Goal: Task Accomplishment & Management: Manage account settings

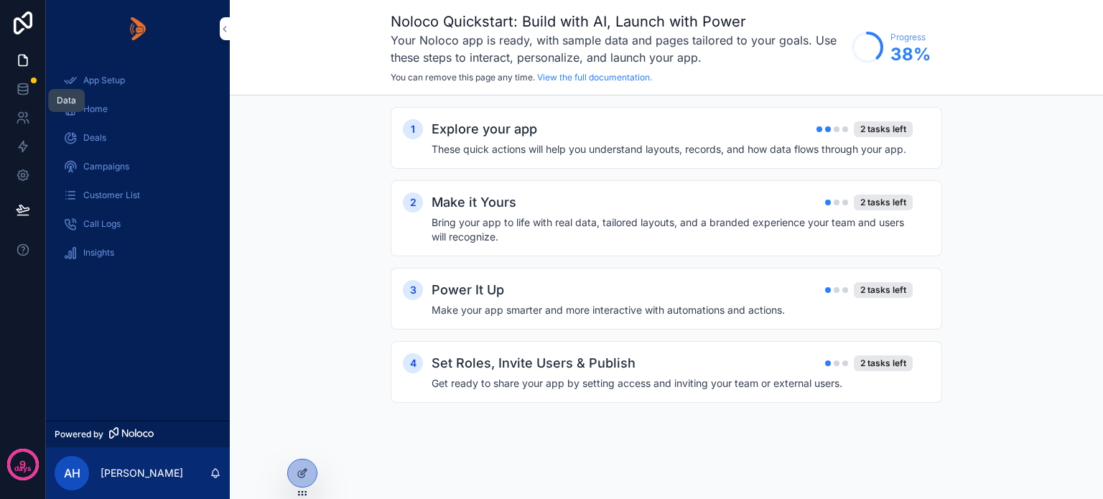
click at [24, 85] on icon at bounding box center [23, 89] width 14 height 14
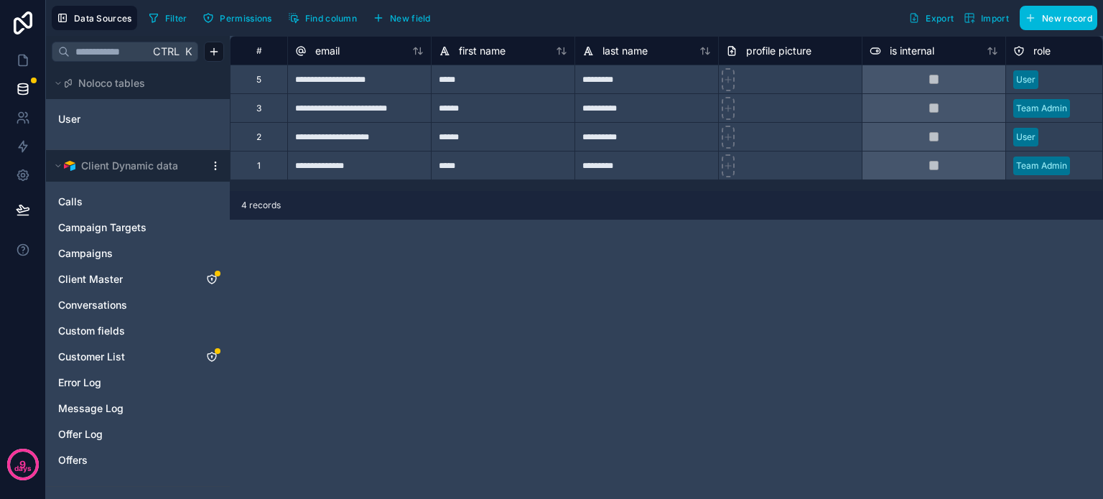
click at [213, 276] on icon "Client Master" at bounding box center [211, 279] width 9 height 9
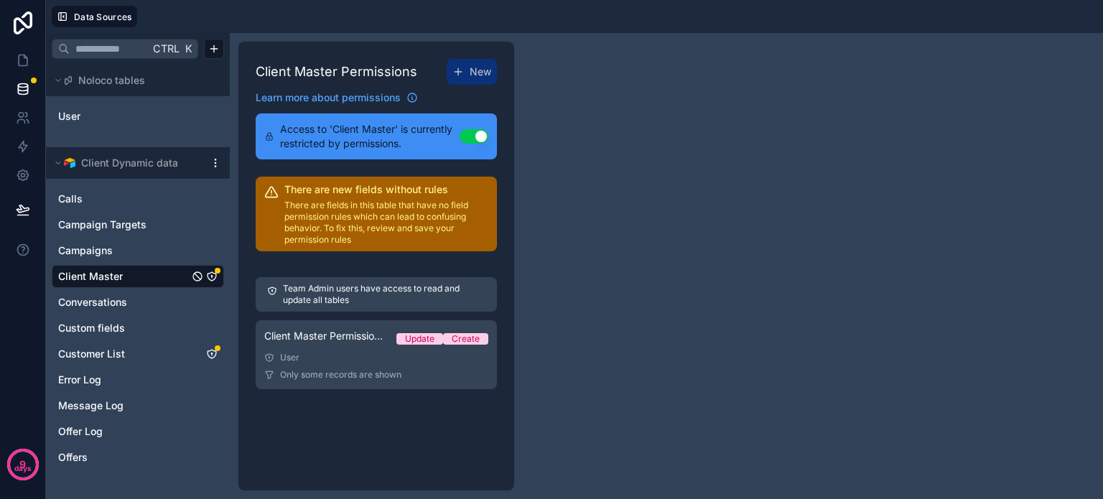
click at [373, 355] on div "User" at bounding box center [376, 357] width 224 height 11
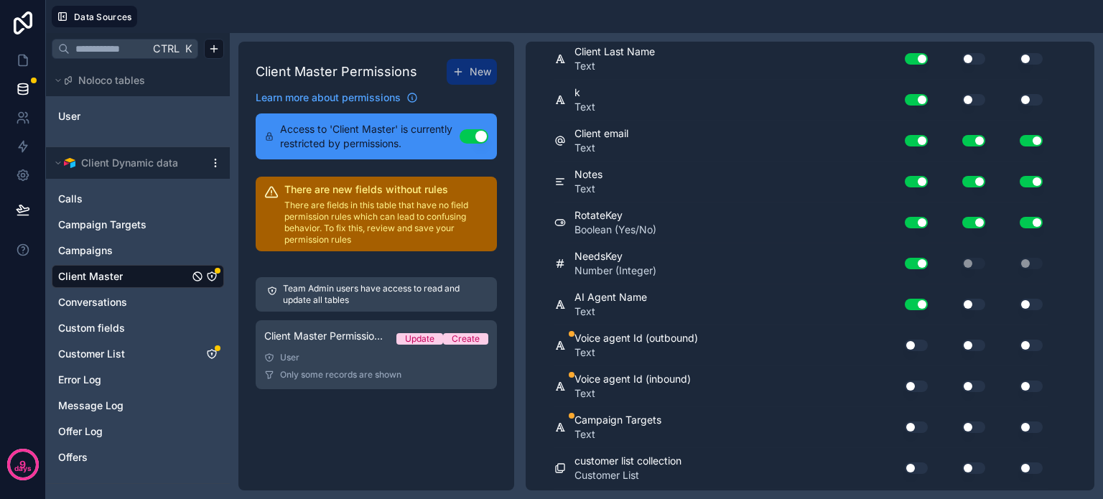
scroll to position [646, 0]
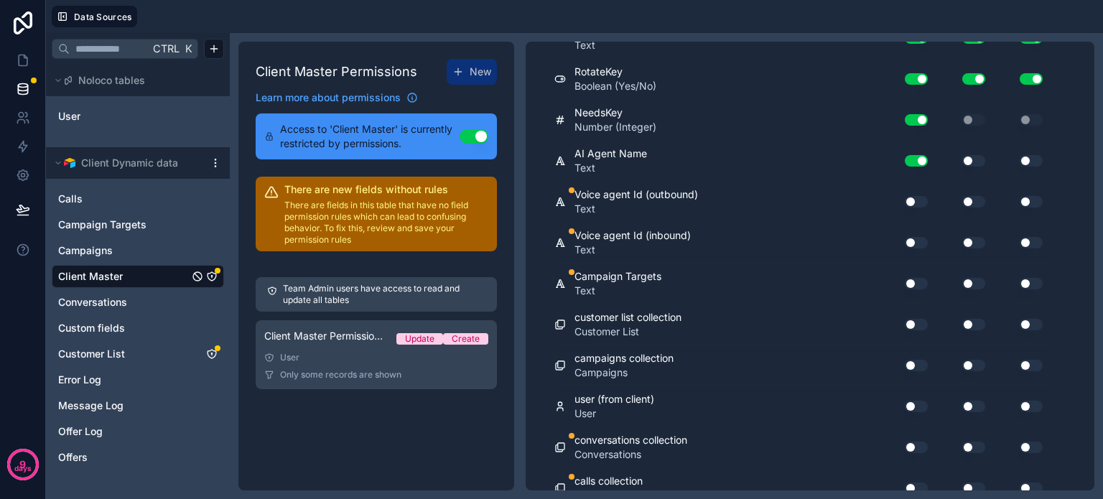
click at [916, 190] on div "Use setting" at bounding box center [910, 201] width 46 height 23
click at [916, 196] on button "Use setting" at bounding box center [916, 201] width 23 height 11
click at [915, 196] on button "Use setting" at bounding box center [916, 201] width 23 height 11
click at [916, 238] on button "Use setting" at bounding box center [916, 242] width 23 height 11
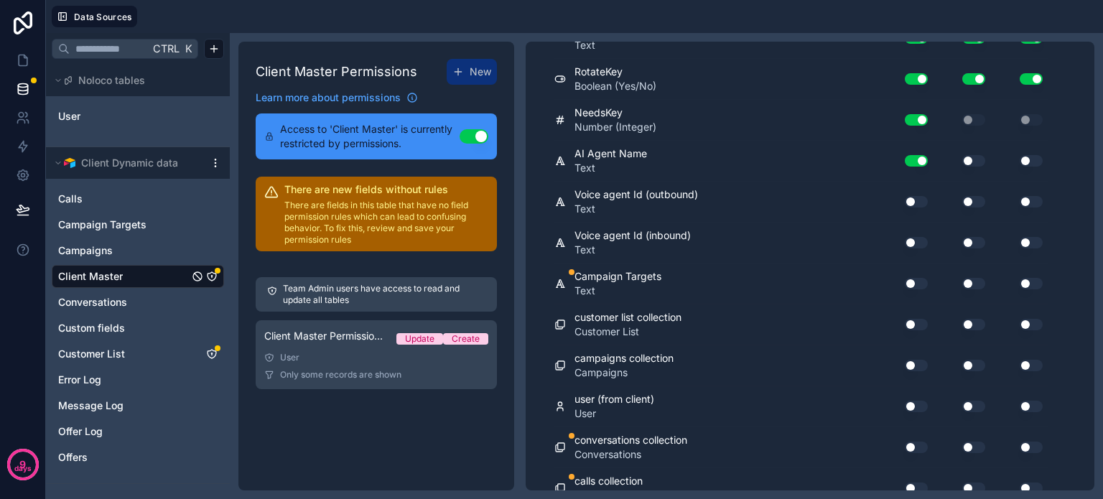
click at [918, 278] on button "Use setting" at bounding box center [916, 283] width 23 height 11
click at [917, 278] on button "Use setting" at bounding box center [916, 283] width 23 height 11
click at [917, 442] on button "Use setting" at bounding box center [916, 447] width 23 height 11
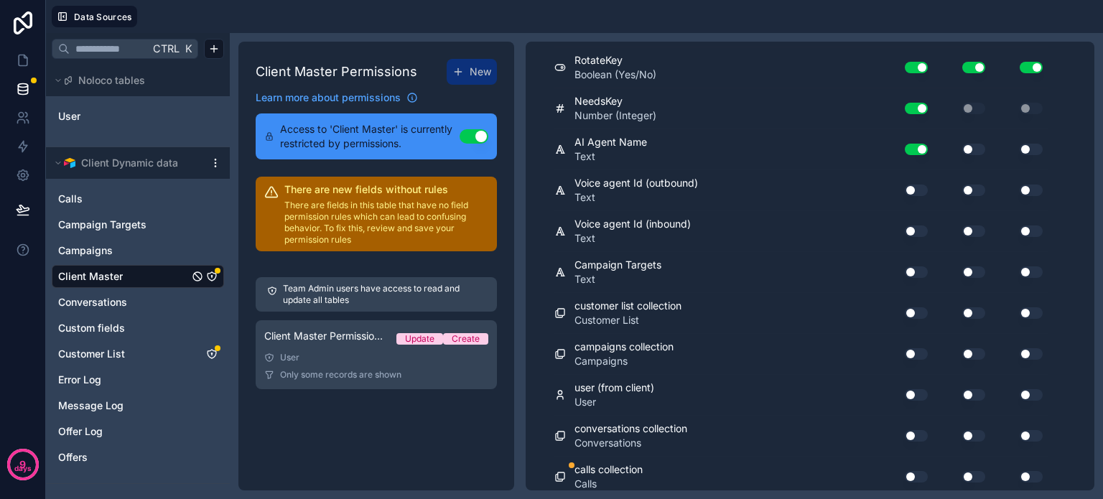
click at [919, 471] on button "Use setting" at bounding box center [916, 476] width 23 height 11
click at [210, 350] on icon "Customer List" at bounding box center [211, 353] width 11 height 11
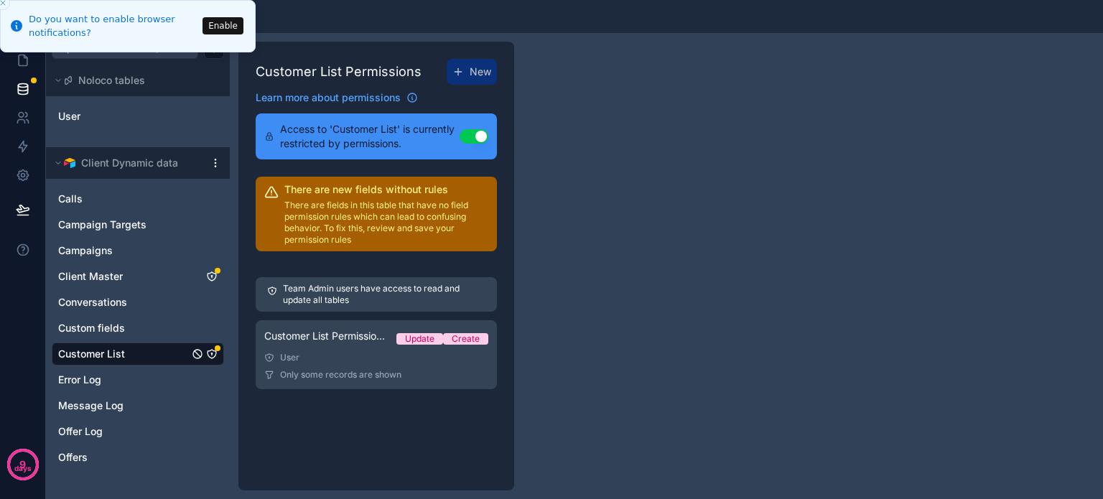
click at [224, 26] on button "Enable" at bounding box center [222, 25] width 41 height 17
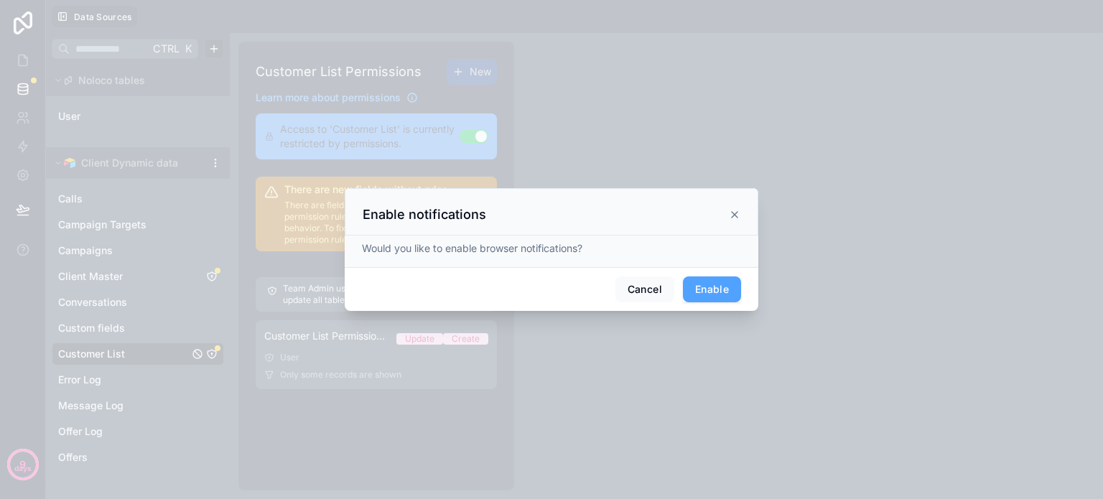
click at [707, 288] on button "Enable" at bounding box center [712, 289] width 58 height 26
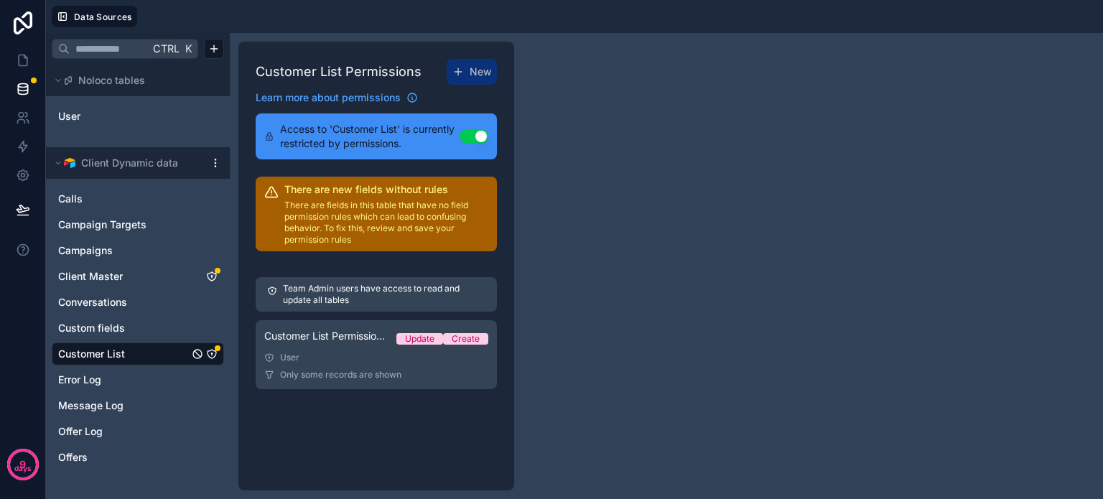
click at [344, 359] on div "User" at bounding box center [376, 357] width 224 height 11
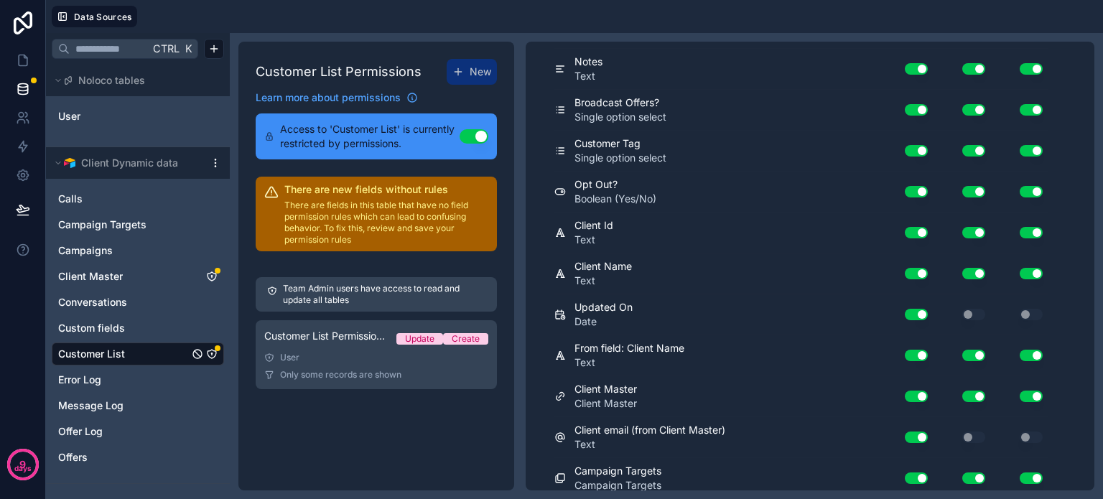
scroll to position [699, 0]
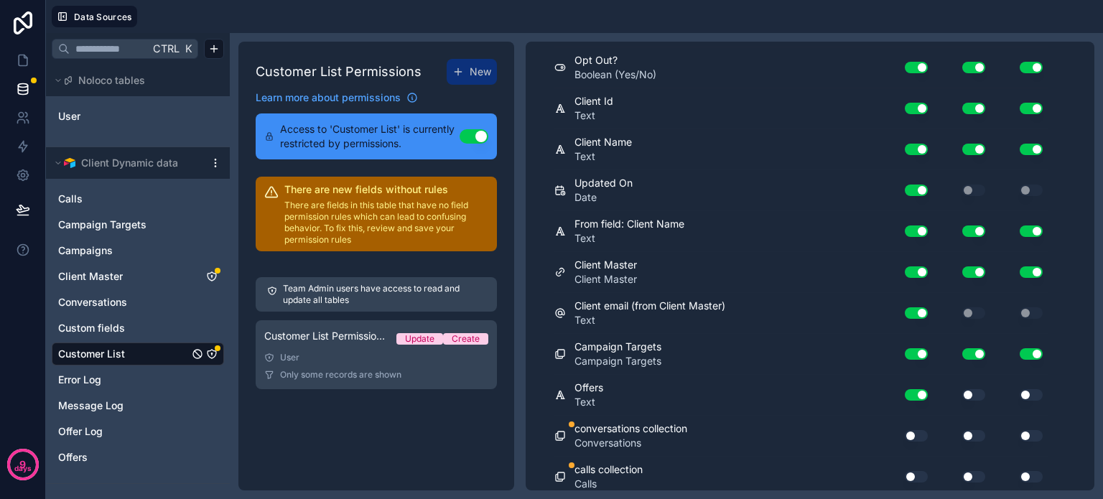
click at [918, 430] on button "Use setting" at bounding box center [916, 435] width 23 height 11
click at [914, 430] on button "Use setting" at bounding box center [916, 435] width 23 height 11
click at [915, 471] on button "Use setting" at bounding box center [916, 476] width 23 height 11
click at [911, 471] on button "Use setting" at bounding box center [916, 476] width 23 height 11
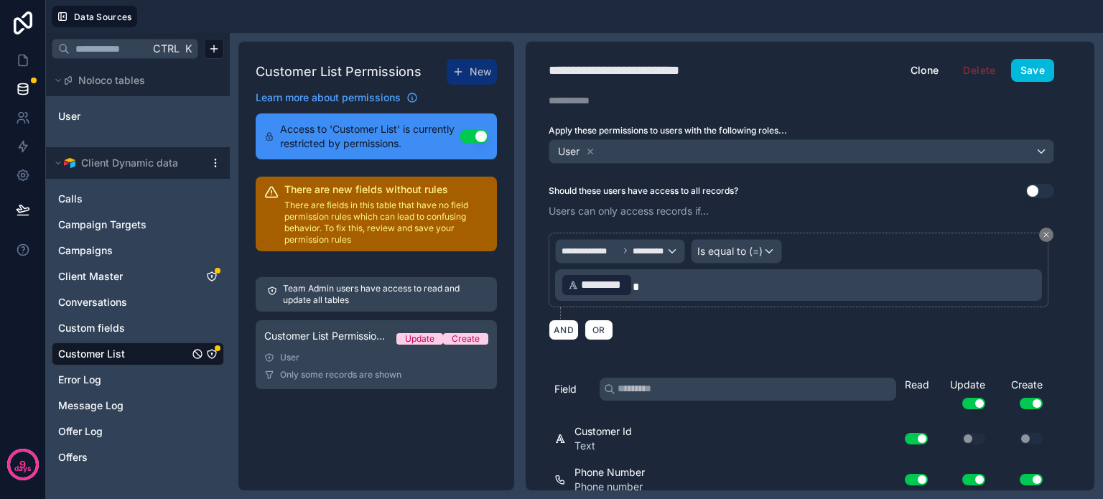
scroll to position [0, 0]
click at [381, 426] on div "Customer List Permissions New Learn more about permissions Access to 'Customer …" at bounding box center [376, 266] width 276 height 449
click at [1020, 62] on button "Save" at bounding box center [1032, 70] width 43 height 23
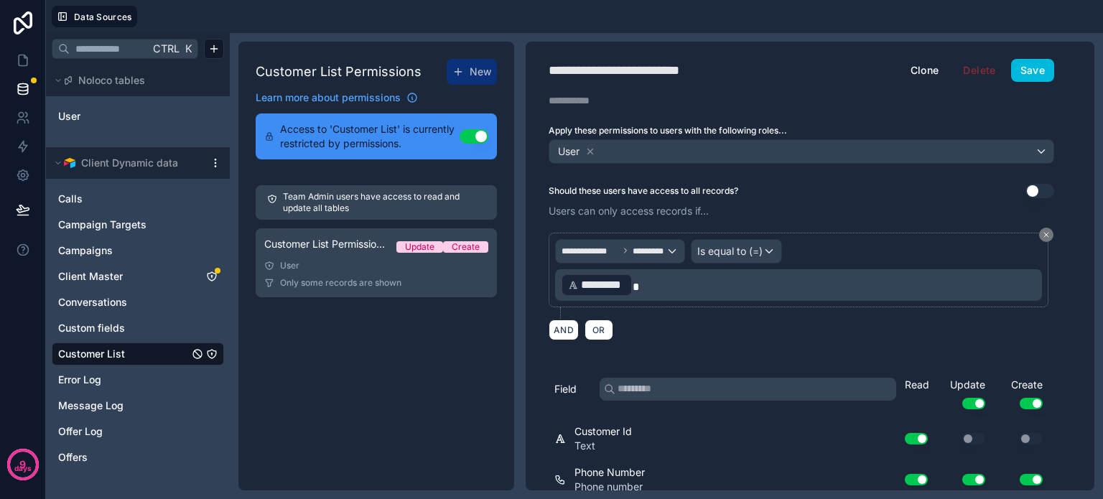
click at [213, 272] on icon "Client Master" at bounding box center [211, 276] width 11 height 11
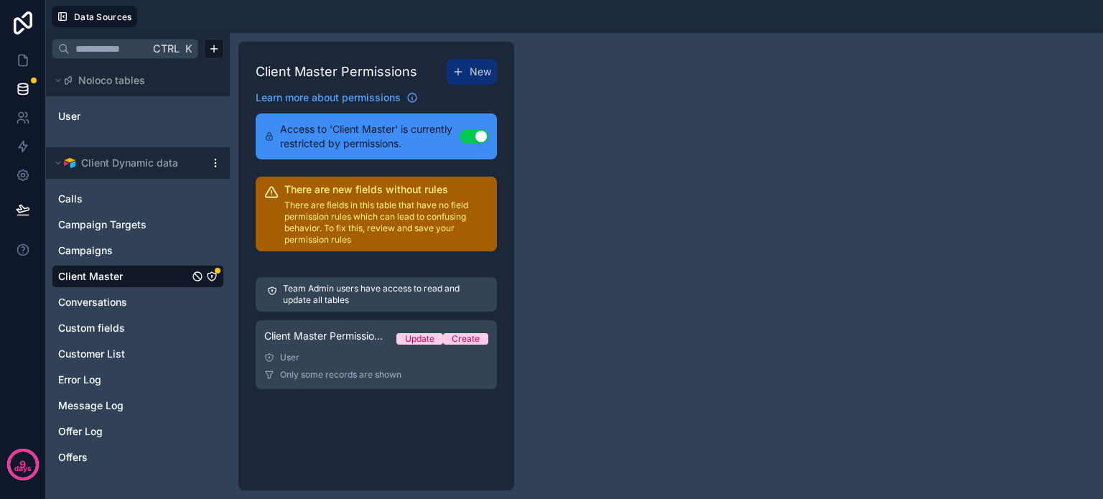
click at [360, 363] on link "Client Master Permission 1 Update Create User Only some records are shown" at bounding box center [376, 354] width 241 height 69
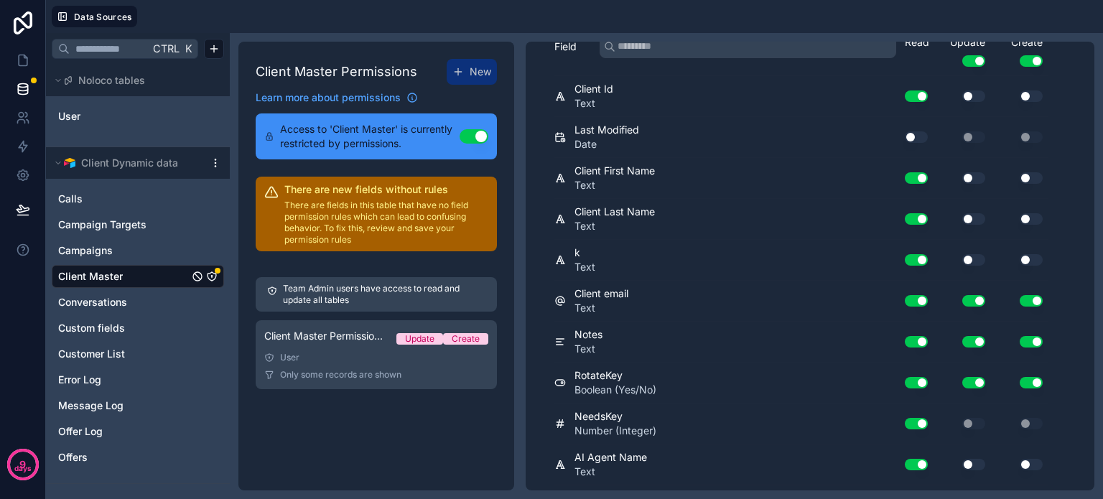
scroll to position [431, 0]
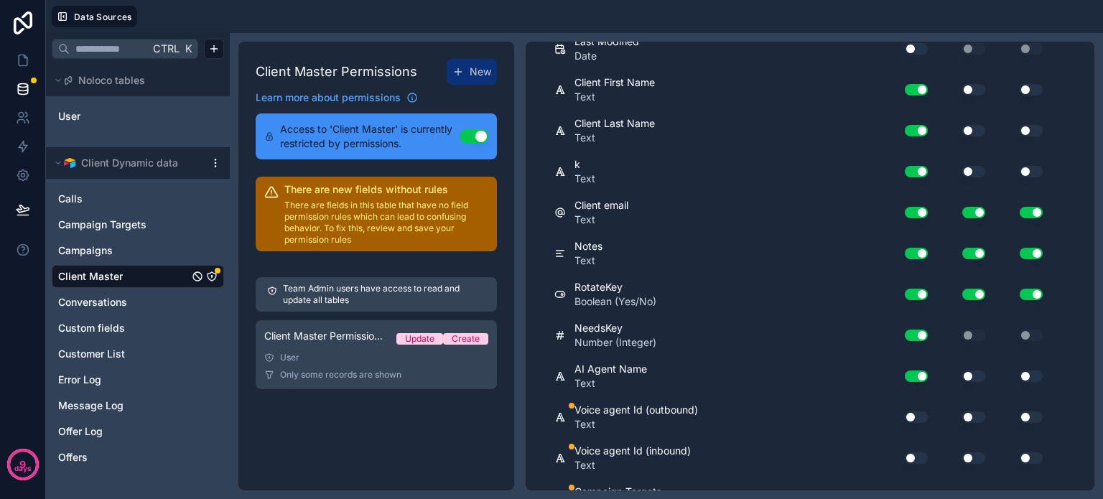
click at [916, 411] on button "Use setting" at bounding box center [916, 416] width 23 height 11
click at [914, 411] on button "Use setting" at bounding box center [916, 416] width 23 height 11
click at [917, 452] on button "Use setting" at bounding box center [916, 457] width 23 height 11
click at [915, 454] on button "Use setting" at bounding box center [916, 457] width 23 height 11
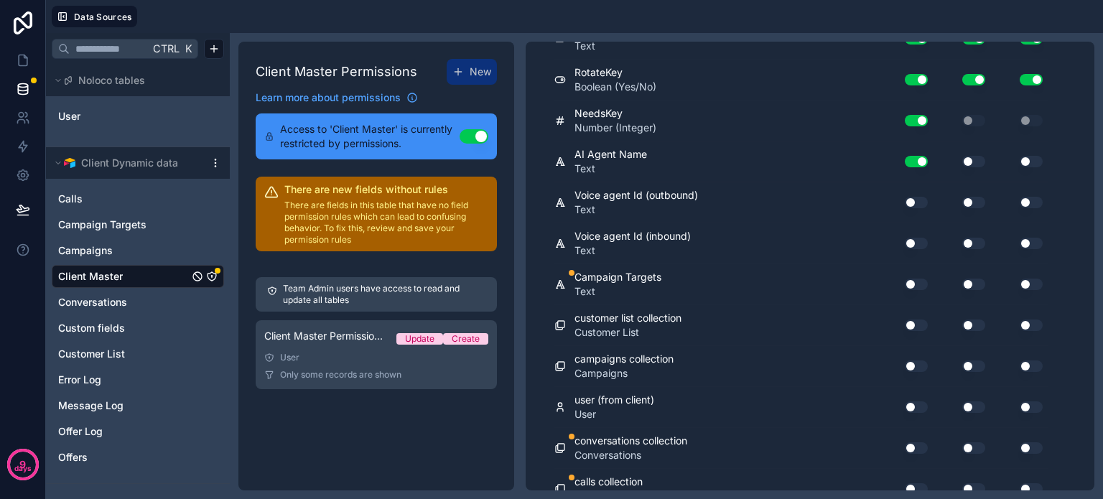
scroll to position [646, 0]
click at [919, 278] on button "Use setting" at bounding box center [916, 283] width 23 height 11
click at [915, 278] on button "Use setting" at bounding box center [916, 283] width 23 height 11
click at [914, 442] on button "Use setting" at bounding box center [916, 447] width 23 height 11
click at [912, 442] on button "Use setting" at bounding box center [916, 447] width 23 height 11
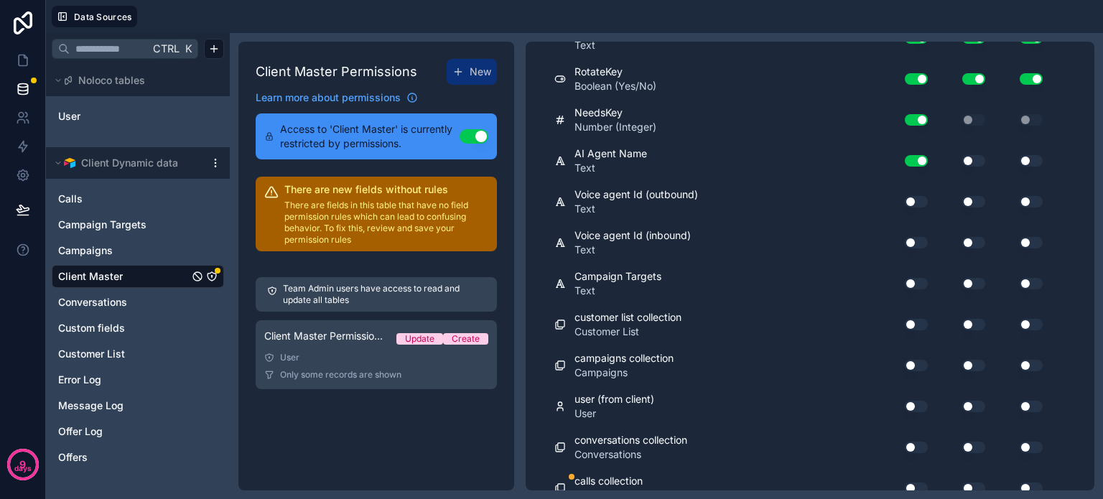
scroll to position [658, 0]
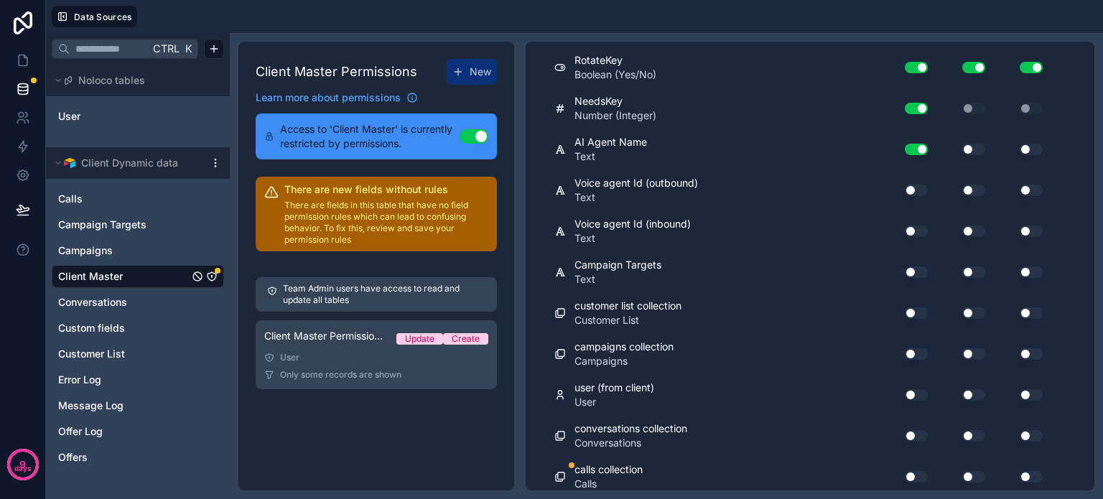
click at [917, 471] on button "Use setting" at bounding box center [916, 476] width 23 height 11
click at [915, 471] on button "Use setting" at bounding box center [916, 476] width 23 height 11
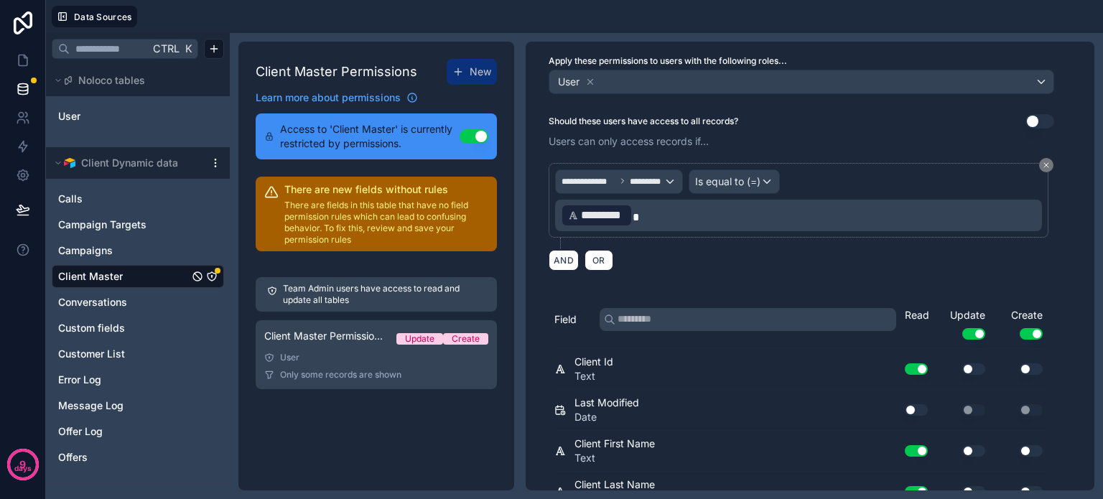
scroll to position [0, 0]
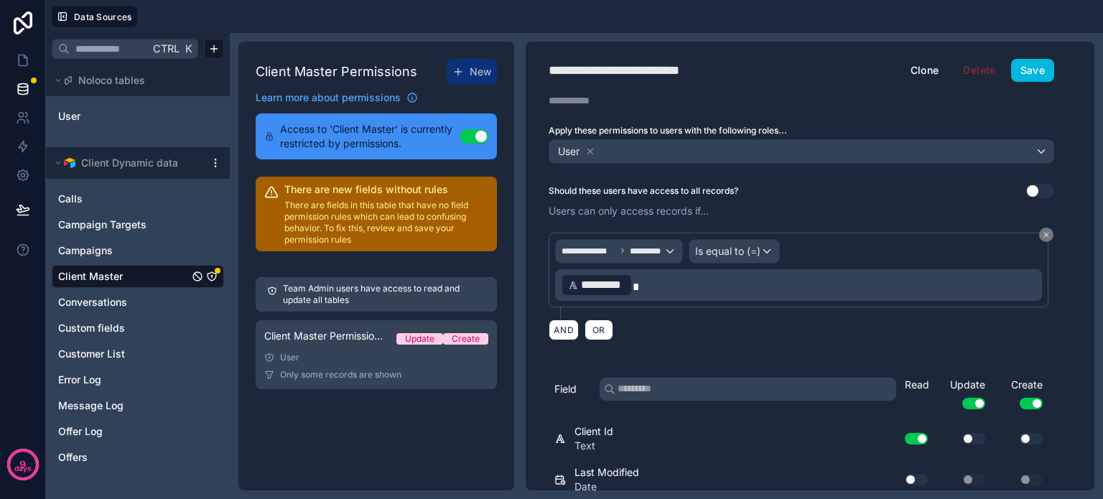
click at [1032, 67] on button "Save" at bounding box center [1032, 70] width 43 height 23
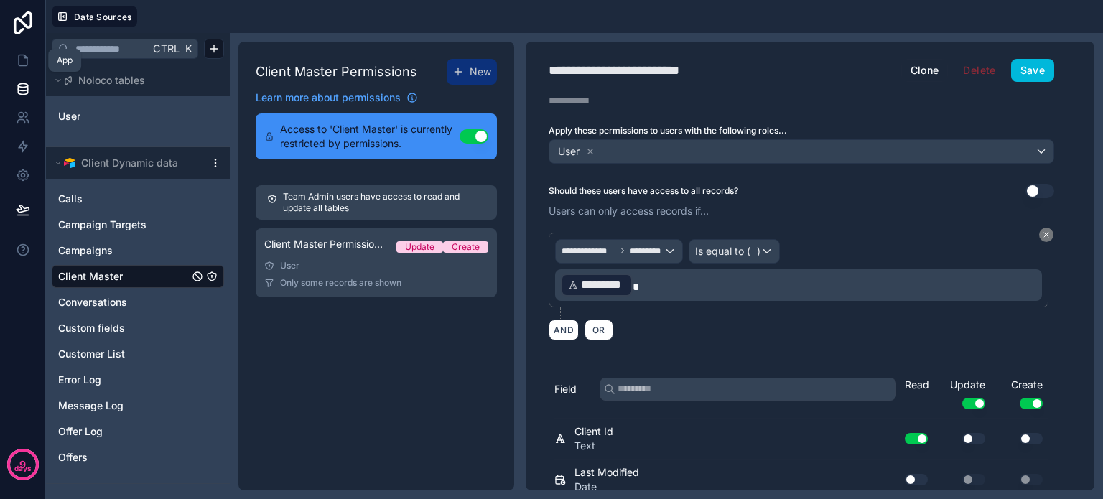
click at [20, 58] on icon at bounding box center [23, 60] width 14 height 14
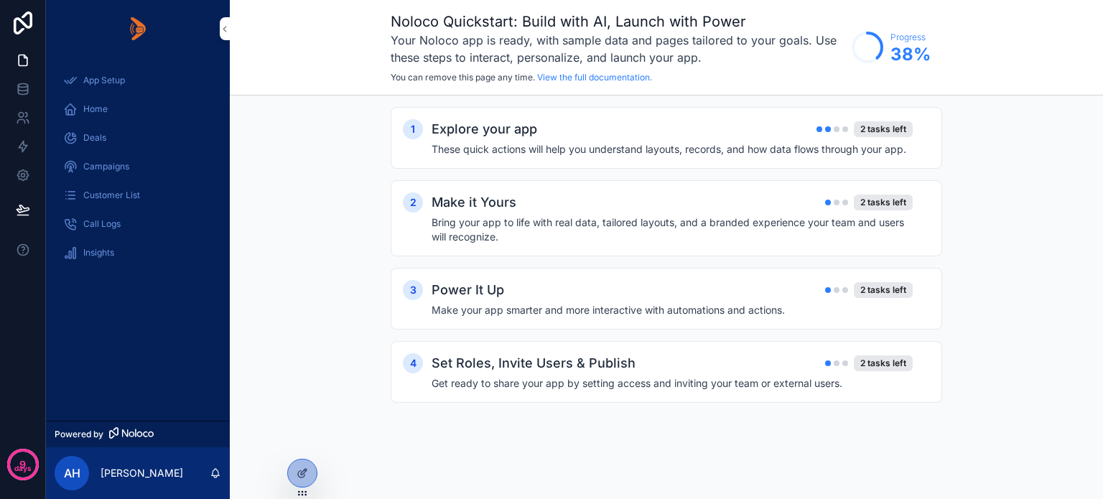
click at [106, 223] on span "Call Logs" at bounding box center [101, 223] width 37 height 11
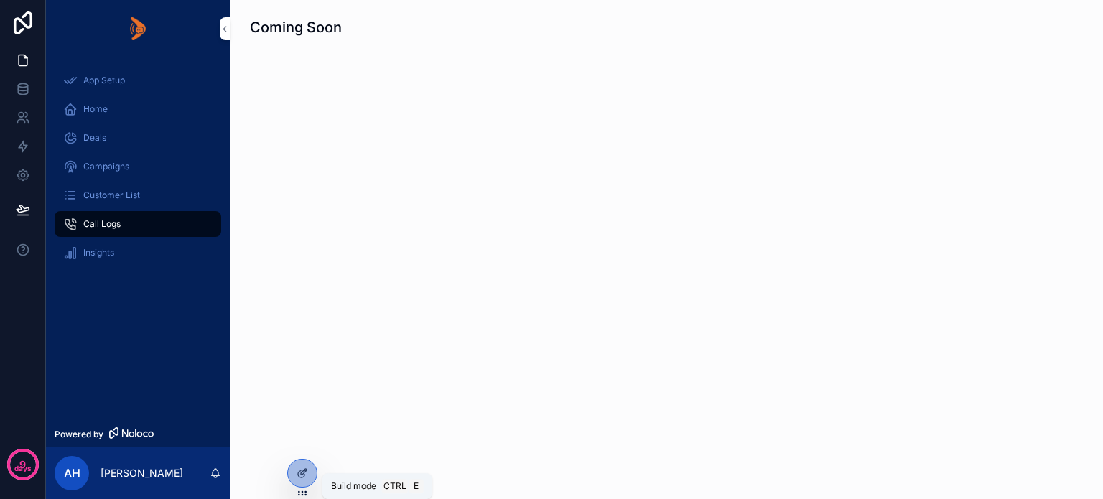
click at [303, 470] on icon at bounding box center [302, 472] width 11 height 11
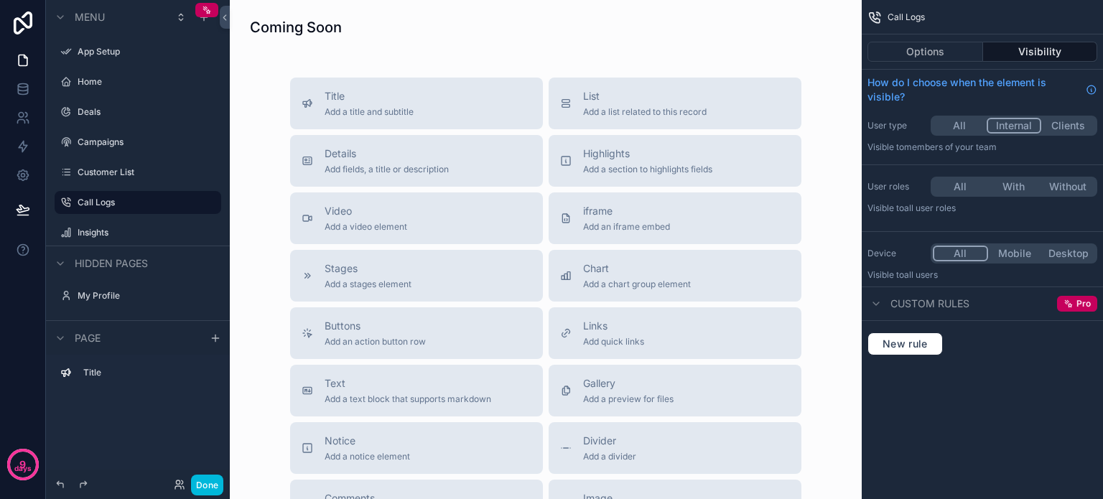
click at [0, 0] on icon "scrollable content" at bounding box center [0, 0] width 0 height 0
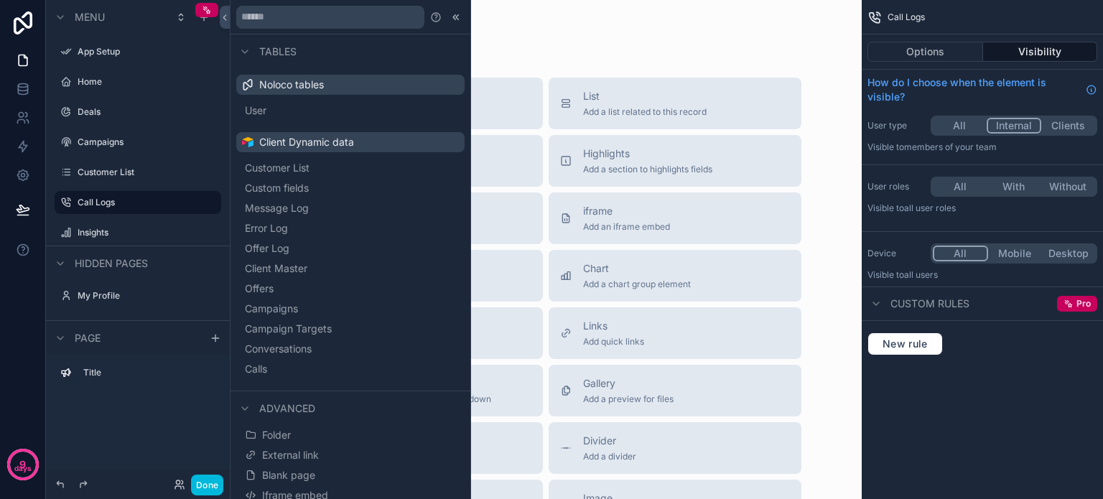
click at [660, 55] on div "Coming Soon Title Add a title and subtitle List Add a list related to this reco…" at bounding box center [546, 352] width 632 height 704
click at [450, 12] on icon at bounding box center [455, 16] width 11 height 11
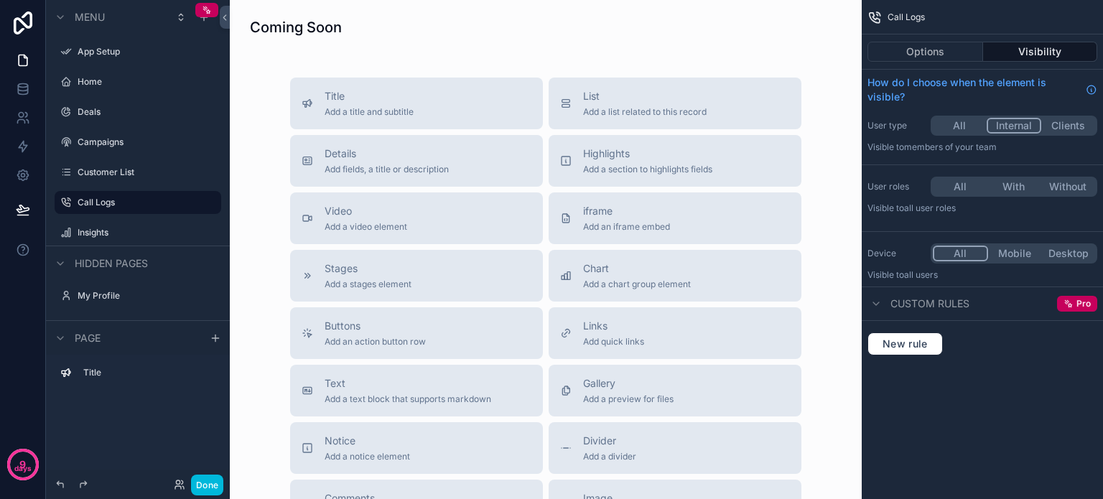
click at [638, 99] on span "List" at bounding box center [644, 96] width 123 height 14
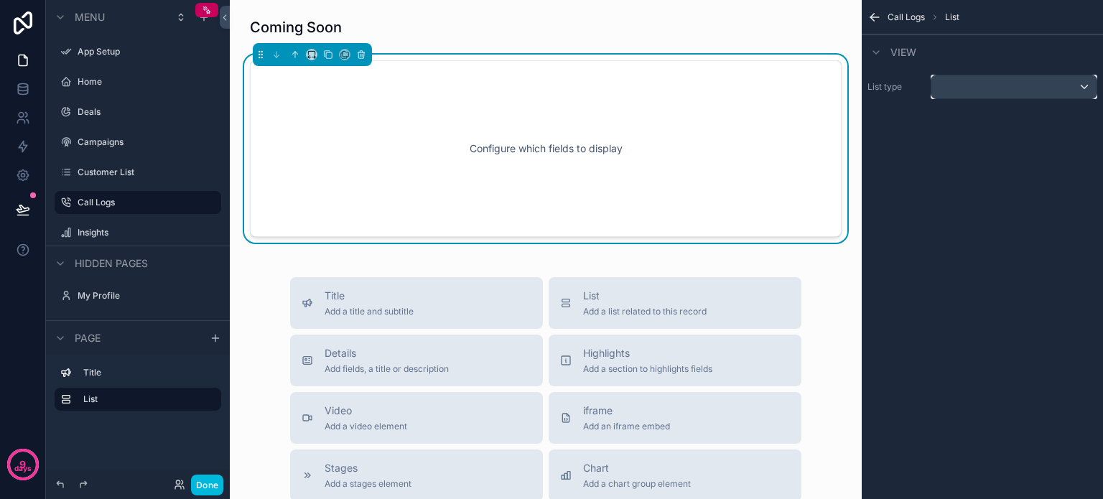
click at [974, 87] on div "scrollable content" at bounding box center [1013, 86] width 165 height 23
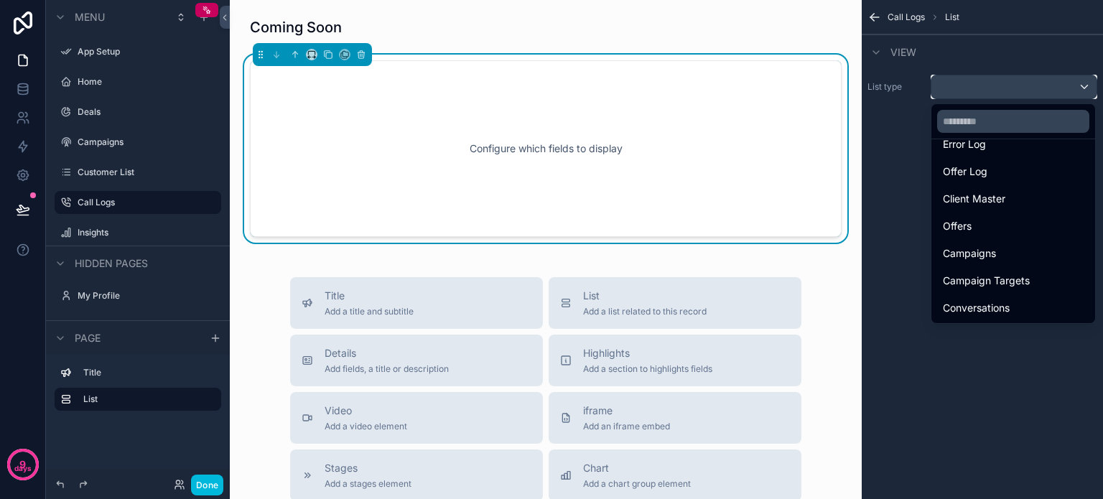
scroll to position [200, 0]
click at [979, 300] on div "Calls" at bounding box center [1013, 307] width 141 height 17
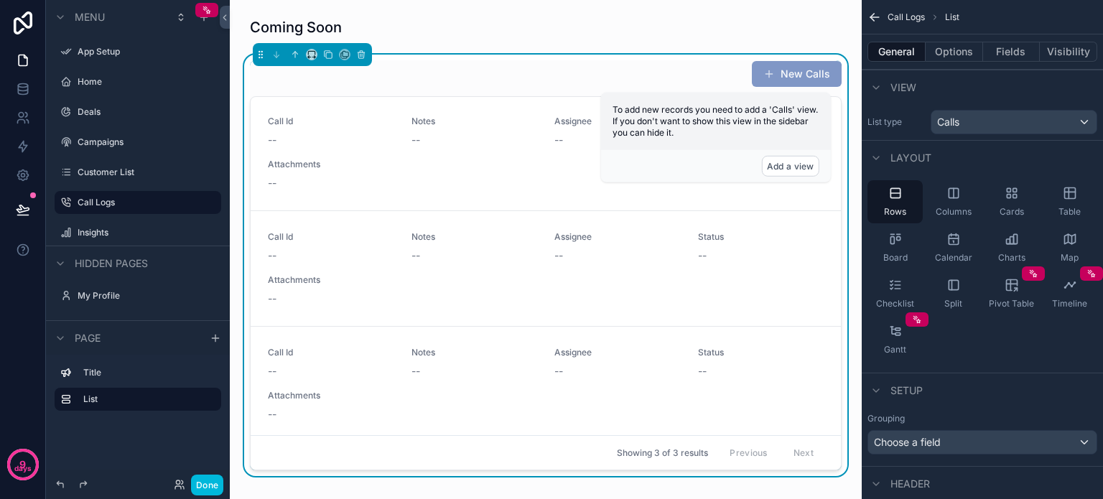
scroll to position [0, 0]
click at [437, 150] on div "Call Id -- Notes -- Assignee -- Status -- Attachments --" at bounding box center [546, 154] width 556 height 75
click at [469, 150] on div "Call Id -- Notes -- Assignee -- Status -- Attachments --" at bounding box center [546, 154] width 556 height 75
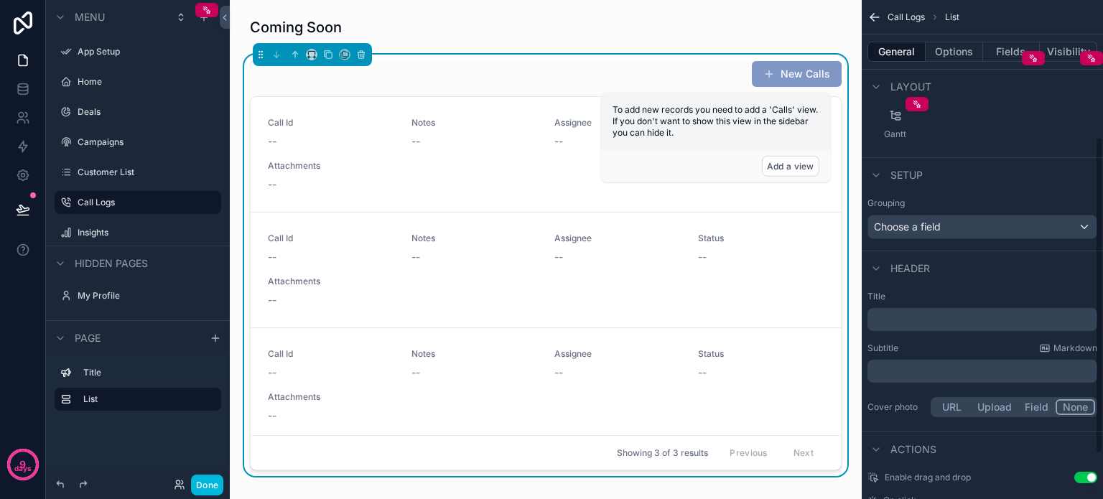
scroll to position [286, 0]
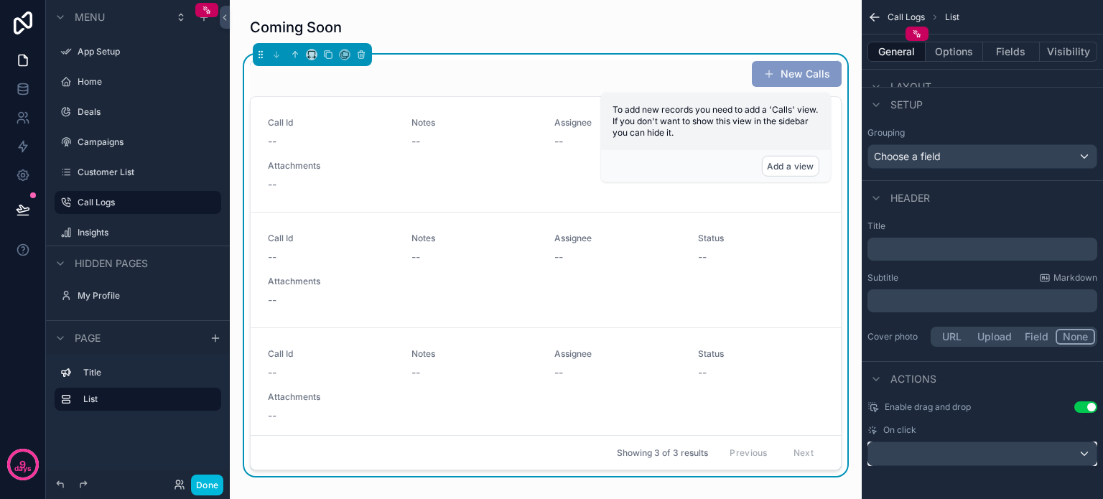
click at [1040, 454] on div "scrollable content" at bounding box center [982, 453] width 228 height 23
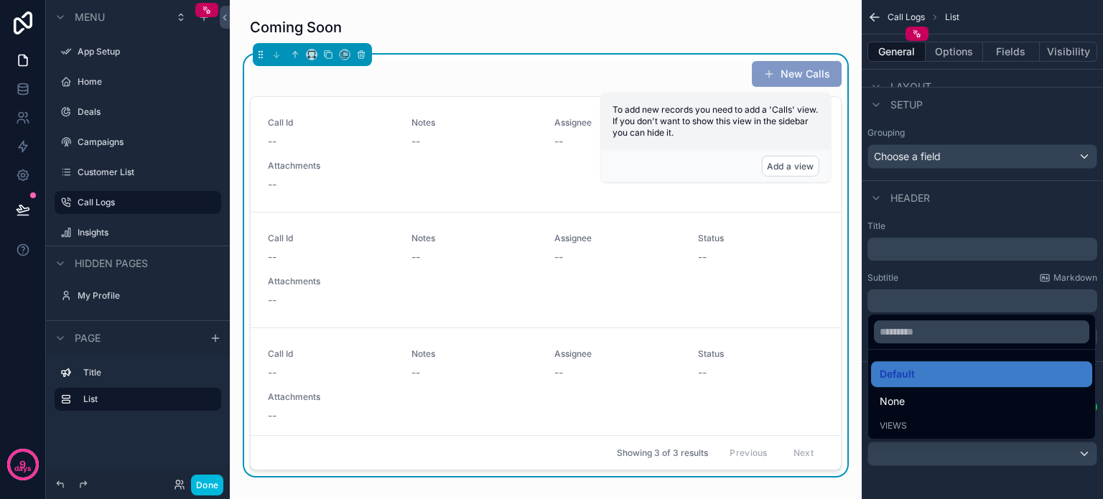
click at [1080, 447] on div "scrollable content" at bounding box center [551, 249] width 1103 height 499
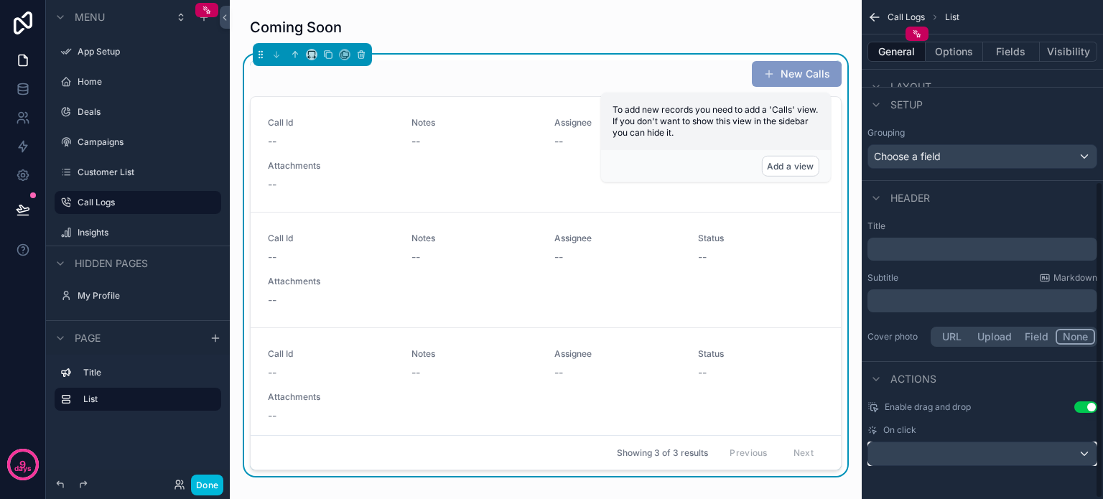
click at [1074, 449] on div "scrollable content" at bounding box center [982, 453] width 228 height 23
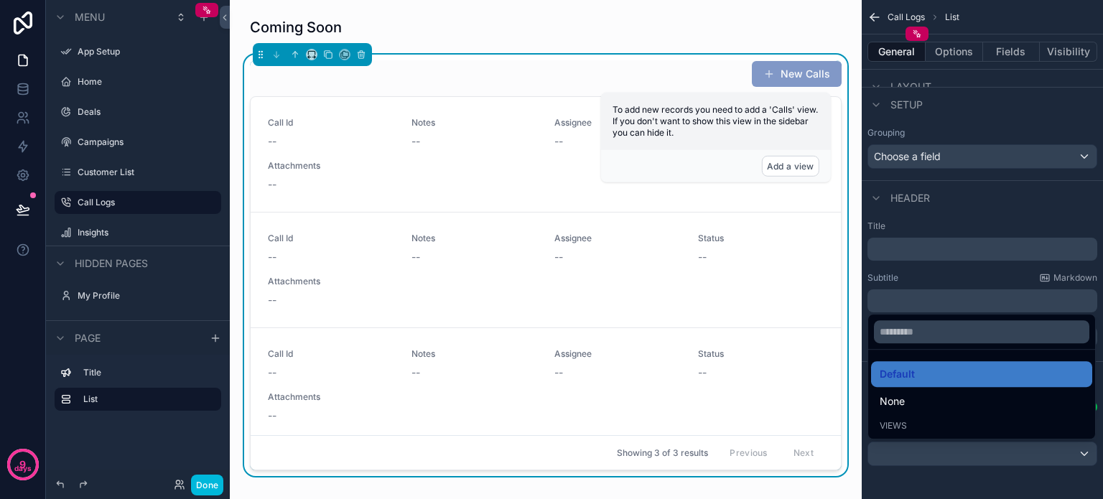
click at [955, 276] on div "scrollable content" at bounding box center [551, 249] width 1103 height 499
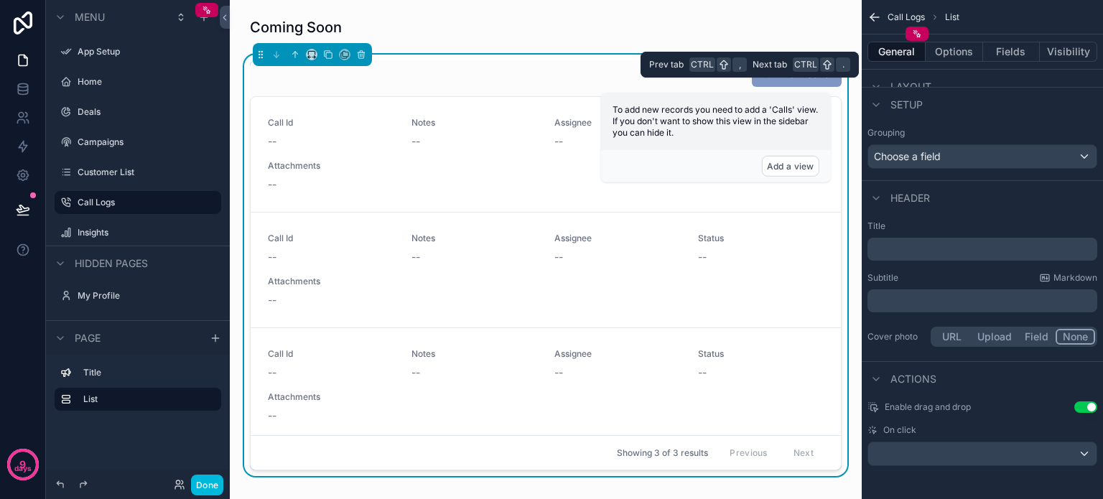
click at [951, 57] on button "Options" at bounding box center [953, 52] width 57 height 20
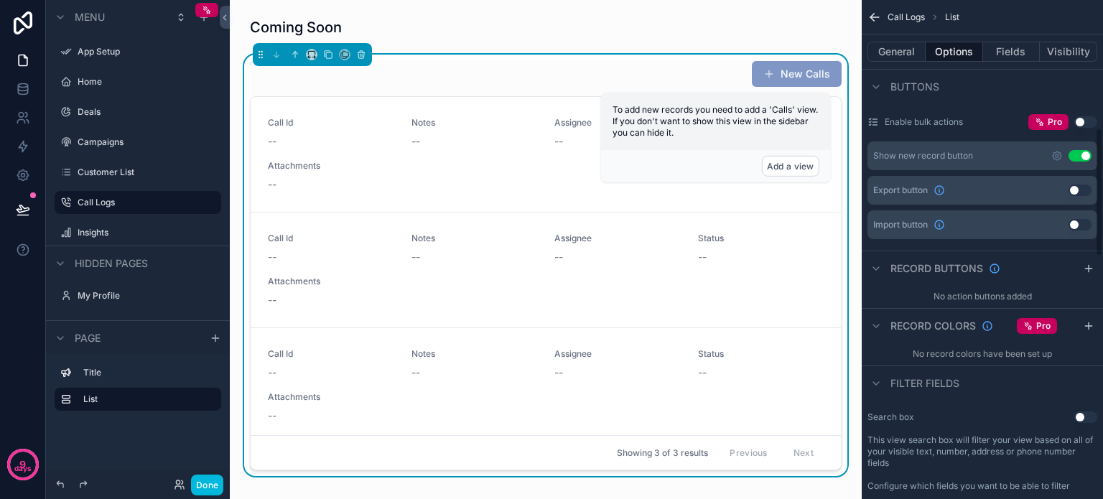
scroll to position [501, 0]
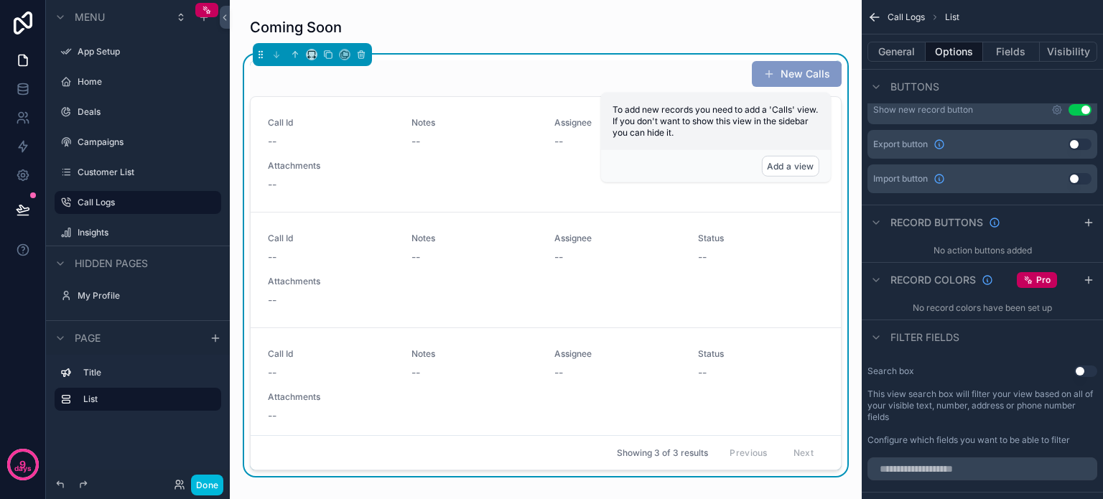
click at [1086, 218] on icon "scrollable content" at bounding box center [1088, 222] width 11 height 11
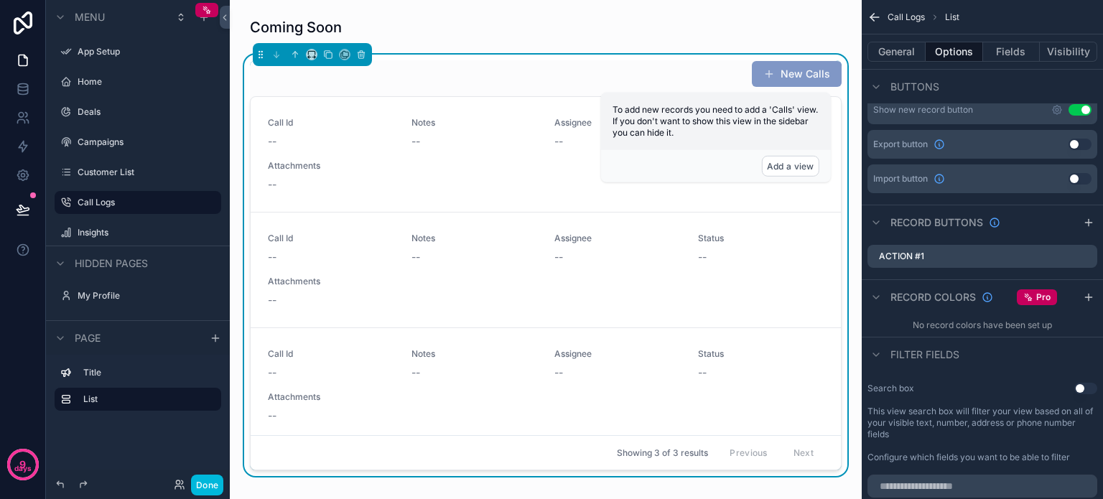
click at [0, 0] on icon "scrollable content" at bounding box center [0, 0] width 0 height 0
click at [1060, 231] on icon at bounding box center [1062, 231] width 11 height 11
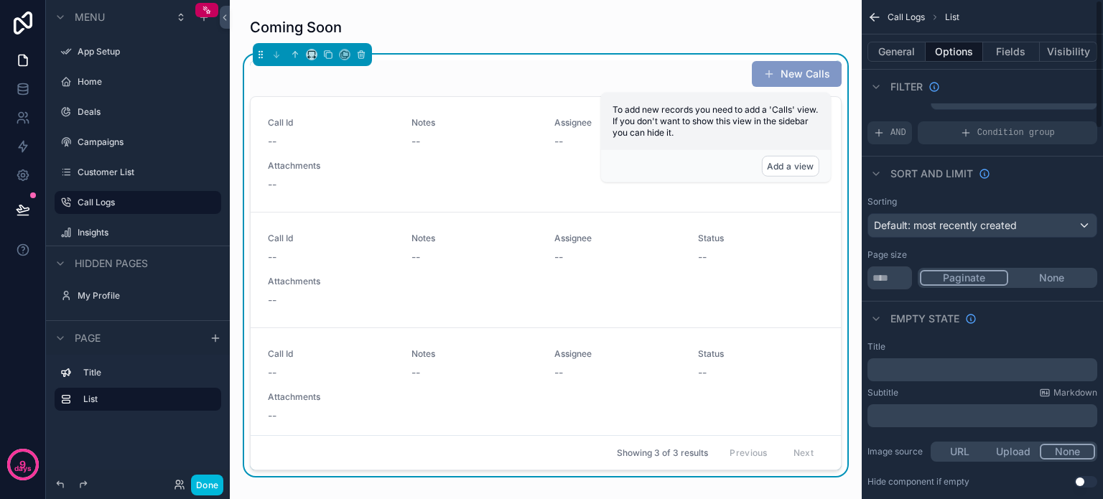
scroll to position [0, 0]
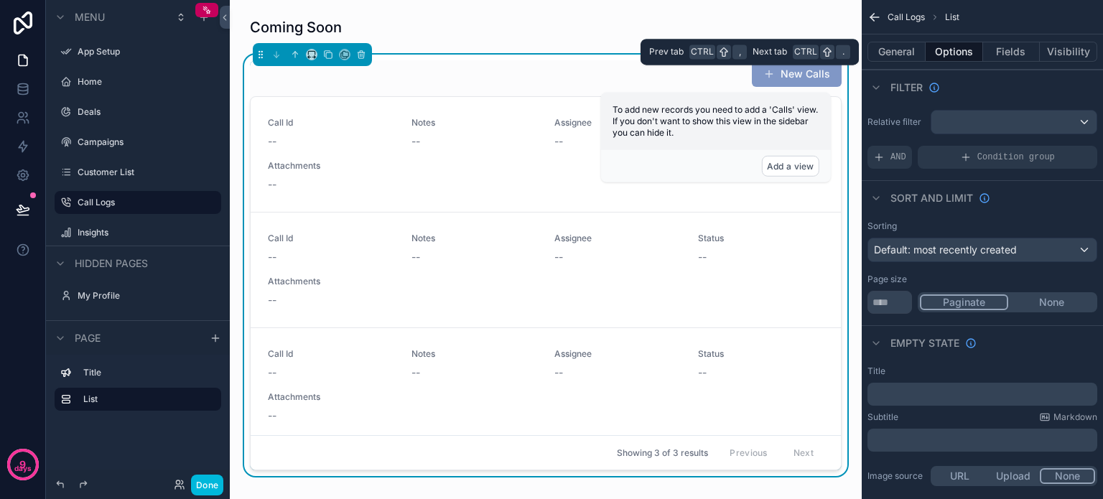
click at [1002, 48] on button "Fields" at bounding box center [1011, 52] width 57 height 20
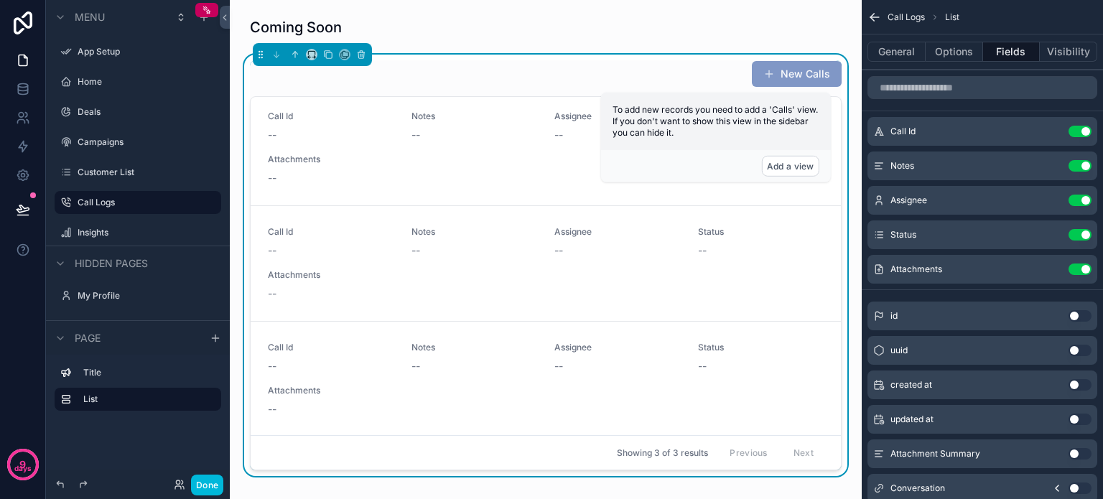
click at [874, 17] on icon "scrollable content" at bounding box center [874, 17] width 14 height 14
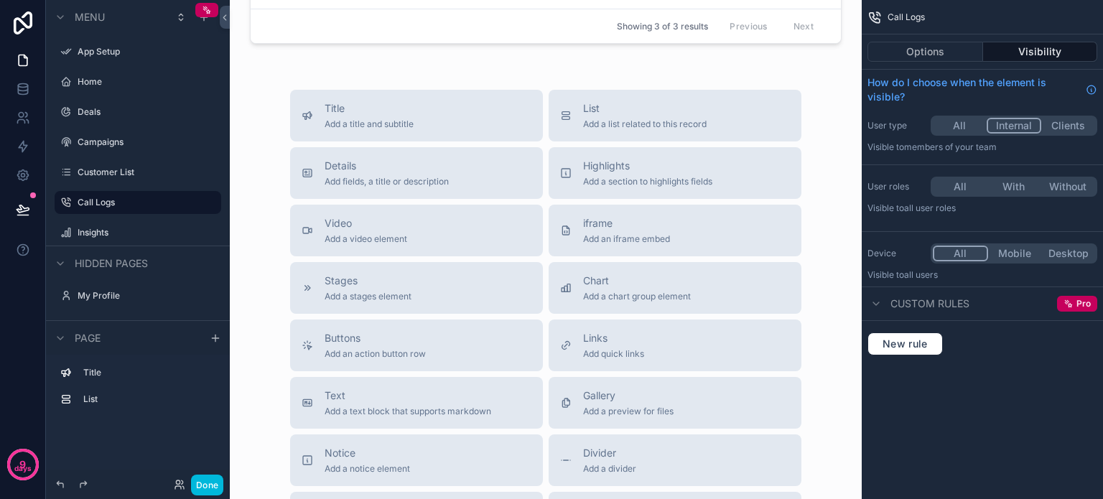
scroll to position [359, 0]
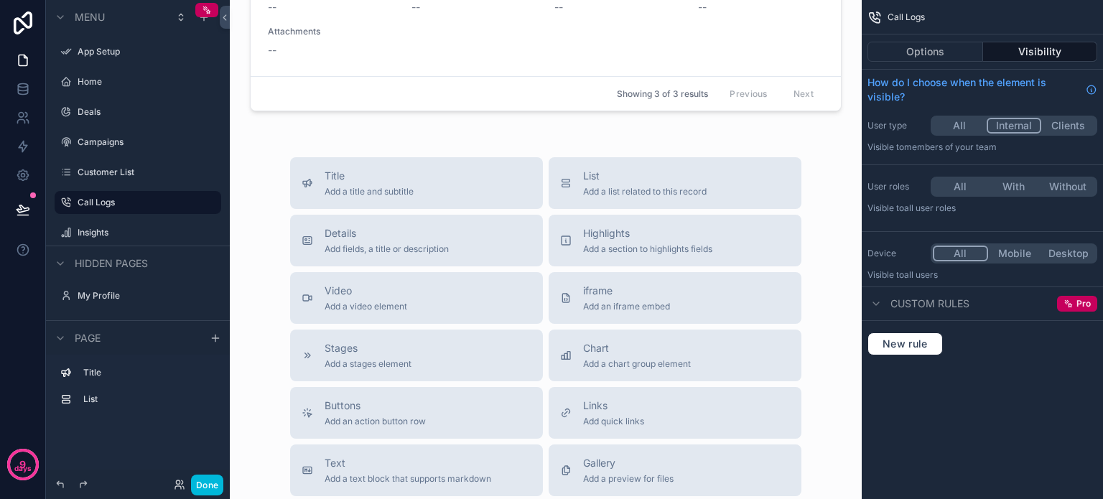
click at [359, 292] on span "Video" at bounding box center [366, 291] width 83 height 14
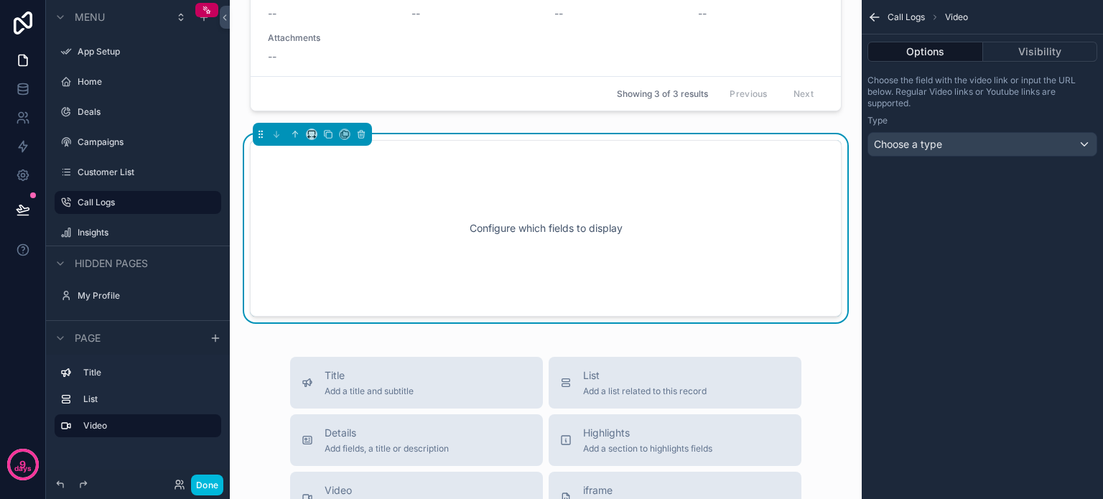
scroll to position [337, 0]
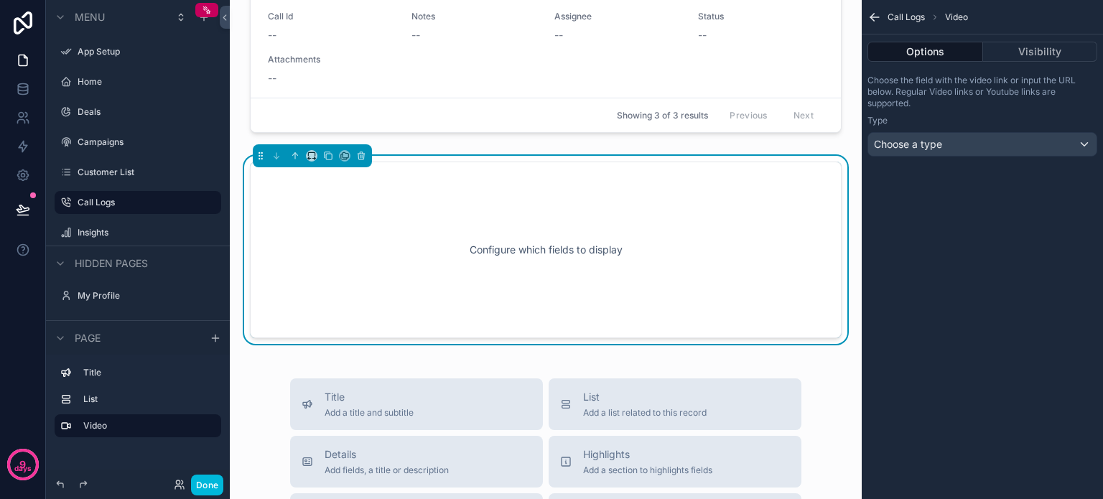
click at [541, 258] on div "Configure which fields to display" at bounding box center [546, 249] width 544 height 129
click at [984, 144] on div "Choose a type" at bounding box center [982, 144] width 228 height 23
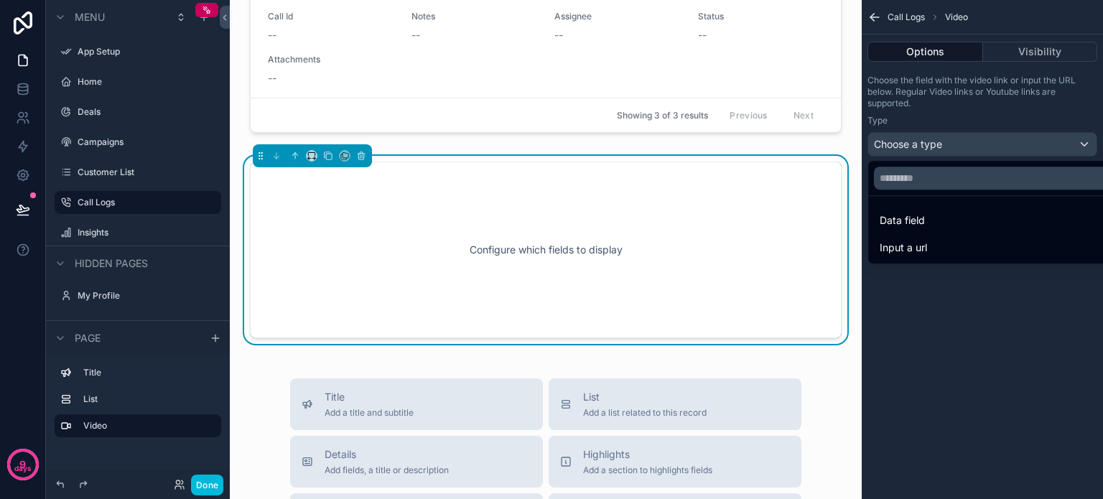
click at [925, 248] on span "Input a url" at bounding box center [902, 247] width 47 height 17
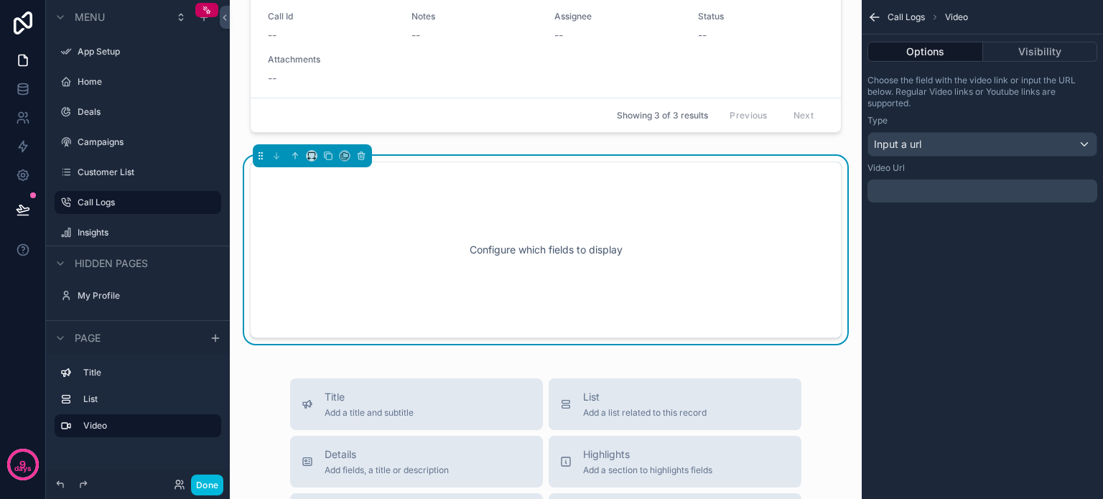
click at [902, 193] on p "﻿" at bounding box center [983, 190] width 221 height 11
click at [914, 190] on p "﻿" at bounding box center [983, 190] width 221 height 11
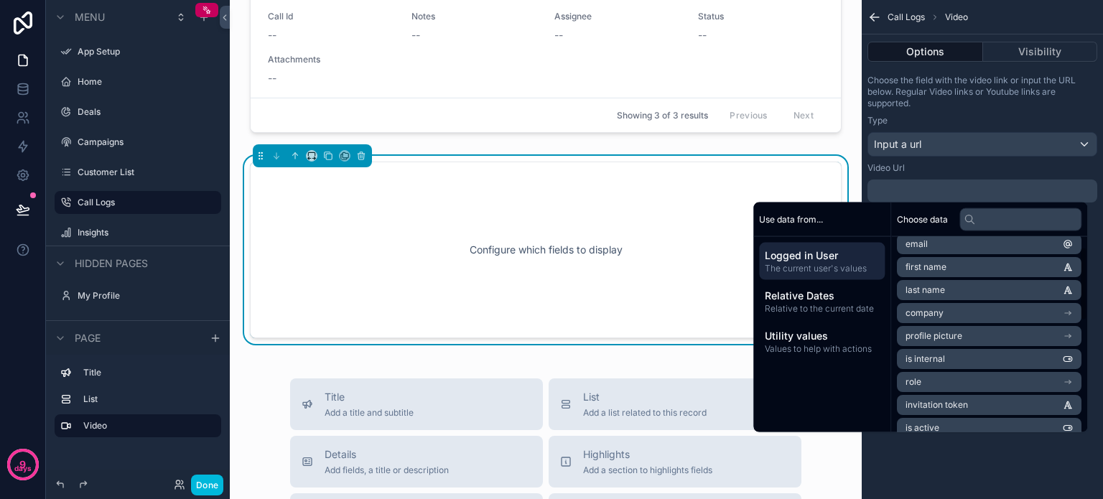
scroll to position [0, 0]
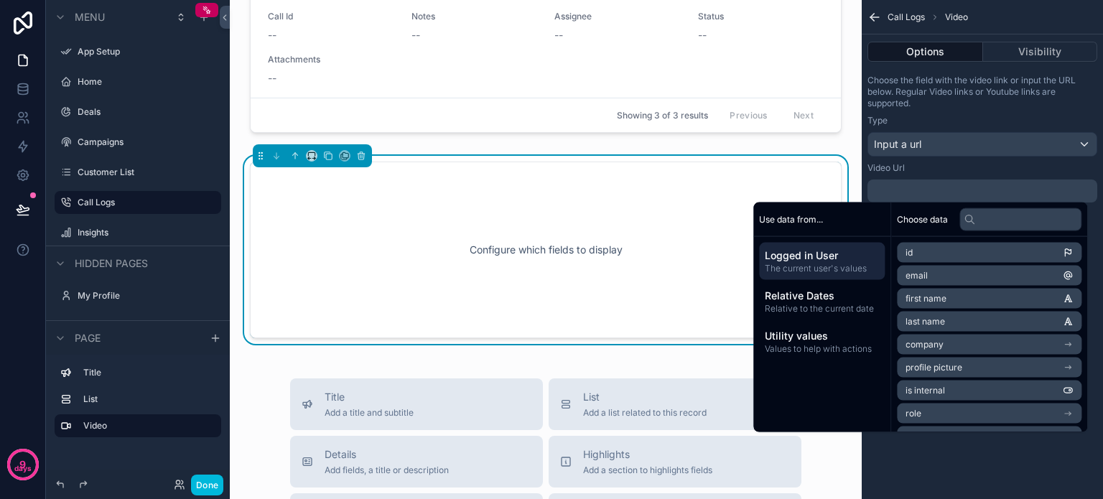
click at [793, 335] on span "Utility values" at bounding box center [822, 336] width 114 height 14
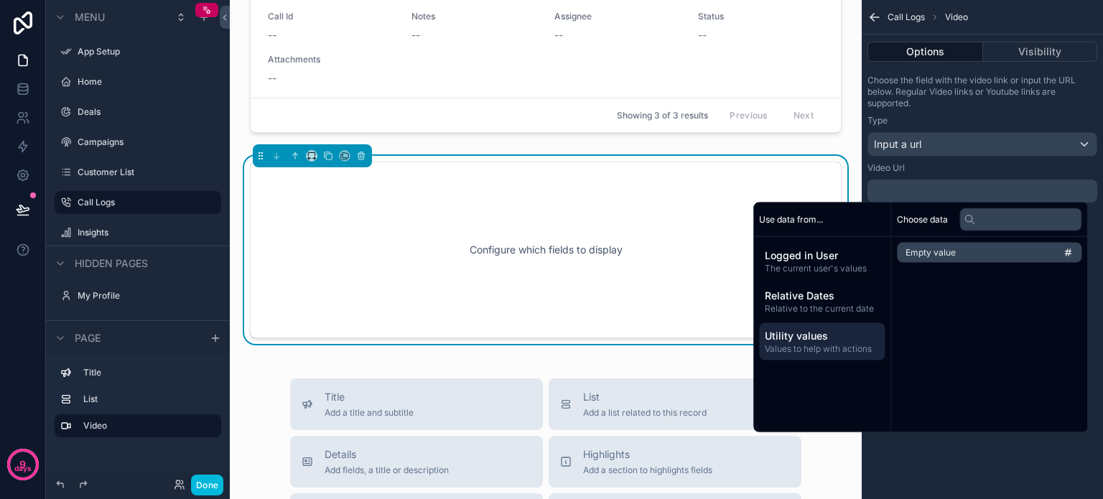
click at [793, 292] on span "Relative Dates" at bounding box center [822, 296] width 114 height 14
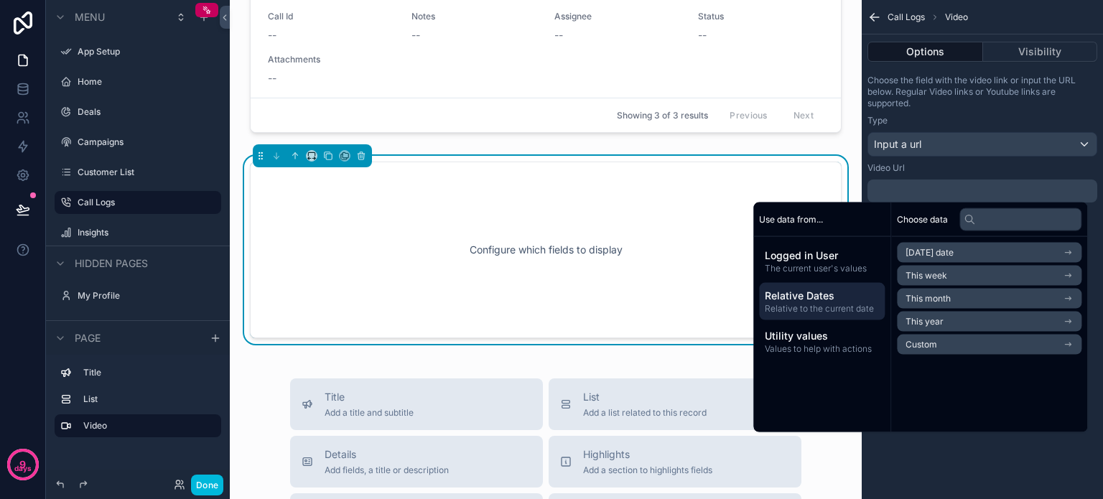
click at [799, 261] on span "Logged in User" at bounding box center [822, 255] width 114 height 14
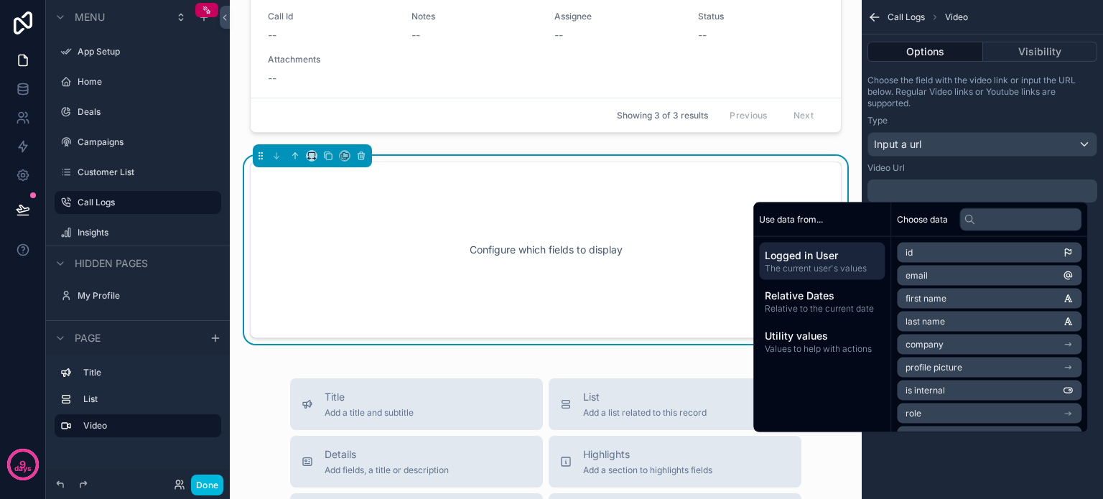
click at [937, 187] on p "﻿" at bounding box center [983, 190] width 221 height 11
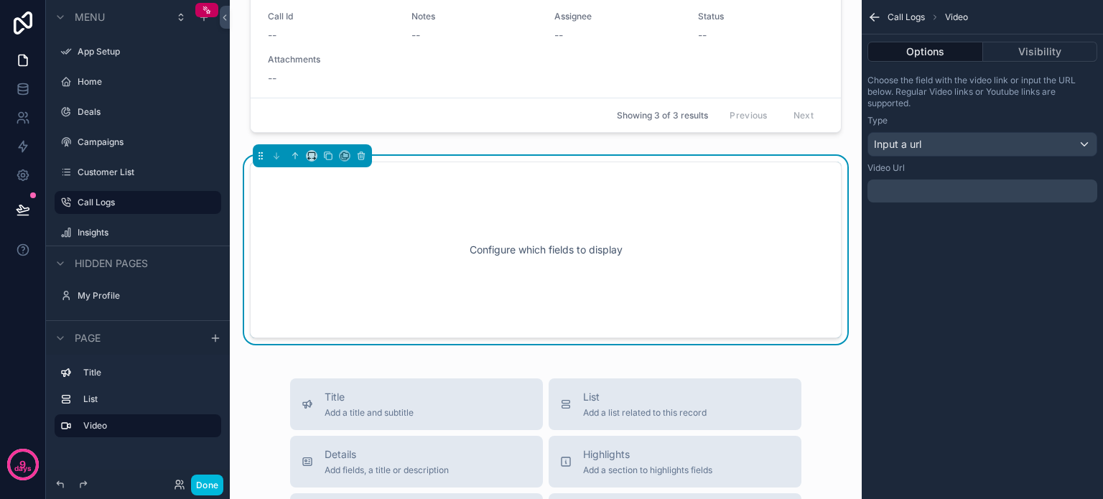
click at [607, 225] on div "Configure which fields to display" at bounding box center [546, 249] width 544 height 129
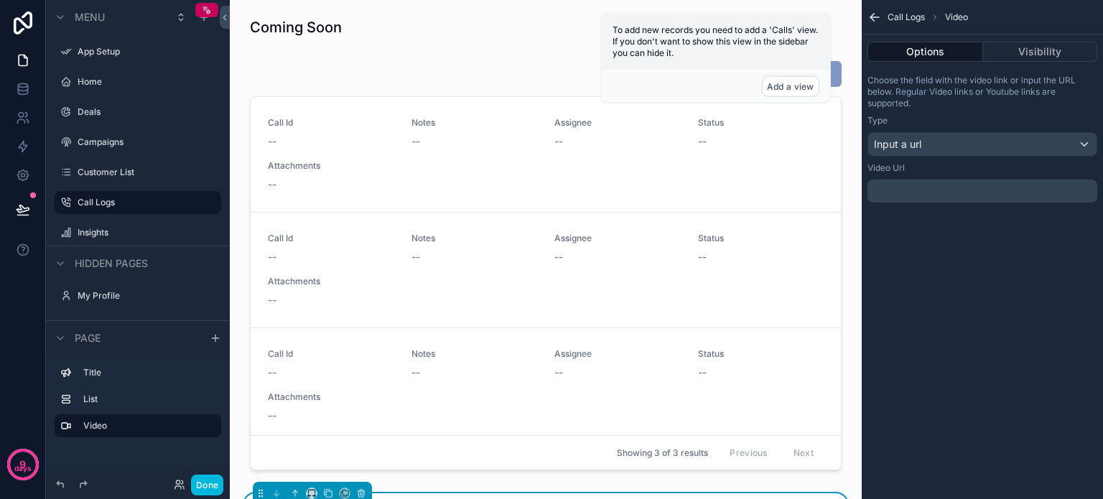
scroll to position [287, 0]
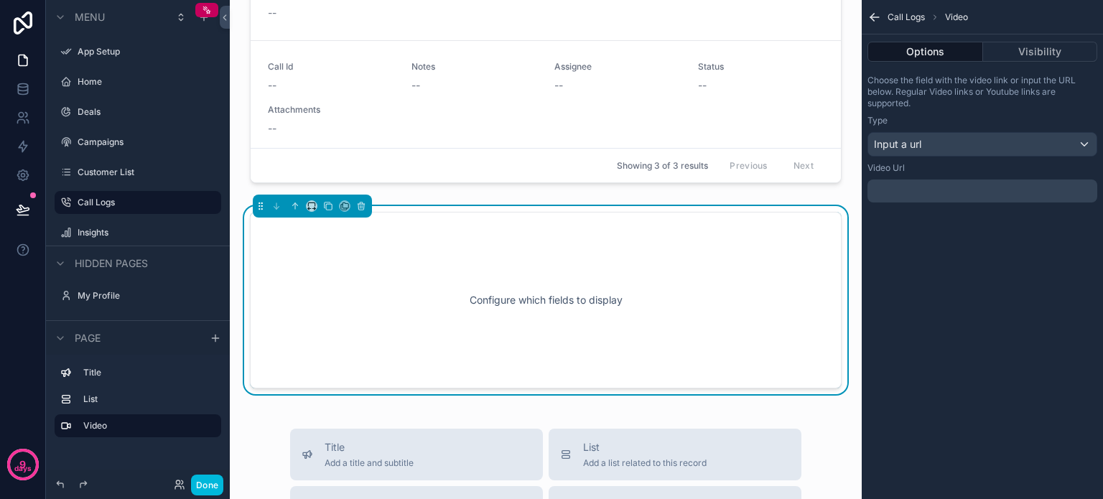
click at [715, 261] on div "Configure which fields to display" at bounding box center [546, 299] width 544 height 129
click at [948, 142] on div "Input a url" at bounding box center [982, 144] width 228 height 23
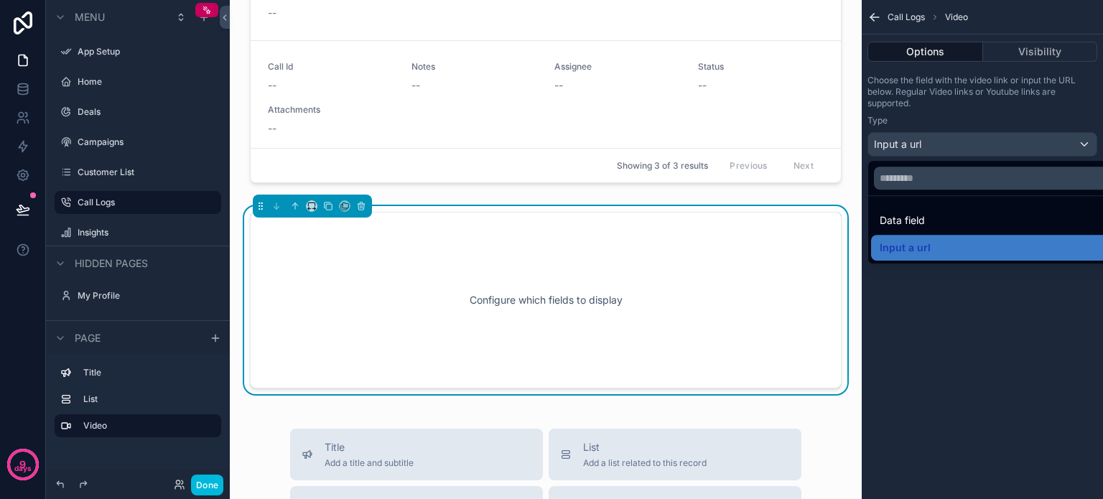
click at [1082, 142] on div "scrollable content" at bounding box center [551, 249] width 1103 height 499
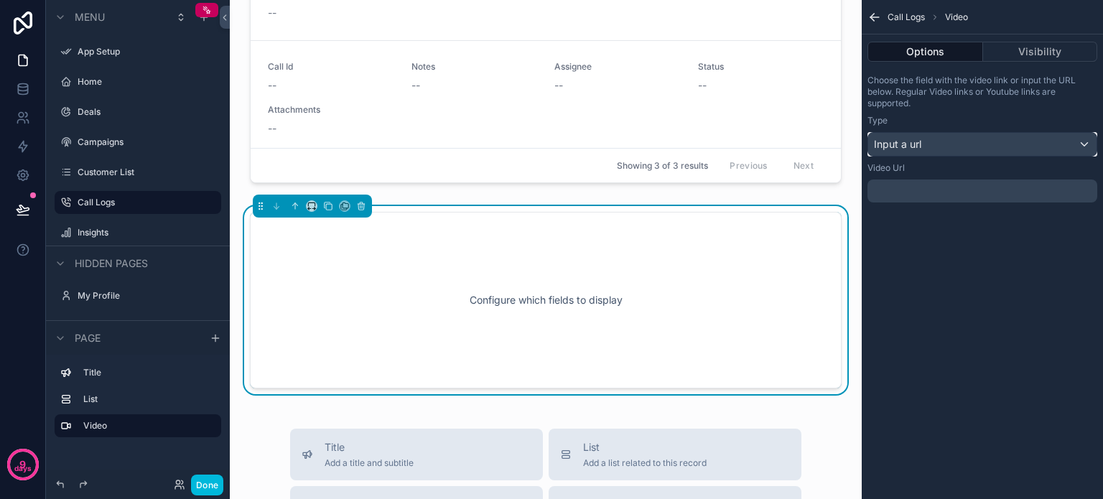
click at [1000, 141] on div "Input a url" at bounding box center [982, 144] width 228 height 23
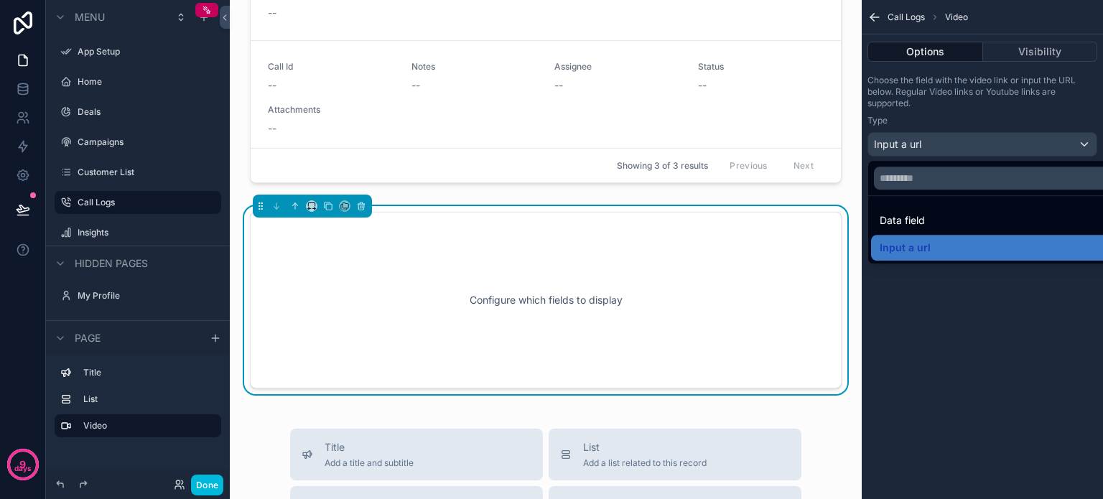
click at [913, 217] on span "Data field" at bounding box center [901, 220] width 45 height 17
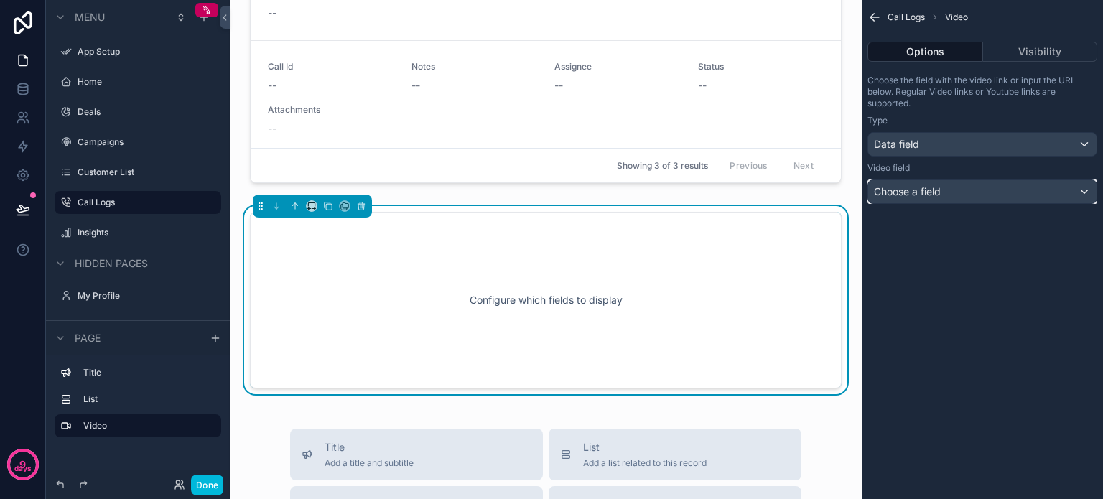
click at [924, 189] on span "Choose a field" at bounding box center [907, 191] width 67 height 12
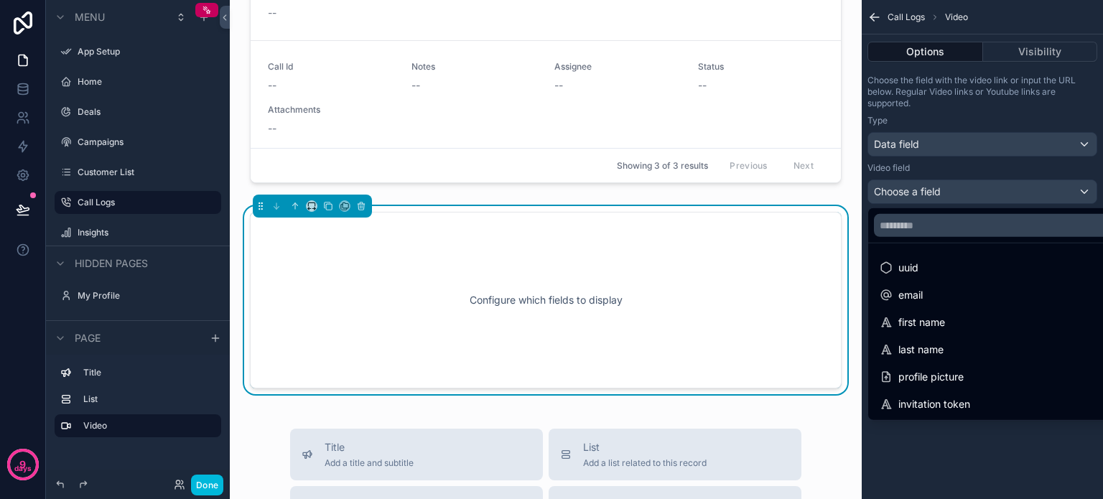
click at [952, 101] on div "scrollable content" at bounding box center [551, 249] width 1103 height 499
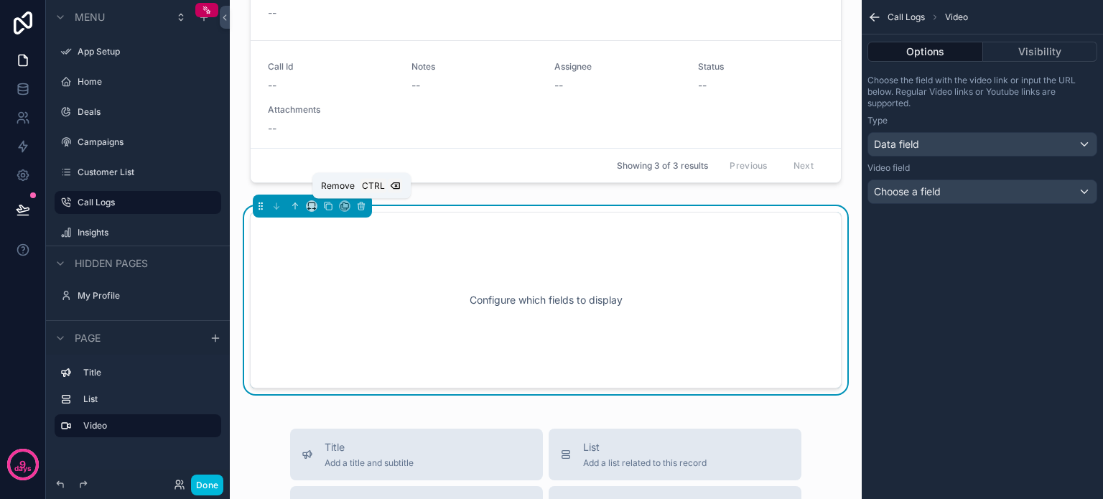
click at [358, 206] on icon "scrollable content" at bounding box center [361, 206] width 10 height 10
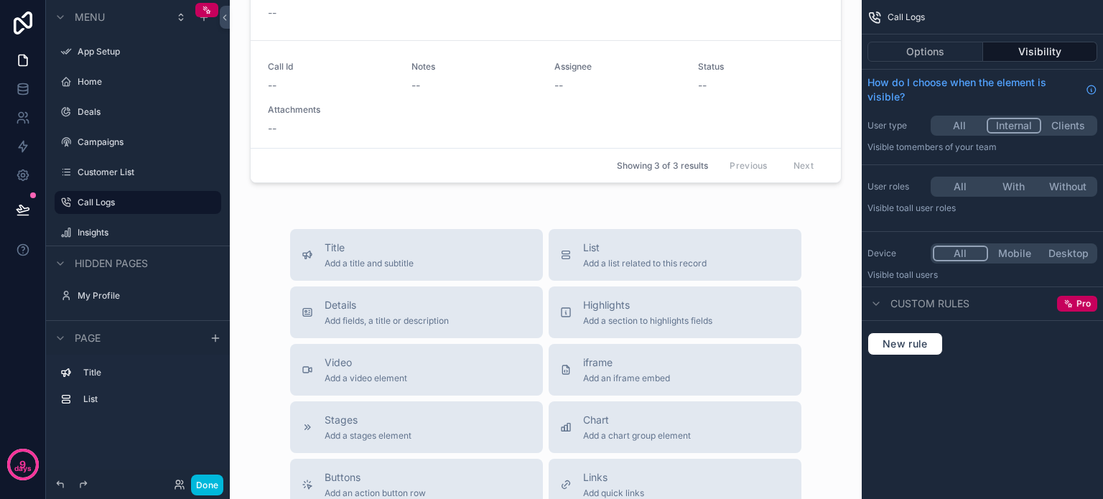
scroll to position [0, 0]
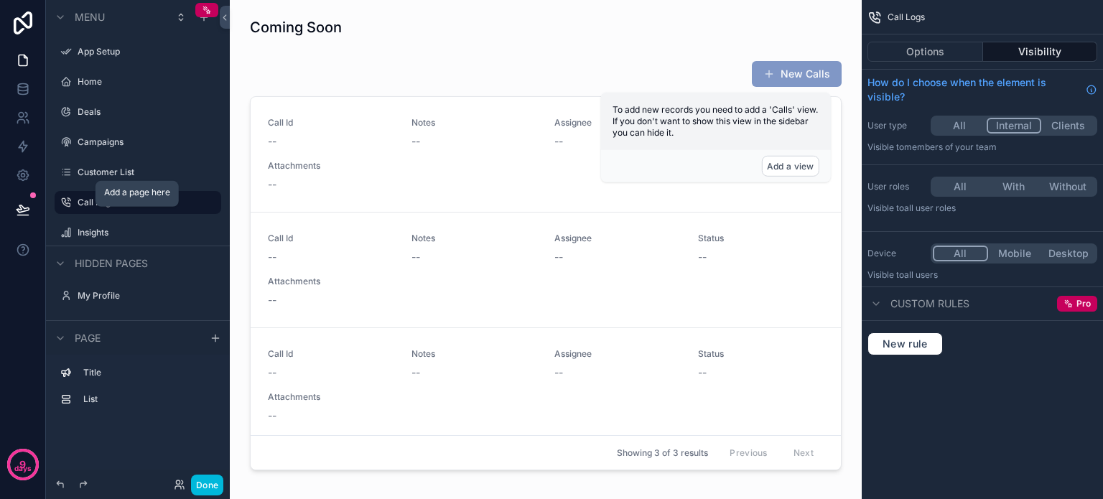
click at [0, 0] on icon "scrollable content" at bounding box center [0, 0] width 0 height 0
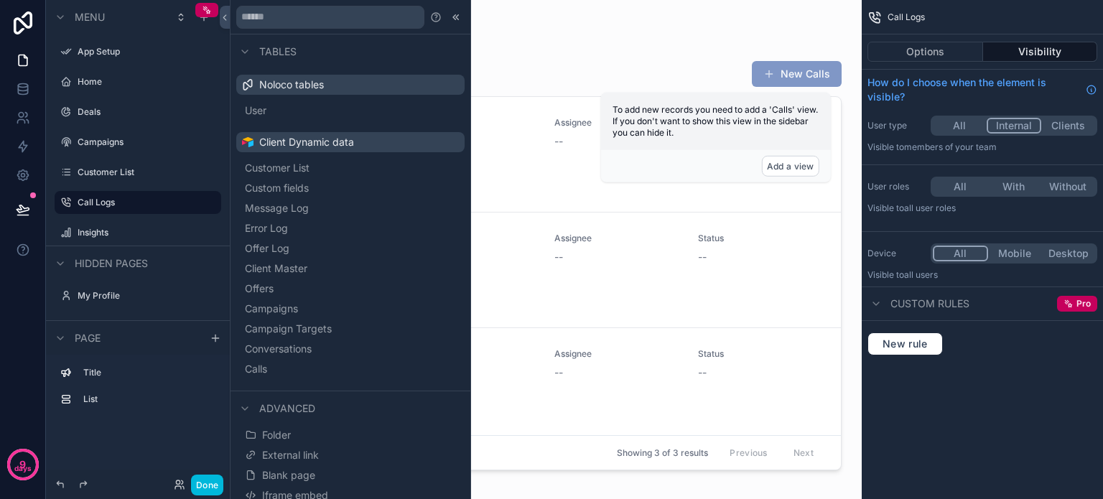
click at [267, 364] on span "Calls" at bounding box center [256, 369] width 22 height 14
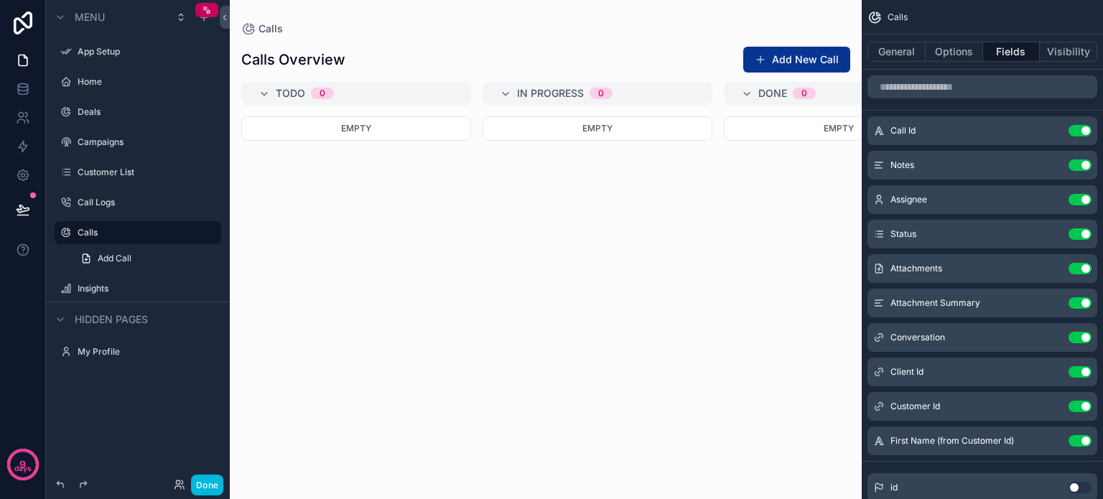
click at [141, 230] on label "Calls" at bounding box center [145, 232] width 135 height 11
click at [14, 205] on button at bounding box center [23, 210] width 32 height 40
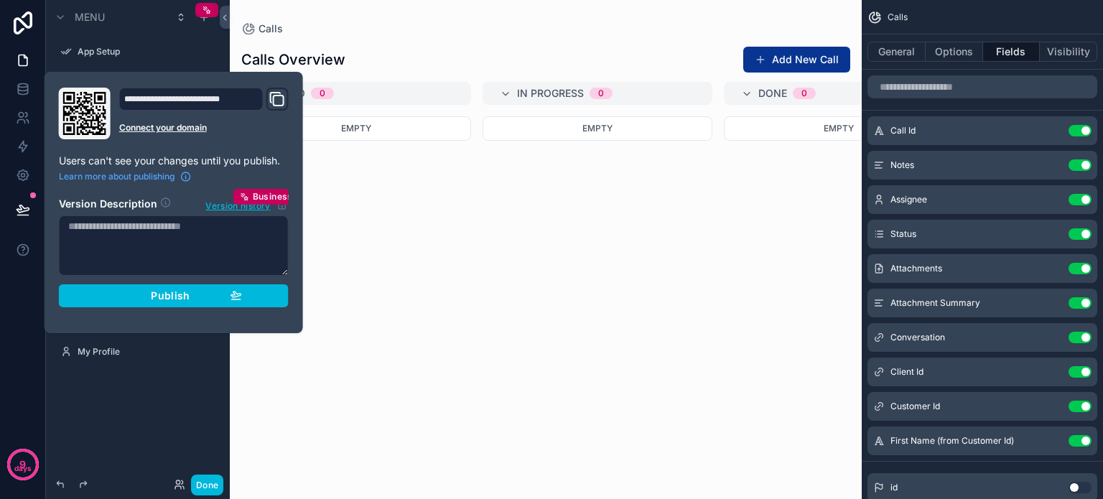
click at [110, 298] on div "Publish" at bounding box center [174, 295] width 136 height 13
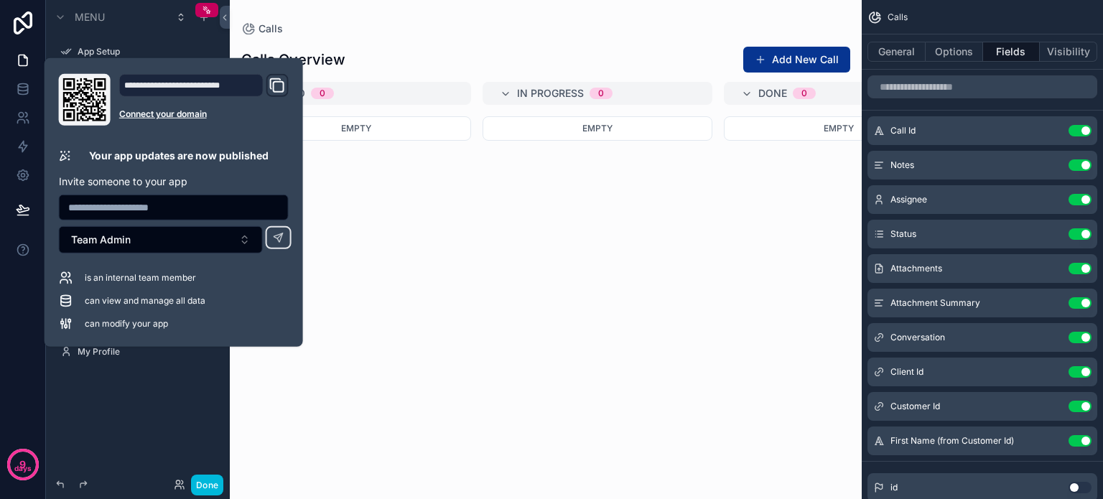
click at [140, 383] on div "Menu App Setup Home Deals Campaigns Customer List Call Logs Calls Add Call Insi…" at bounding box center [138, 194] width 184 height 388
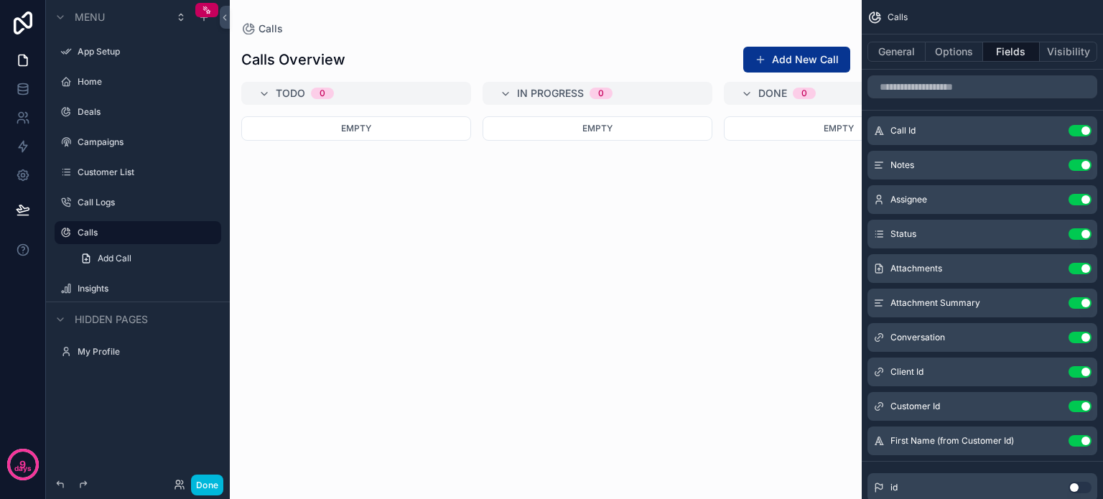
click at [93, 234] on label "Calls" at bounding box center [145, 232] width 135 height 11
click at [403, 177] on div "scrollable content" at bounding box center [546, 249] width 632 height 499
click at [23, 89] on icon at bounding box center [23, 89] width 14 height 14
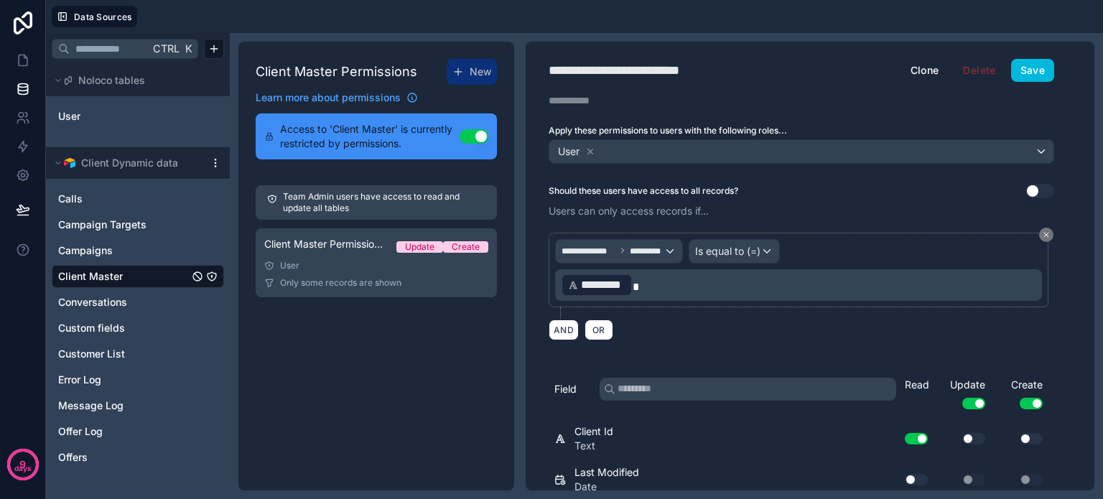
click at [80, 197] on span "Calls" at bounding box center [70, 199] width 24 height 14
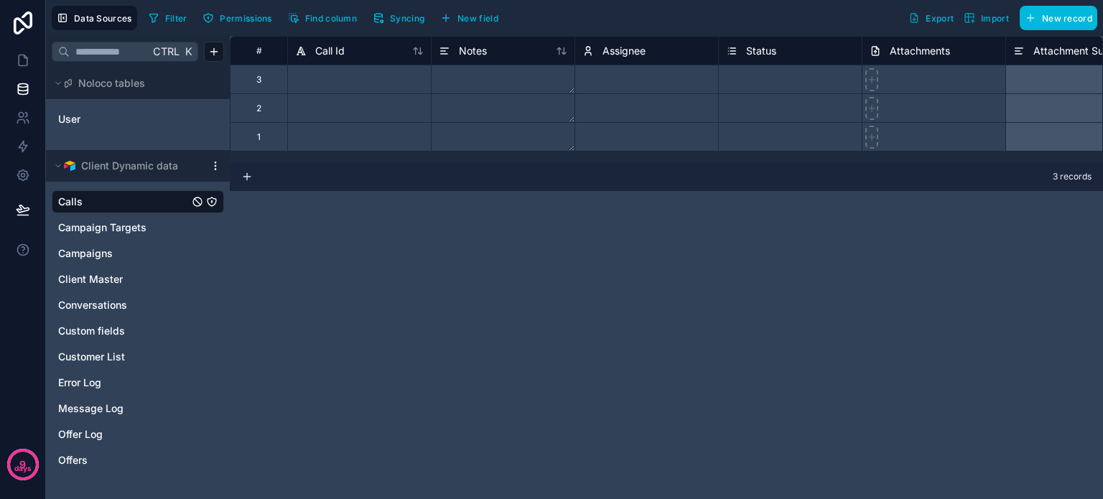
click at [387, 18] on button "Syncing" at bounding box center [399, 18] width 62 height 22
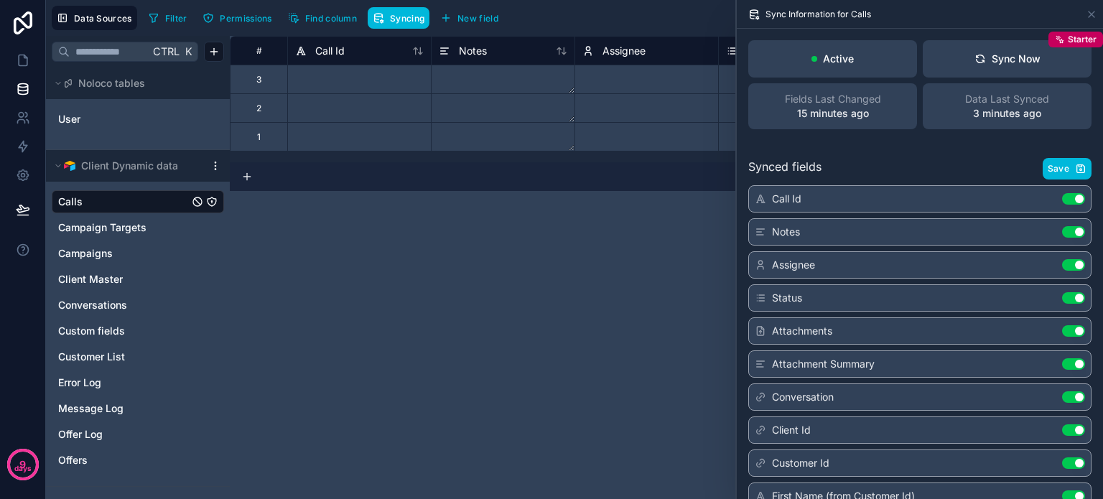
click at [1011, 64] on div "Sync Now" at bounding box center [1007, 59] width 66 height 14
click at [23, 66] on icon at bounding box center [23, 60] width 14 height 14
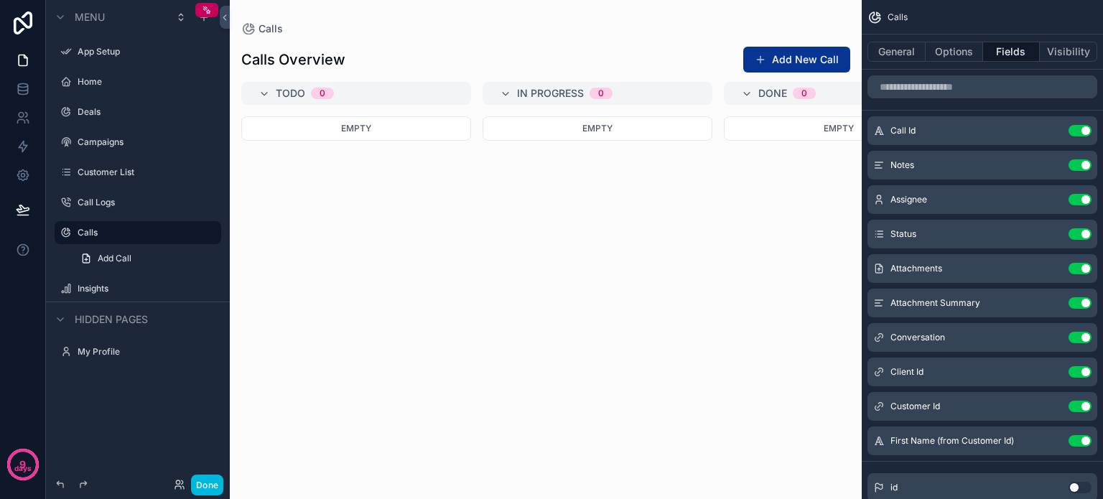
click at [533, 203] on div "Empty" at bounding box center [597, 298] width 230 height 365
click at [80, 200] on label "Call Logs" at bounding box center [145, 202] width 135 height 11
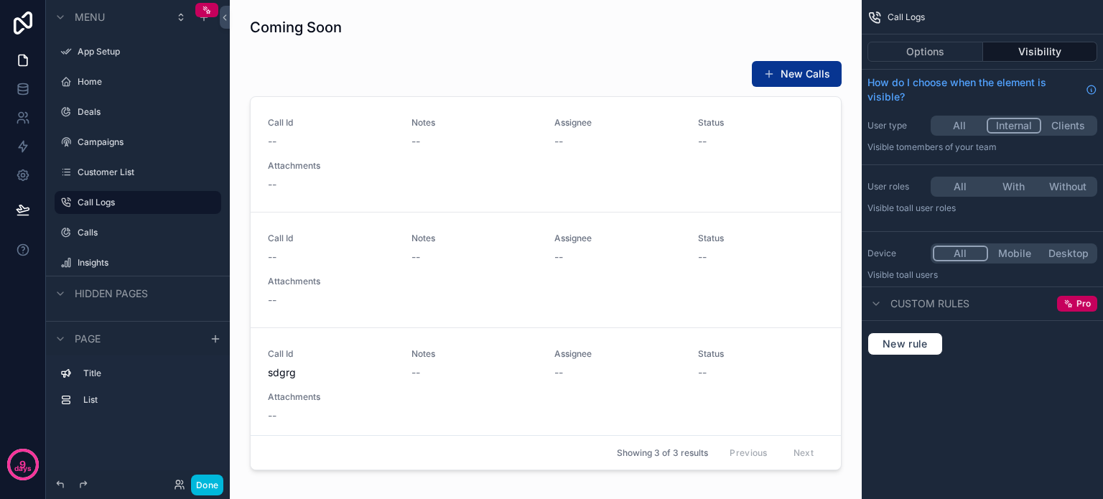
click at [96, 230] on label "Calls" at bounding box center [145, 232] width 135 height 11
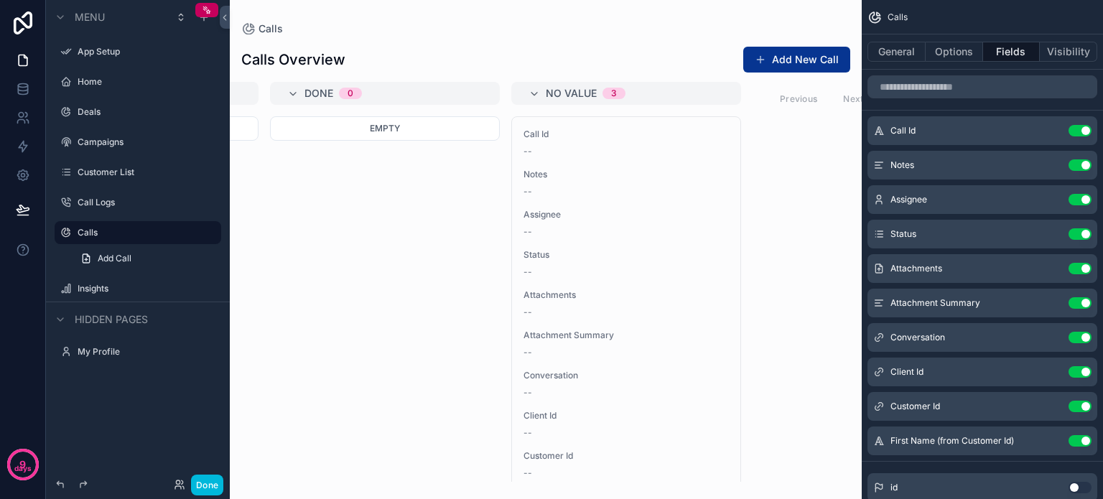
scroll to position [0, 493]
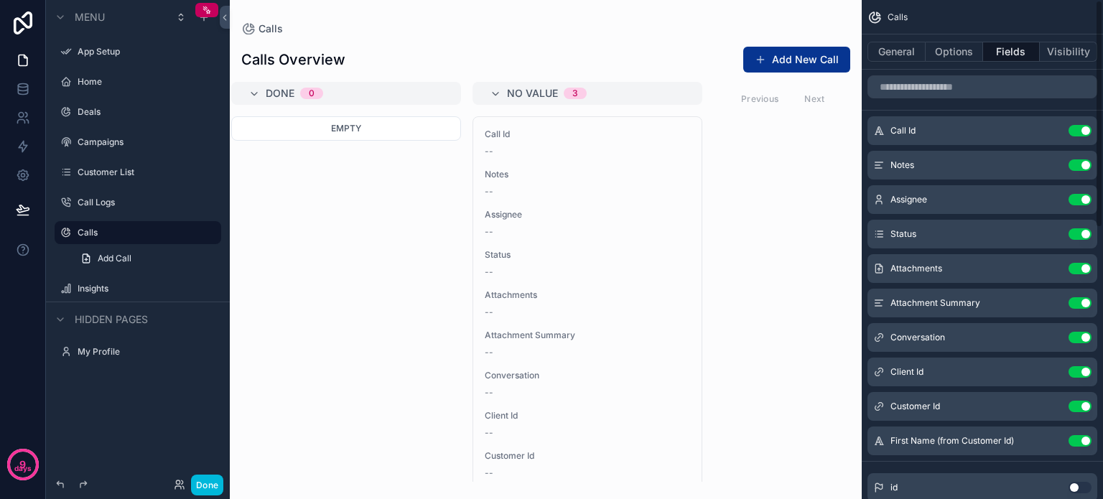
click at [905, 55] on button "General" at bounding box center [896, 52] width 58 height 20
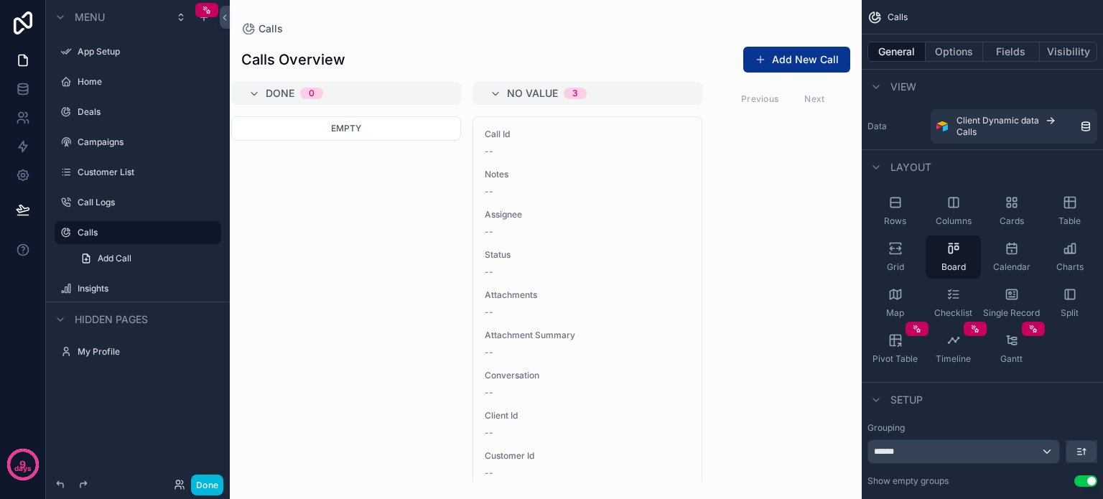
click at [900, 210] on div "Rows" at bounding box center [894, 211] width 55 height 43
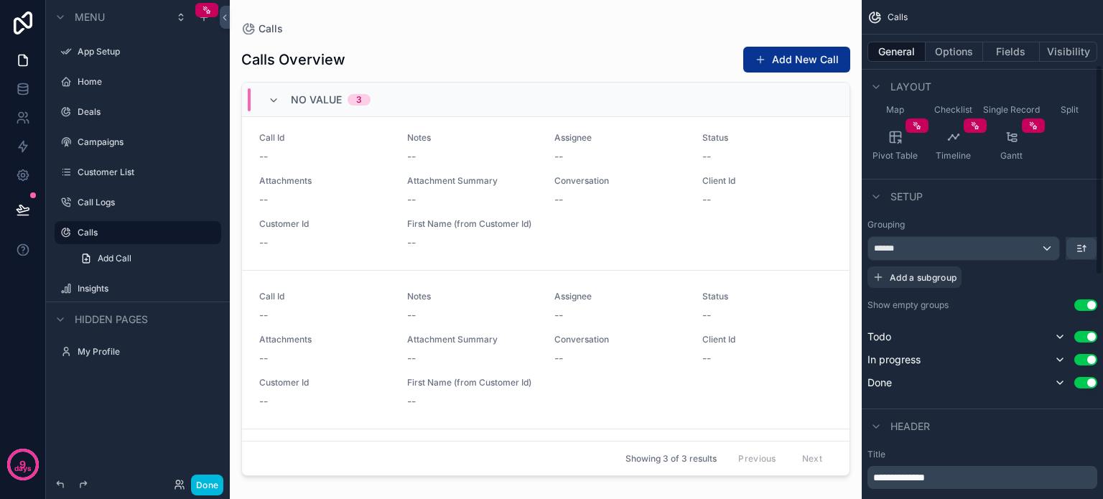
scroll to position [287, 0]
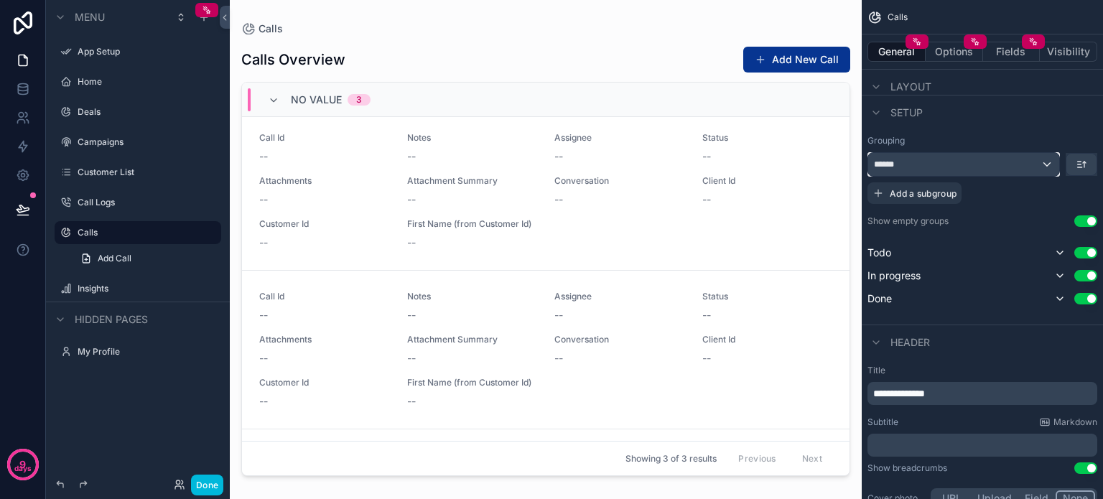
click at [1045, 164] on div "******" at bounding box center [963, 164] width 191 height 23
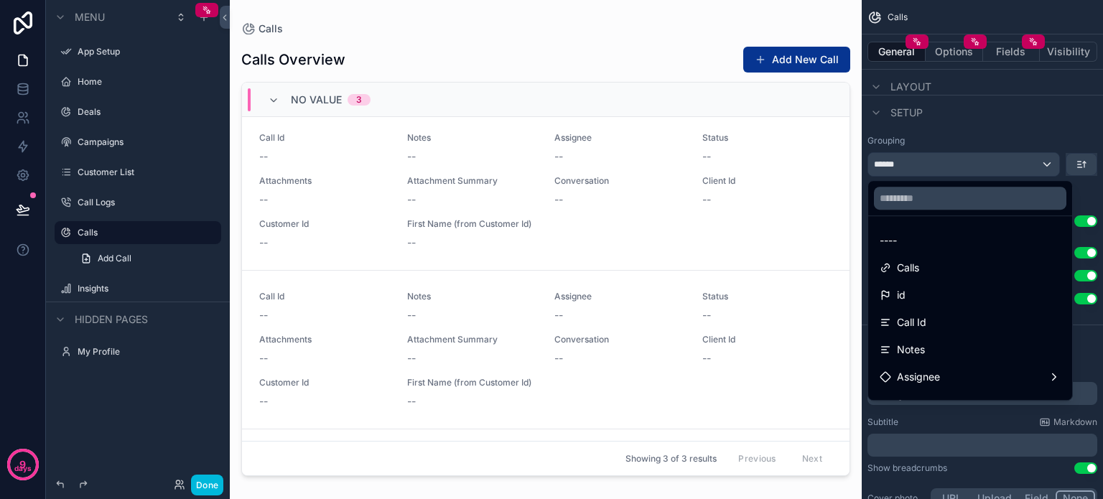
click at [884, 239] on span "----" at bounding box center [887, 240] width 17 height 17
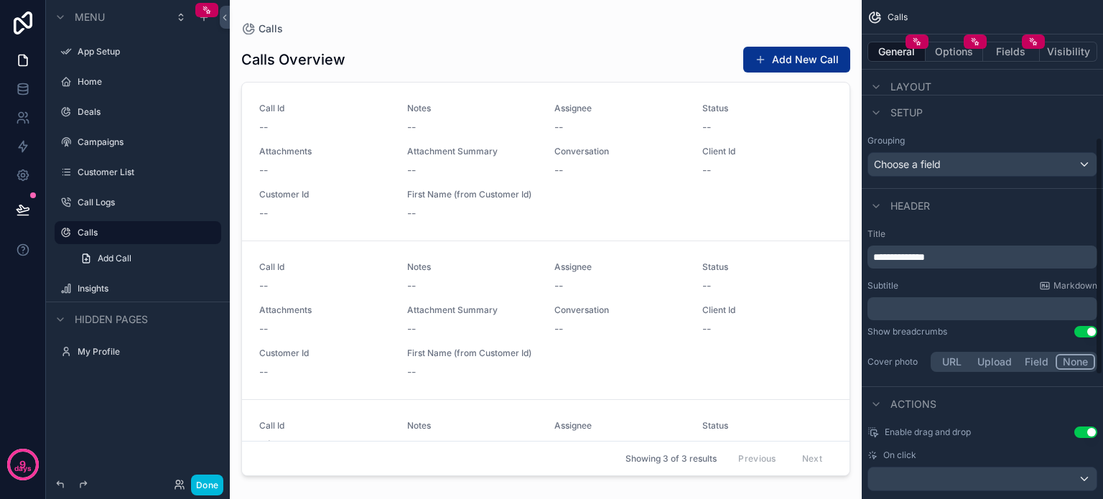
click at [989, 120] on div "Setup" at bounding box center [982, 112] width 241 height 34
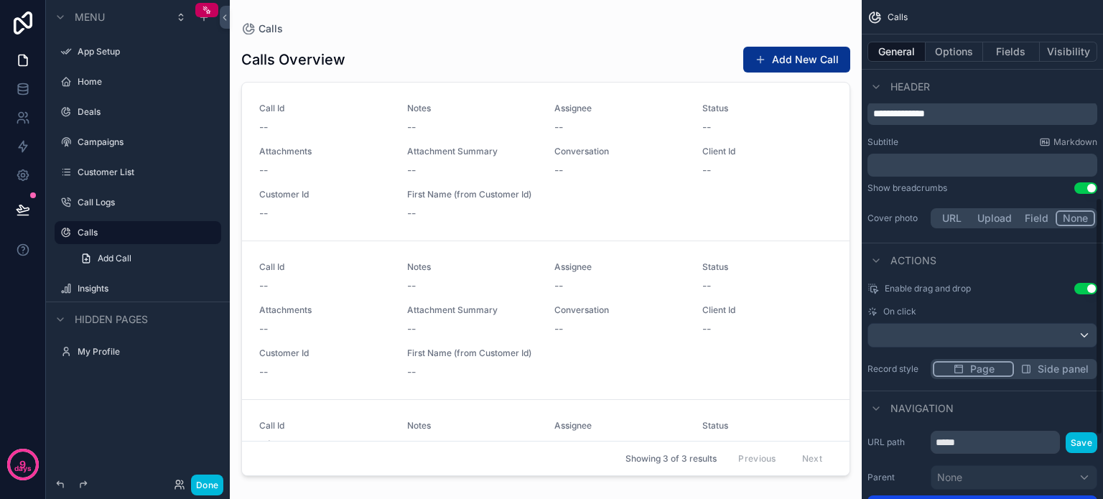
scroll to position [215, 0]
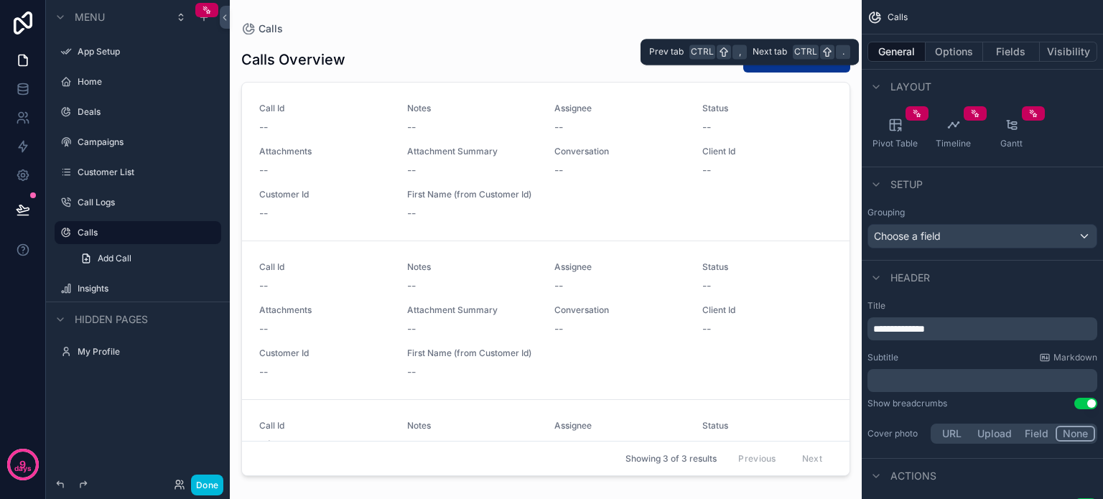
click at [1003, 50] on button "Fields" at bounding box center [1011, 52] width 57 height 20
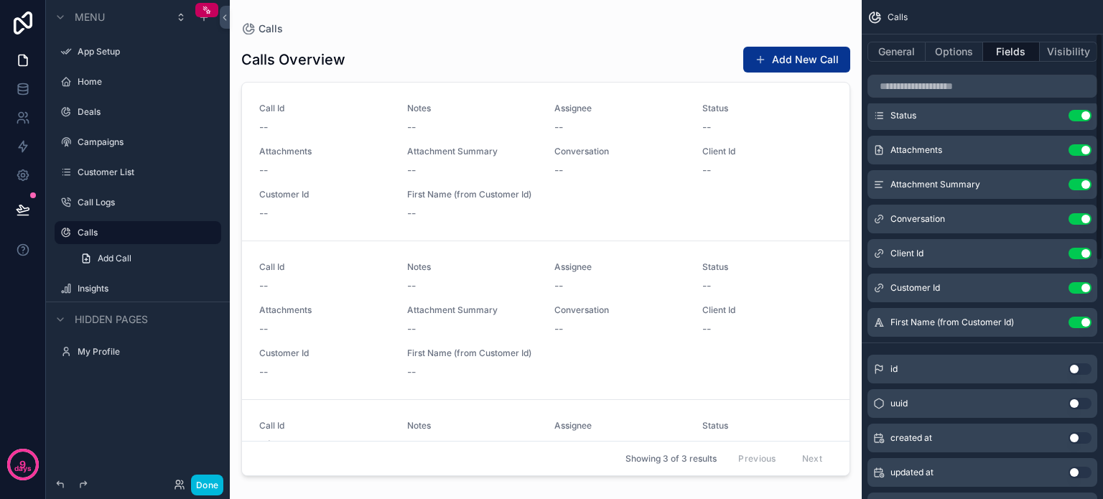
scroll to position [144, 0]
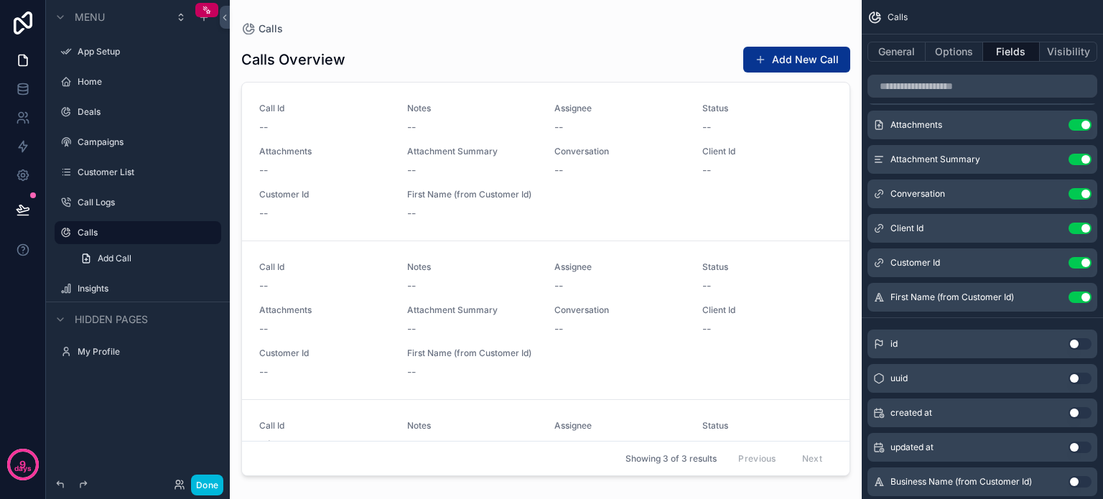
click at [1070, 229] on button "Use setting" at bounding box center [1079, 228] width 23 height 11
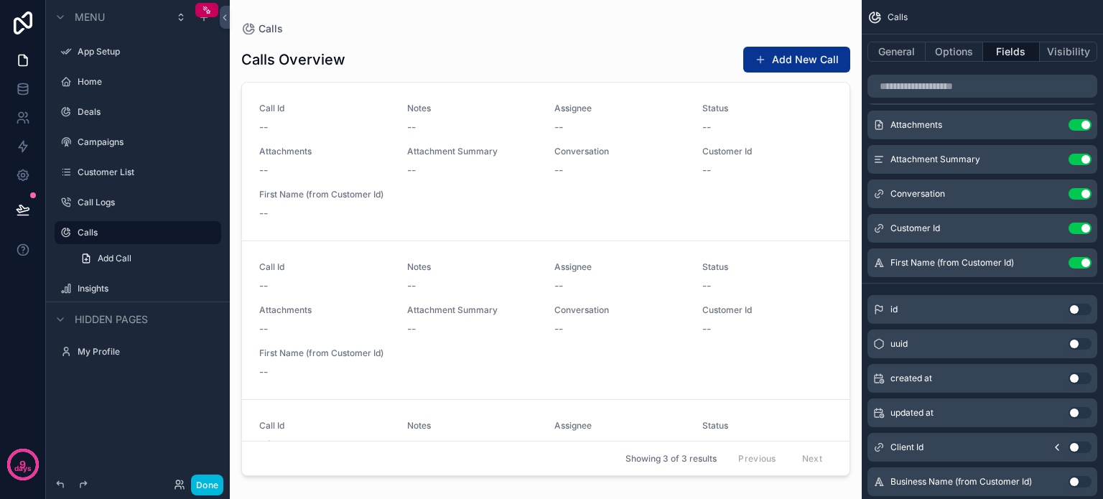
click at [1073, 228] on button "Use setting" at bounding box center [1079, 228] width 23 height 11
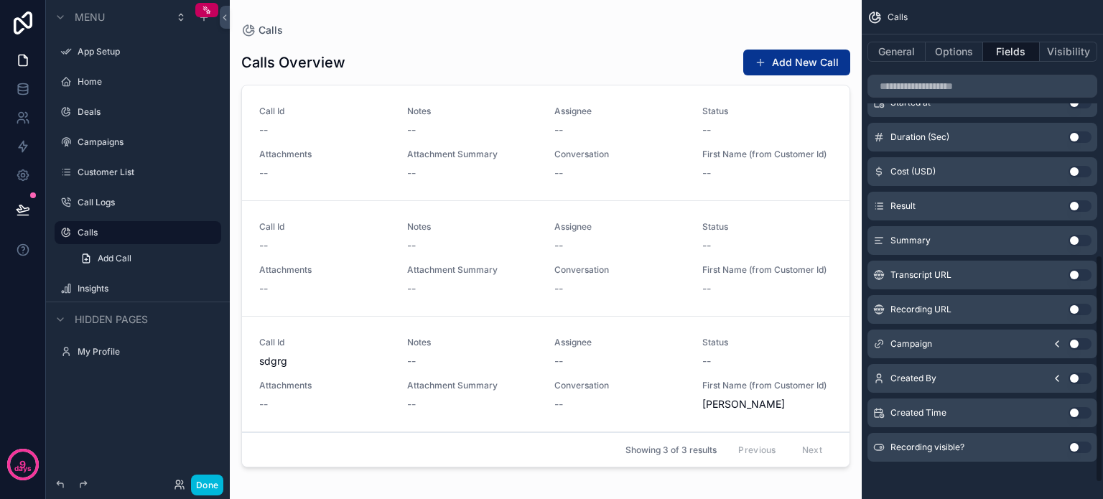
scroll to position [594, 0]
click at [1080, 304] on button "Use setting" at bounding box center [1079, 307] width 23 height 11
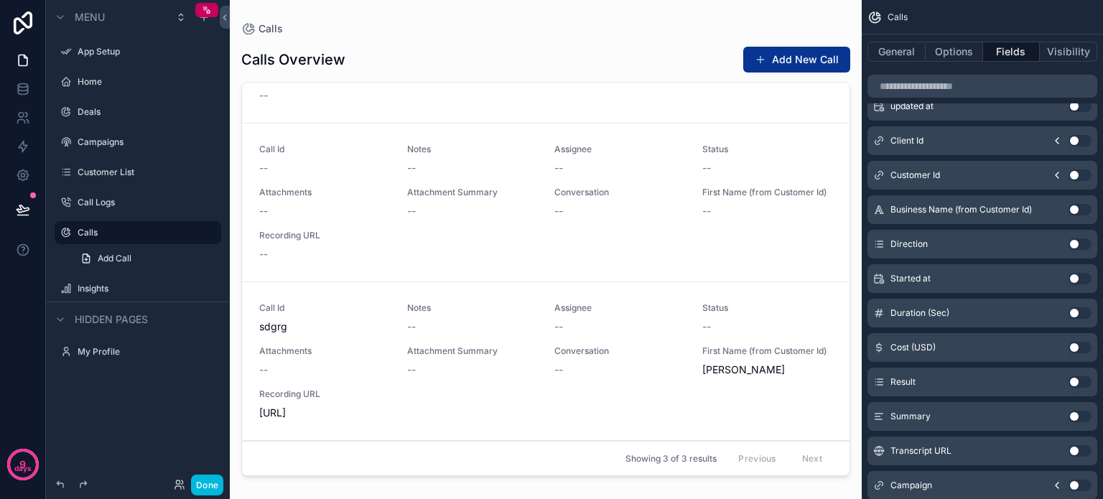
scroll to position [202, 0]
click at [491, 342] on div "Call Id sdgrg Notes -- Assignee -- Status -- Attachments -- Attachment Summary …" at bounding box center [545, 361] width 573 height 118
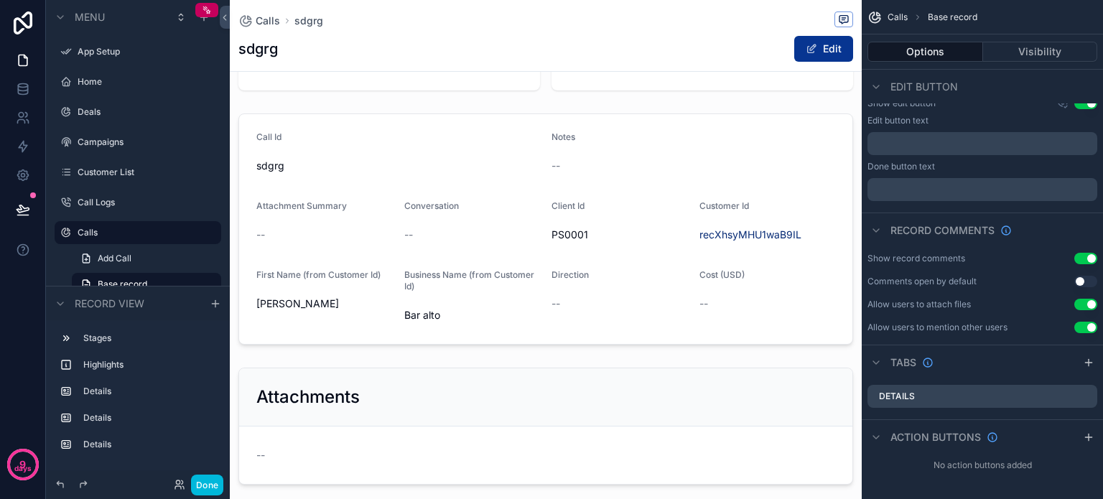
scroll to position [144, 0]
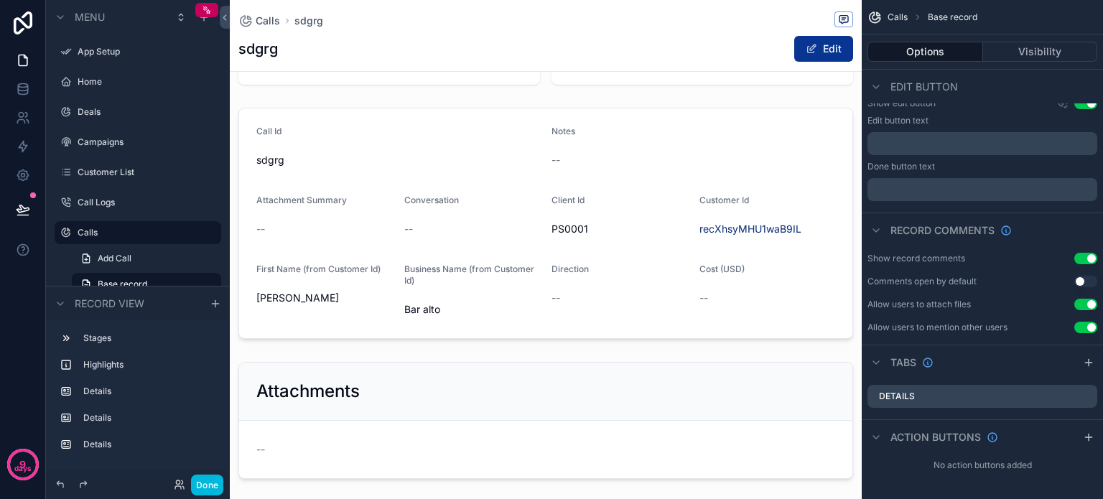
click at [689, 163] on div "scrollable content" at bounding box center [546, 223] width 632 height 243
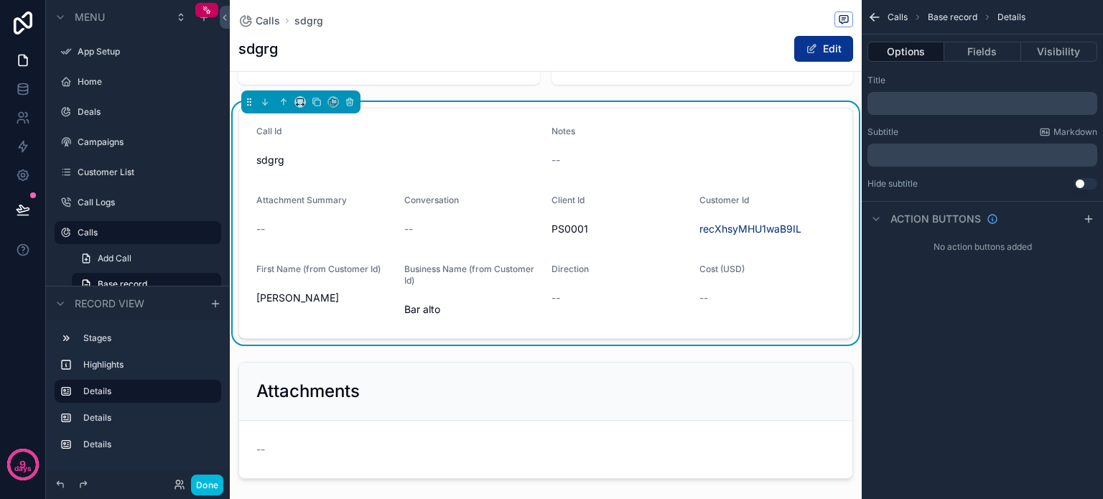
scroll to position [0, 0]
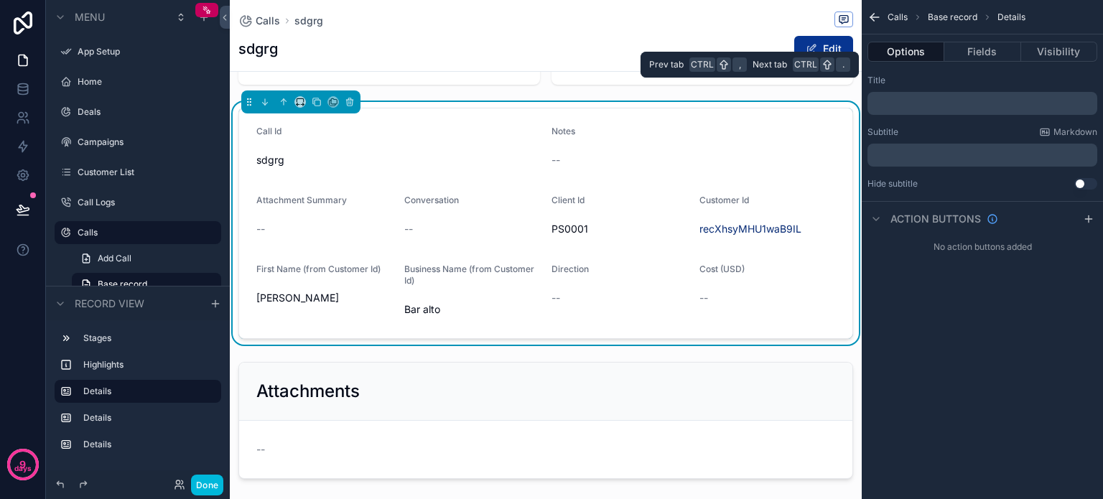
click at [972, 47] on button "Fields" at bounding box center [982, 52] width 76 height 20
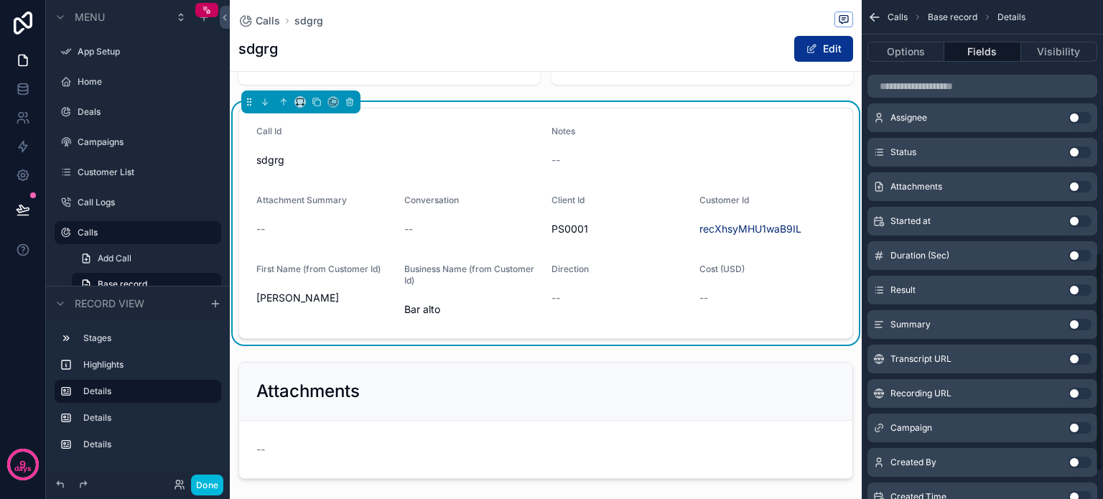
scroll to position [574, 0]
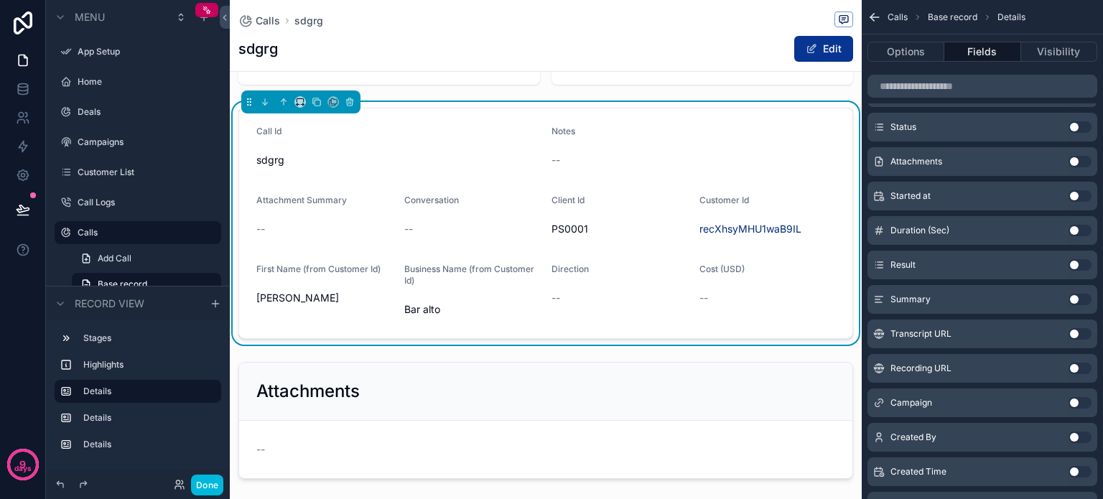
click at [1078, 366] on button "Use setting" at bounding box center [1079, 368] width 23 height 11
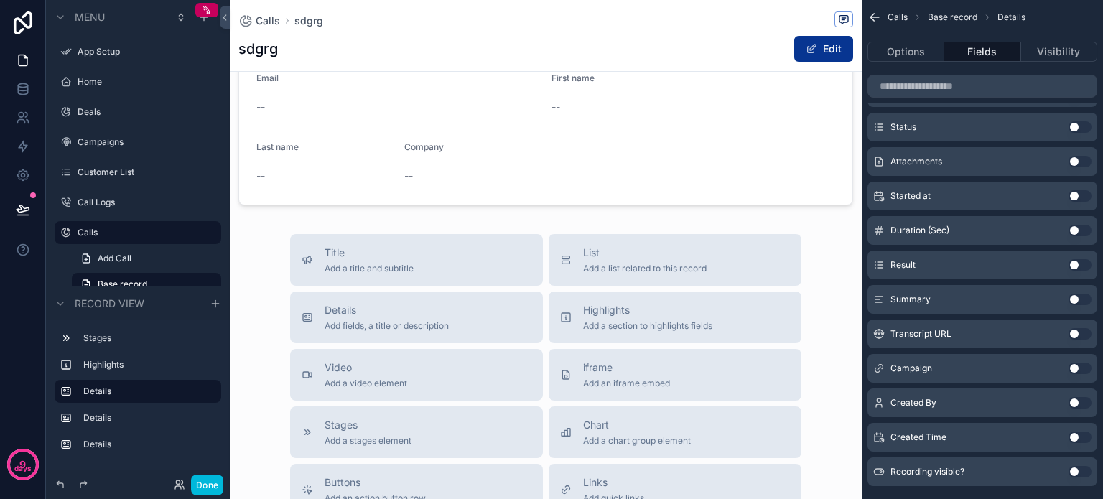
scroll to position [933, 0]
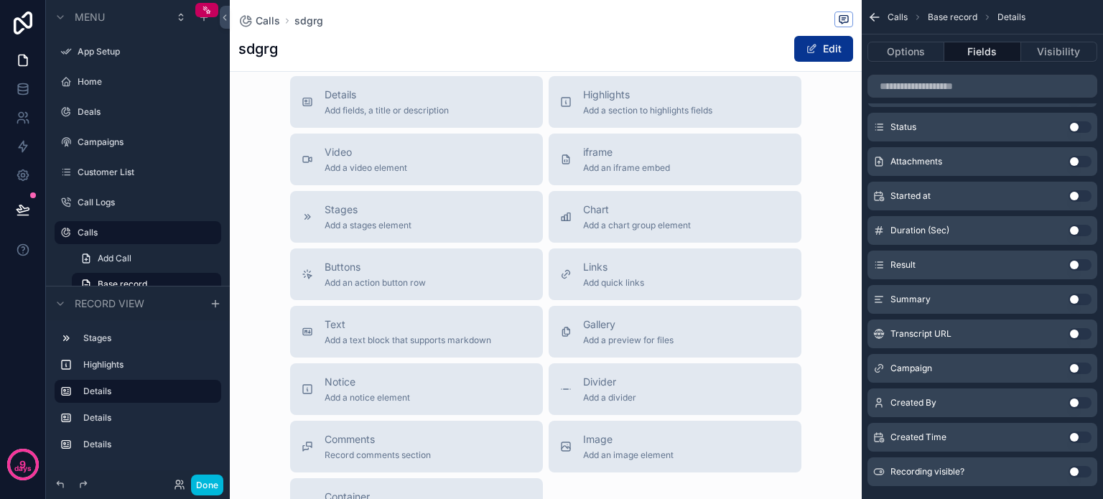
click at [369, 159] on span "Video" at bounding box center [366, 152] width 83 height 14
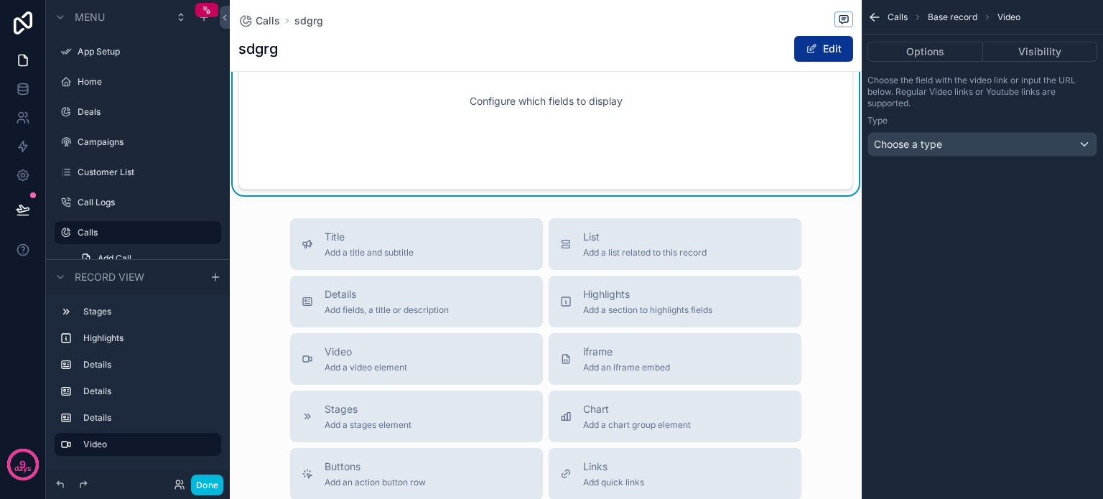
scroll to position [855, 0]
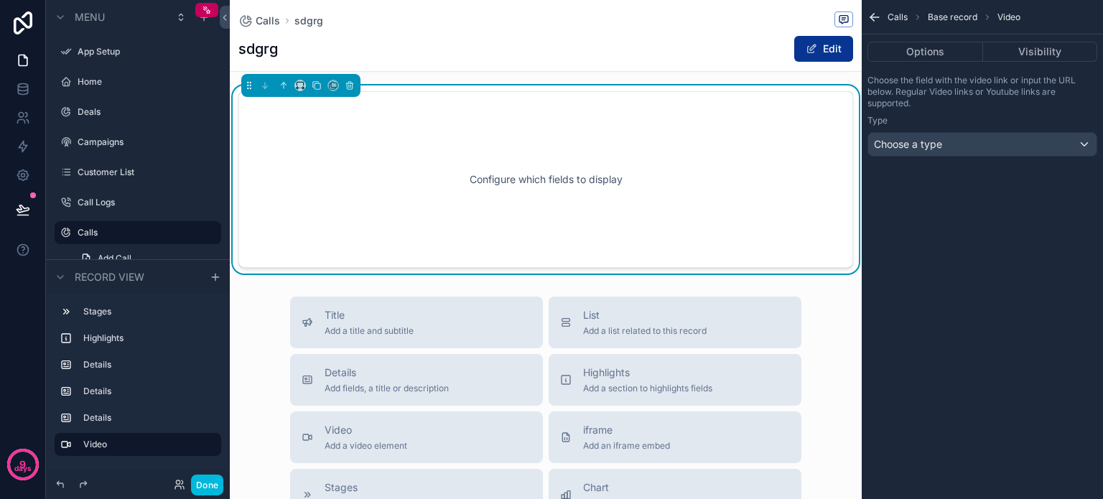
click at [679, 244] on div "Configure which fields to display" at bounding box center [545, 179] width 567 height 129
click at [987, 141] on div "Choose a type" at bounding box center [982, 144] width 228 height 23
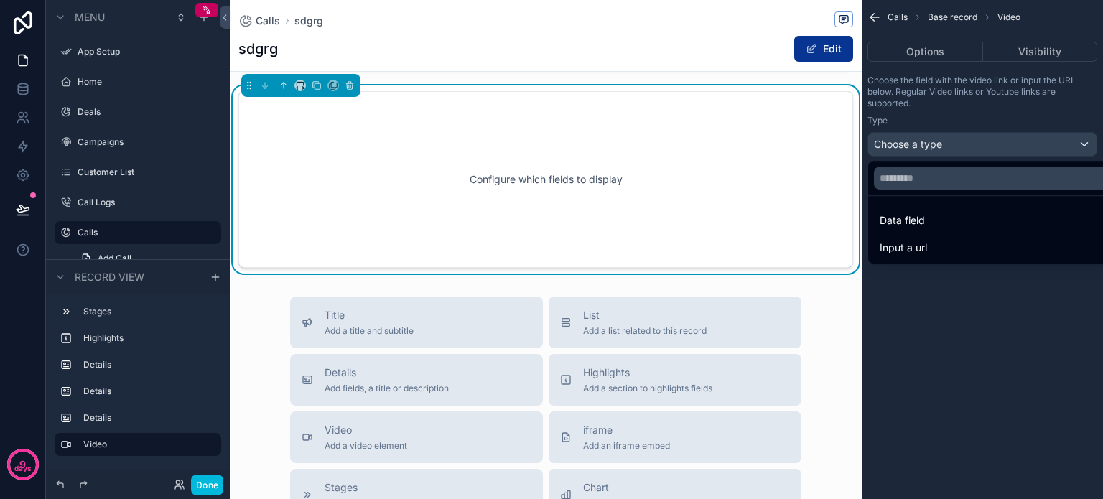
click at [907, 240] on span "Input a url" at bounding box center [902, 247] width 47 height 17
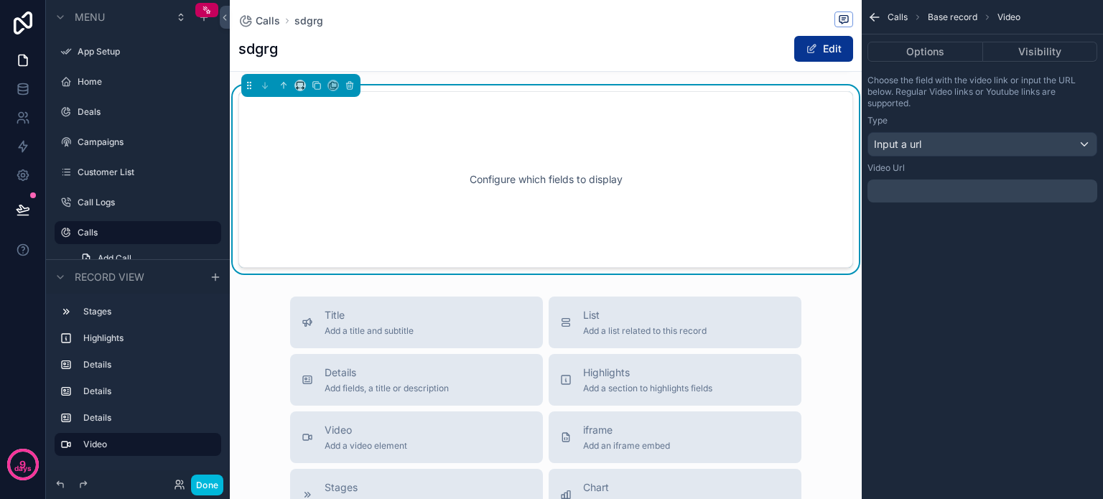
click at [928, 190] on p "﻿" at bounding box center [983, 190] width 221 height 11
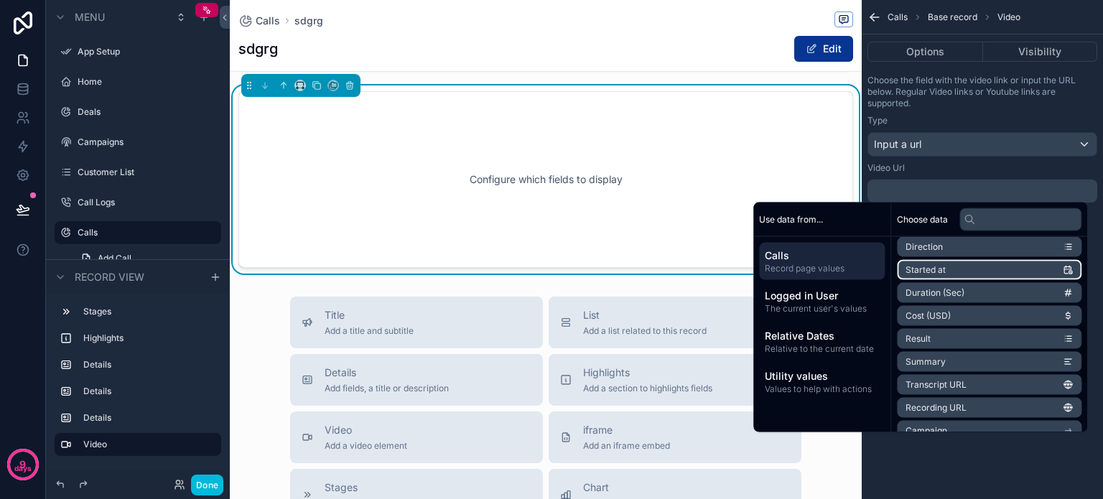
scroll to position [359, 0]
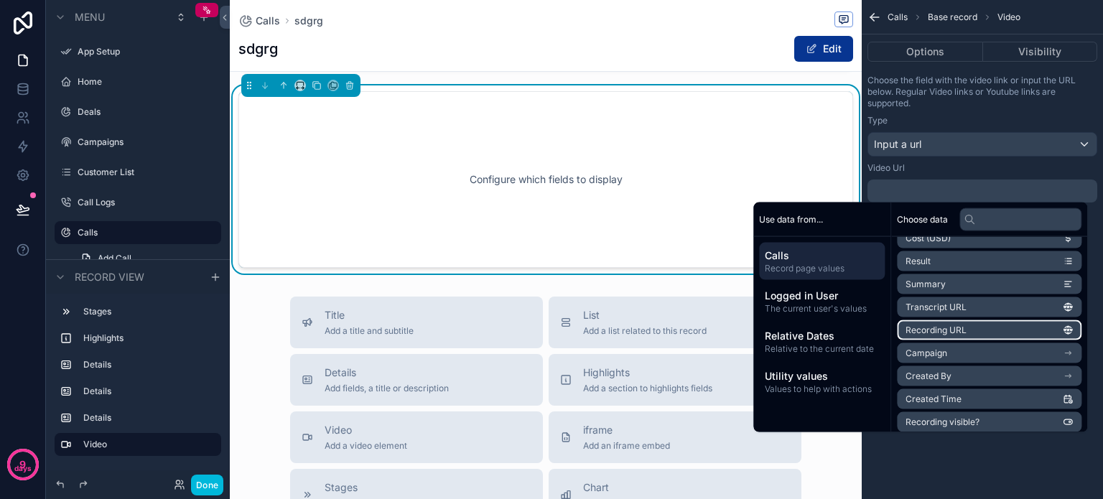
click at [960, 328] on li "Recording URL" at bounding box center [989, 330] width 185 height 20
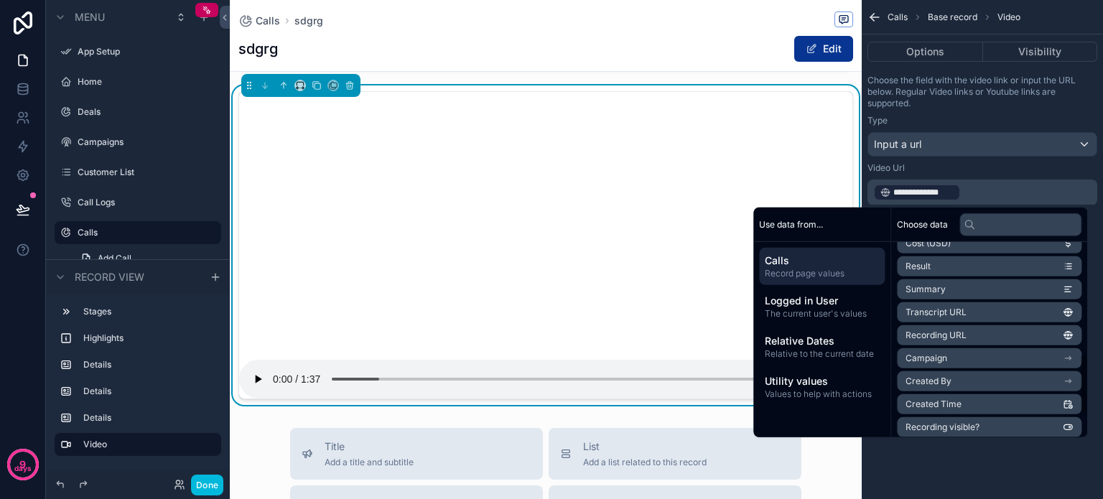
click at [963, 479] on div "**********" at bounding box center [982, 249] width 241 height 499
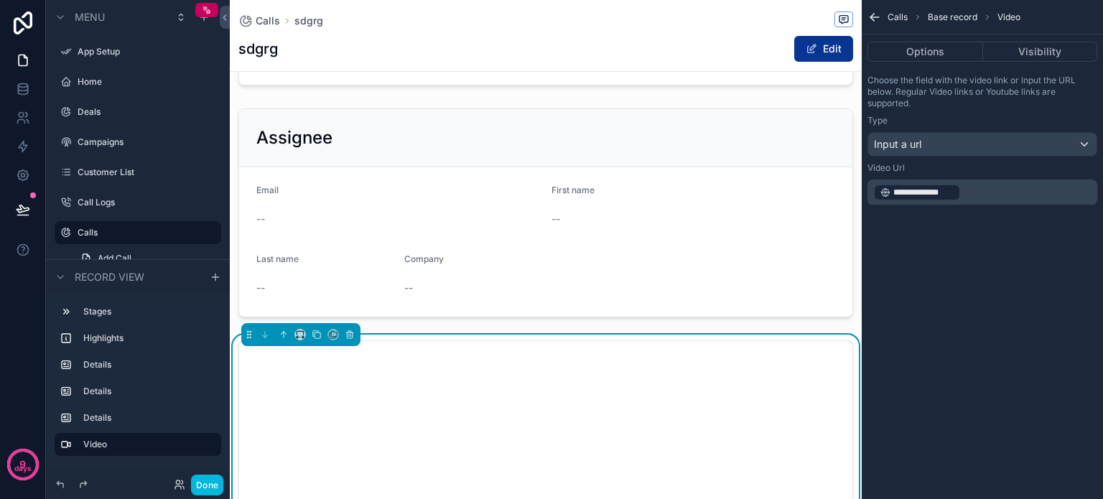
scroll to position [513, 0]
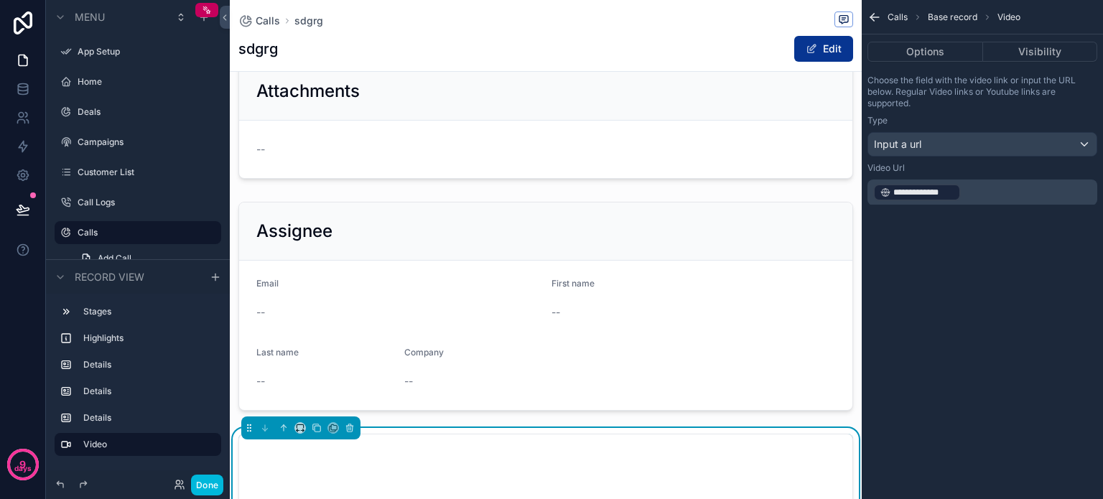
click at [272, 291] on div "scrollable content" at bounding box center [546, 306] width 632 height 220
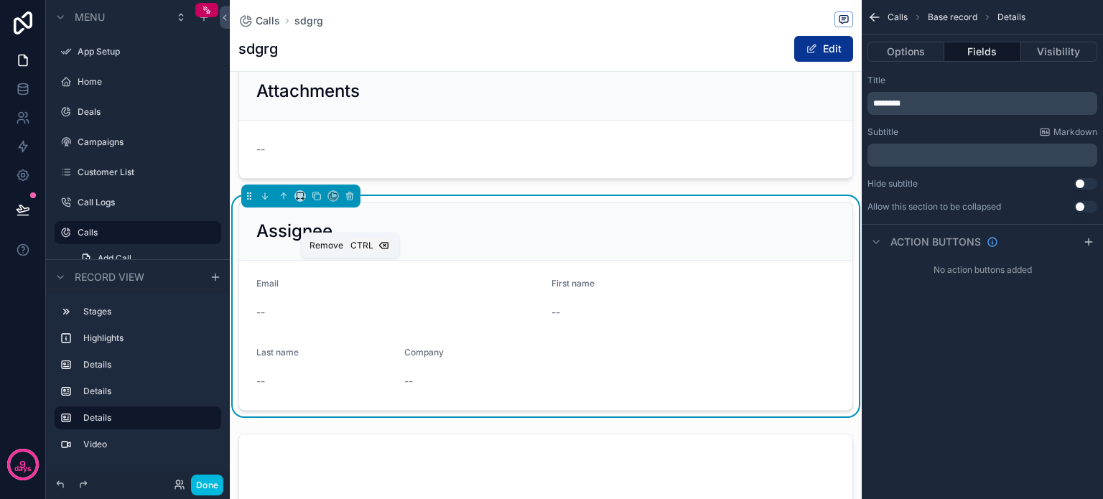
click at [351, 200] on icon "scrollable content" at bounding box center [350, 197] width 6 height 6
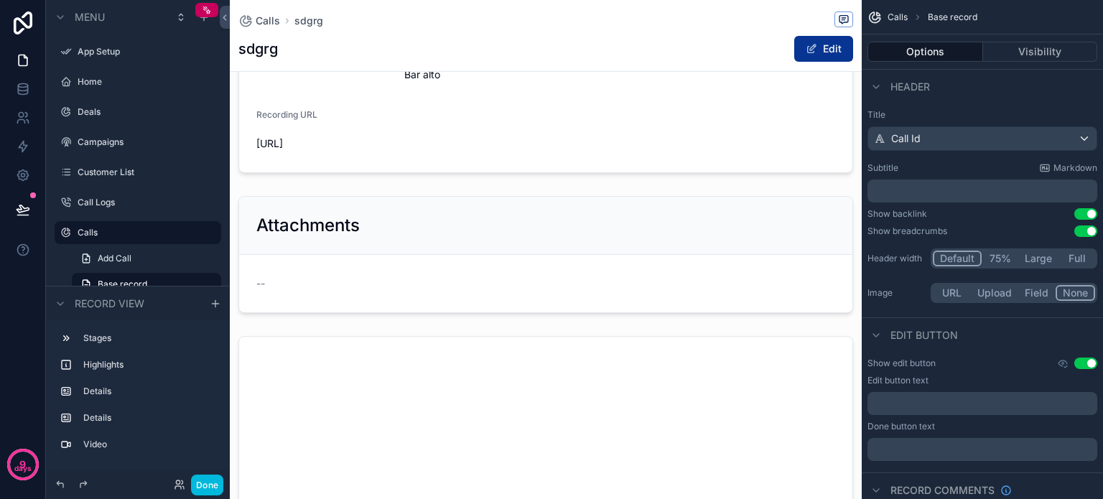
scroll to position [369, 0]
click at [331, 294] on div "scrollable content" at bounding box center [546, 264] width 632 height 129
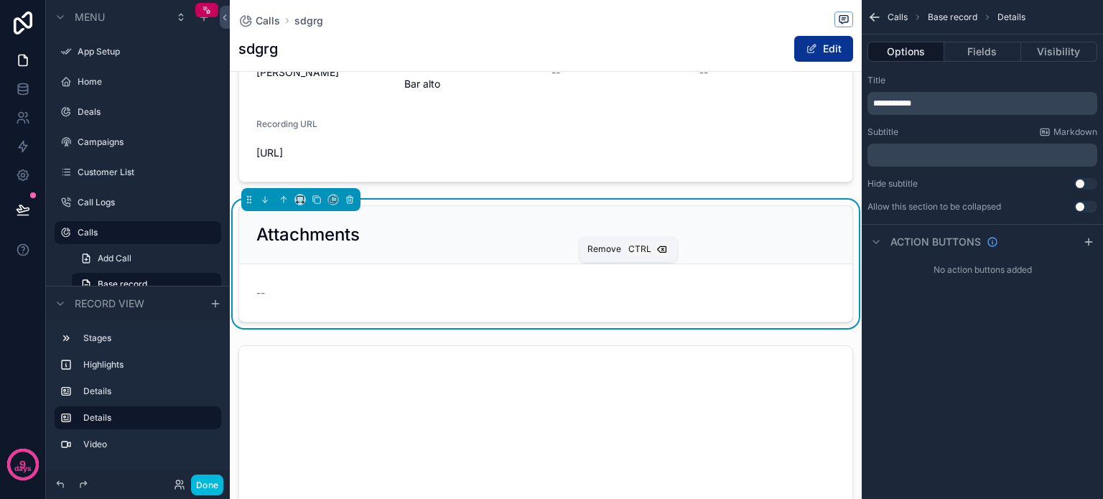
click at [349, 202] on icon "scrollable content" at bounding box center [349, 200] width 0 height 3
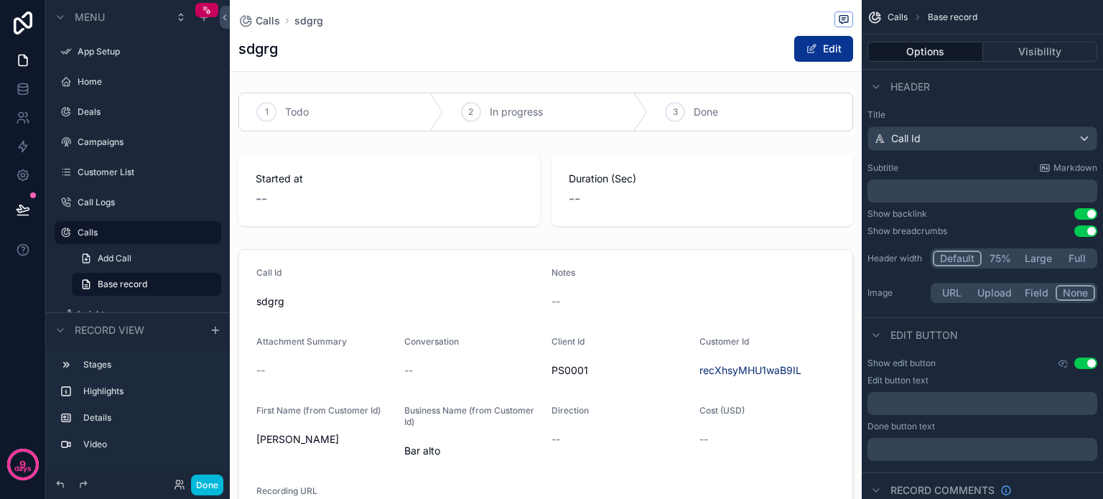
scroll to position [0, 0]
click at [734, 113] on div "scrollable content" at bounding box center [546, 114] width 632 height 50
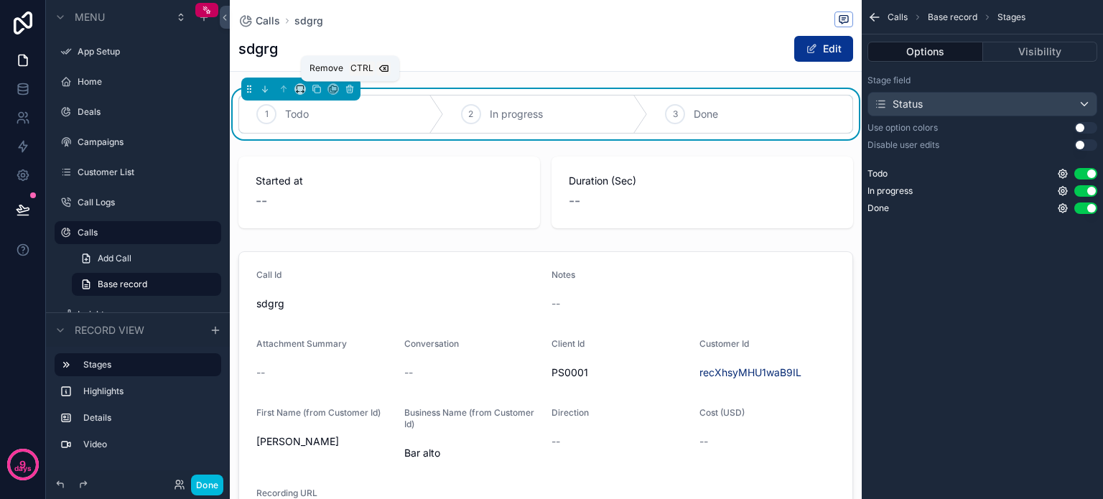
click at [347, 88] on icon "scrollable content" at bounding box center [350, 89] width 10 height 10
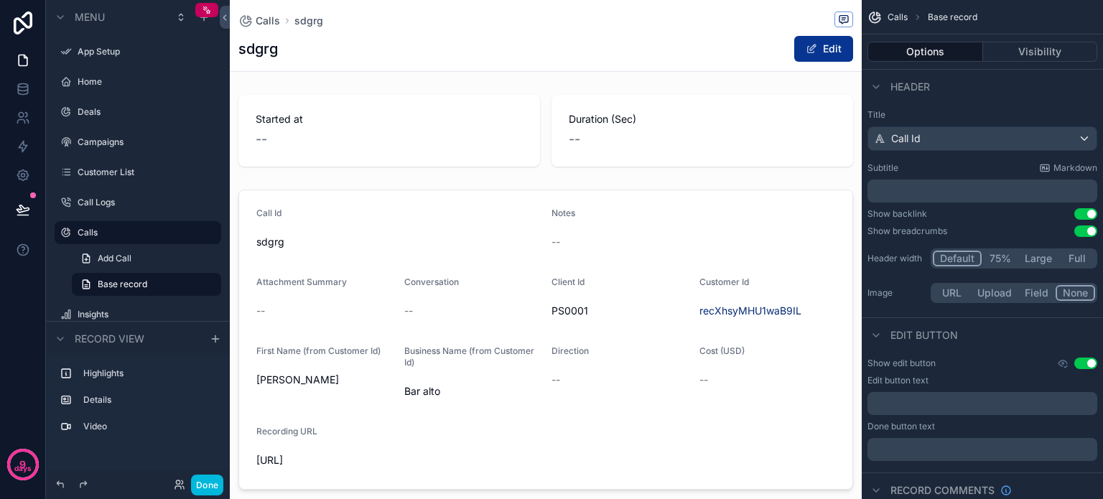
click at [405, 156] on div "scrollable content" at bounding box center [546, 130] width 632 height 83
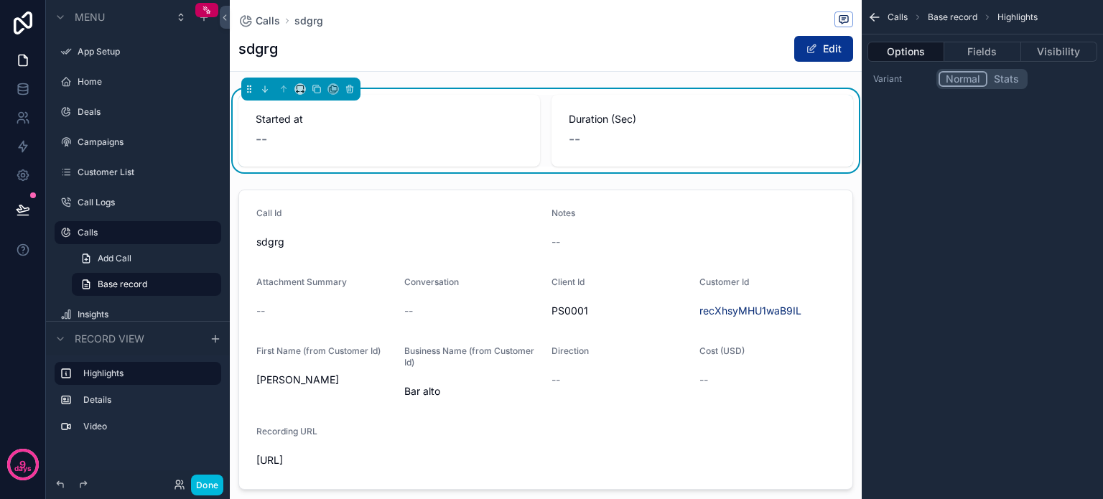
click at [0, 0] on icon "scrollable content" at bounding box center [0, 0] width 0 height 0
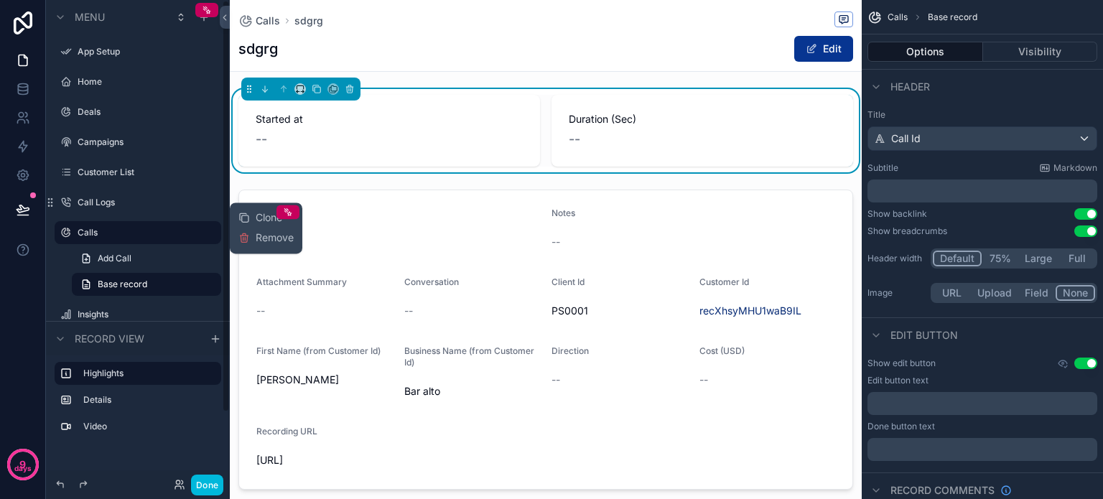
click at [267, 235] on span "Remove" at bounding box center [275, 237] width 38 height 14
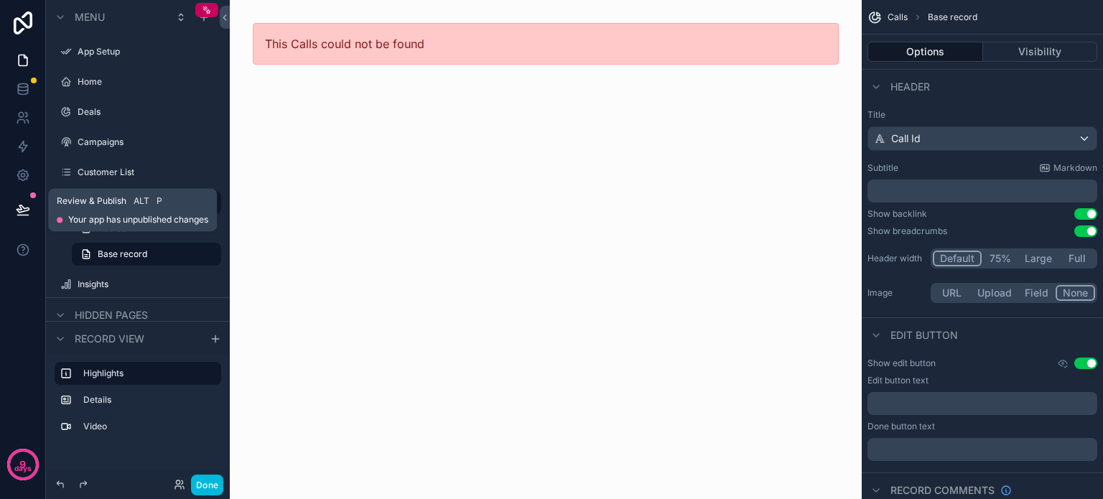
click at [13, 207] on button at bounding box center [23, 210] width 32 height 40
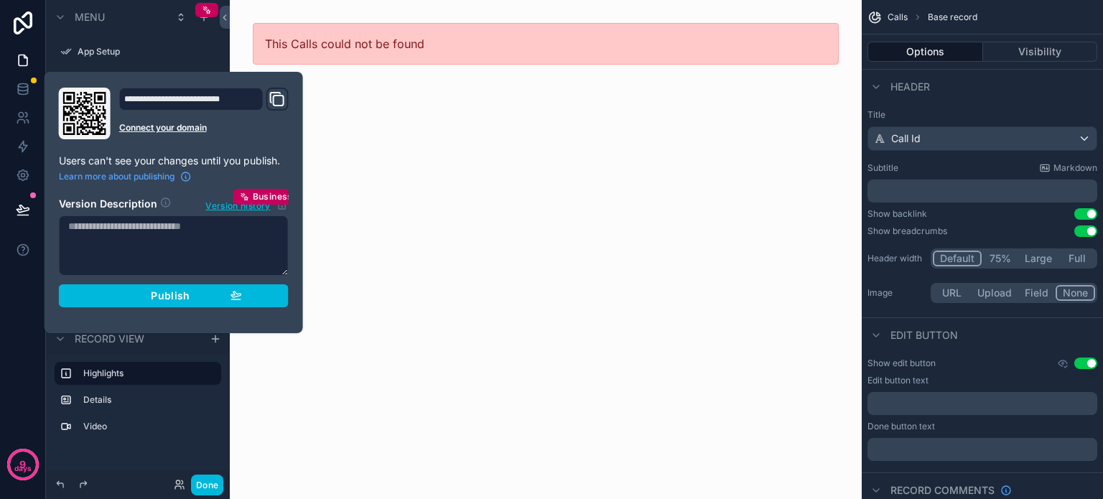
click at [126, 297] on div "Publish" at bounding box center [174, 295] width 136 height 13
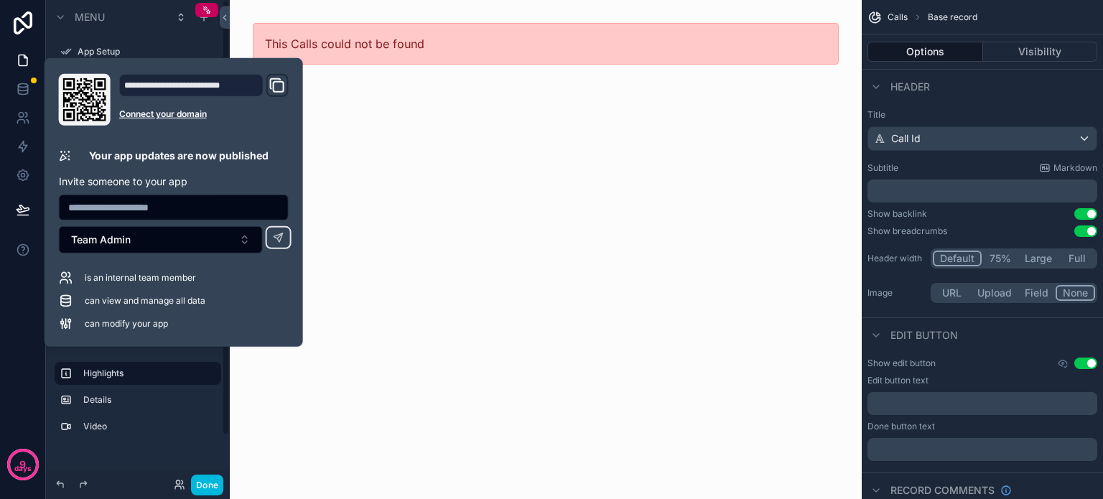
click at [20, 334] on div "9 days" at bounding box center [23, 249] width 46 height 499
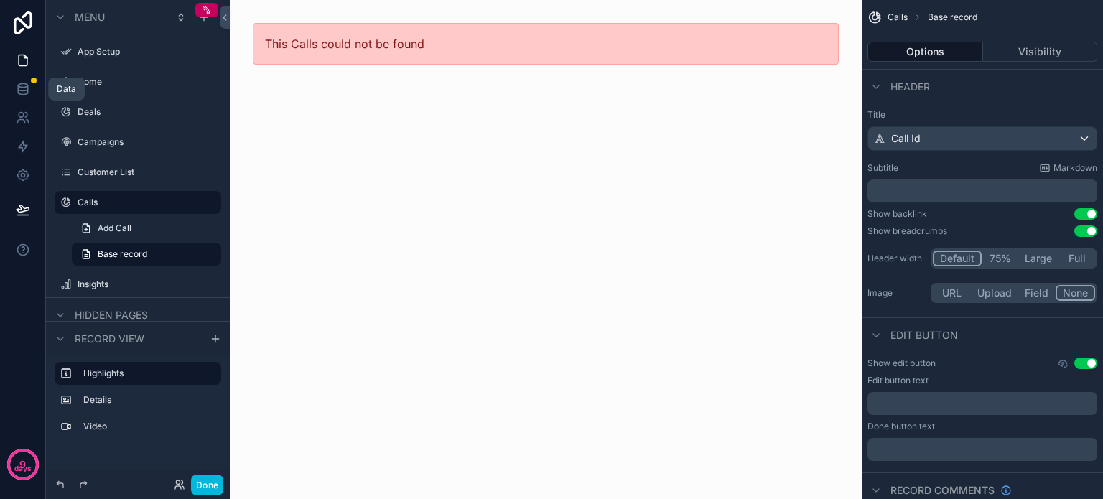
click at [29, 84] on icon at bounding box center [23, 89] width 14 height 14
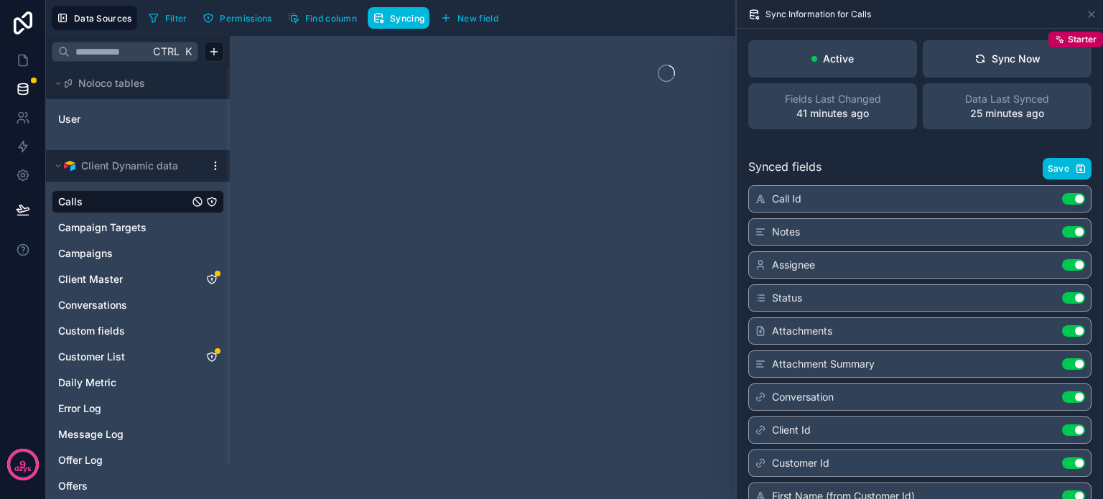
click at [213, 276] on icon "Client Master" at bounding box center [211, 279] width 11 height 11
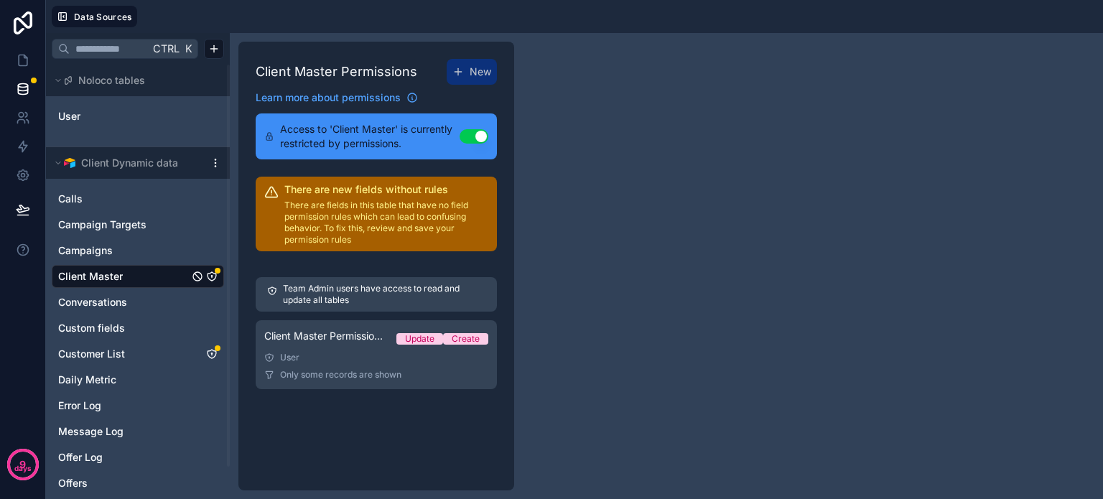
click at [333, 371] on span "Only some records are shown" at bounding box center [340, 374] width 121 height 11
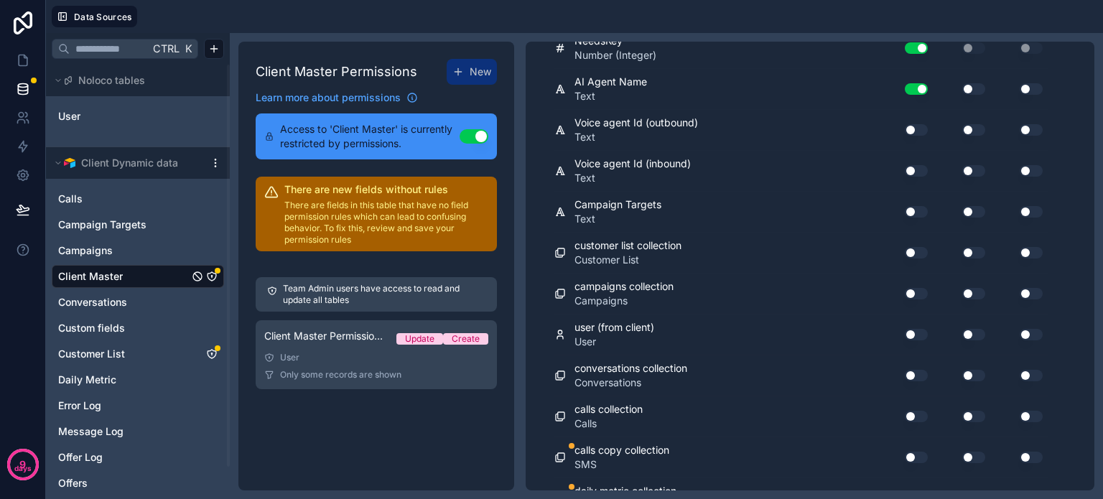
scroll to position [739, 0]
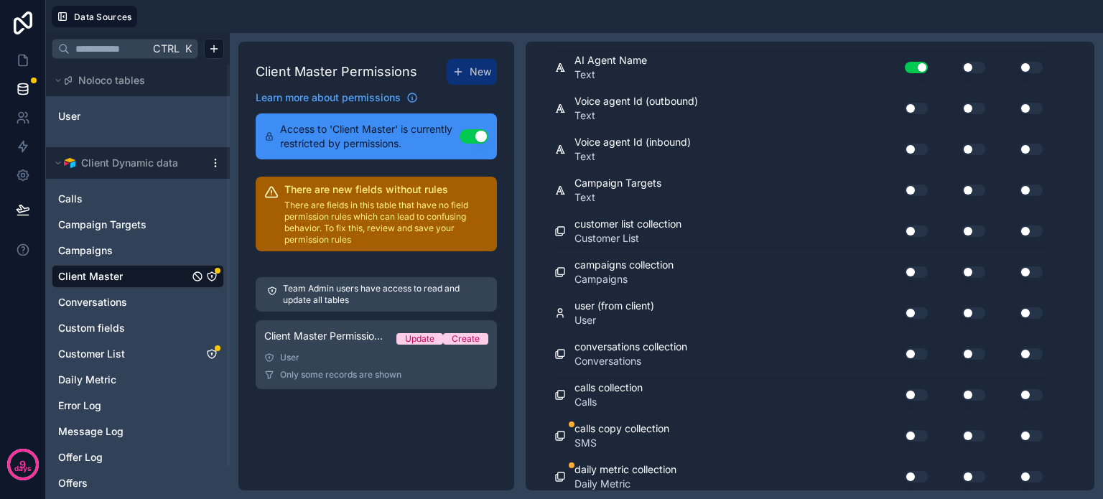
click at [910, 430] on button "Use setting" at bounding box center [916, 435] width 23 height 11
click at [916, 472] on button "Use setting" at bounding box center [916, 476] width 23 height 11
click at [913, 471] on button "Use setting" at bounding box center [916, 476] width 23 height 11
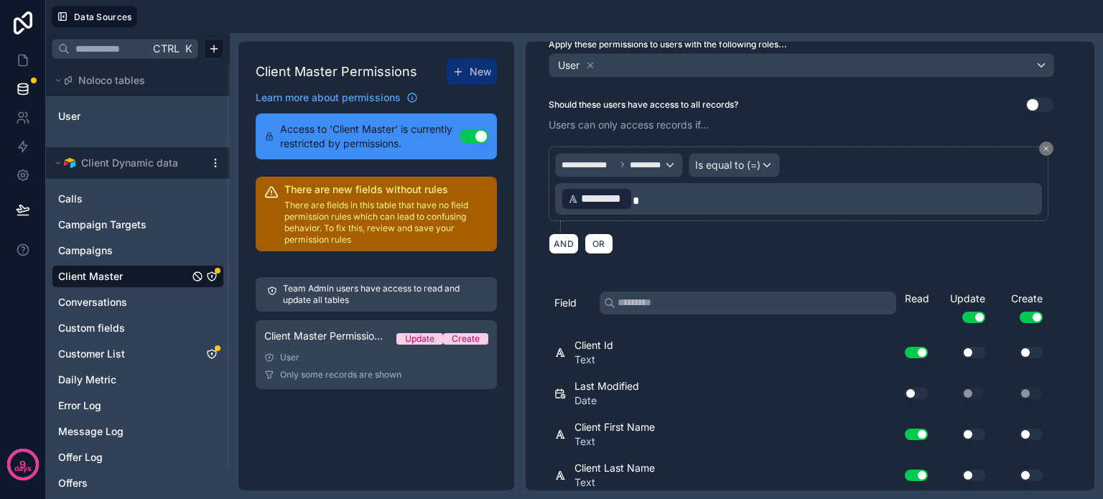
scroll to position [0, 0]
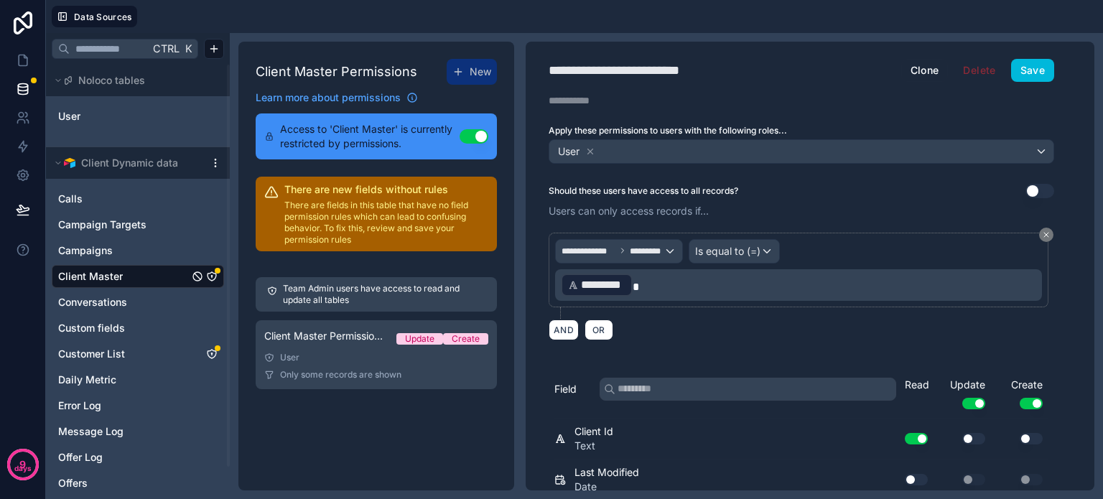
click at [1034, 74] on button "Save" at bounding box center [1032, 70] width 43 height 23
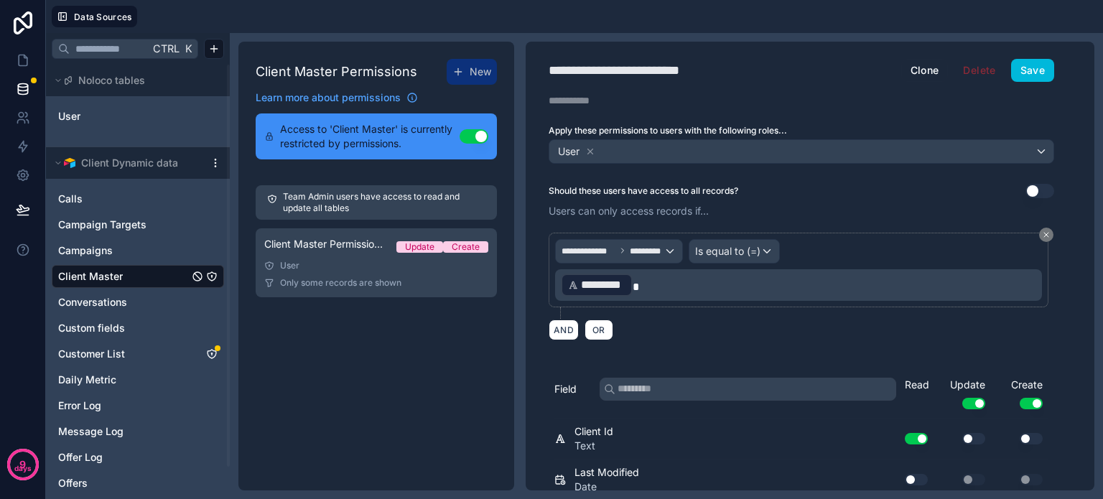
click at [209, 353] on icon "Customer List" at bounding box center [211, 353] width 11 height 11
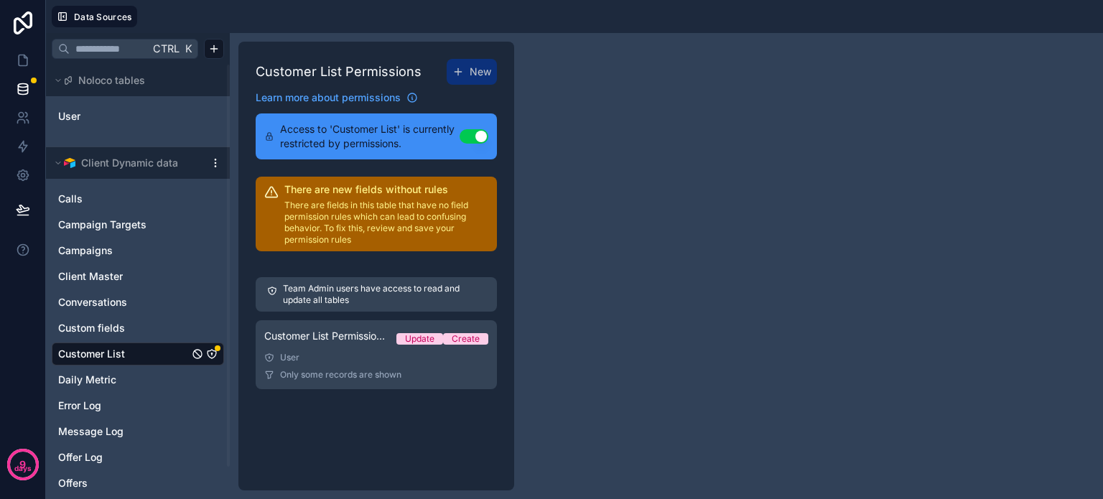
click at [326, 342] on span "Customer List Permission 1" at bounding box center [324, 336] width 121 height 14
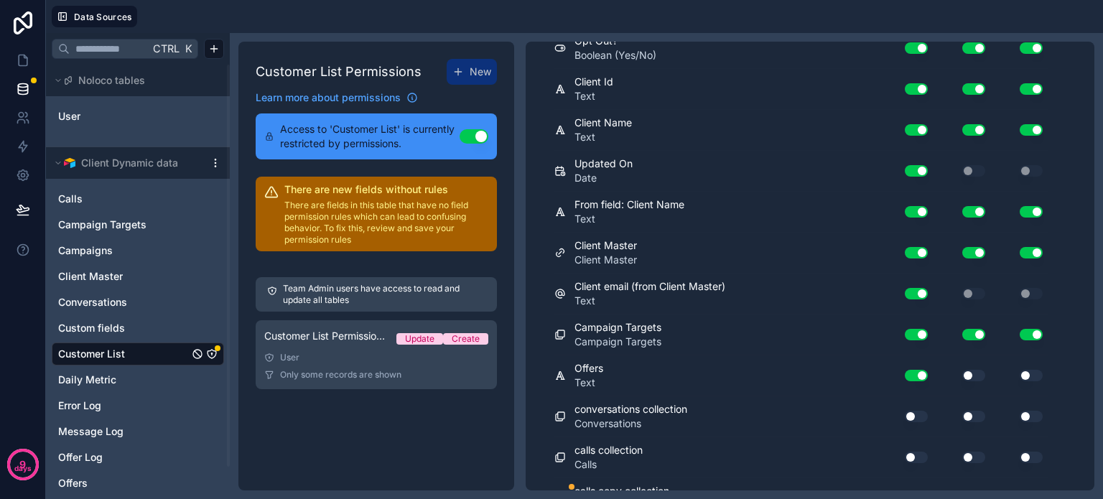
scroll to position [739, 0]
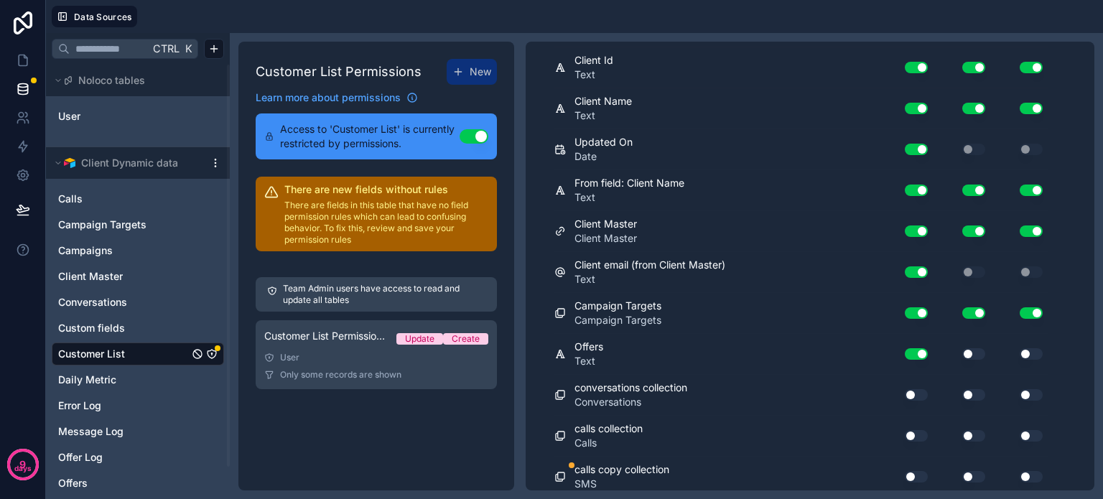
click at [918, 471] on button "Use setting" at bounding box center [916, 476] width 23 height 11
click at [914, 471] on button "Use setting" at bounding box center [916, 476] width 23 height 11
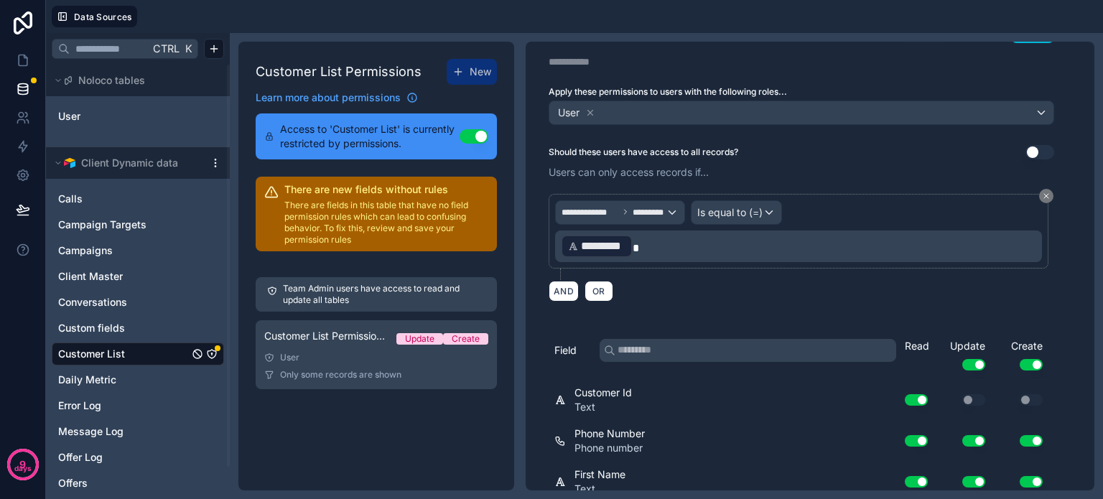
scroll to position [0, 0]
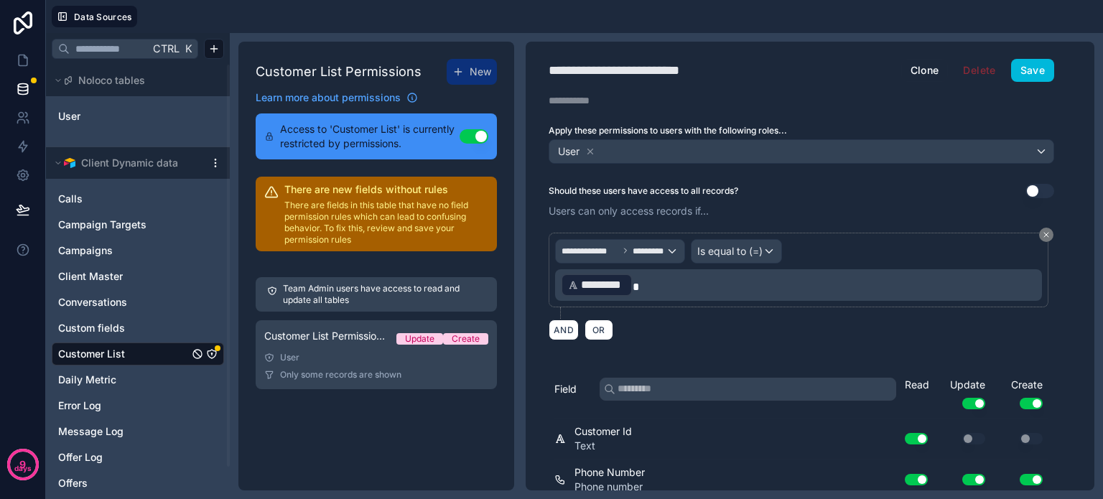
click at [1032, 78] on button "Save" at bounding box center [1032, 70] width 43 height 23
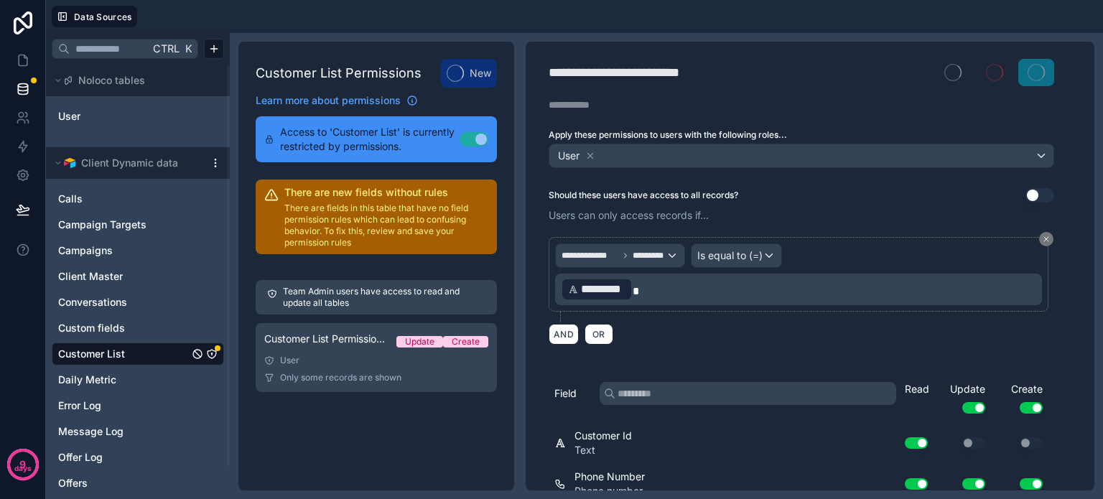
click at [312, 436] on div "Customer List Permissions New Learn more about permissions Access to 'Customer …" at bounding box center [376, 266] width 276 height 449
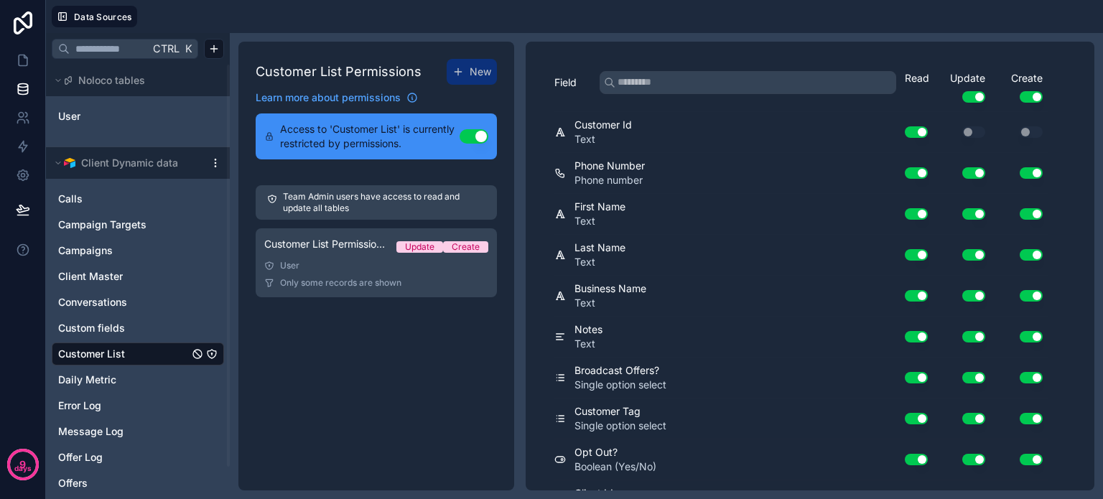
scroll to position [431, 0]
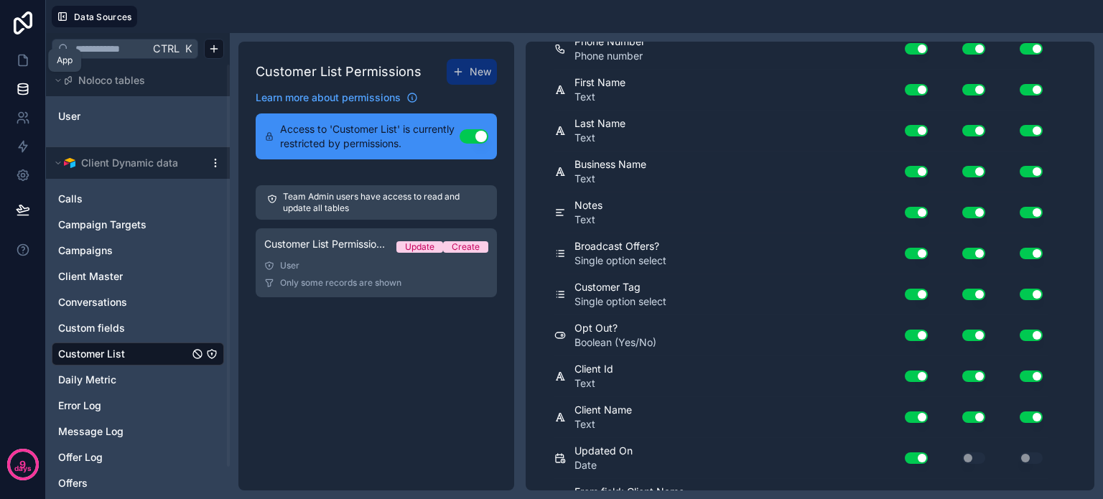
click at [23, 60] on icon at bounding box center [23, 60] width 14 height 14
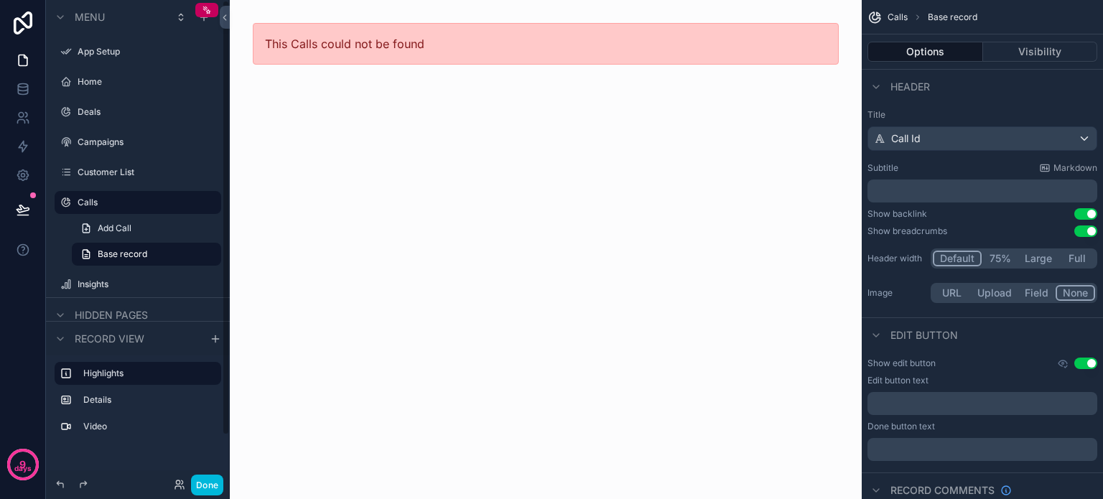
click at [513, 284] on div "This Calls could not be found" at bounding box center [546, 249] width 632 height 499
click at [0, 0] on icon "scrollable content" at bounding box center [0, 0] width 0 height 0
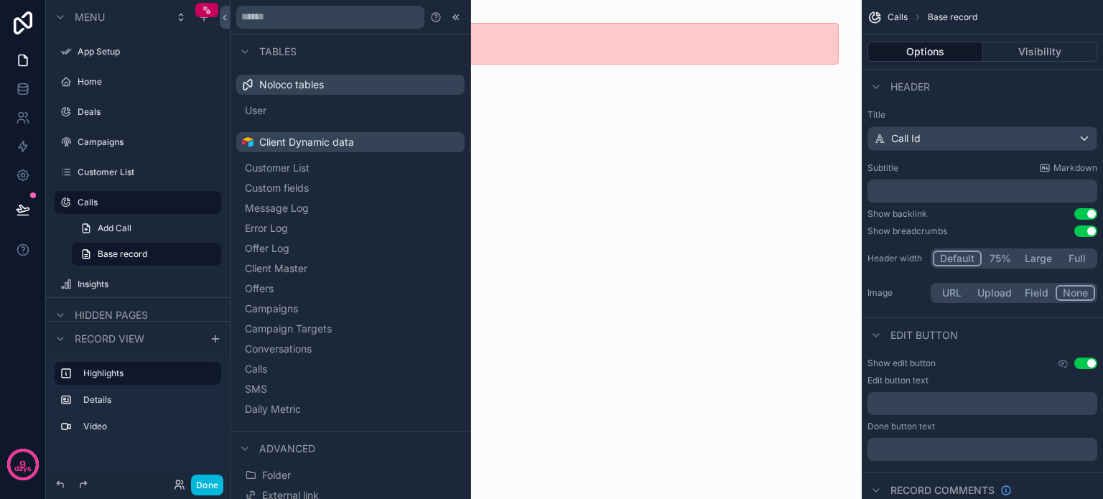
click at [301, 407] on span "Daily Metric" at bounding box center [273, 409] width 56 height 14
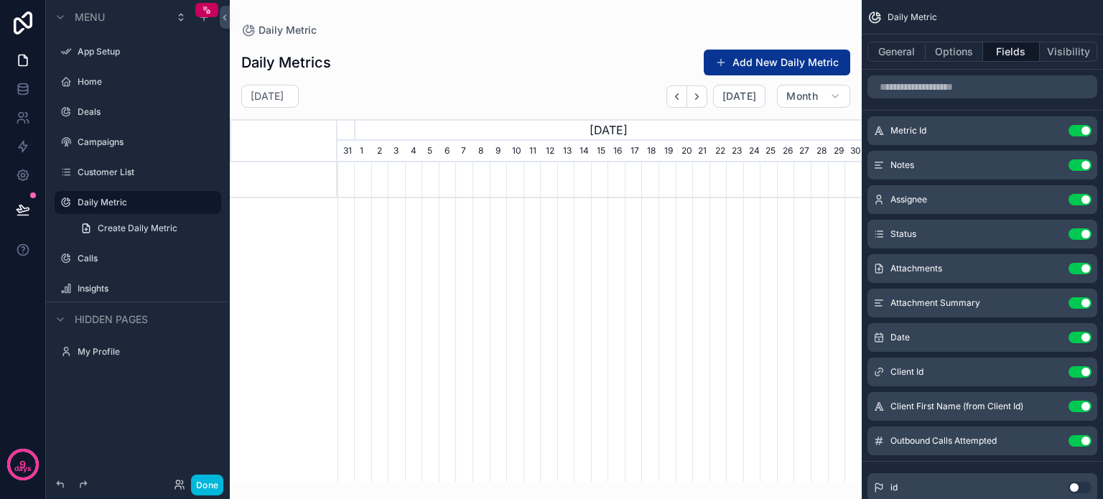
scroll to position [0, 524]
click at [890, 57] on button "General" at bounding box center [896, 52] width 58 height 20
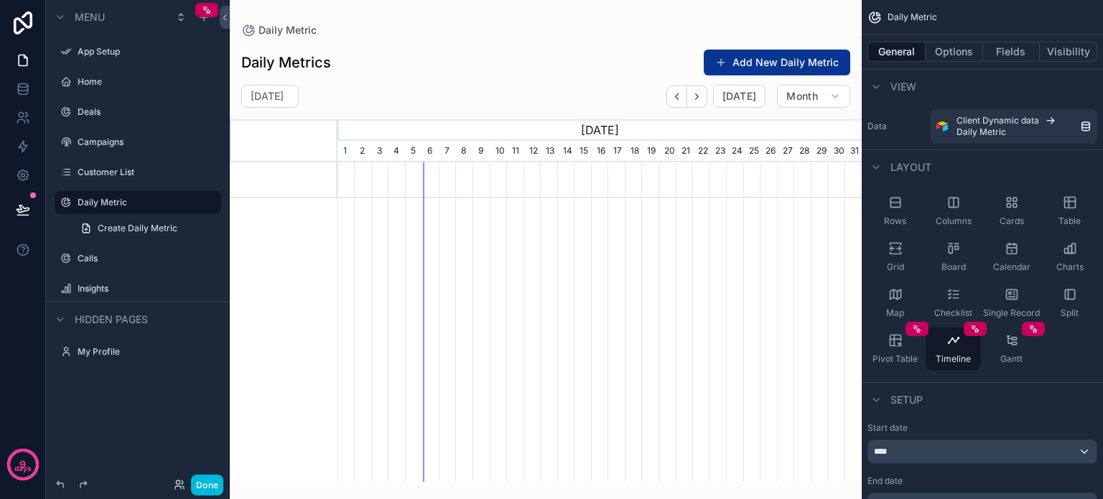
click at [897, 212] on div "Rows" at bounding box center [894, 211] width 55 height 43
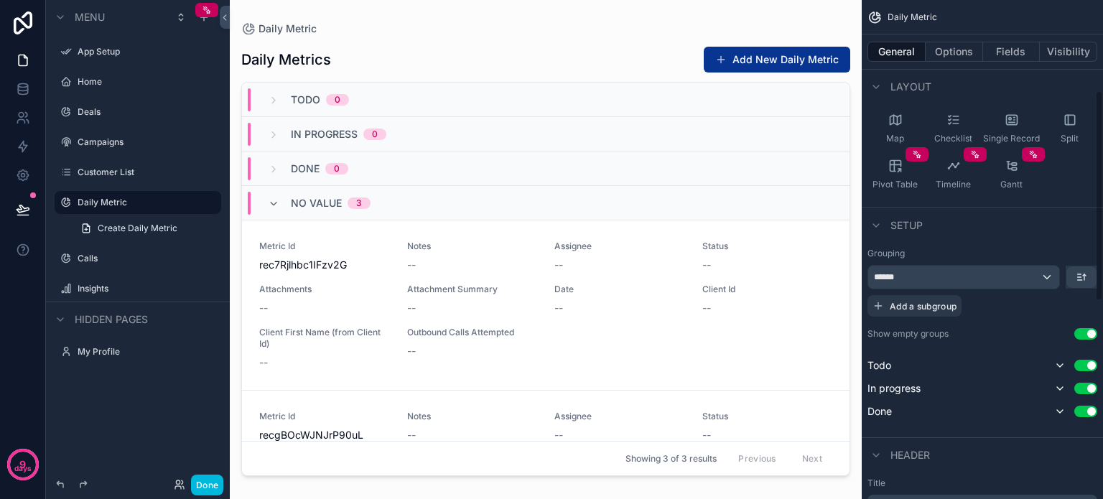
scroll to position [215, 0]
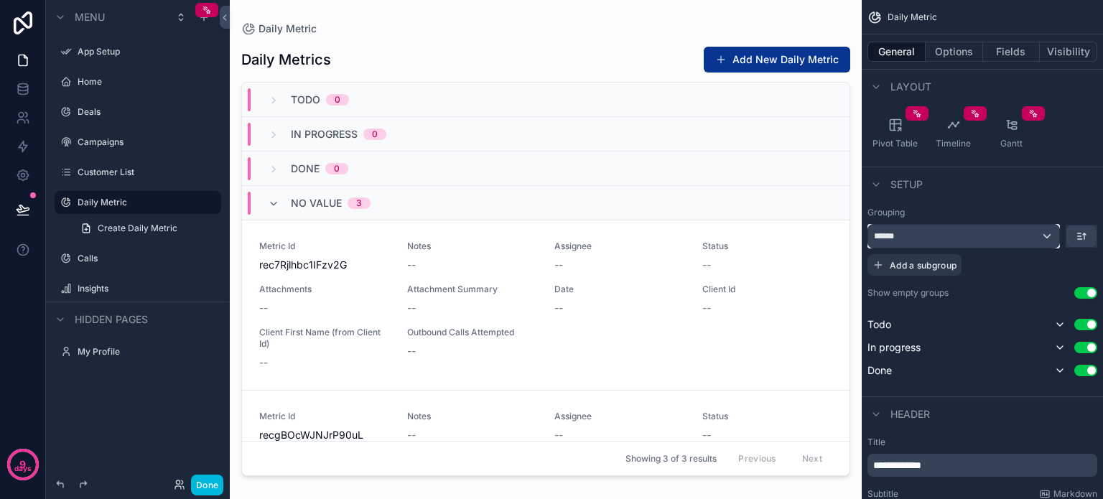
click at [1044, 235] on div "******" at bounding box center [963, 236] width 191 height 23
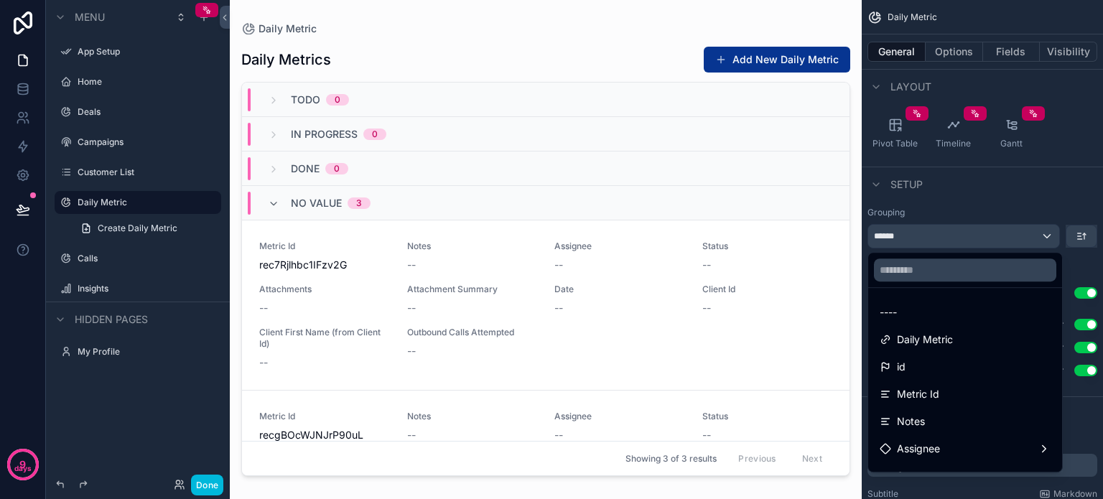
click at [895, 312] on span "----" at bounding box center [887, 312] width 17 height 17
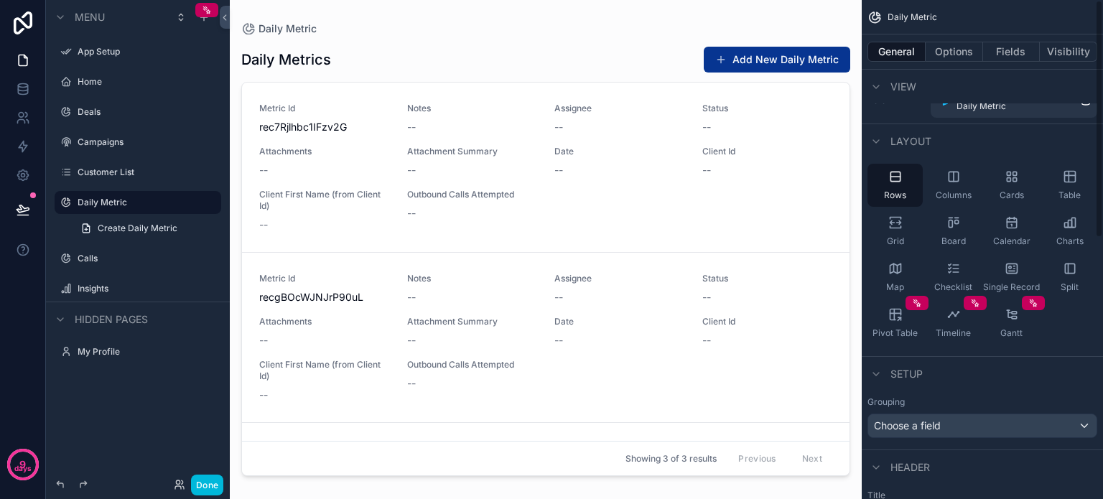
scroll to position [0, 0]
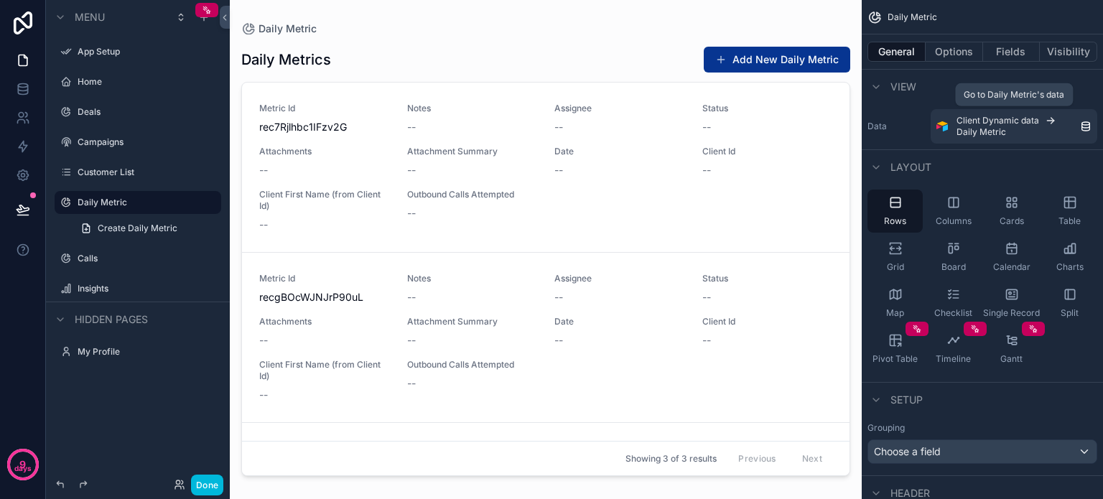
click at [1034, 121] on span "Client Dynamic data" at bounding box center [997, 120] width 83 height 11
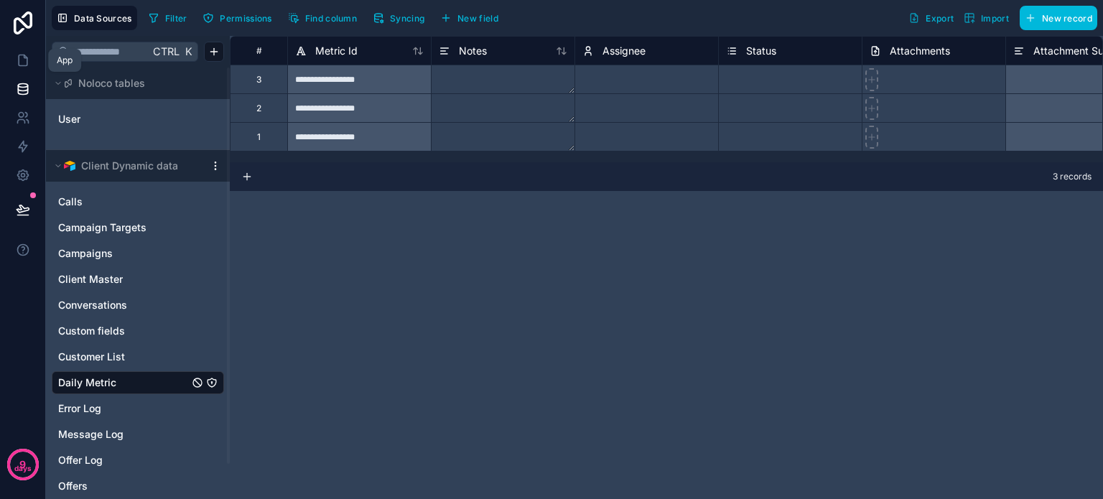
click at [29, 59] on link at bounding box center [22, 60] width 45 height 29
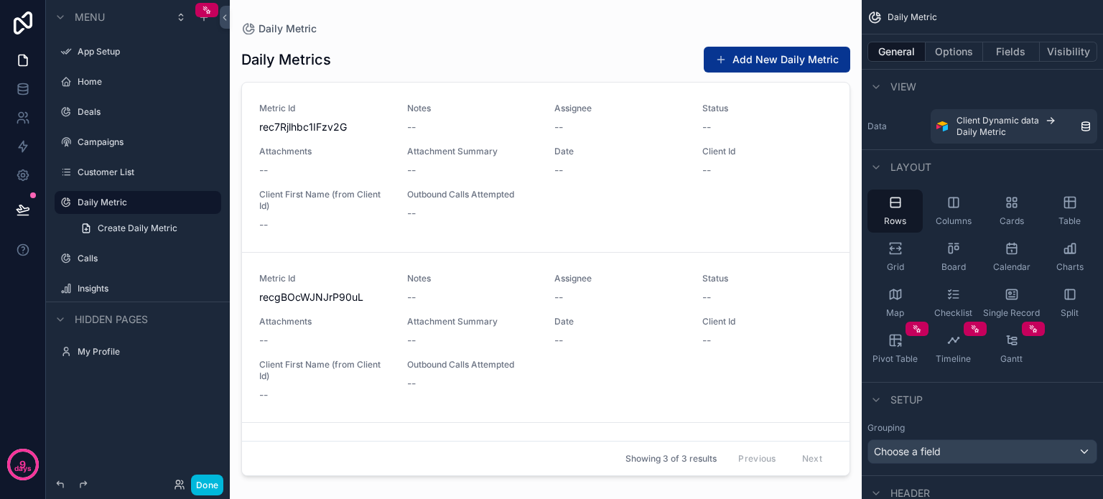
click at [900, 88] on span "View" at bounding box center [903, 87] width 26 height 14
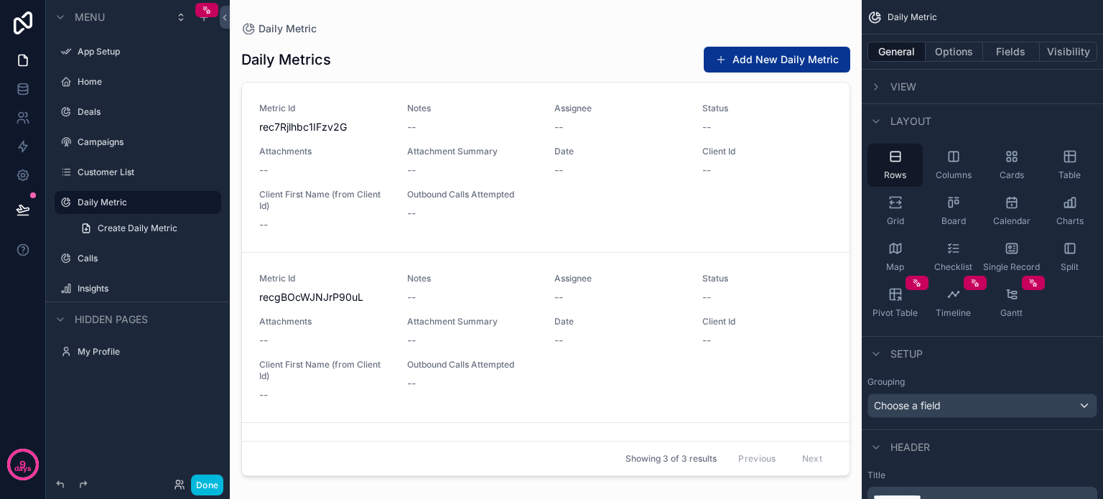
click at [900, 88] on span "View" at bounding box center [903, 87] width 26 height 14
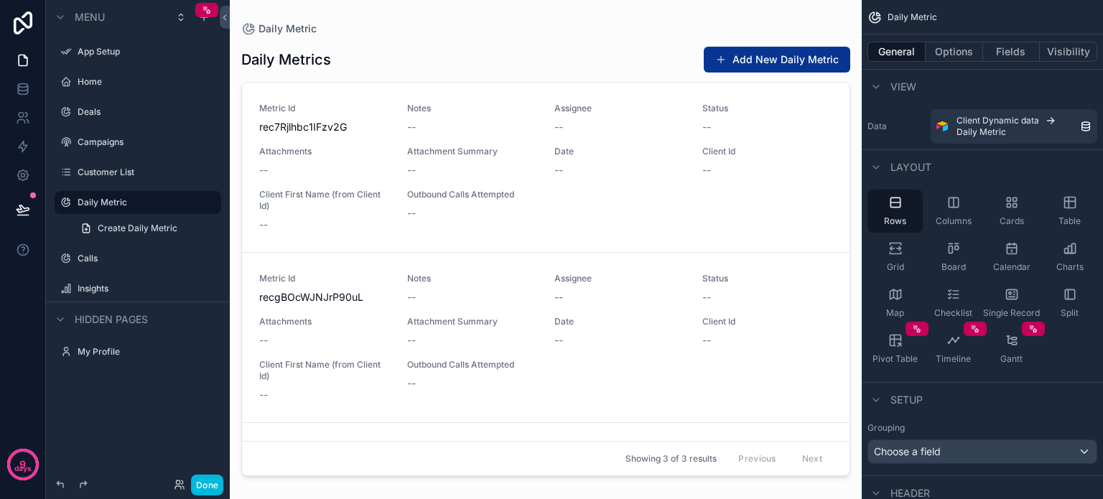
click at [908, 127] on label "Data" at bounding box center [895, 126] width 57 height 11
click at [1085, 123] on icon "scrollable content" at bounding box center [1085, 126] width 11 height 11
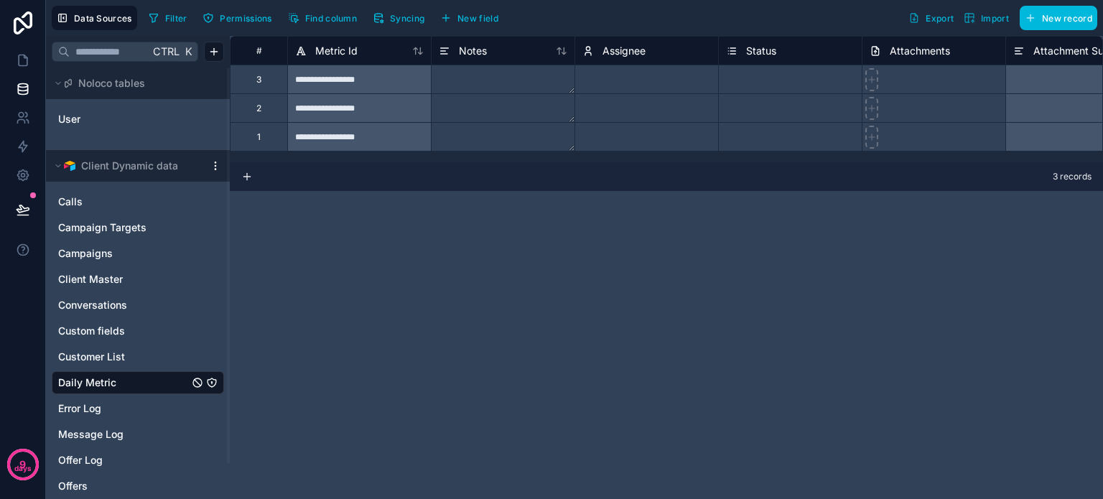
click at [163, 19] on button "Filter" at bounding box center [168, 18] width 50 height 22
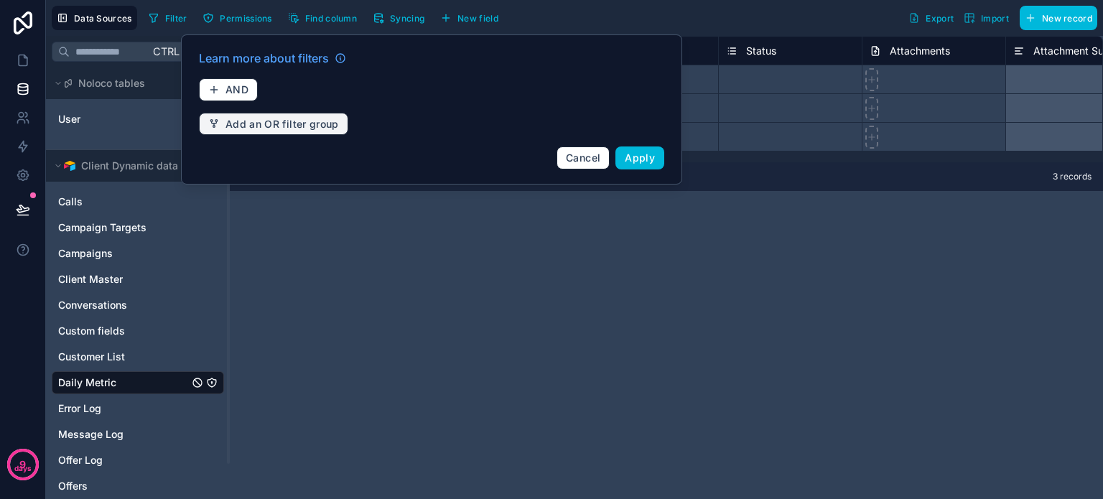
click at [273, 123] on span "Add an OR filter group" at bounding box center [281, 124] width 113 height 13
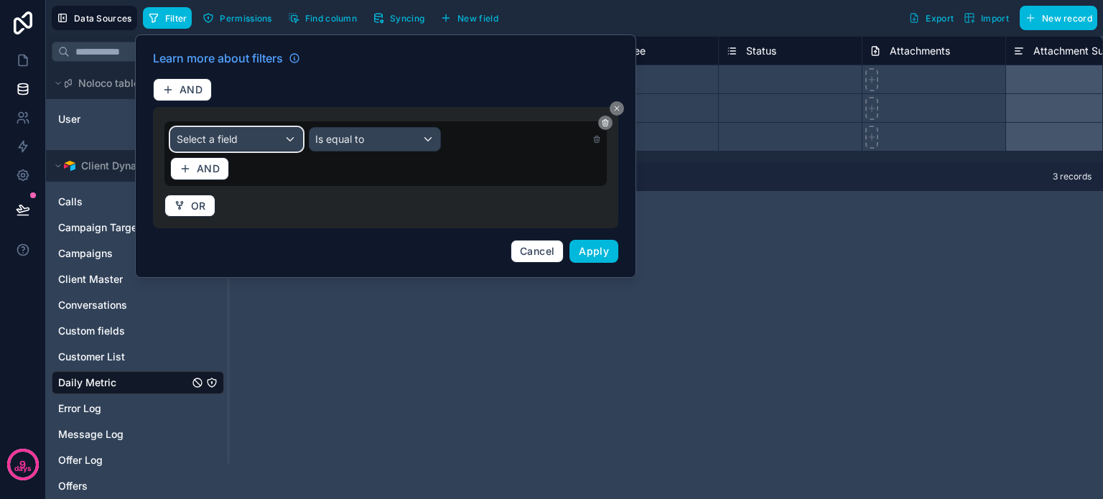
click at [268, 137] on div "Select a field" at bounding box center [236, 139] width 131 height 23
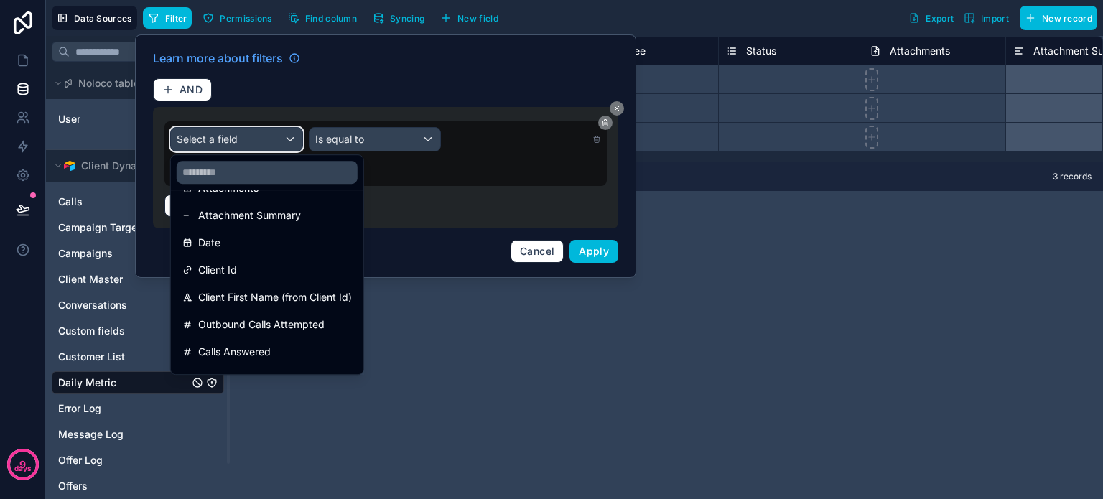
scroll to position [221, 0]
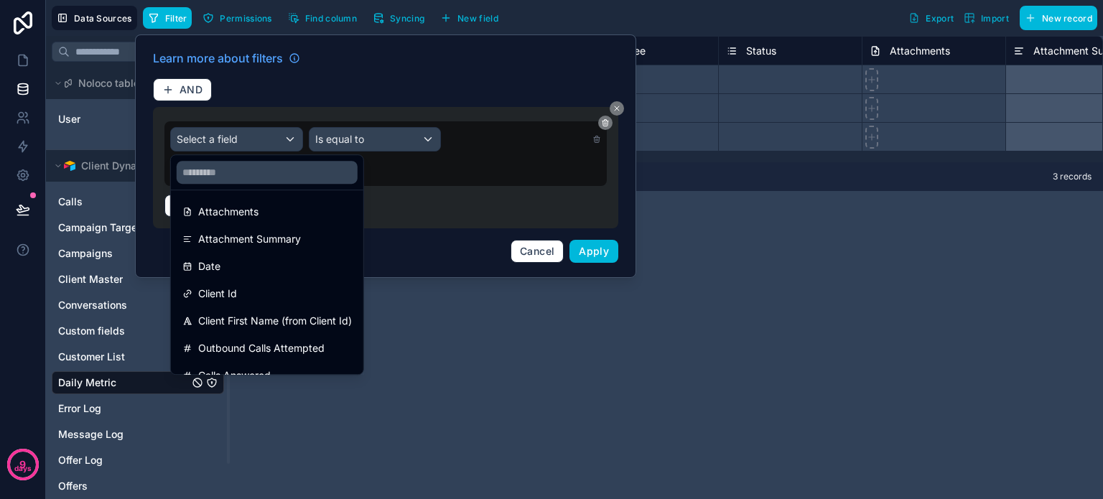
click at [238, 263] on div "Date" at bounding box center [266, 266] width 169 height 17
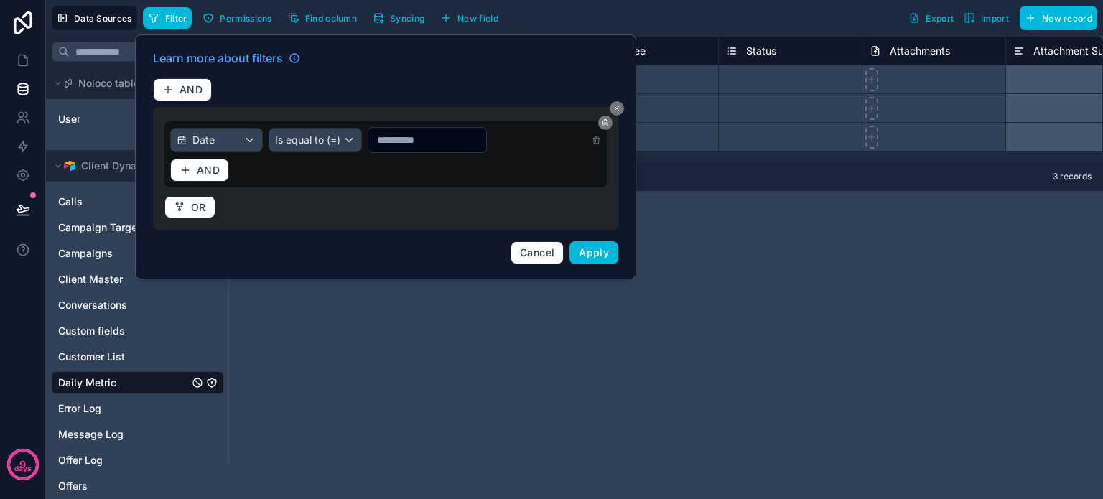
click at [387, 137] on input "text" at bounding box center [427, 140] width 118 height 20
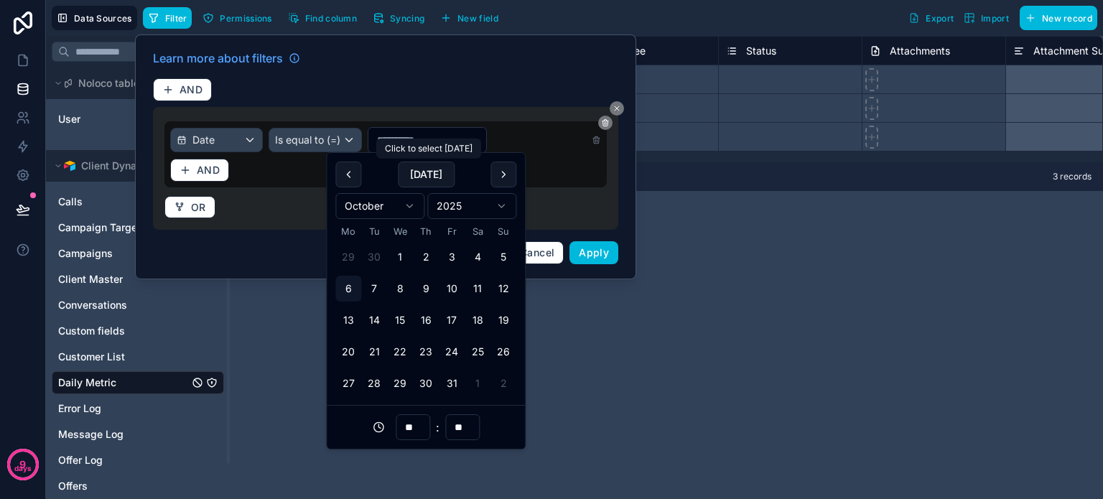
click at [414, 171] on button "Today" at bounding box center [426, 175] width 57 height 26
type input "**********"
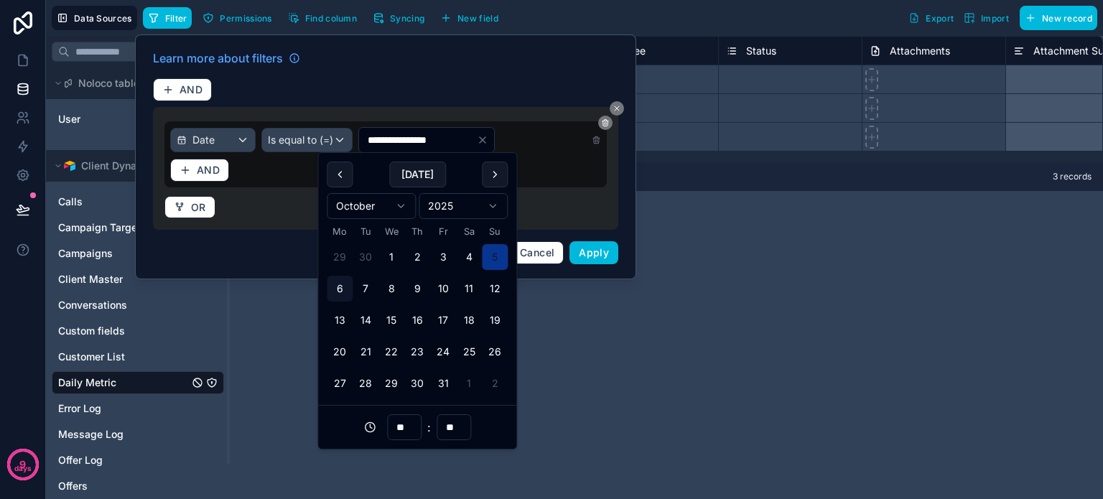
click at [299, 170] on div "AND" at bounding box center [385, 170] width 431 height 23
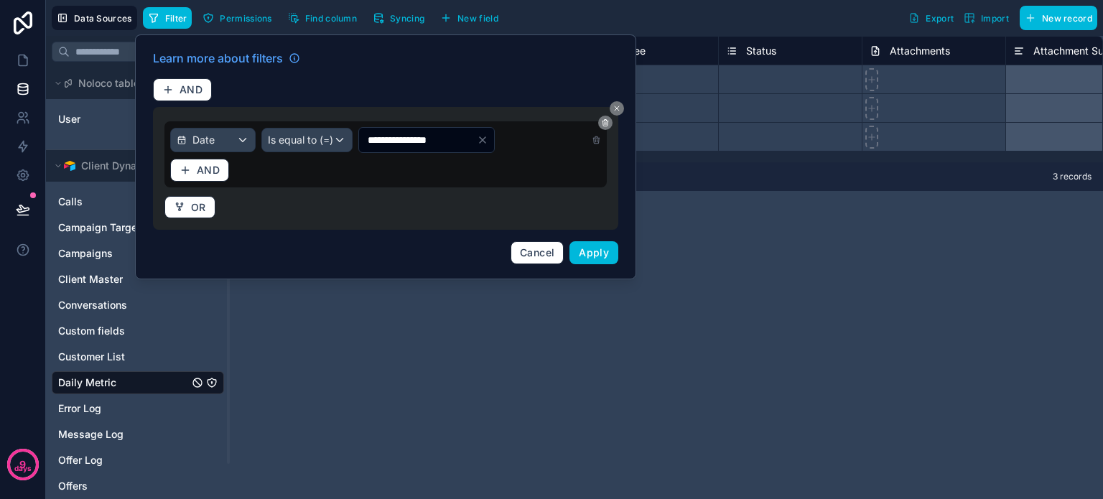
click at [591, 249] on span "Apply" at bounding box center [594, 252] width 30 height 12
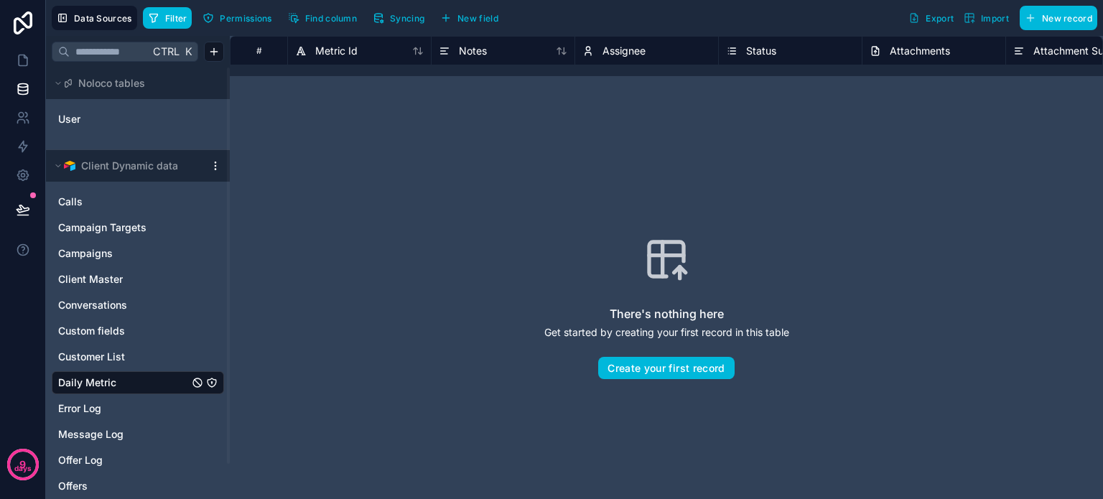
click at [152, 381] on link "Daily Metric" at bounding box center [123, 382] width 131 height 14
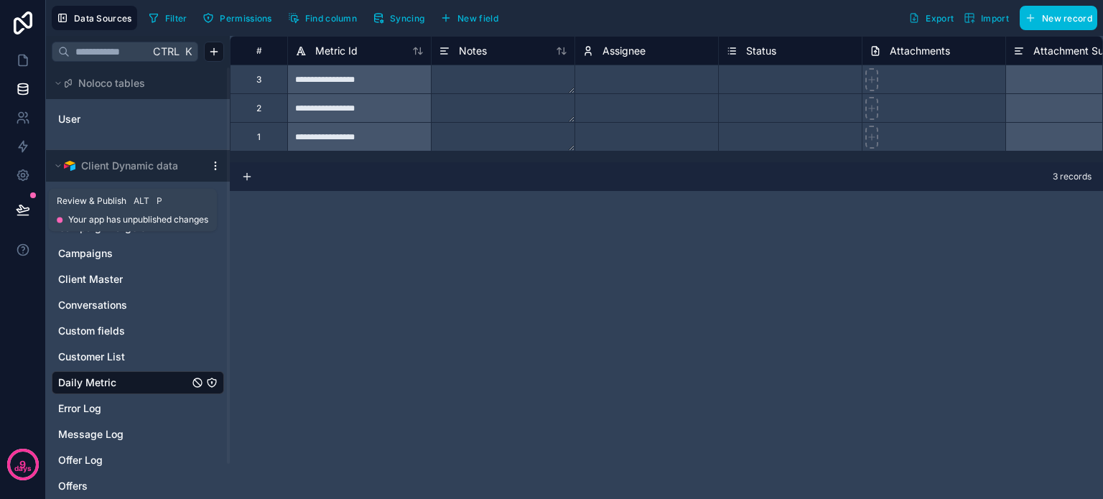
click at [25, 205] on icon at bounding box center [23, 209] width 14 height 14
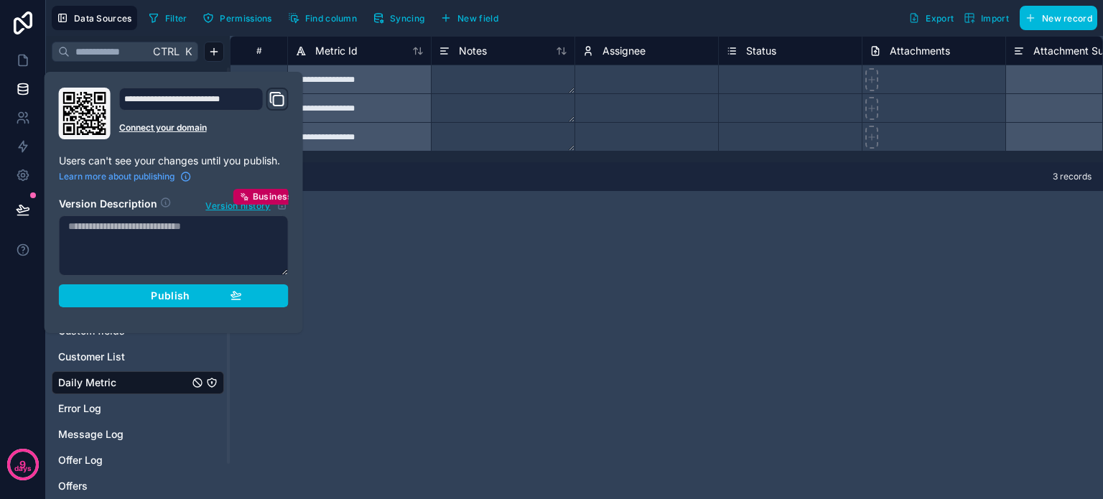
click at [123, 295] on div "Publish" at bounding box center [174, 295] width 136 height 13
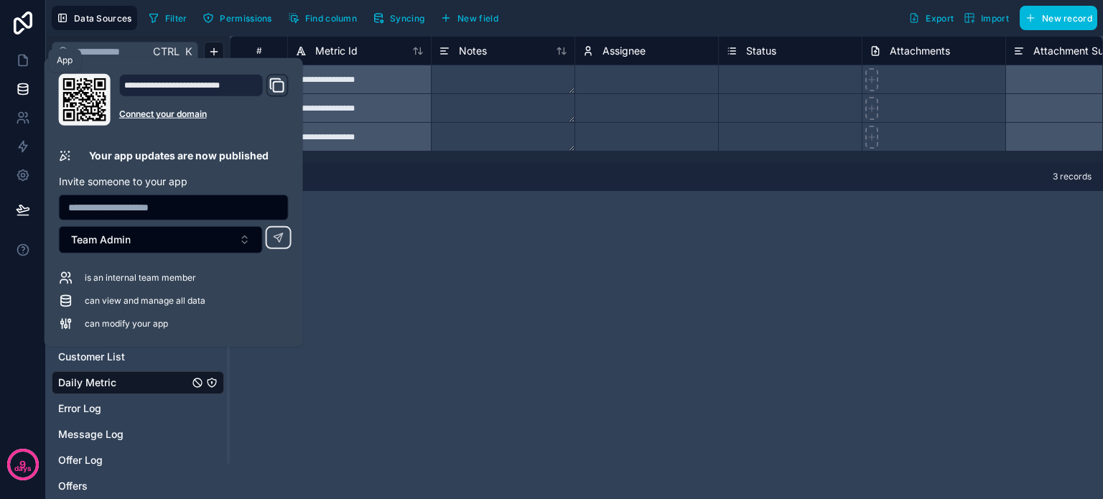
click at [11, 60] on link at bounding box center [22, 60] width 45 height 29
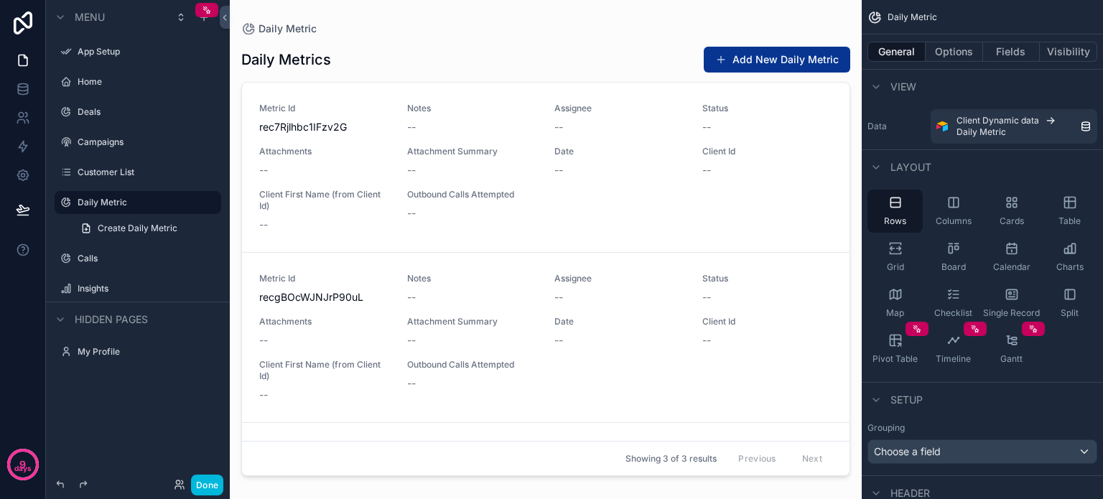
click at [148, 437] on div "Menu App Setup Home Deals Campaigns Customer List Daily Metric Create Daily Met…" at bounding box center [138, 241] width 184 height 482
click at [1078, 47] on button "Visibility" at bounding box center [1068, 52] width 57 height 20
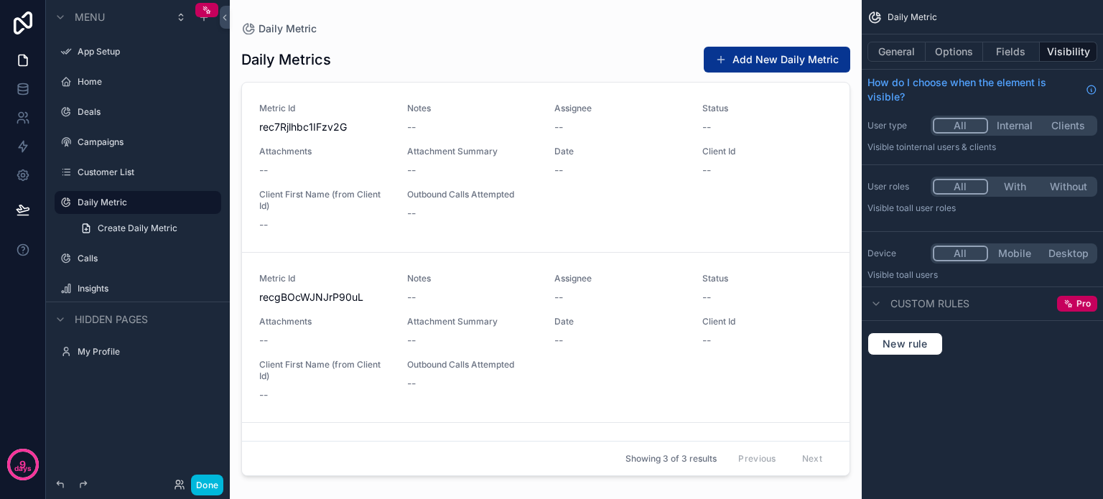
click at [1011, 120] on button "Internal" at bounding box center [1015, 126] width 54 height 16
click at [139, 411] on div "Menu App Setup Home Deals Campaigns Customer List Daily Metric Create Daily Met…" at bounding box center [138, 241] width 184 height 482
click at [113, 259] on label "Calls" at bounding box center [145, 258] width 135 height 11
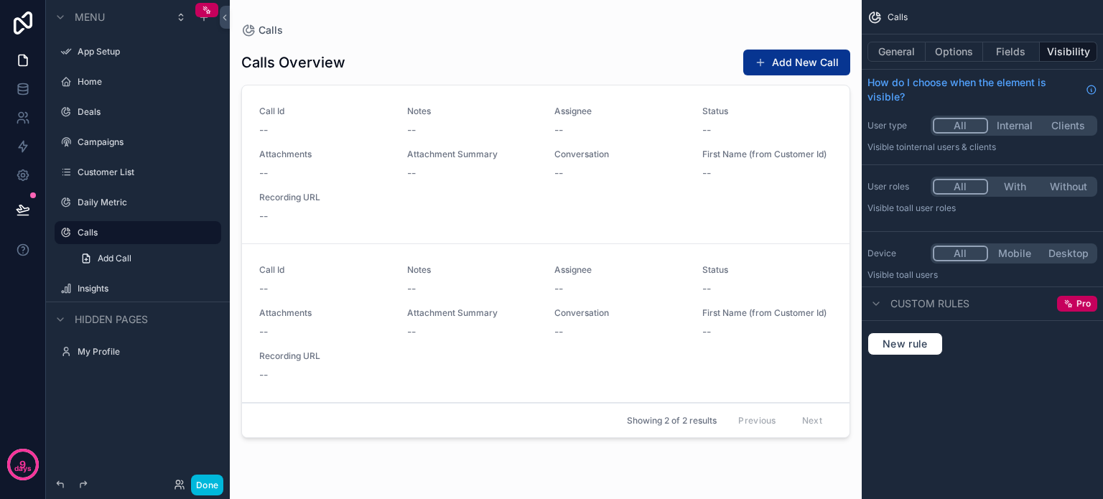
click at [1082, 46] on button "Visibility" at bounding box center [1068, 52] width 57 height 20
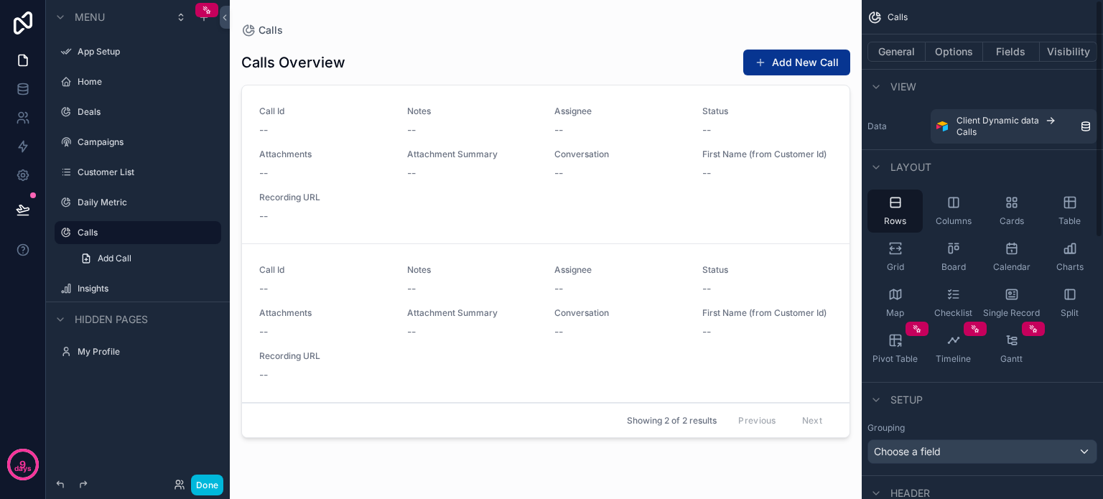
click at [1063, 43] on button "Visibility" at bounding box center [1068, 52] width 57 height 20
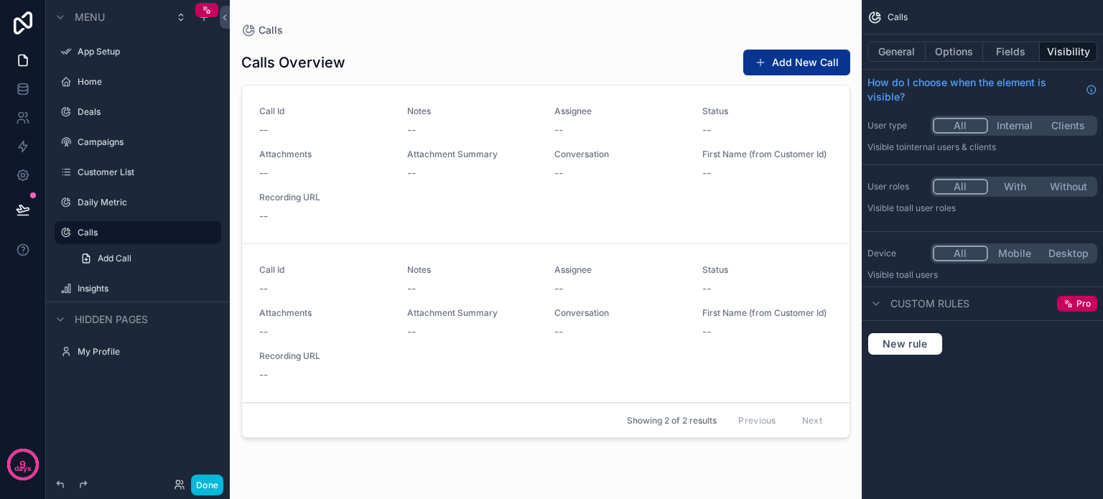
click at [1011, 125] on button "Internal" at bounding box center [1015, 126] width 54 height 16
click at [205, 482] on button "Done" at bounding box center [207, 485] width 32 height 21
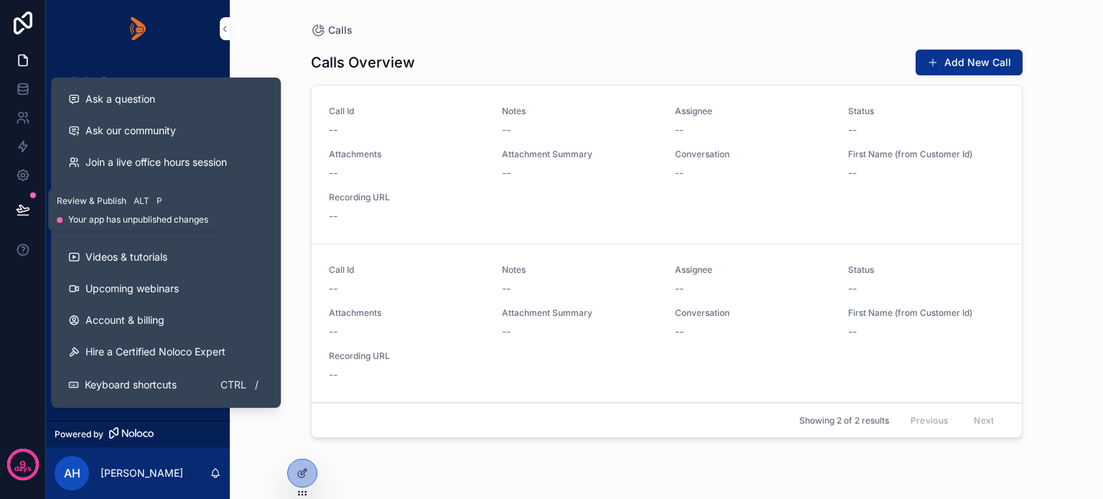
click at [24, 212] on icon at bounding box center [23, 209] width 14 height 14
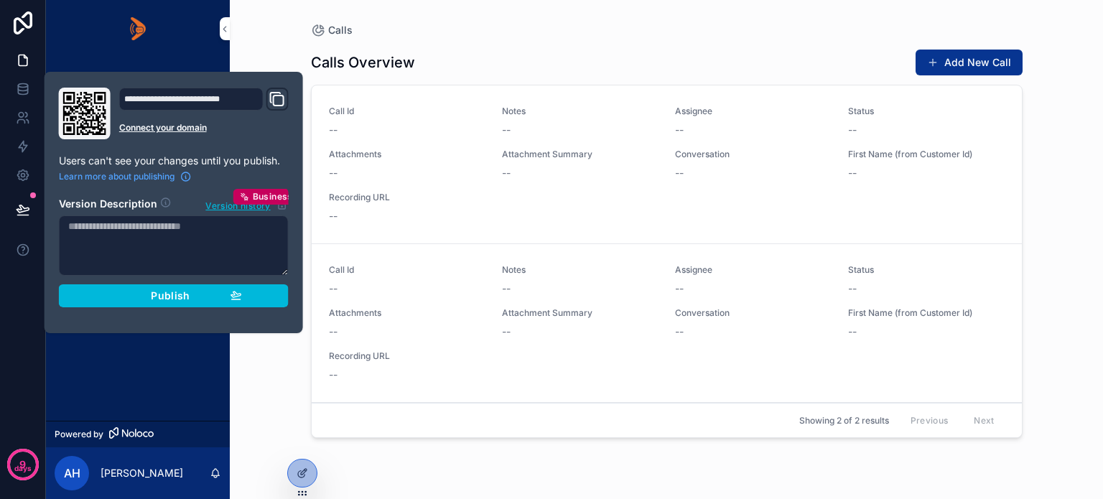
click at [144, 298] on div "Publish" at bounding box center [174, 295] width 136 height 13
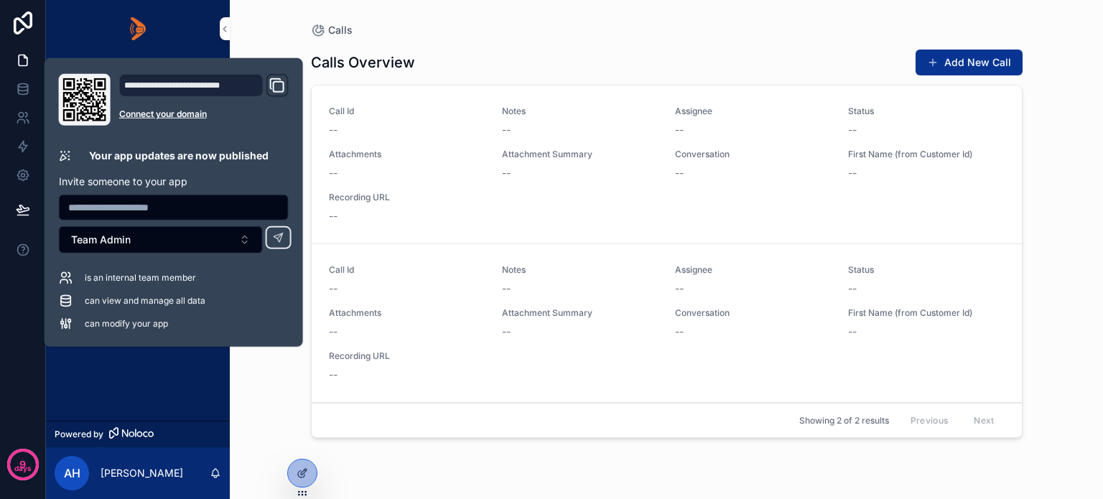
click at [187, 373] on div "App Setup Home Deals Campaigns Customer List Daily Metric Calls Insights" at bounding box center [138, 238] width 184 height 363
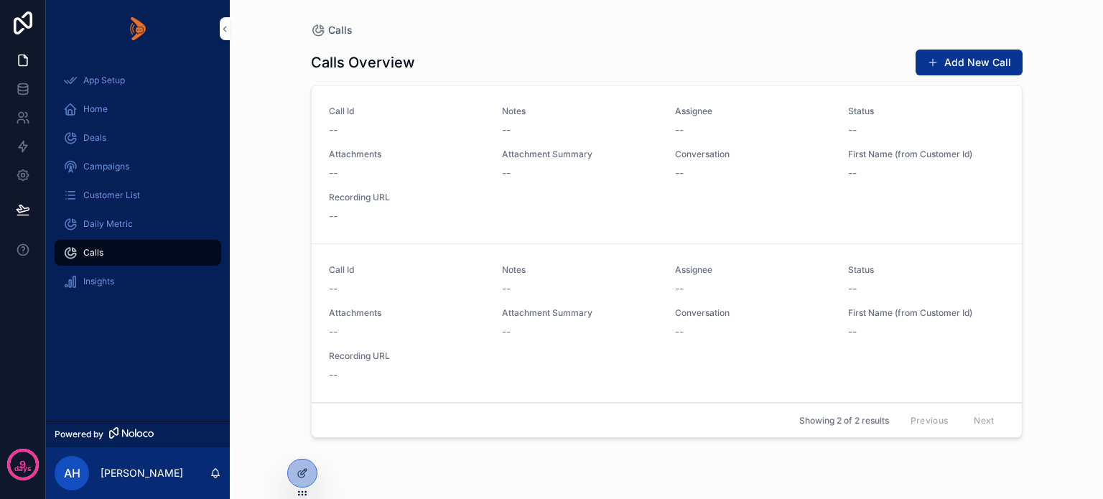
click at [300, 472] on icon at bounding box center [302, 472] width 11 height 11
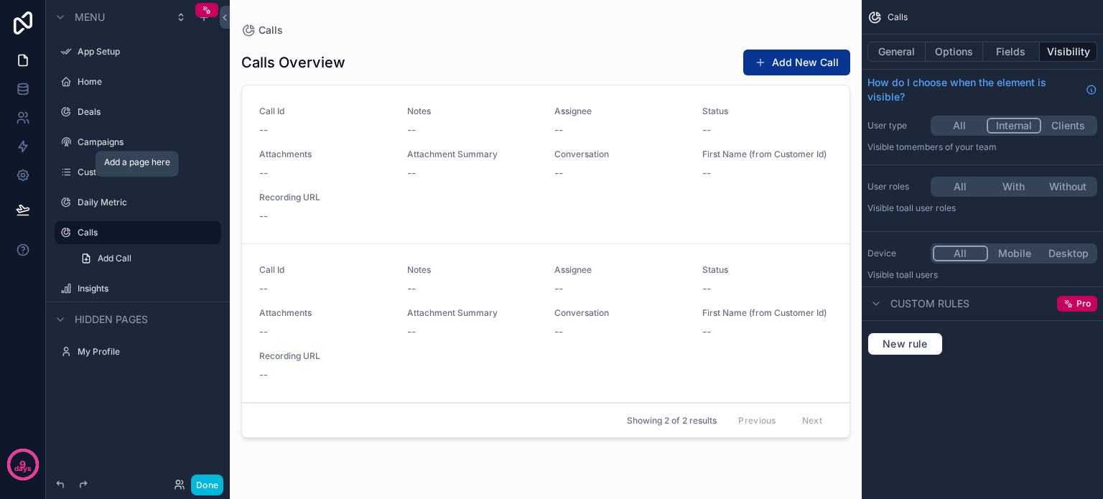
click at [0, 0] on icon "scrollable content" at bounding box center [0, 0] width 0 height 0
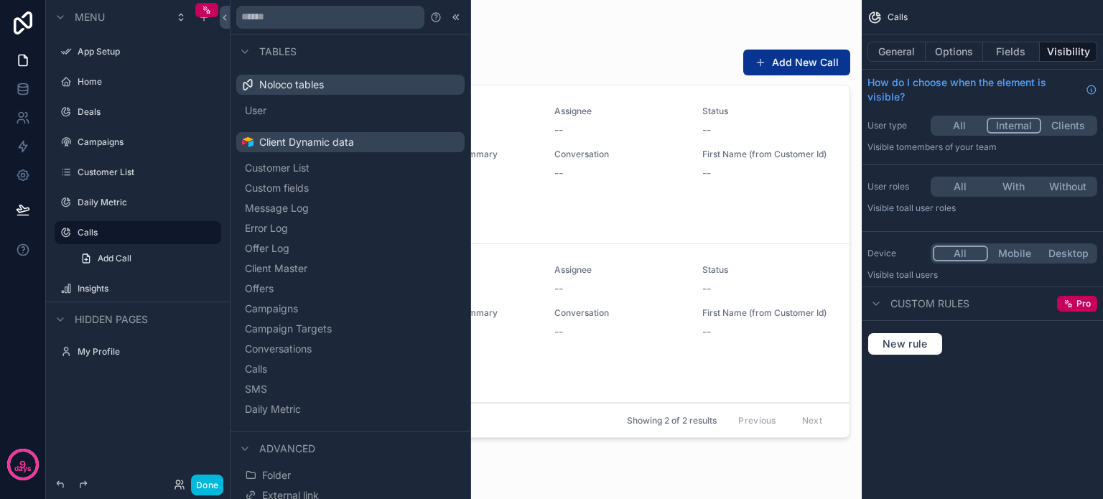
click at [267, 386] on span "SMS" at bounding box center [256, 389] width 22 height 14
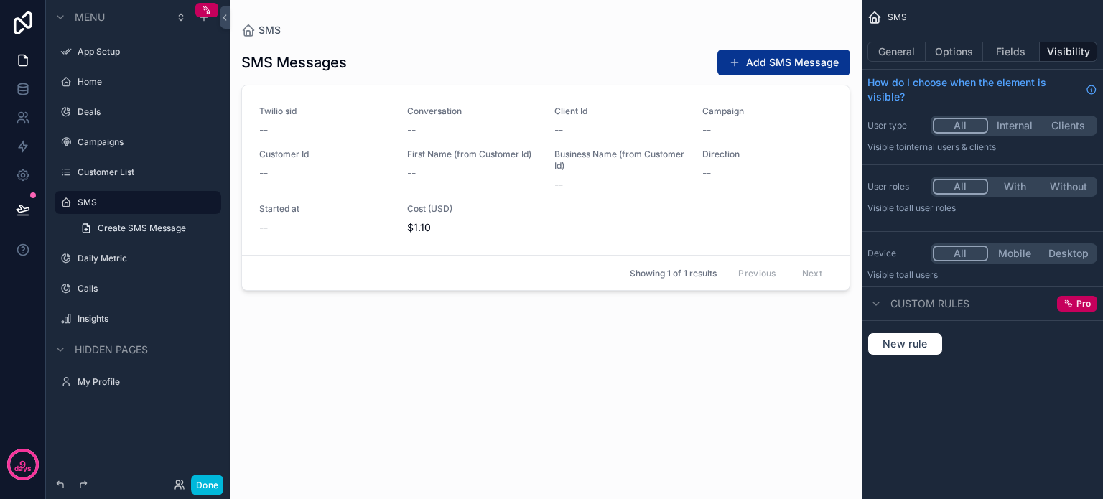
click at [179, 228] on span "Create SMS Message" at bounding box center [142, 228] width 88 height 11
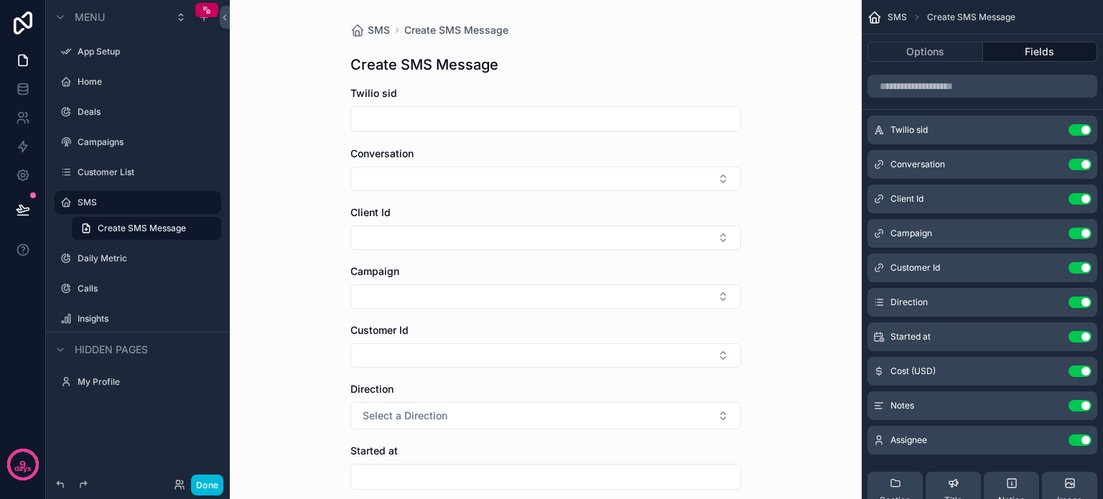
click at [116, 199] on label "SMS" at bounding box center [145, 202] width 135 height 11
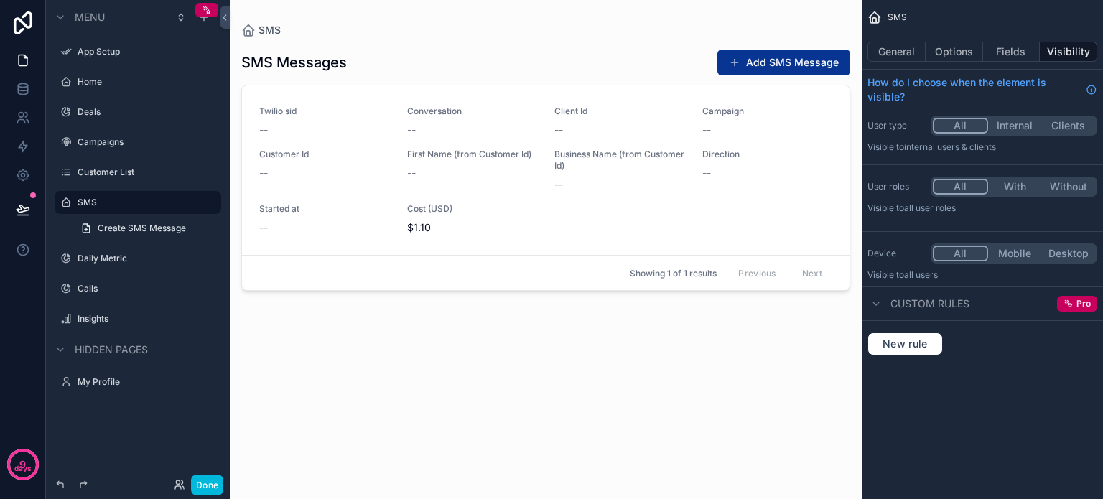
click at [698, 210] on div "scrollable content" at bounding box center [546, 241] width 632 height 482
click at [895, 52] on button "General" at bounding box center [896, 52] width 58 height 20
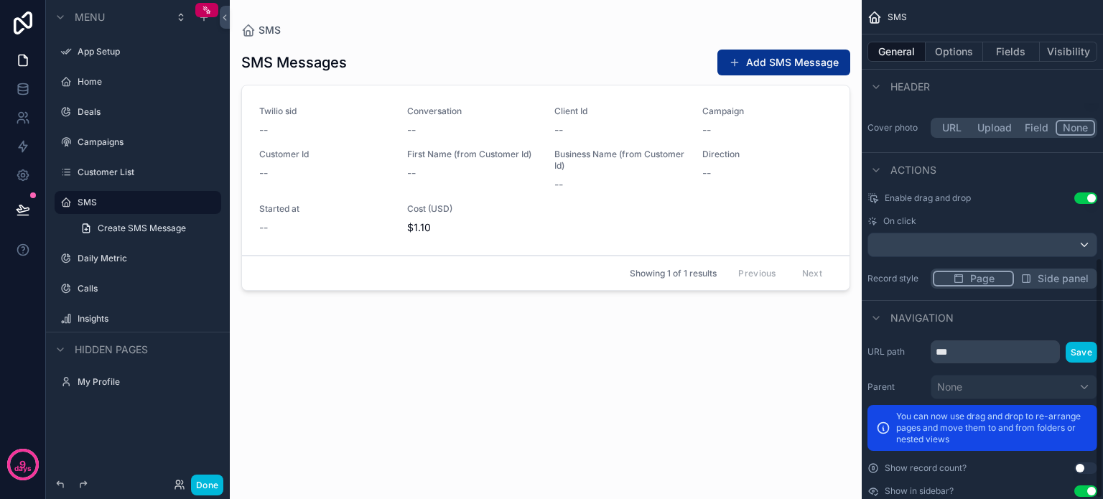
scroll to position [535, 0]
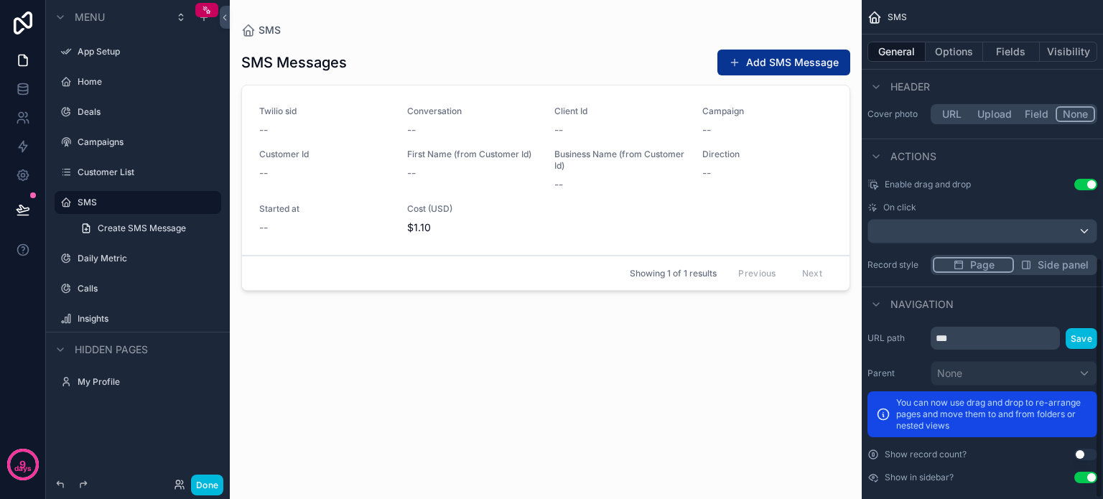
click at [1080, 179] on button "Use setting" at bounding box center [1085, 184] width 23 height 11
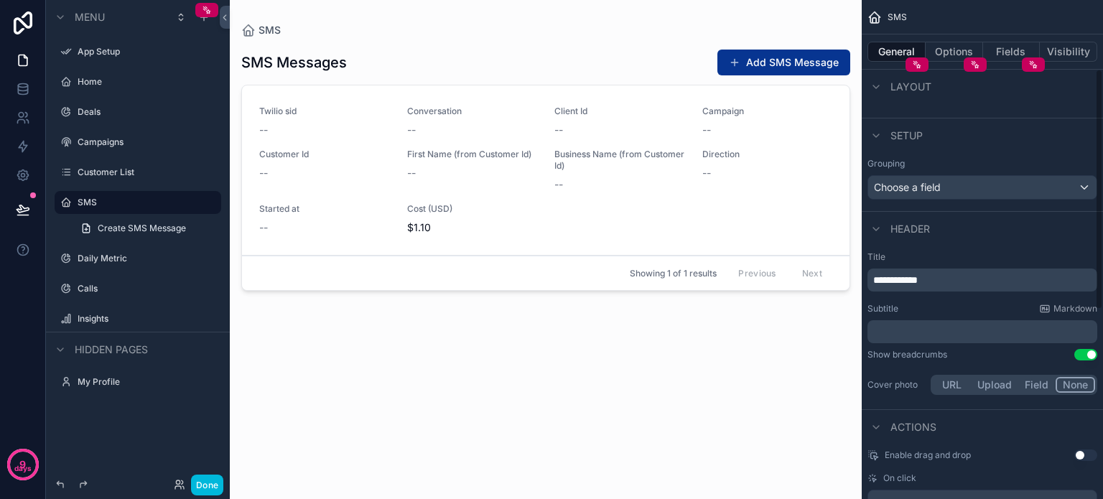
scroll to position [104, 0]
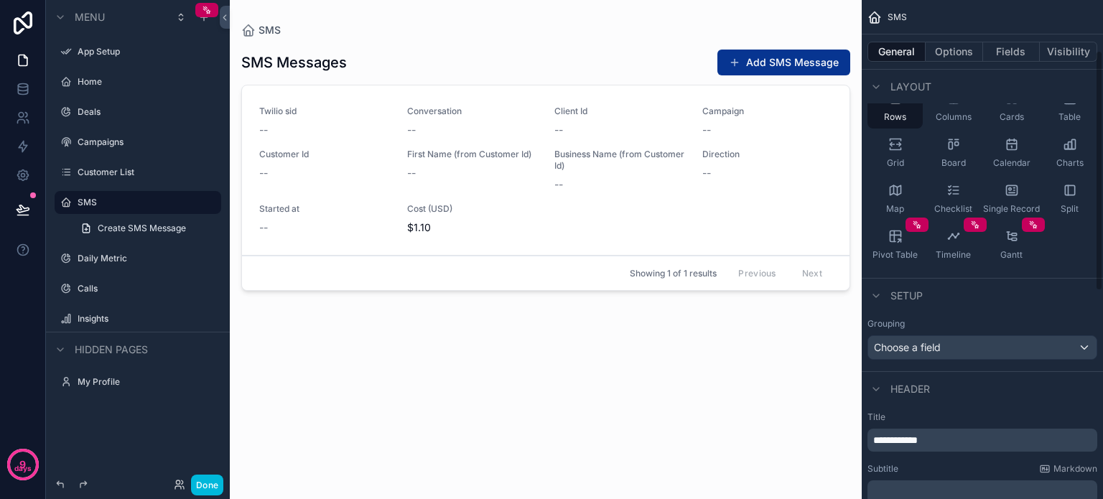
click at [960, 54] on button "Options" at bounding box center [953, 52] width 57 height 20
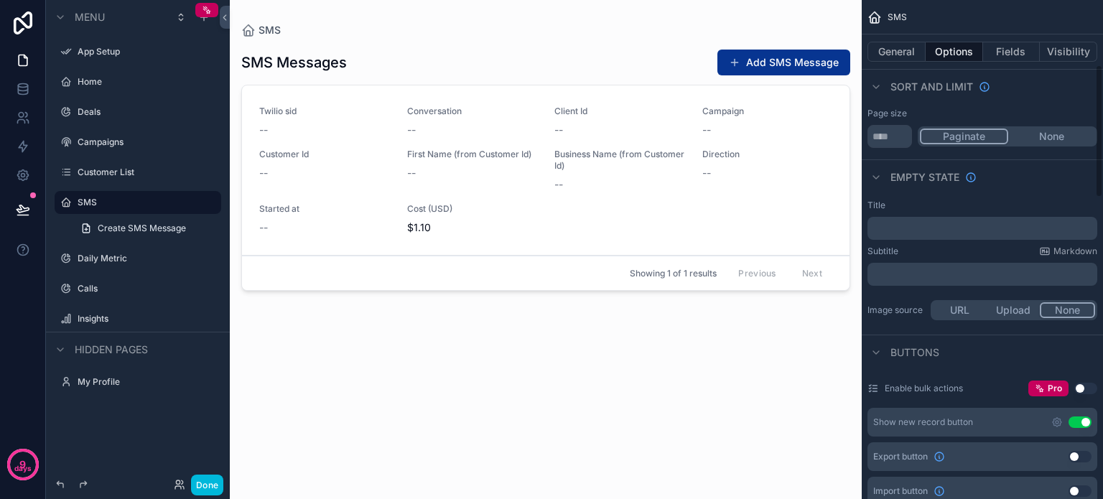
scroll to position [248, 0]
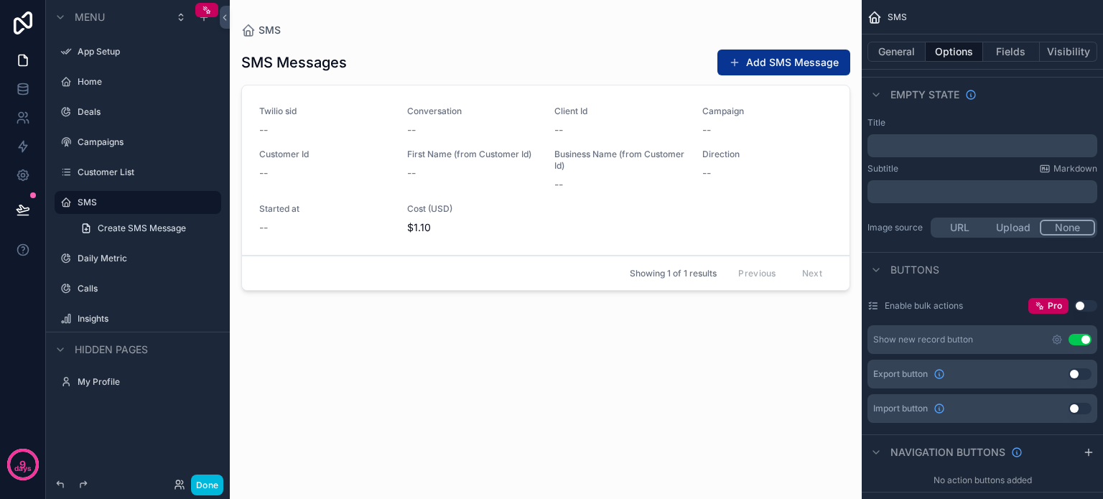
click at [1077, 335] on button "Use setting" at bounding box center [1079, 339] width 23 height 11
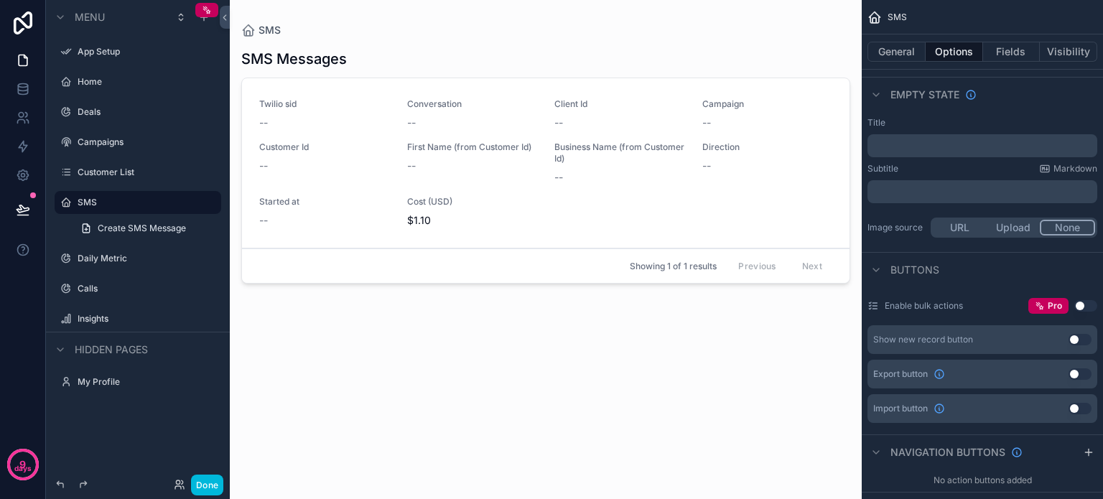
click at [396, 419] on div "SMS Messages Twilio sid -- Conversation -- Client Id -- Campaign -- Customer Id…" at bounding box center [545, 259] width 609 height 444
click at [207, 482] on button "Done" at bounding box center [207, 485] width 32 height 21
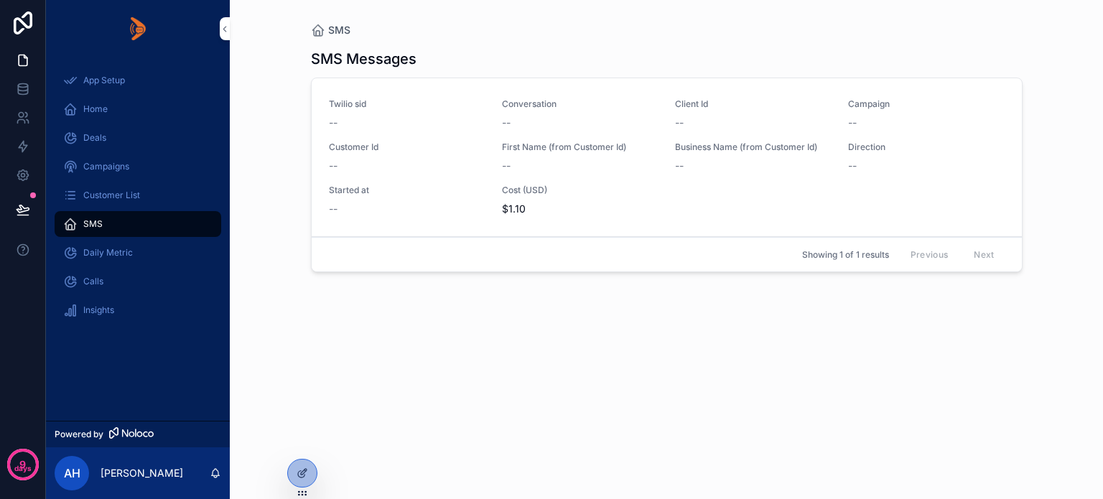
click at [102, 248] on span "Daily Metric" at bounding box center [108, 252] width 50 height 11
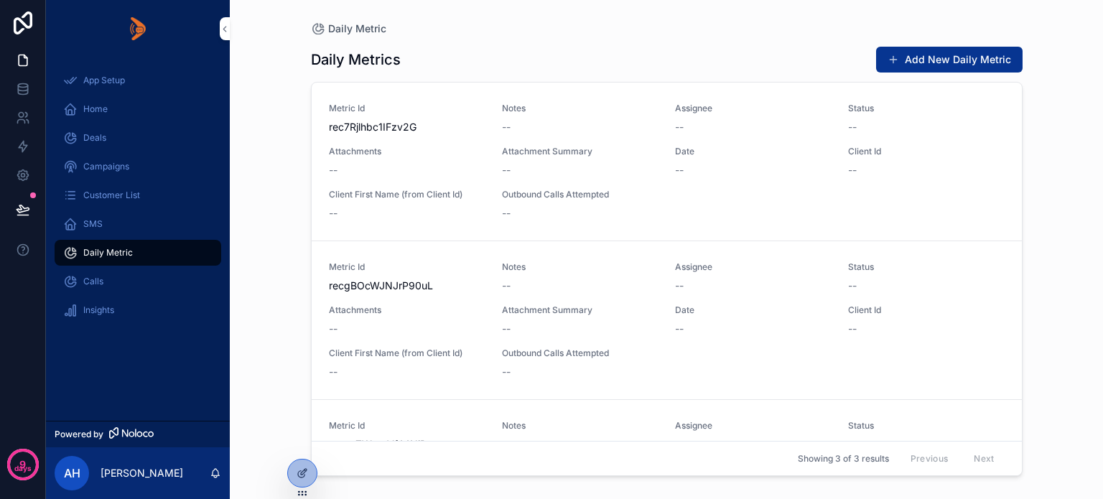
click at [306, 467] on icon at bounding box center [302, 472] width 11 height 11
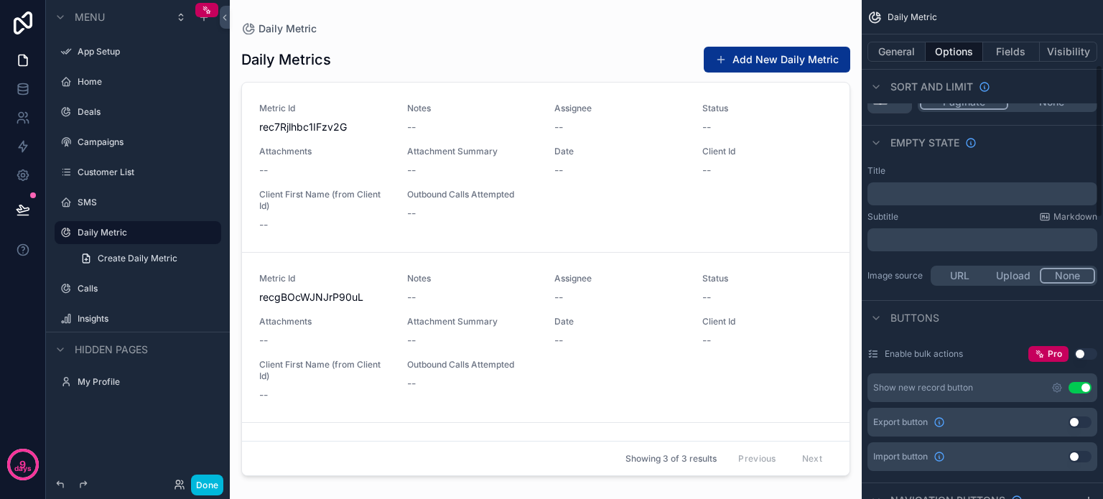
scroll to position [215, 0]
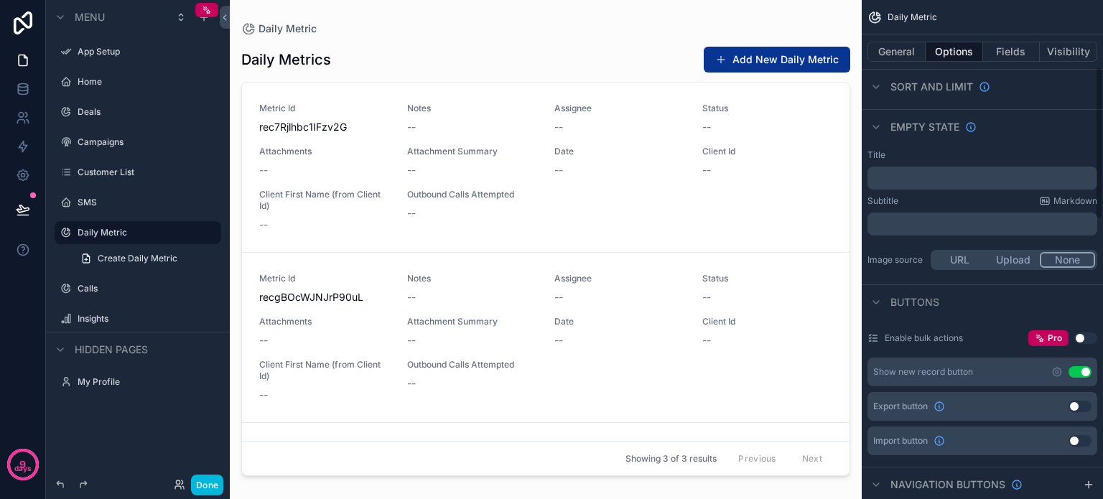
click at [1075, 372] on button "Use setting" at bounding box center [1079, 371] width 23 height 11
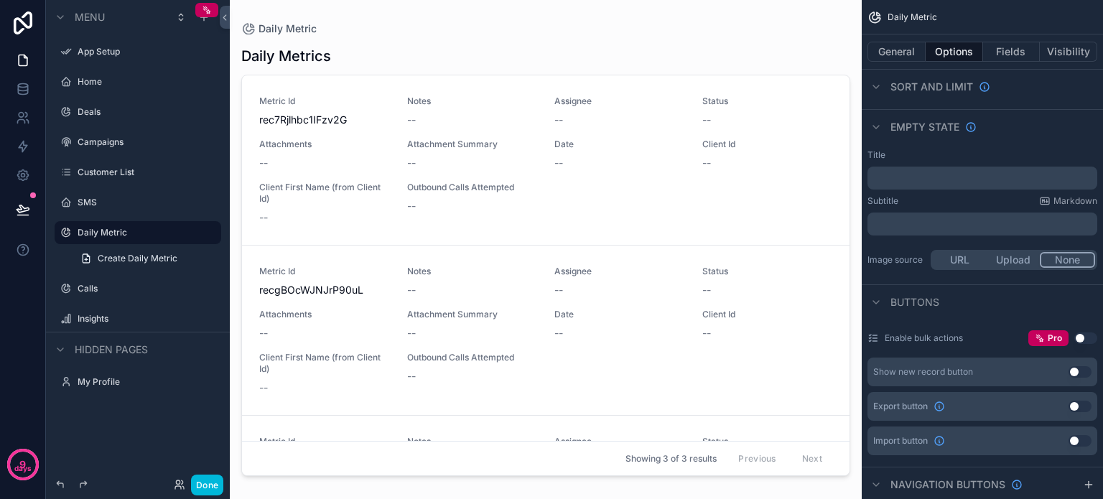
click at [93, 286] on label "Calls" at bounding box center [145, 288] width 135 height 11
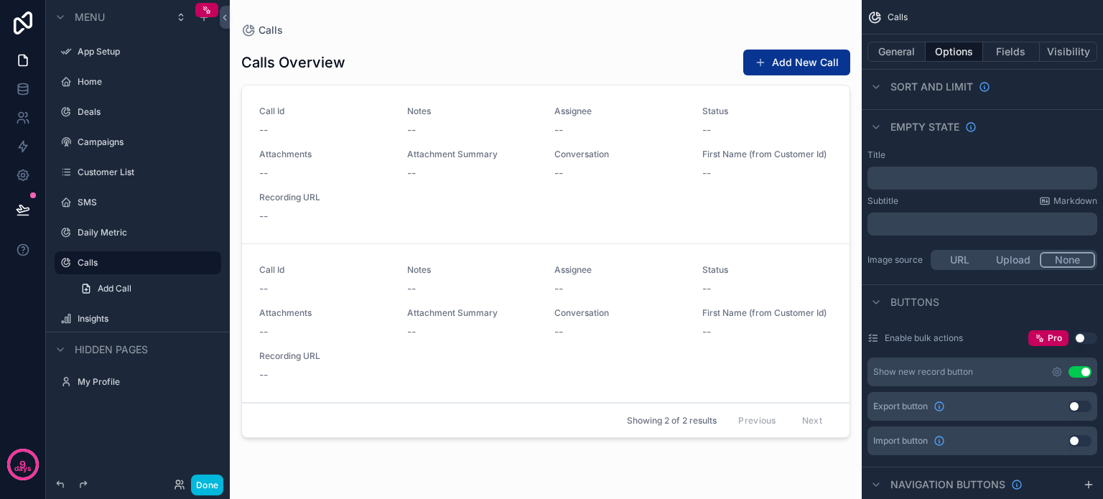
click at [1073, 367] on button "Use setting" at bounding box center [1079, 371] width 23 height 11
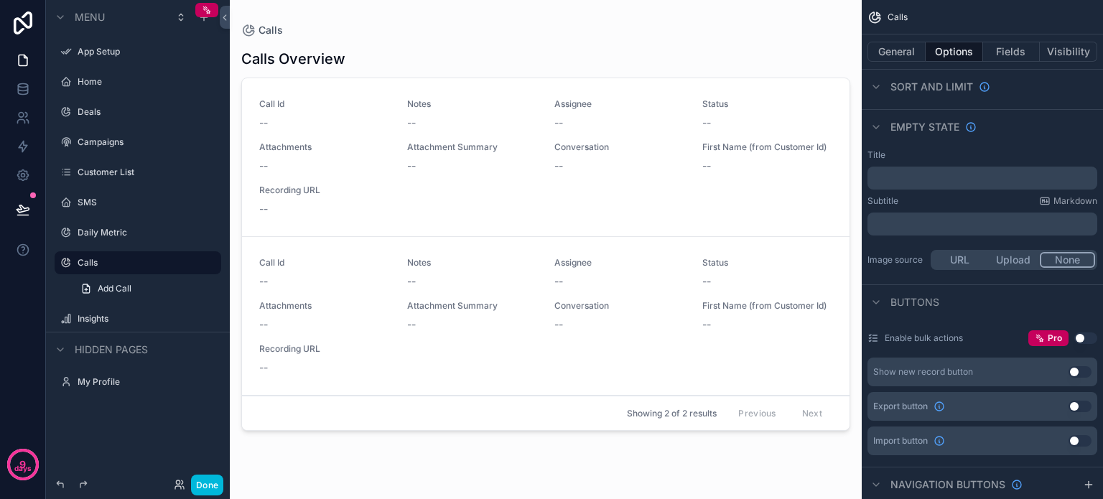
click at [93, 317] on label "Insights" at bounding box center [145, 318] width 135 height 11
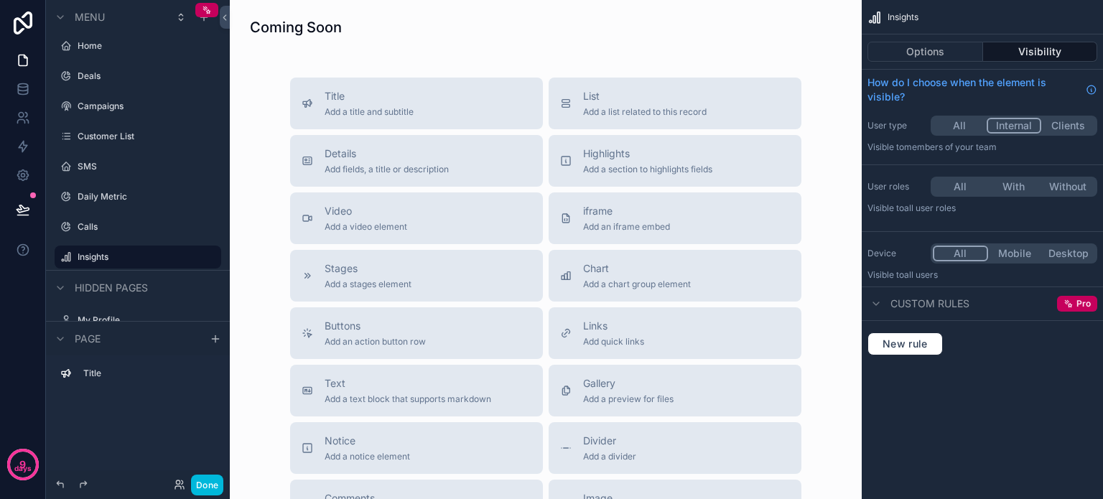
click at [928, 56] on button "Options" at bounding box center [925, 52] width 116 height 20
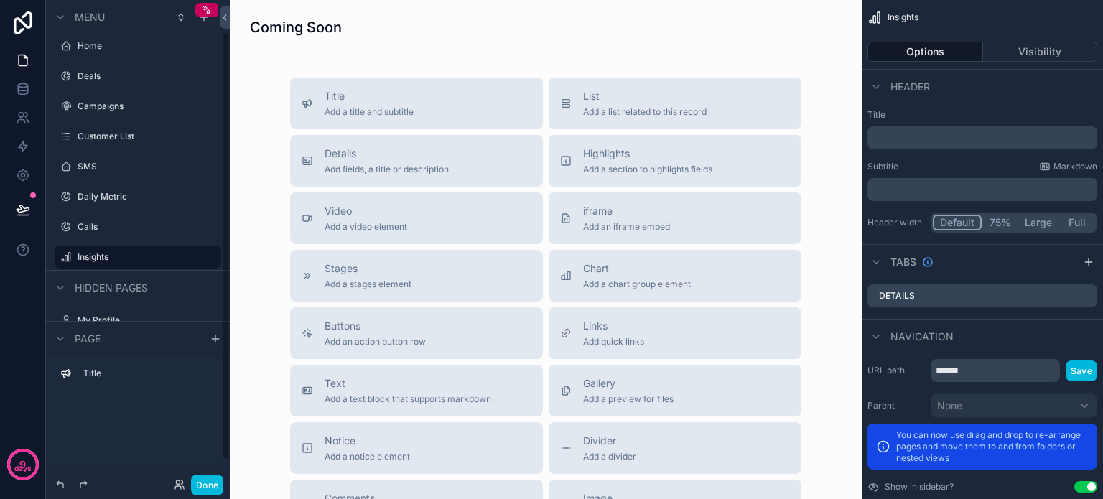
click at [209, 483] on button "Done" at bounding box center [207, 485] width 32 height 21
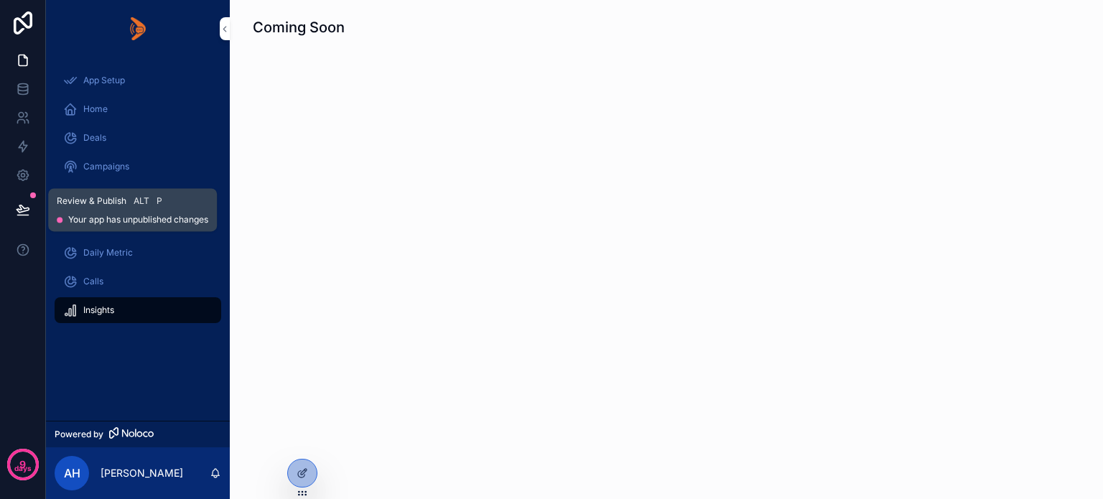
click at [26, 209] on icon at bounding box center [23, 209] width 14 height 14
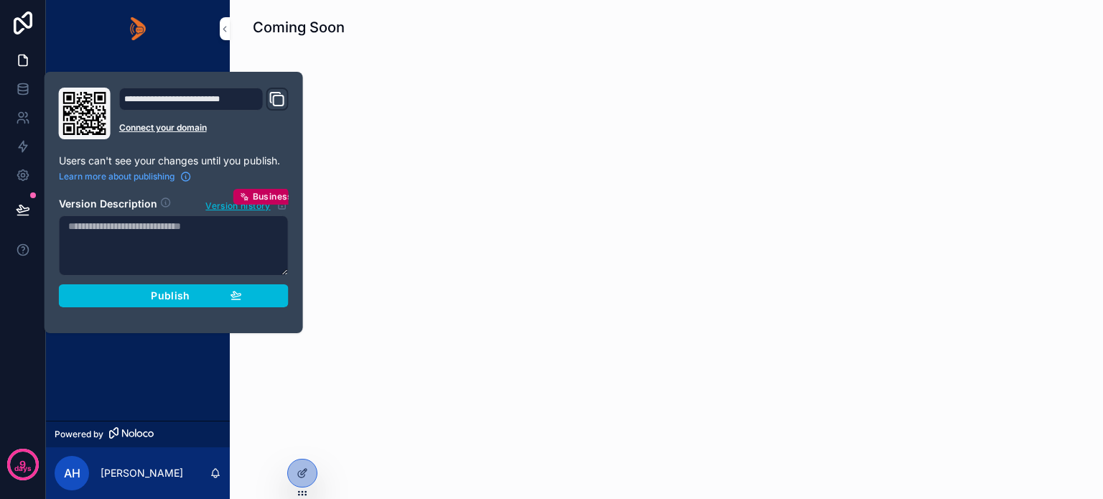
click at [147, 291] on div "Publish" at bounding box center [174, 295] width 136 height 13
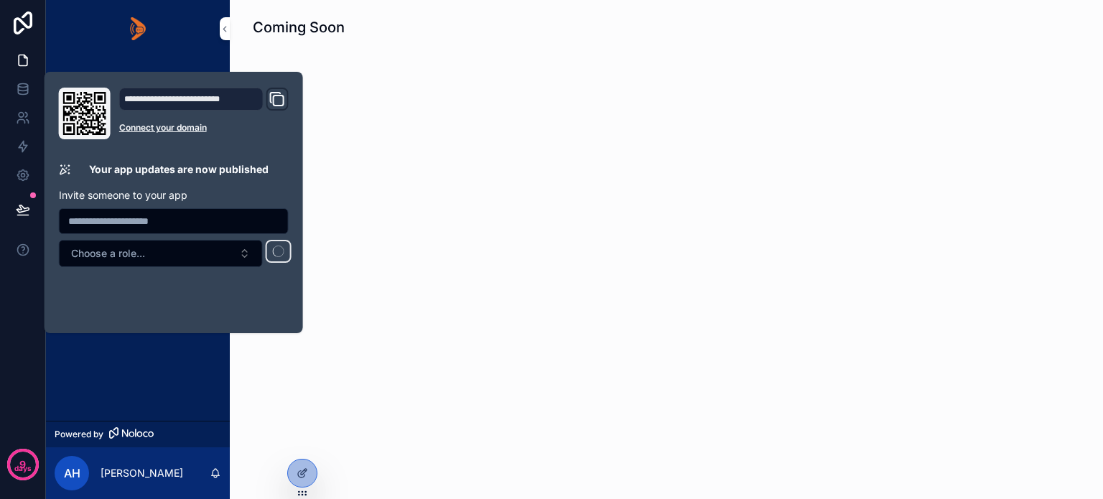
click at [136, 365] on div "App Setup Home Deals Campaigns Customer List SMS Daily Metric Calls Insights" at bounding box center [138, 238] width 184 height 363
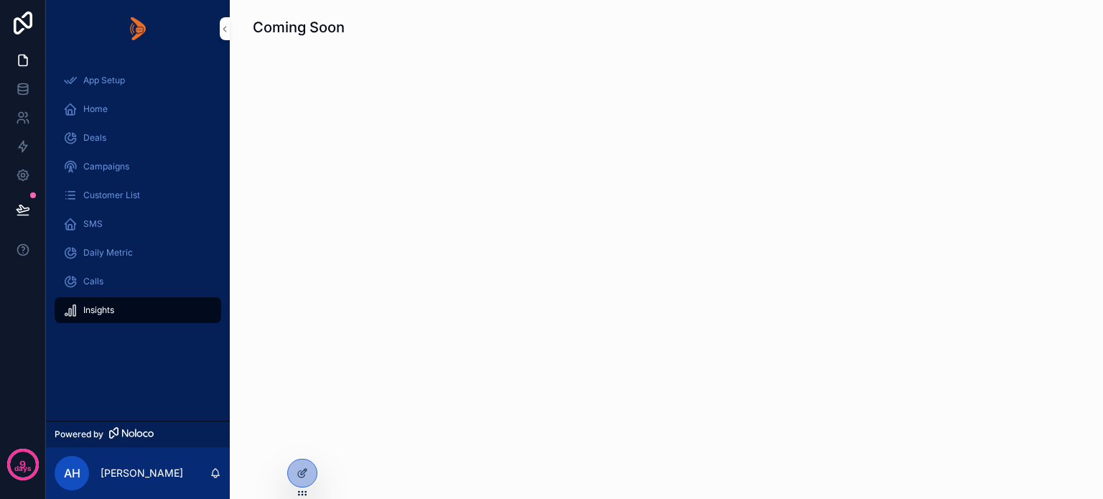
click at [307, 203] on div "Coming Soon" at bounding box center [666, 249] width 873 height 499
click at [25, 206] on icon at bounding box center [23, 209] width 14 height 14
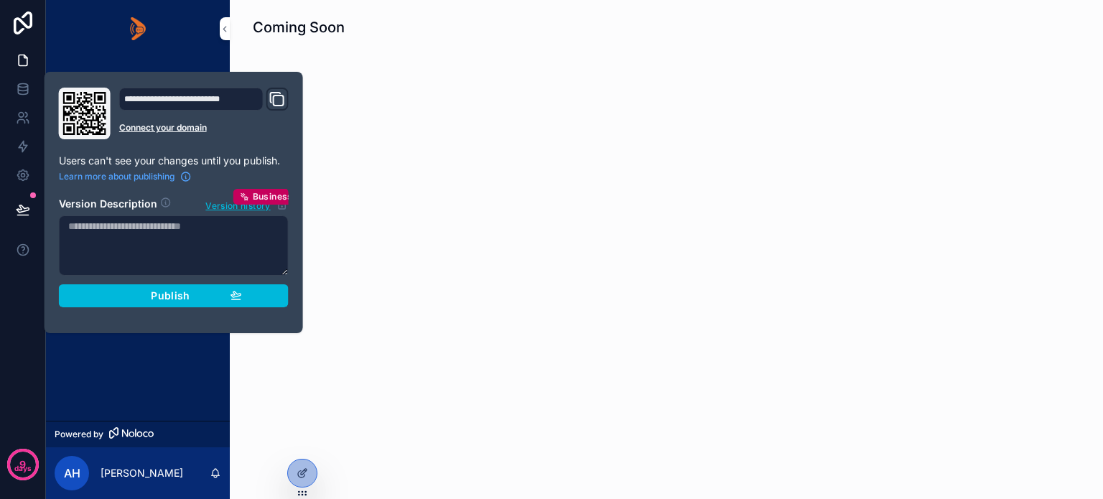
click at [113, 291] on div "Publish" at bounding box center [174, 295] width 136 height 13
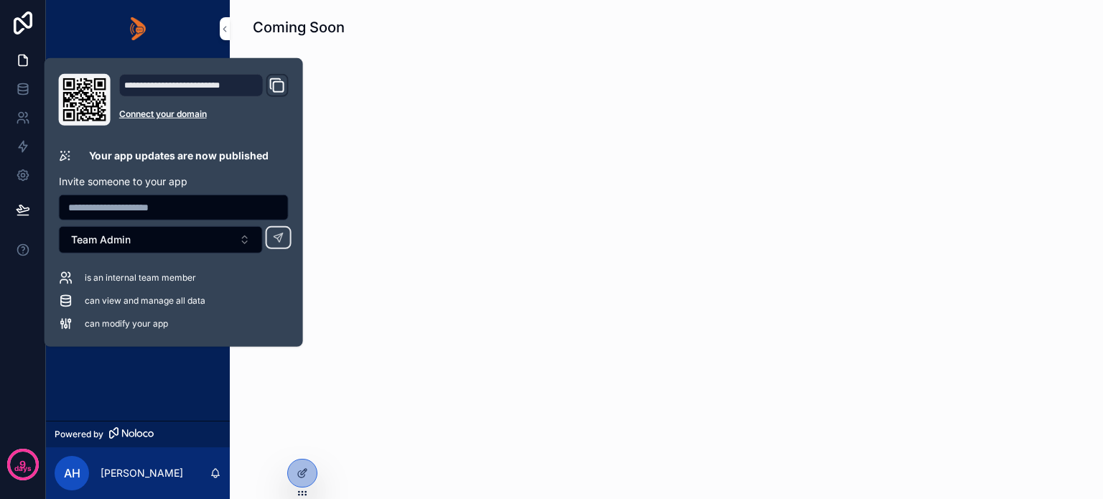
click at [121, 391] on div "App Setup Home Deals Campaigns Customer List SMS Daily Metric Calls Insights" at bounding box center [138, 238] width 184 height 363
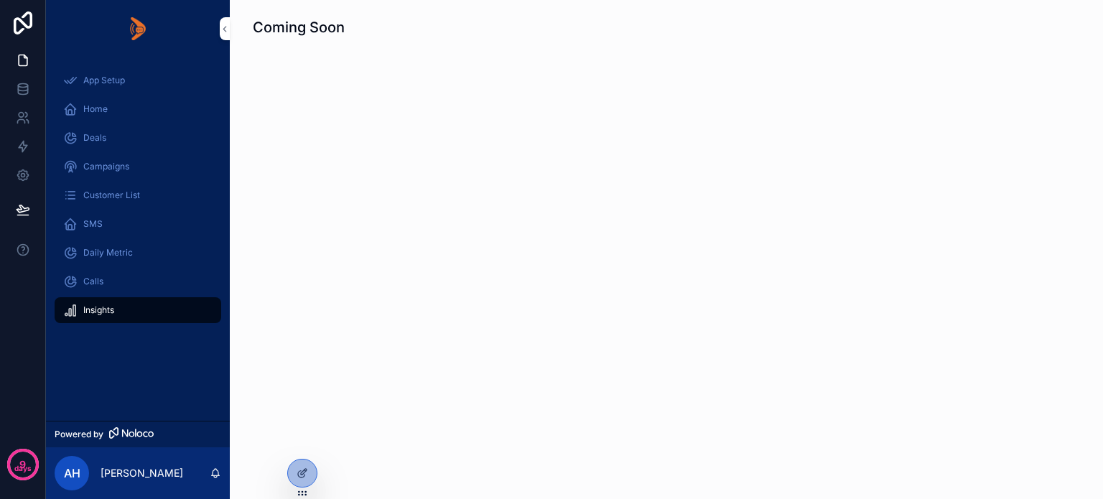
click at [93, 191] on span "Customer List" at bounding box center [111, 195] width 57 height 11
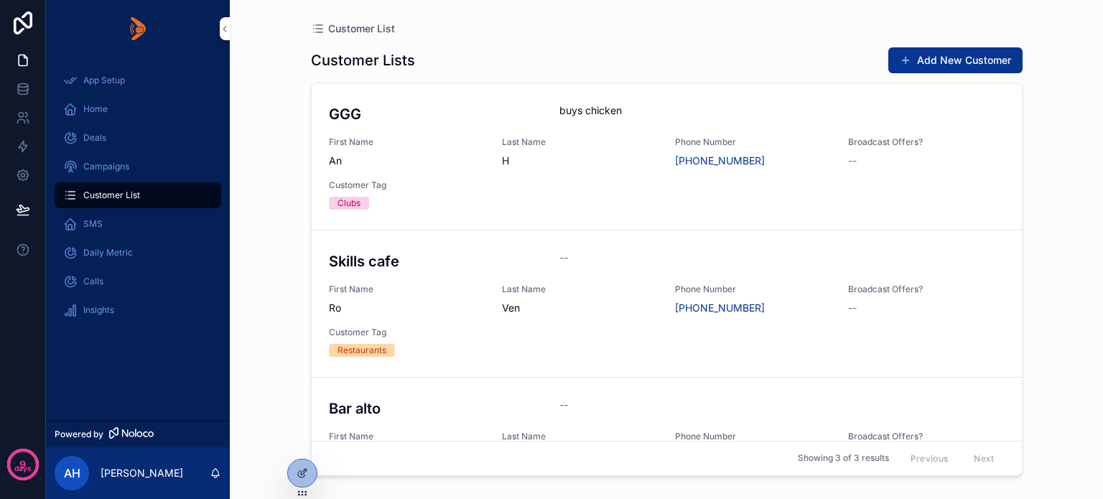
click at [800, 195] on div "GGG buys chicken First Name An Last Name H Phone Number +91 97418 70710 Broadca…" at bounding box center [667, 156] width 676 height 106
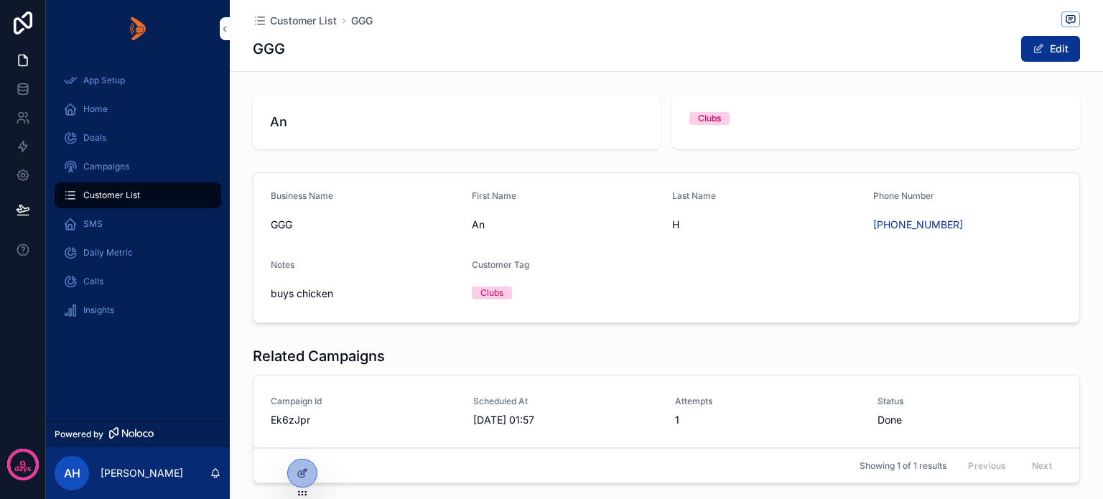
click at [302, 470] on icon at bounding box center [302, 472] width 11 height 11
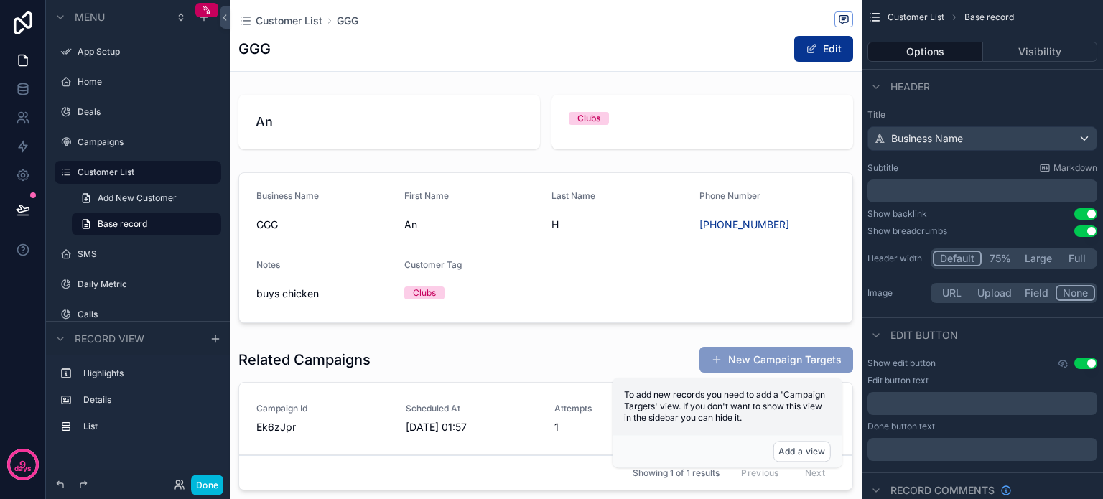
click at [296, 19] on span "Customer List" at bounding box center [289, 21] width 67 height 14
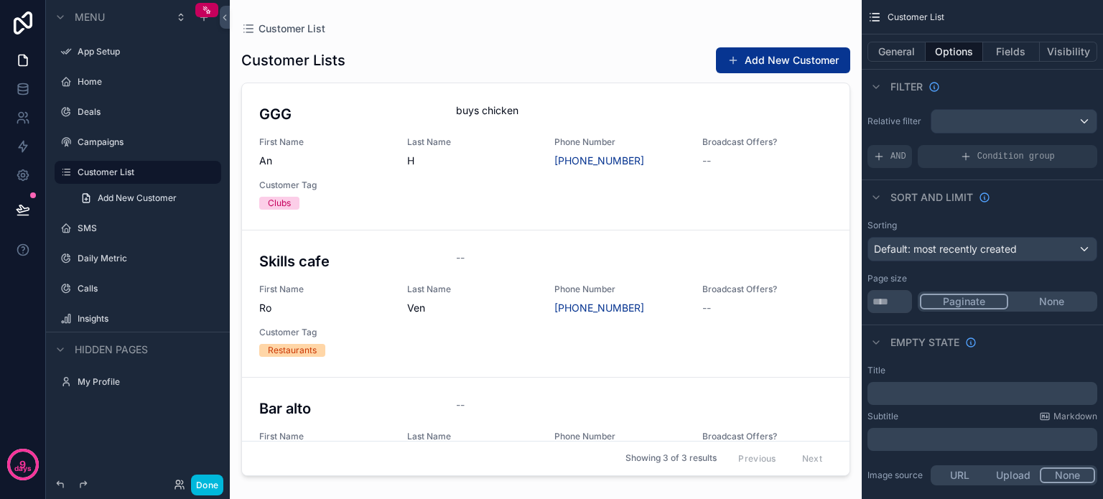
click at [755, 59] on button "Add New Customer" at bounding box center [783, 60] width 134 height 26
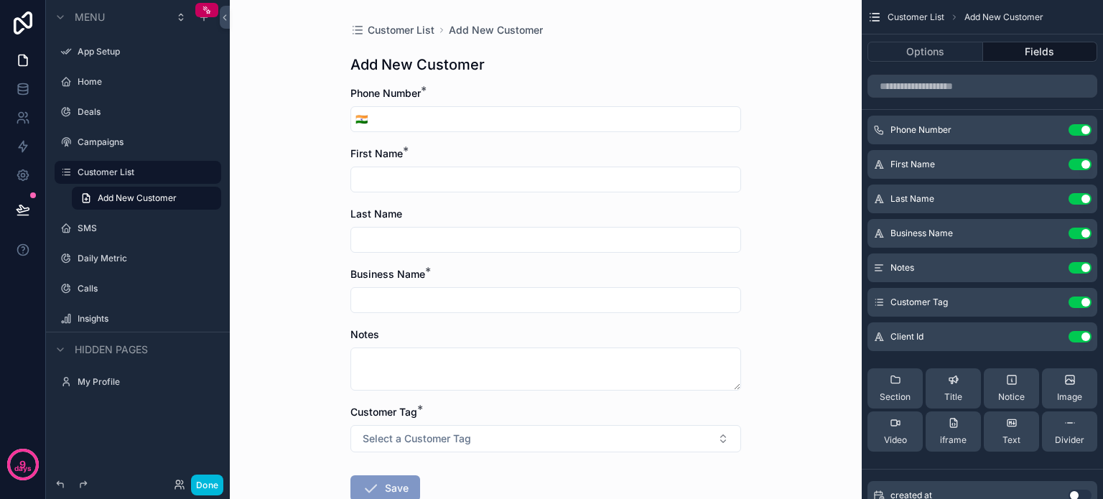
click at [0, 0] on icon "scrollable content" at bounding box center [0, 0] width 0 height 0
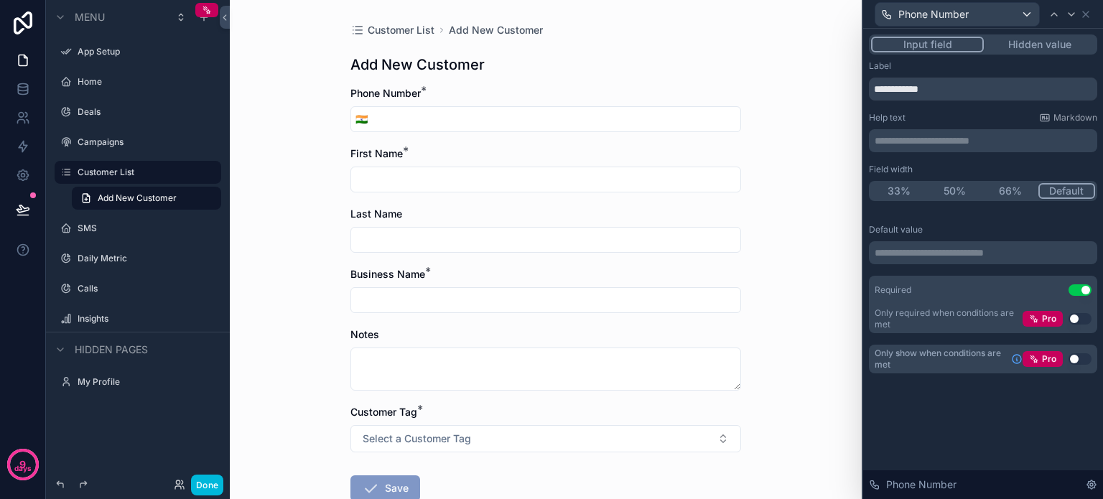
click at [1088, 486] on icon at bounding box center [1091, 484] width 9 height 9
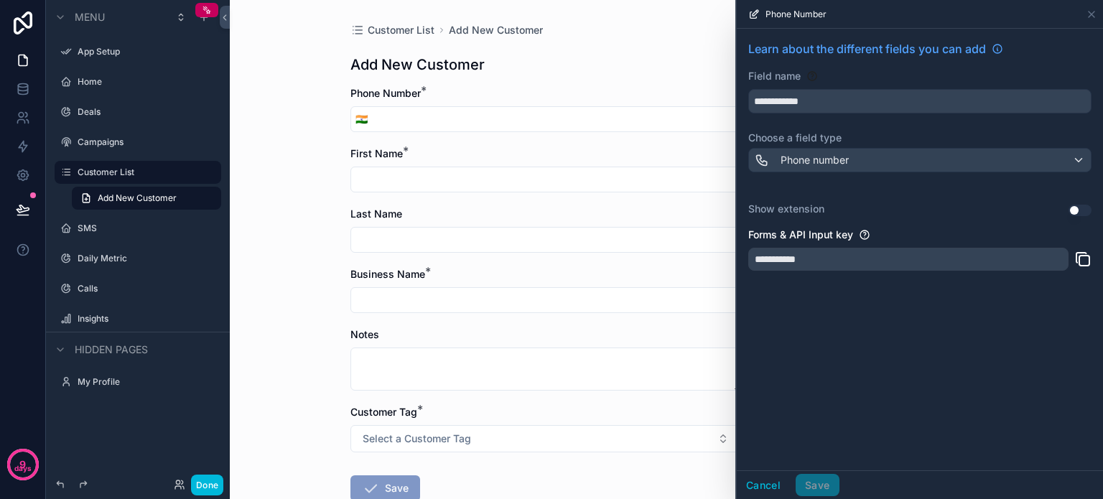
click at [925, 304] on div "**********" at bounding box center [920, 250] width 366 height 442
click at [1093, 19] on icon at bounding box center [1091, 14] width 11 height 11
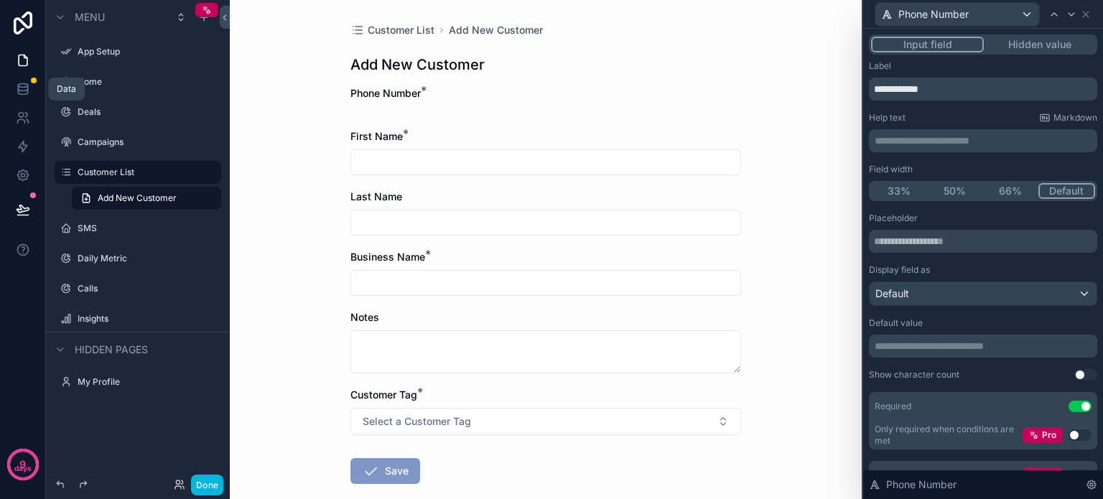
click at [24, 97] on link at bounding box center [22, 89] width 45 height 29
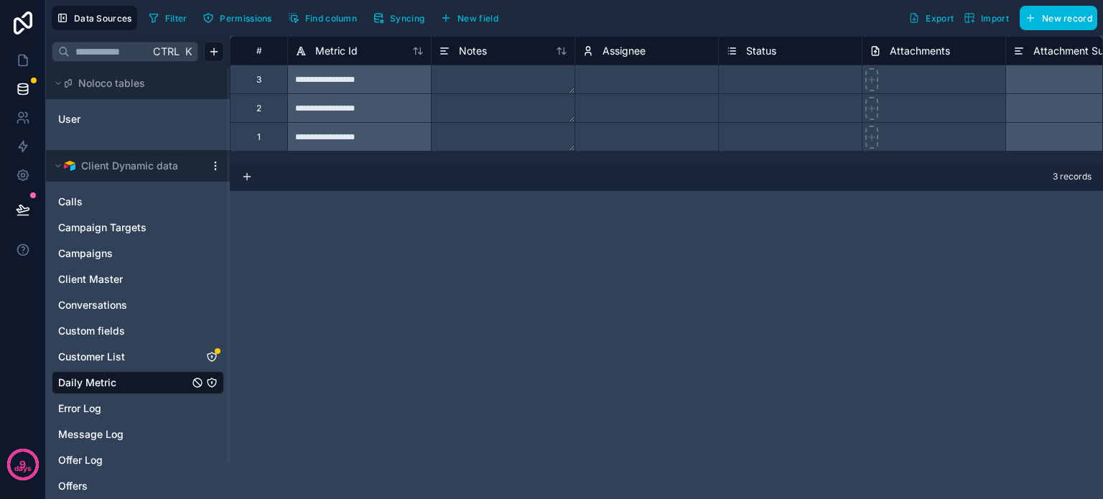
click at [213, 353] on icon "Customer List" at bounding box center [211, 357] width 9 height 9
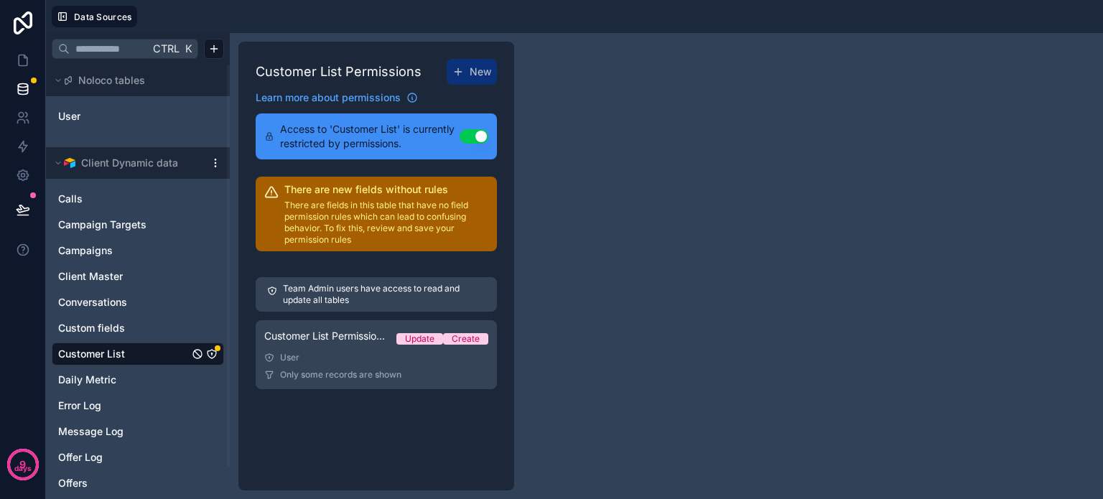
click at [325, 344] on div "Customer List Permission 1 Update Create" at bounding box center [376, 339] width 224 height 20
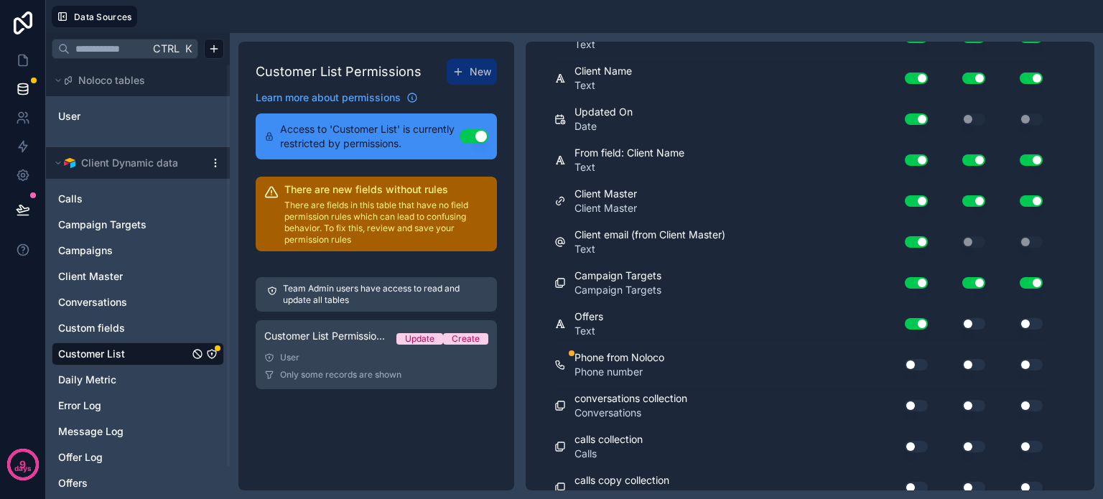
scroll to position [780, 0]
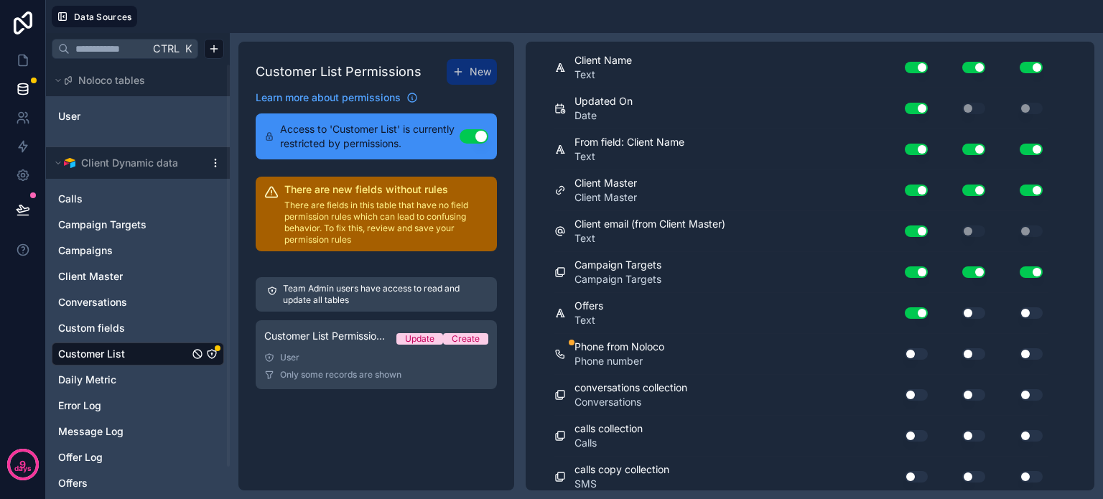
click at [914, 348] on button "Use setting" at bounding box center [916, 353] width 23 height 11
click at [976, 348] on button "Use setting" at bounding box center [973, 353] width 23 height 11
click at [1035, 348] on button "Use setting" at bounding box center [1030, 353] width 23 height 11
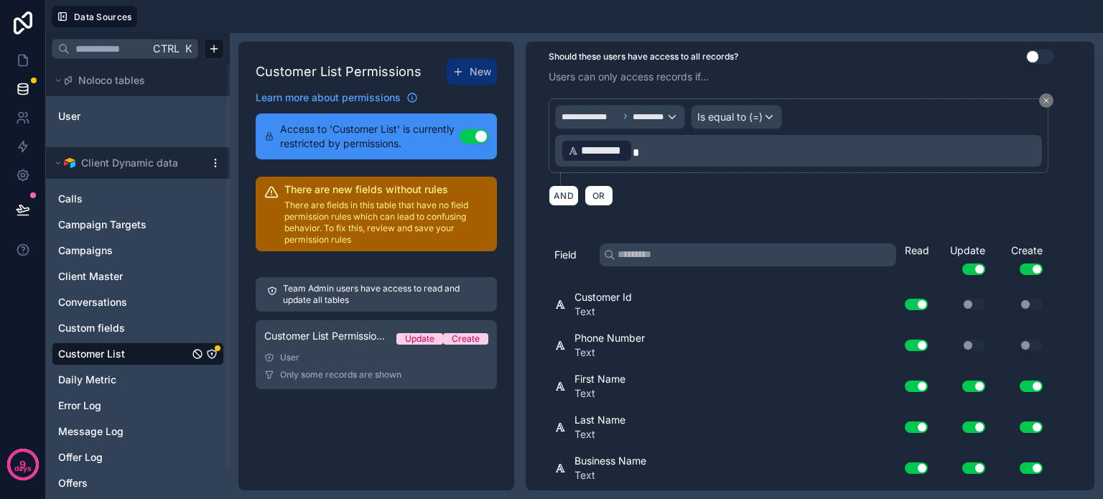
scroll to position [0, 0]
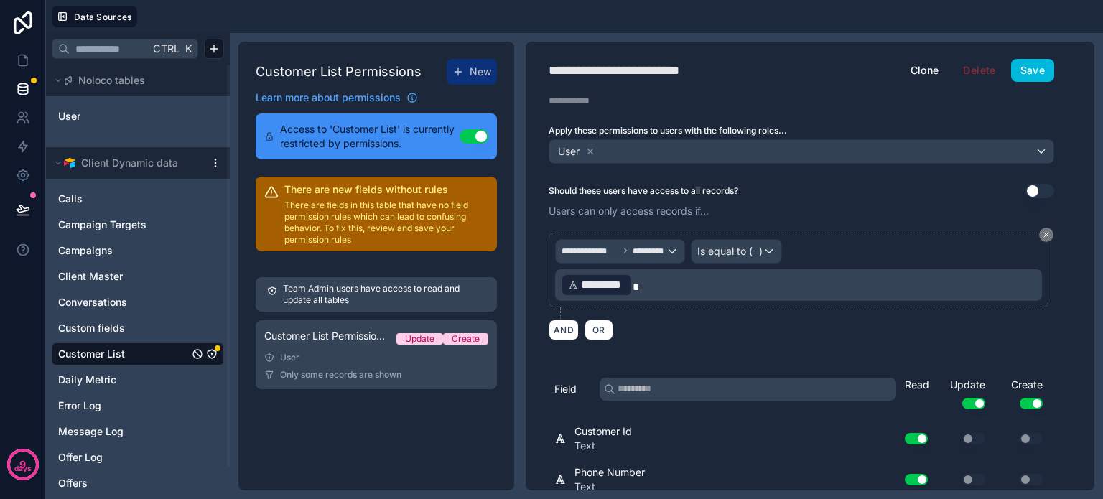
click at [1032, 76] on button "Save" at bounding box center [1032, 70] width 43 height 23
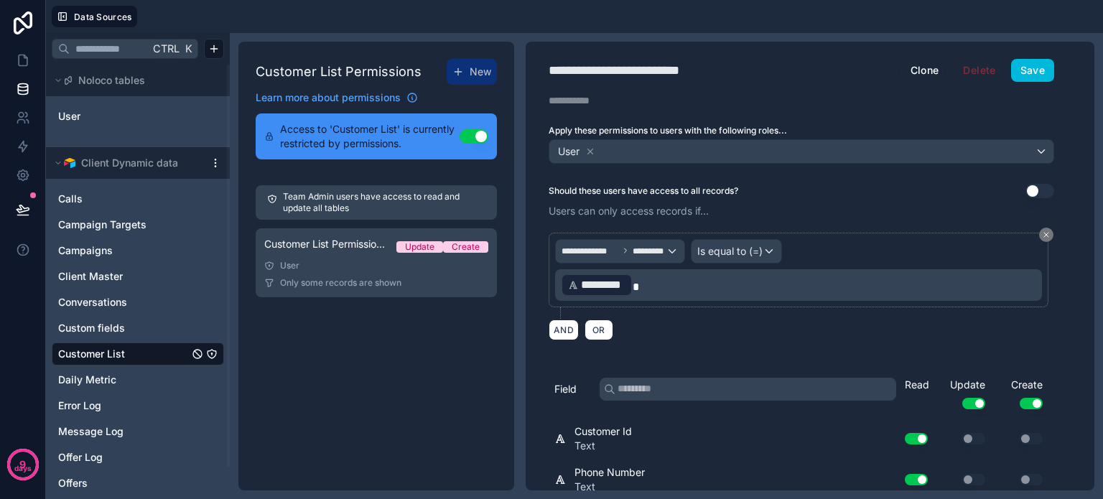
click at [351, 365] on div "Customer List Permissions New Learn more about permissions Access to 'Customer …" at bounding box center [376, 266] width 276 height 449
click at [20, 60] on icon at bounding box center [23, 60] width 14 height 14
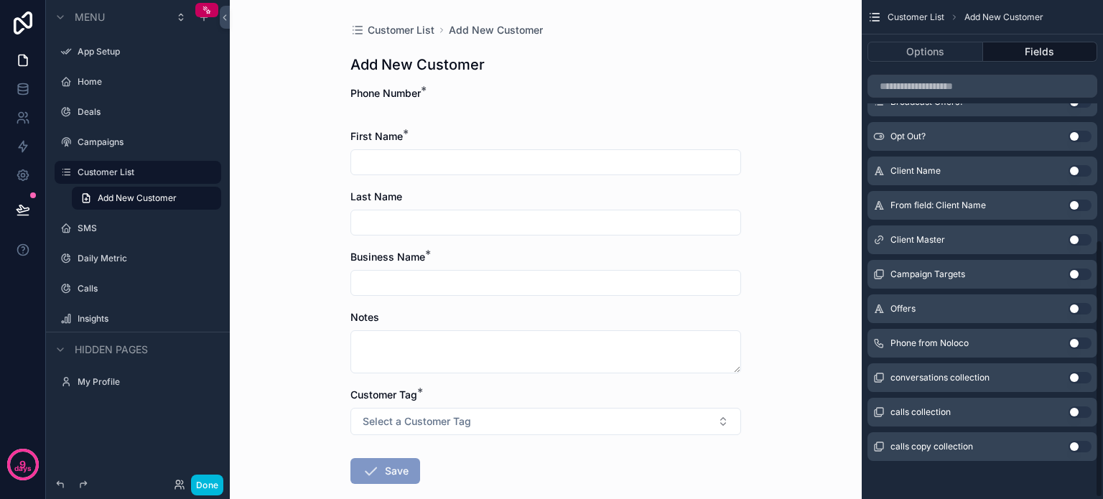
scroll to position [464, 0]
click at [1080, 341] on button "Use setting" at bounding box center [1079, 341] width 23 height 11
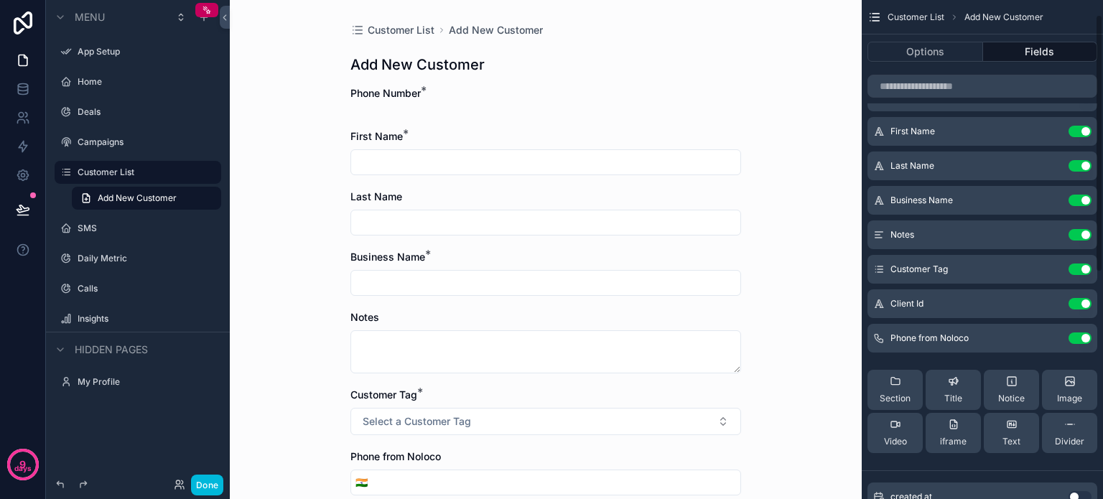
scroll to position [0, 0]
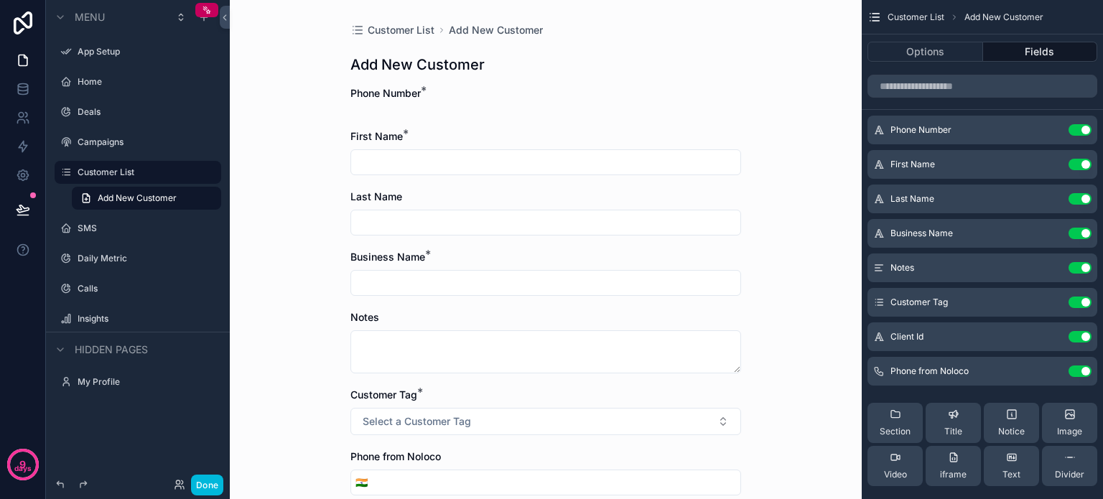
click at [1075, 126] on button "Use setting" at bounding box center [1079, 129] width 23 height 11
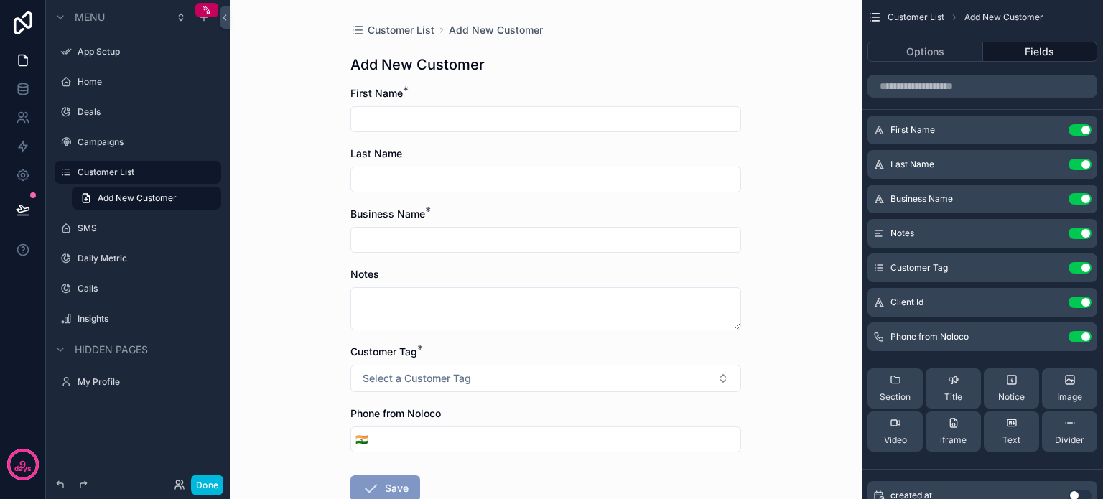
click at [0, 0] on icon "scrollable content" at bounding box center [0, 0] width 0 height 0
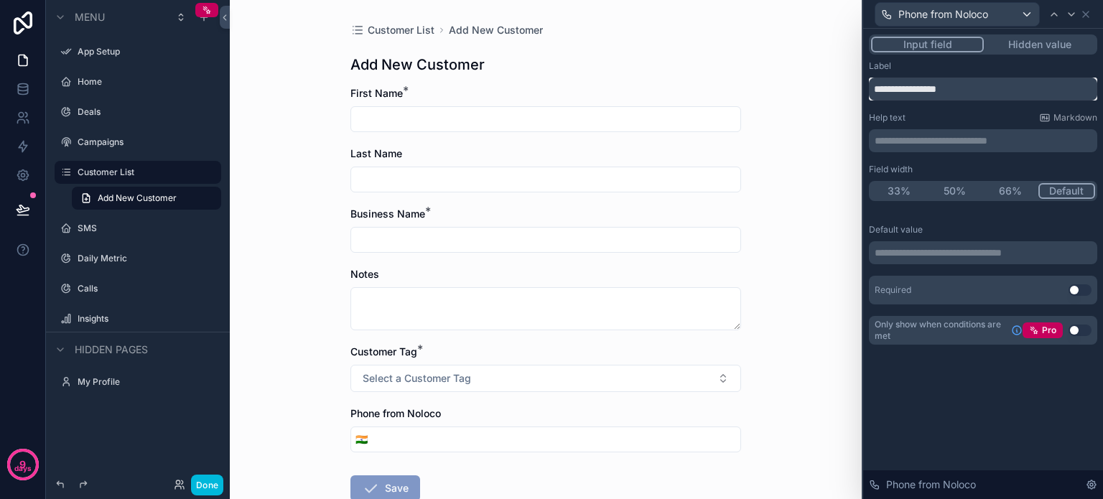
drag, startPoint x: 979, startPoint y: 90, endPoint x: 906, endPoint y: 92, distance: 72.5
click at [906, 92] on input "**********" at bounding box center [983, 89] width 228 height 23
type input "*****"
click at [950, 368] on div "**********" at bounding box center [983, 204] width 240 height 350
click at [1086, 14] on icon at bounding box center [1086, 14] width 6 height 6
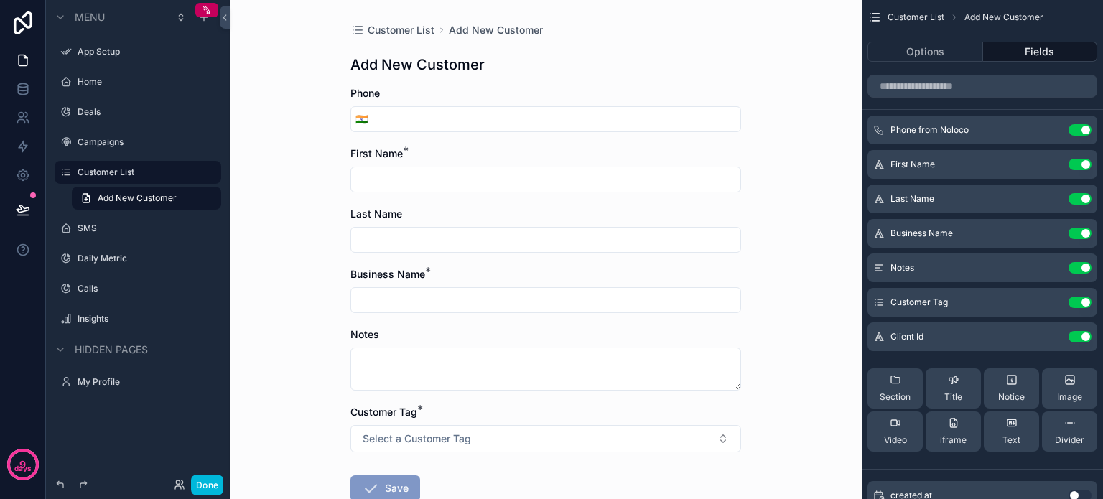
click at [210, 490] on button "Done" at bounding box center [207, 485] width 32 height 21
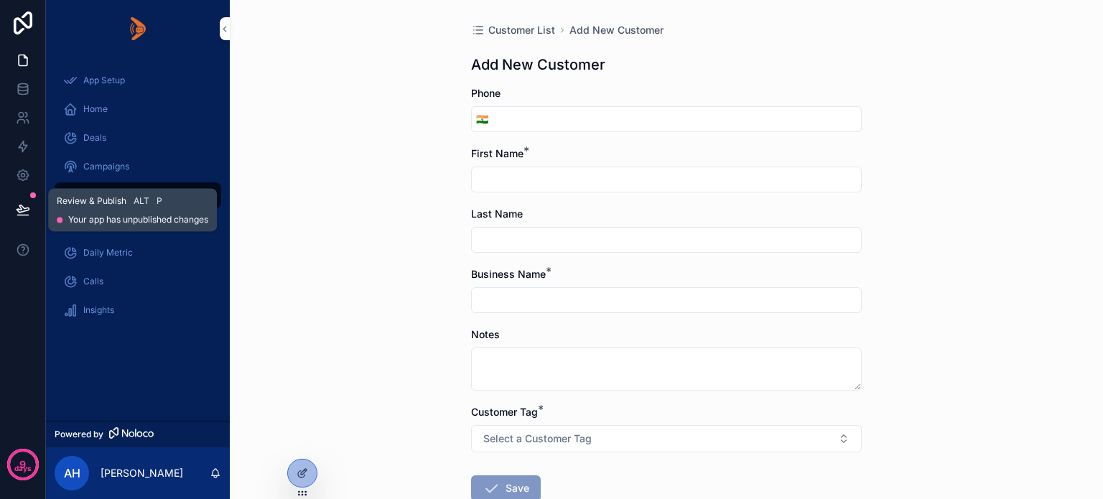
click at [22, 206] on icon at bounding box center [23, 208] width 12 height 7
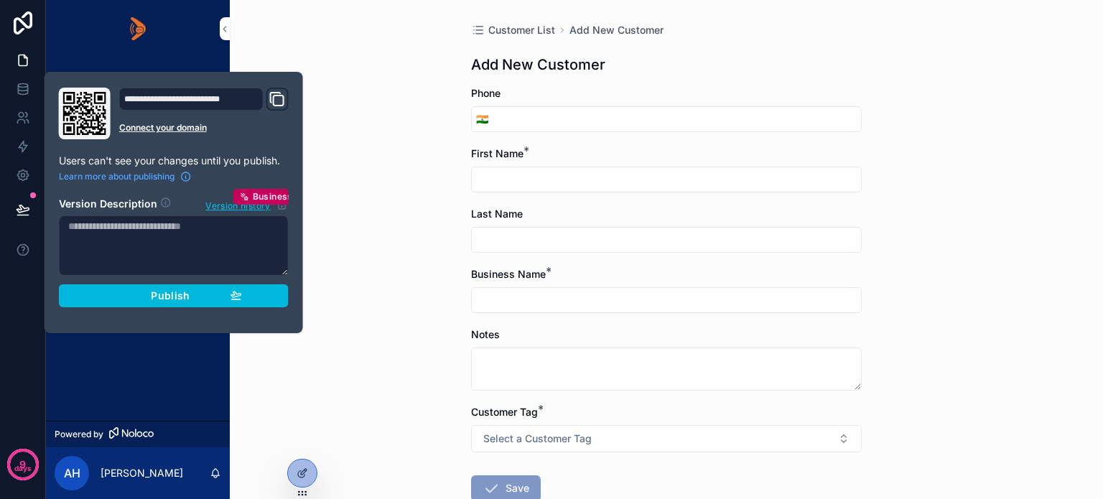
click at [117, 293] on div "Publish" at bounding box center [174, 295] width 136 height 13
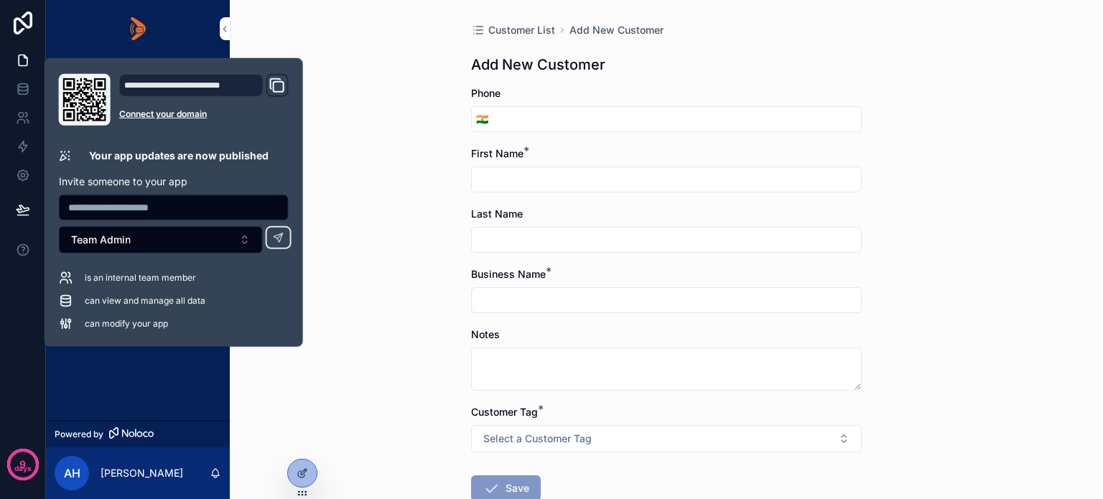
click at [138, 387] on div "App Setup Home Deals Campaigns Customer List SMS Daily Metric Calls Insights" at bounding box center [138, 238] width 184 height 363
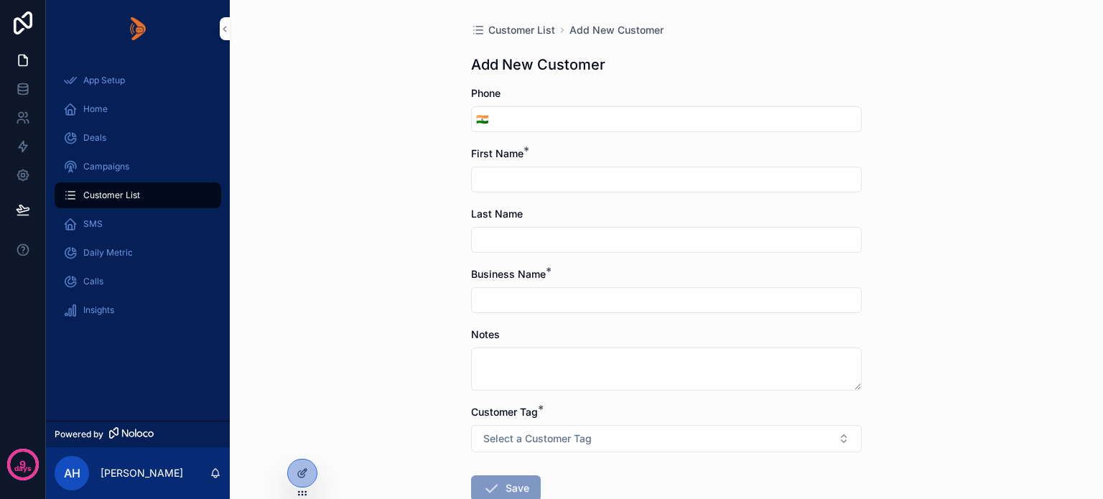
click at [115, 355] on div "App Setup Home Deals Campaigns Customer List SMS Daily Metric Calls Insights" at bounding box center [138, 238] width 184 height 363
click at [297, 470] on icon at bounding box center [302, 472] width 11 height 11
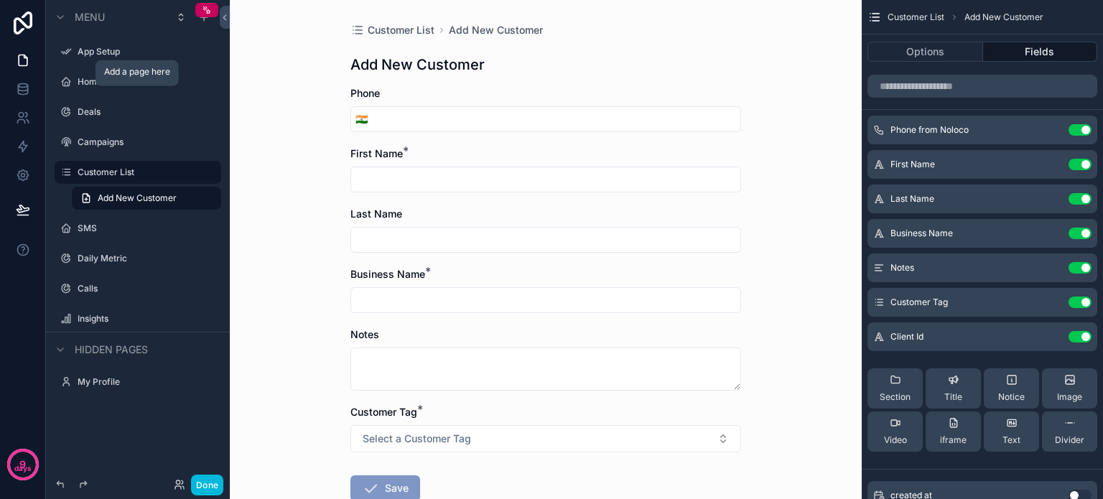
click at [0, 0] on icon "scrollable content" at bounding box center [0, 0] width 0 height 0
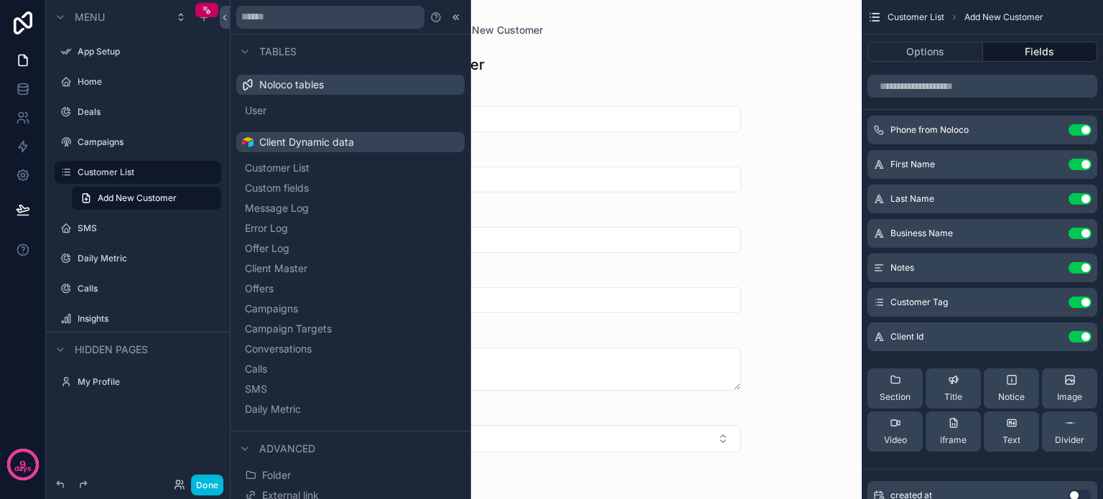
scroll to position [66, 0]
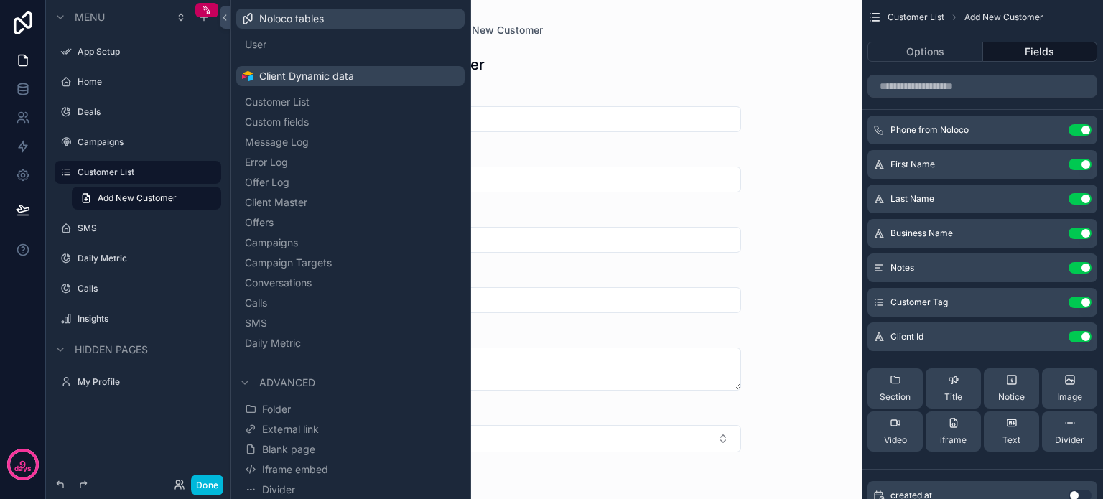
click at [296, 446] on span "Blank page" at bounding box center [288, 449] width 53 height 14
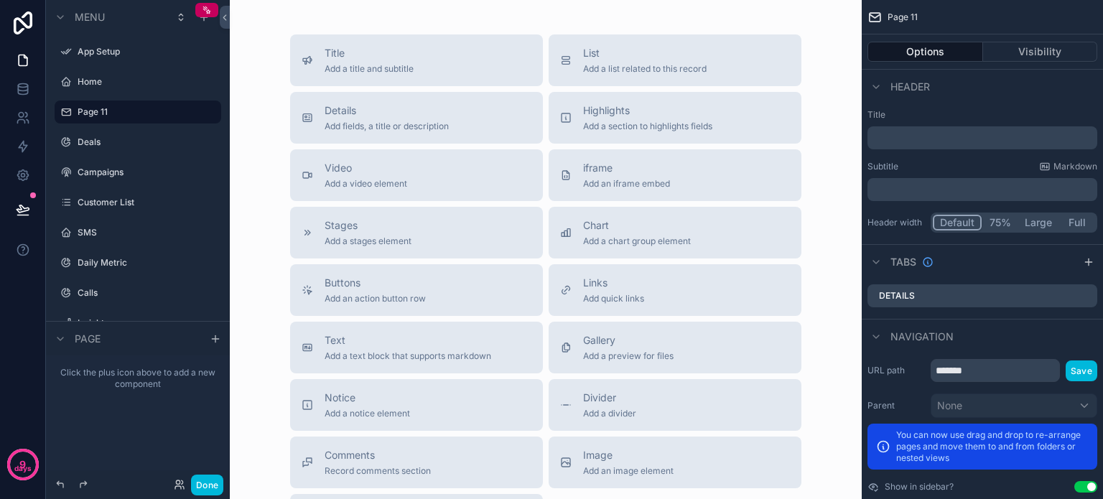
click at [353, 54] on span "Title" at bounding box center [369, 53] width 89 height 14
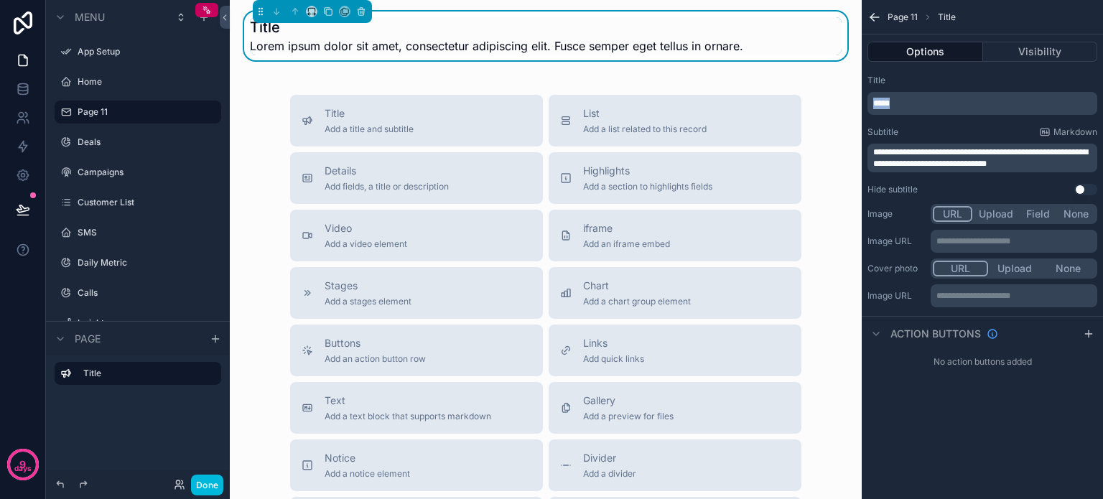
drag, startPoint x: 907, startPoint y: 104, endPoint x: 862, endPoint y: 103, distance: 46.0
click at [862, 103] on div "**********" at bounding box center [982, 135] width 241 height 132
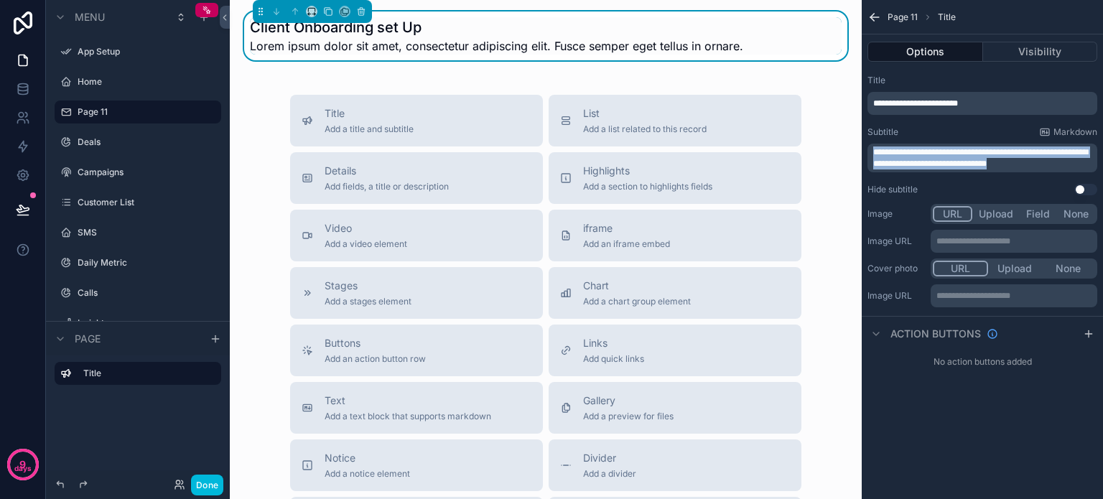
drag, startPoint x: 1050, startPoint y: 164, endPoint x: 872, endPoint y: 132, distance: 181.0
click at [872, 132] on div "**********" at bounding box center [982, 149] width 230 height 46
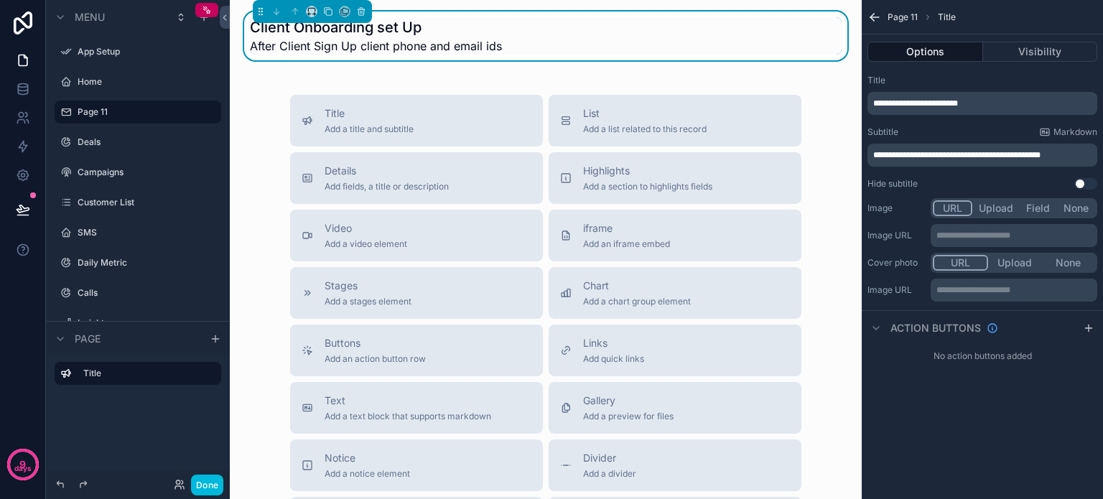
click at [597, 77] on div "Client Onboarding set Up After Client Sign Up client phone and email ids Title …" at bounding box center [546, 360] width 632 height 721
click at [636, 129] on span "Add a list related to this record" at bounding box center [644, 128] width 123 height 11
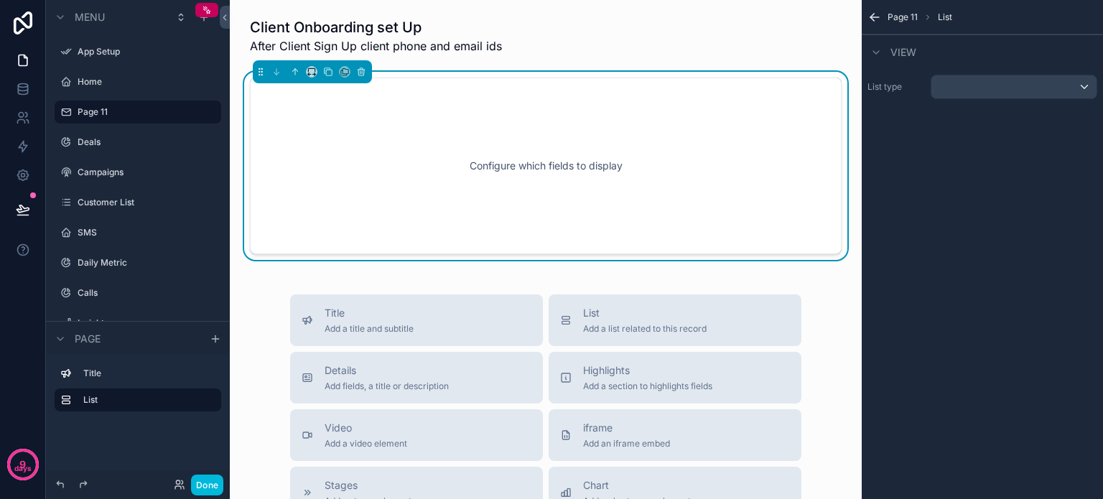
click at [636, 154] on div "Configure which fields to display" at bounding box center [546, 165] width 544 height 129
click at [985, 87] on div "scrollable content" at bounding box center [1013, 86] width 165 height 23
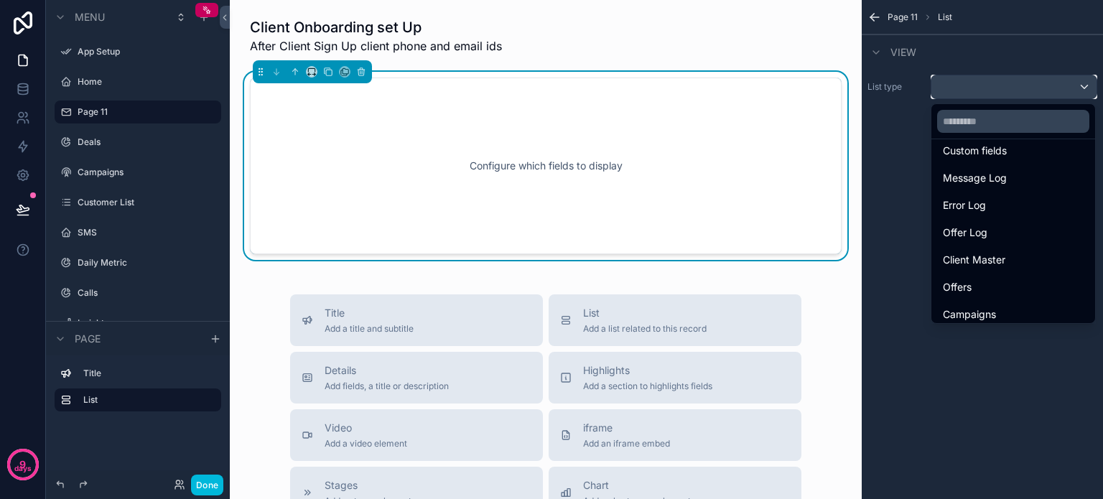
scroll to position [39, 0]
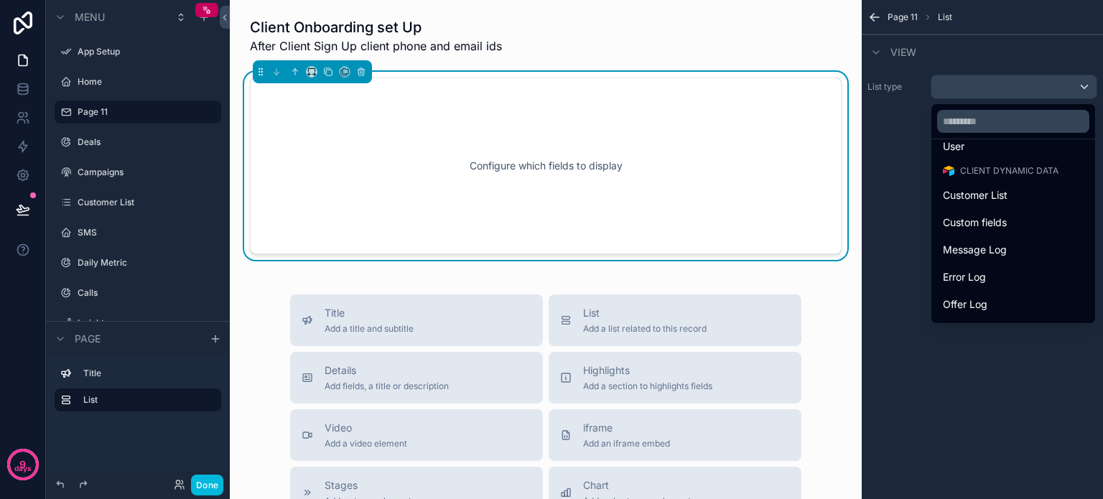
click at [988, 223] on span "Custom fields" at bounding box center [975, 222] width 64 height 17
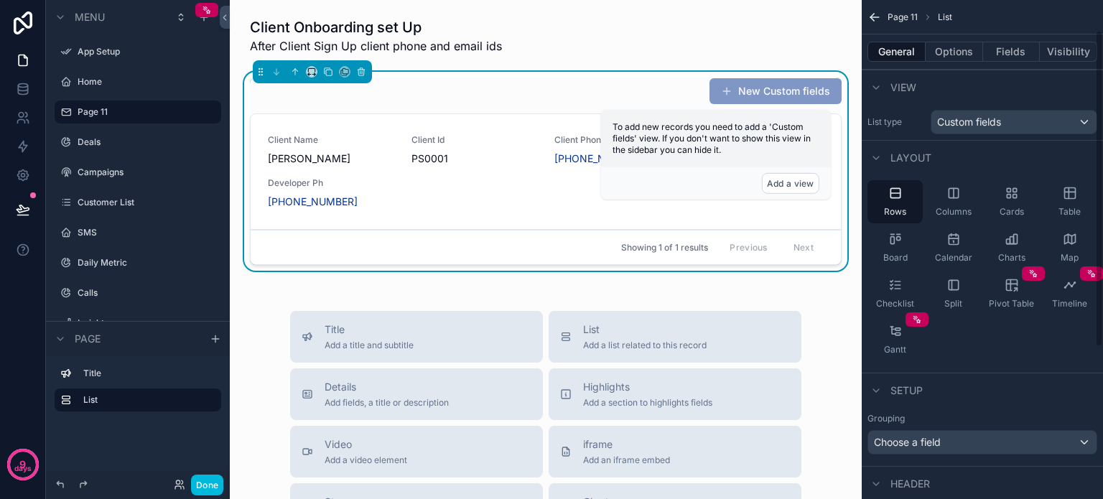
scroll to position [144, 0]
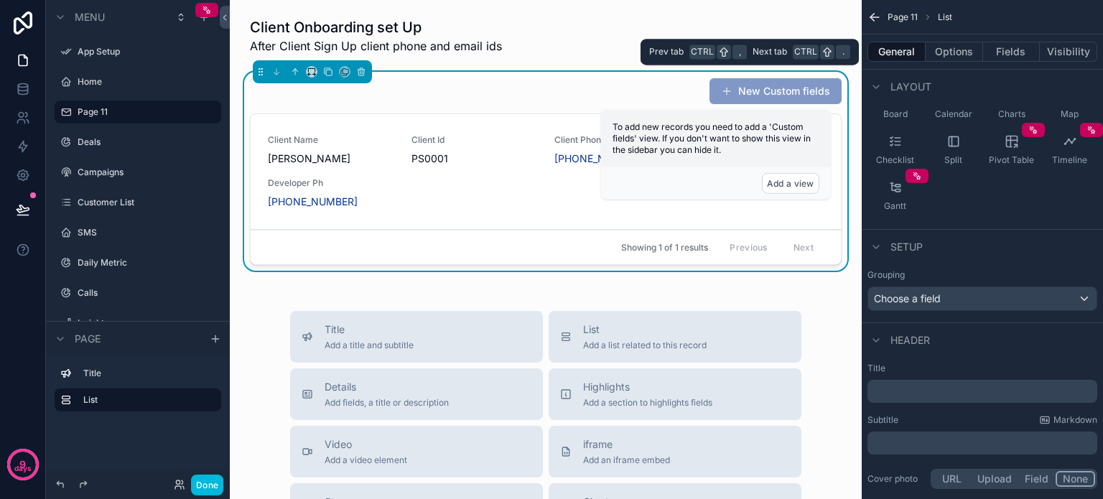
click at [996, 50] on button "Fields" at bounding box center [1011, 52] width 57 height 20
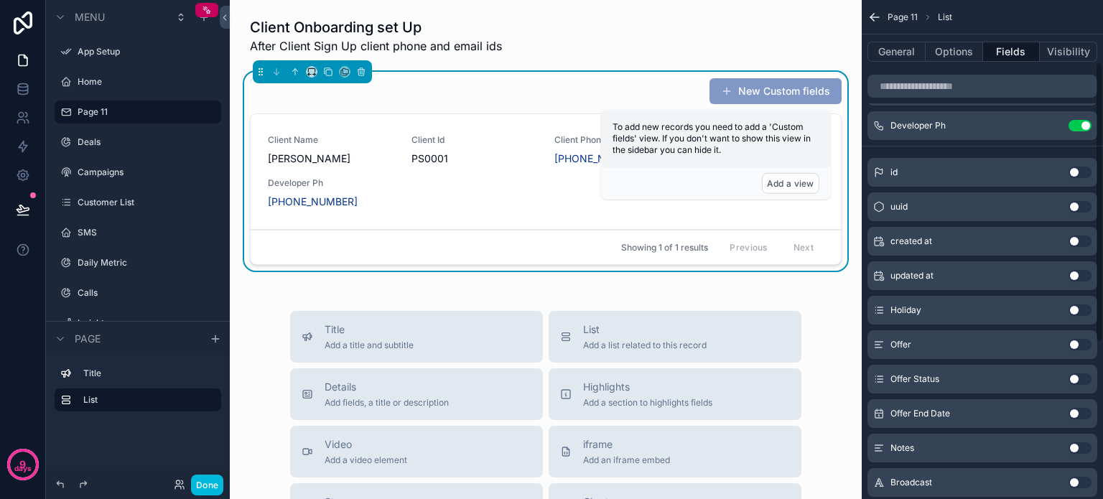
scroll to position [0, 0]
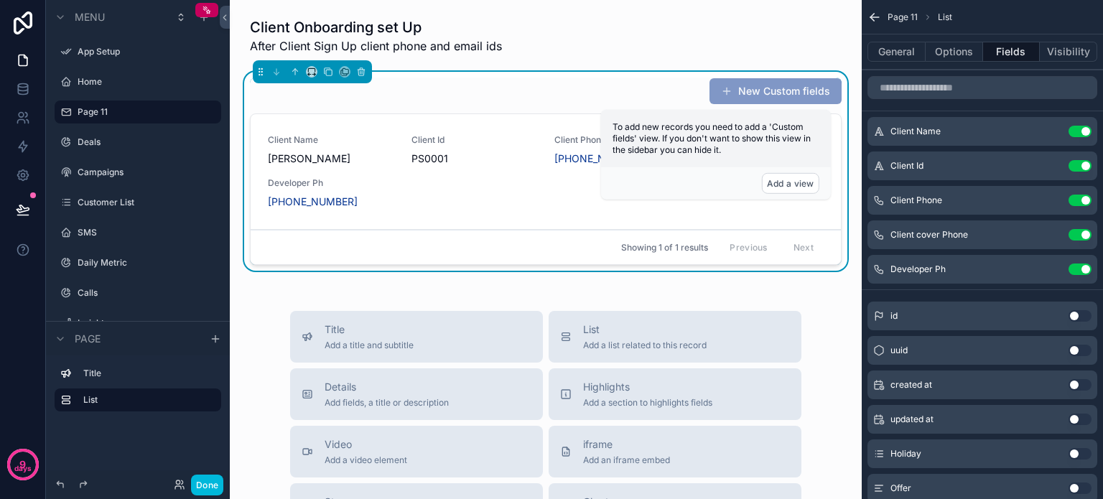
click at [1075, 160] on button "Use setting" at bounding box center [1079, 165] width 23 height 11
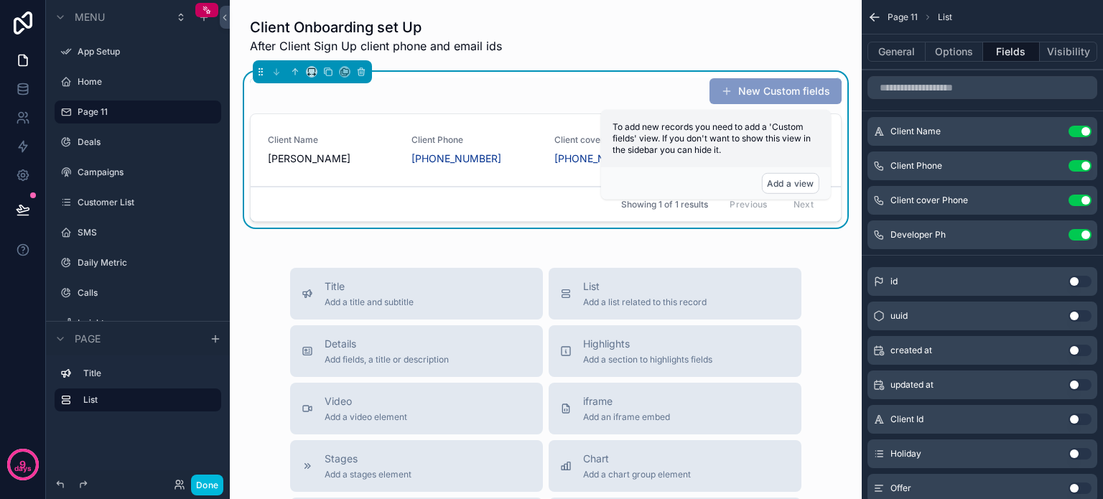
click at [552, 83] on div "New Custom fields" at bounding box center [546, 91] width 592 height 27
click at [943, 52] on button "Options" at bounding box center [953, 52] width 57 height 20
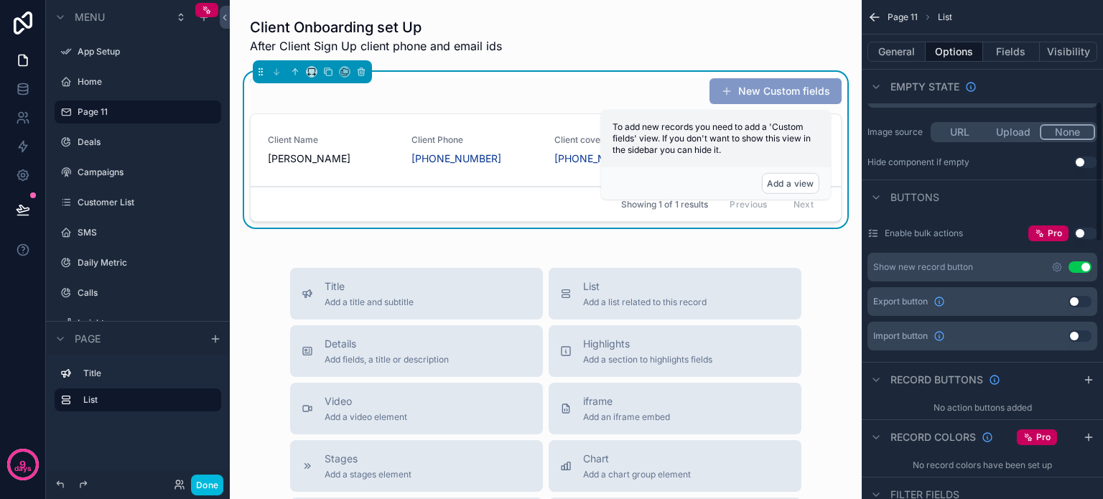
scroll to position [359, 0]
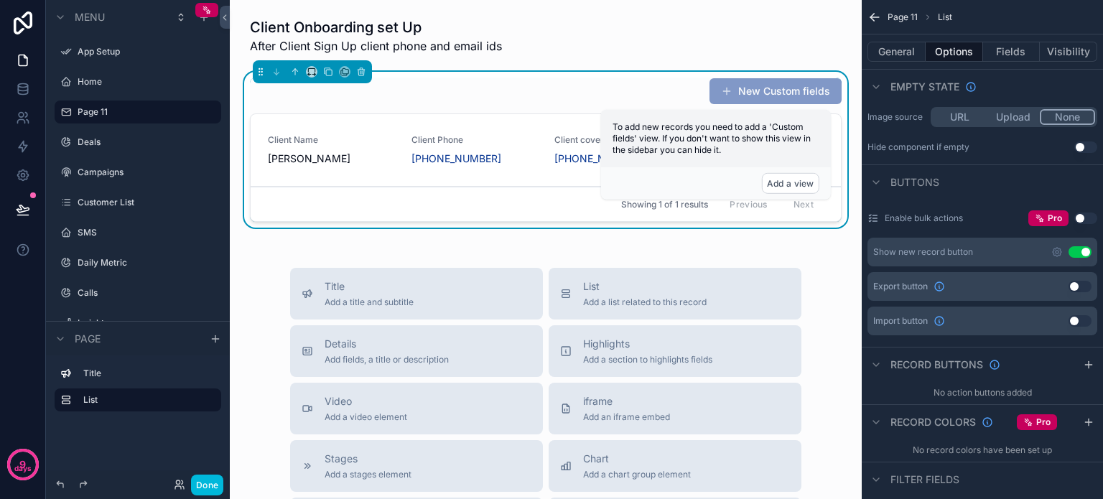
click at [1075, 247] on button "Use setting" at bounding box center [1079, 251] width 23 height 11
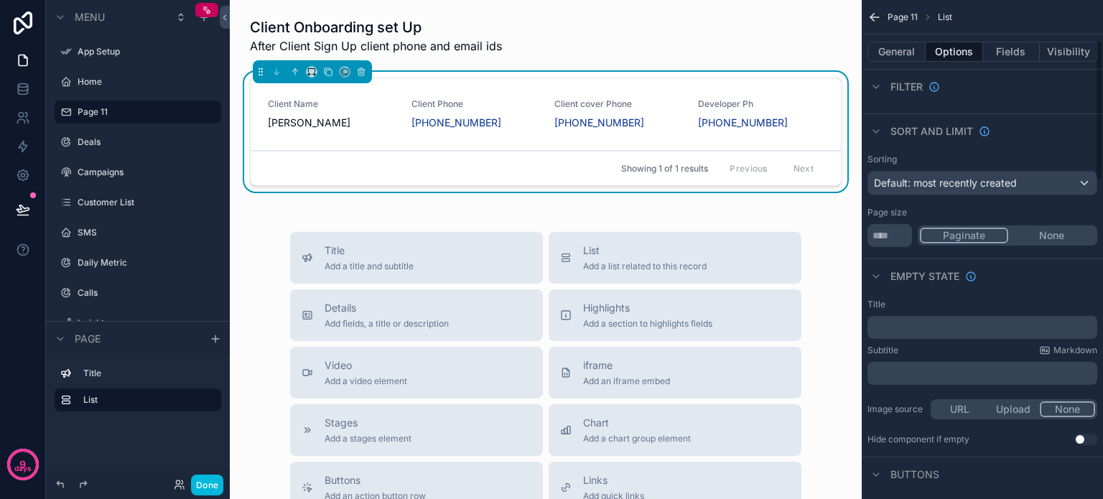
scroll to position [0, 0]
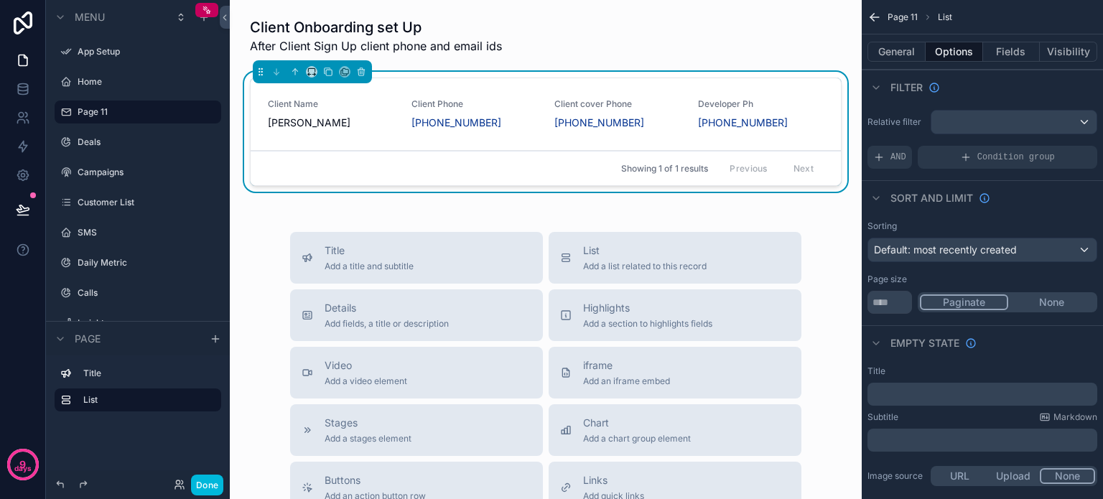
click at [336, 132] on div "Client Name [PERSON_NAME] Client Phone [PHONE_NUMBER] Client cover Phone [PHONE…" at bounding box center [546, 114] width 590 height 73
click at [597, 121] on link "[PHONE_NUMBER]" at bounding box center [599, 123] width 90 height 14
click at [890, 54] on button "General" at bounding box center [896, 52] width 58 height 20
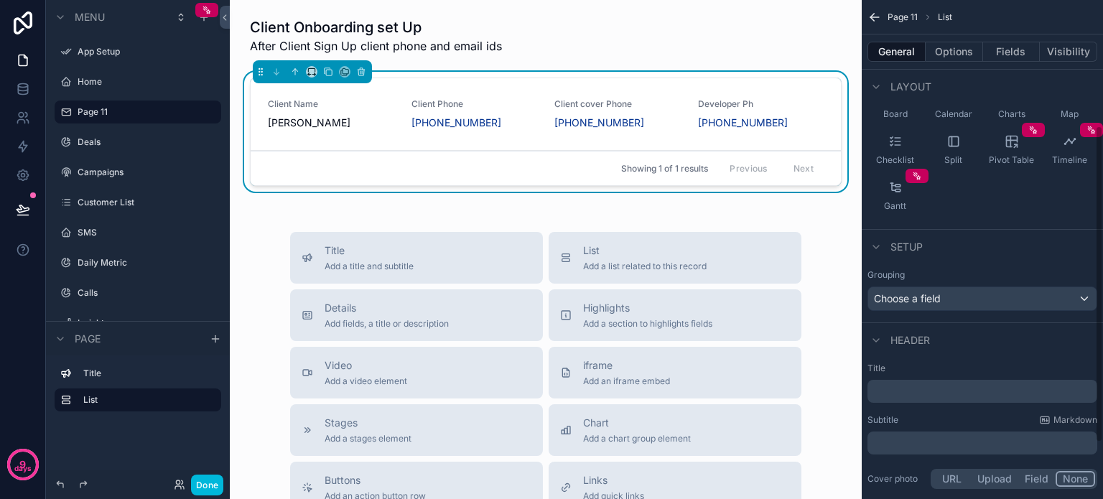
scroll to position [286, 0]
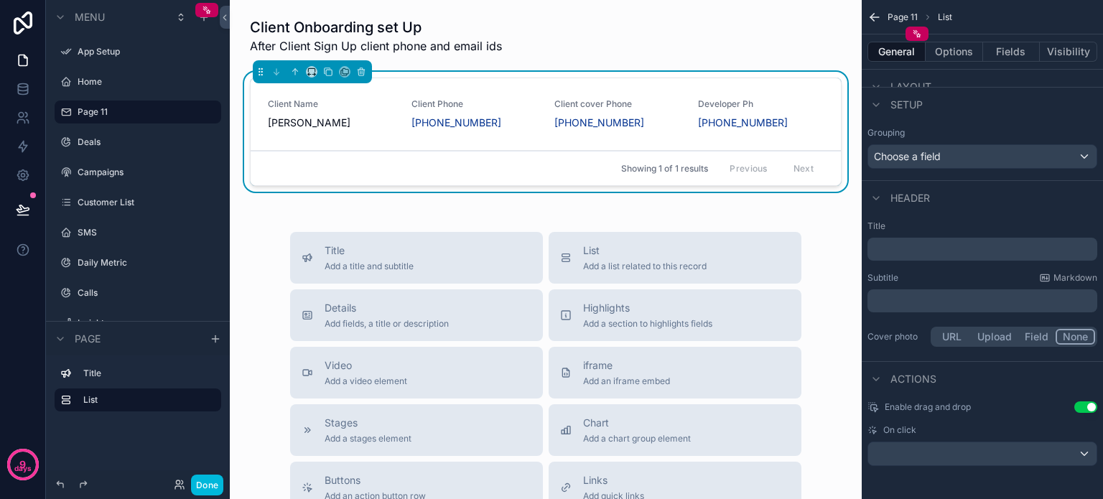
click at [1083, 404] on button "Use setting" at bounding box center [1085, 406] width 23 height 11
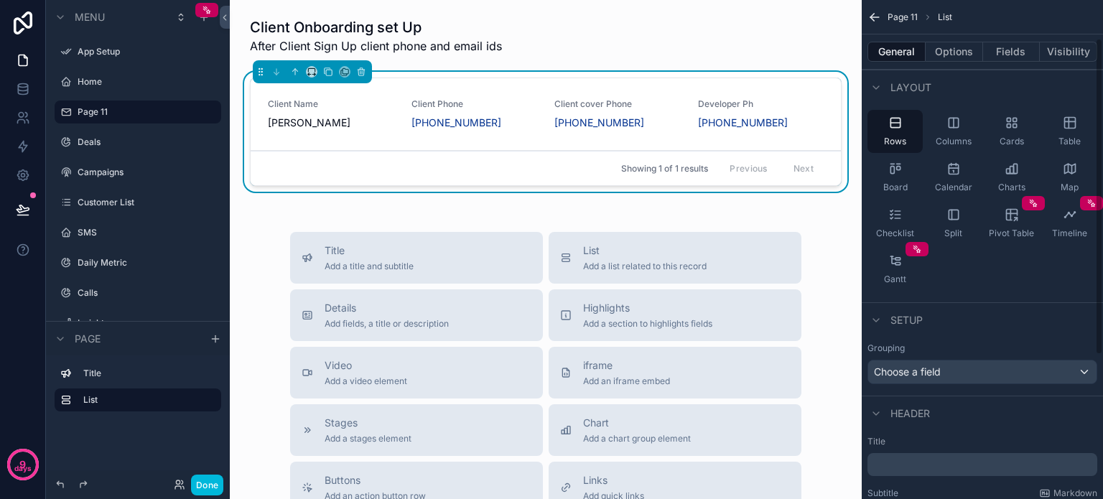
scroll to position [0, 0]
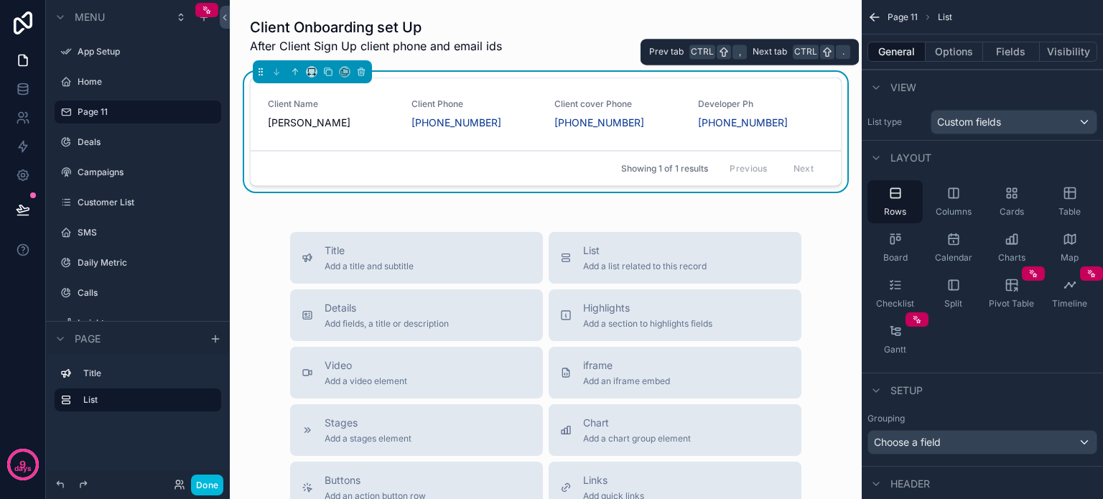
click at [956, 57] on button "Options" at bounding box center [953, 52] width 57 height 20
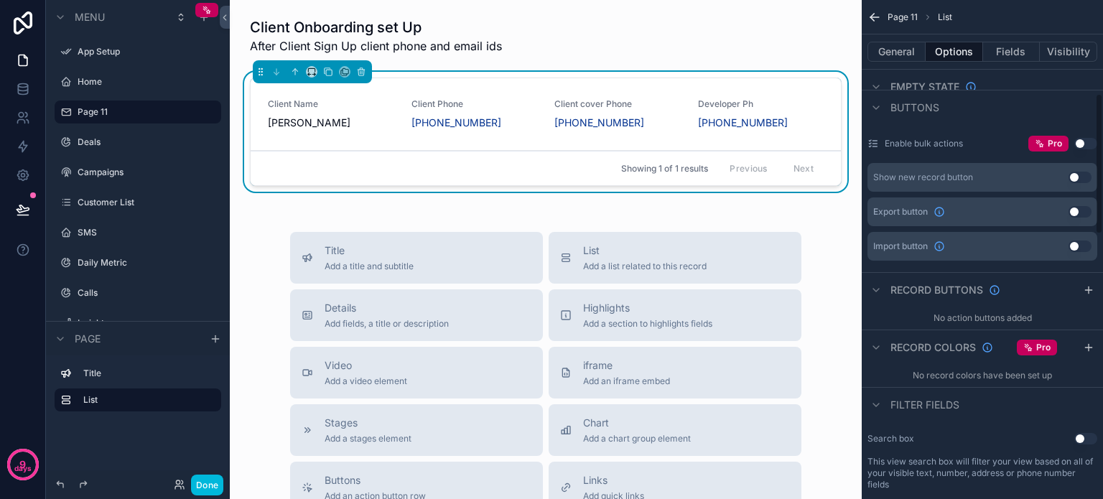
scroll to position [330, 0]
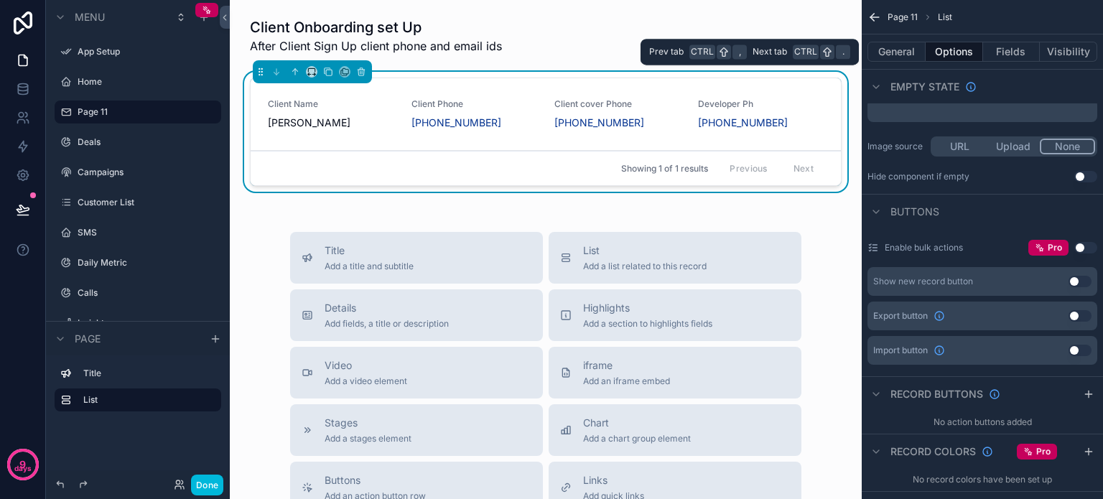
click at [1014, 48] on button "Fields" at bounding box center [1011, 52] width 57 height 20
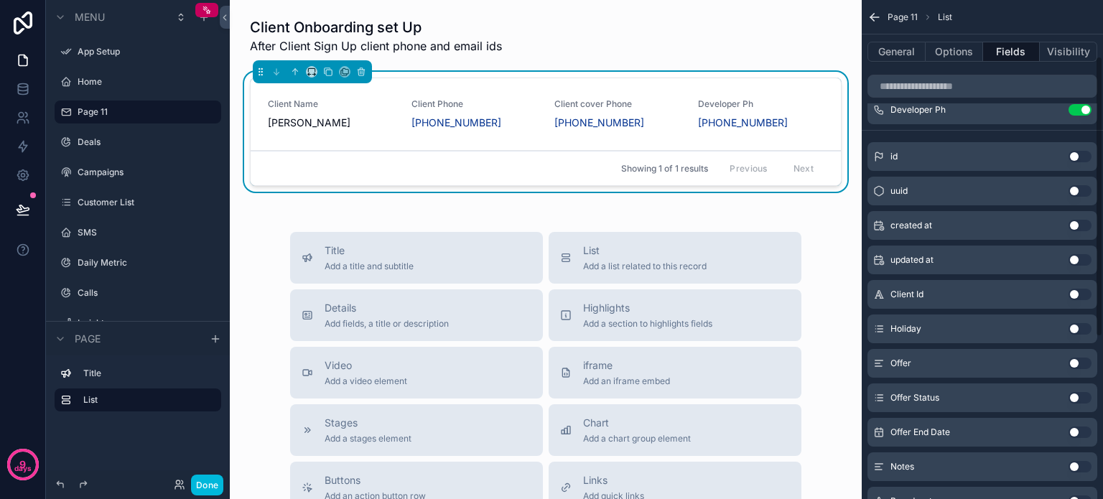
scroll to position [101, 0]
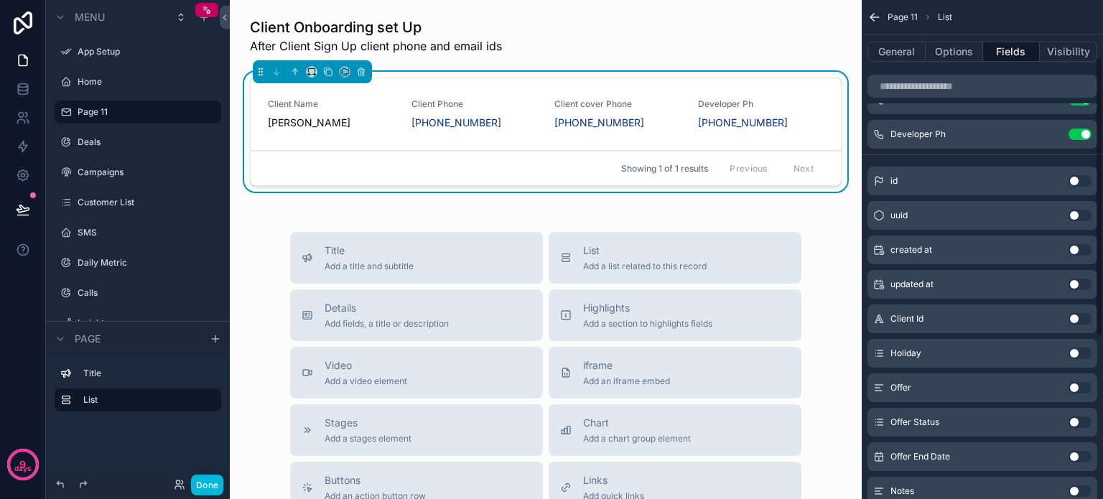
click at [1059, 46] on button "Visibility" at bounding box center [1068, 52] width 57 height 20
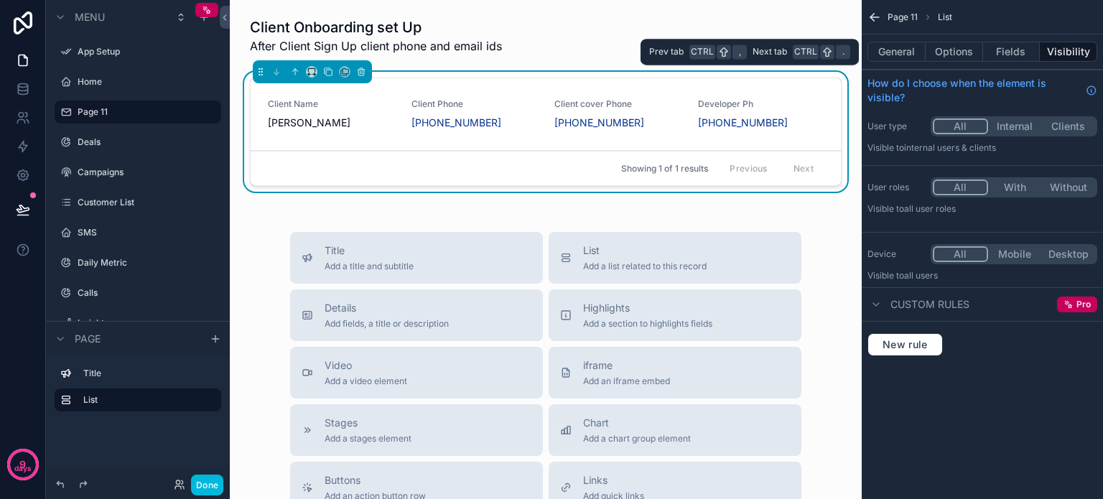
scroll to position [0, 0]
click at [1008, 121] on button "Internal" at bounding box center [1015, 126] width 54 height 16
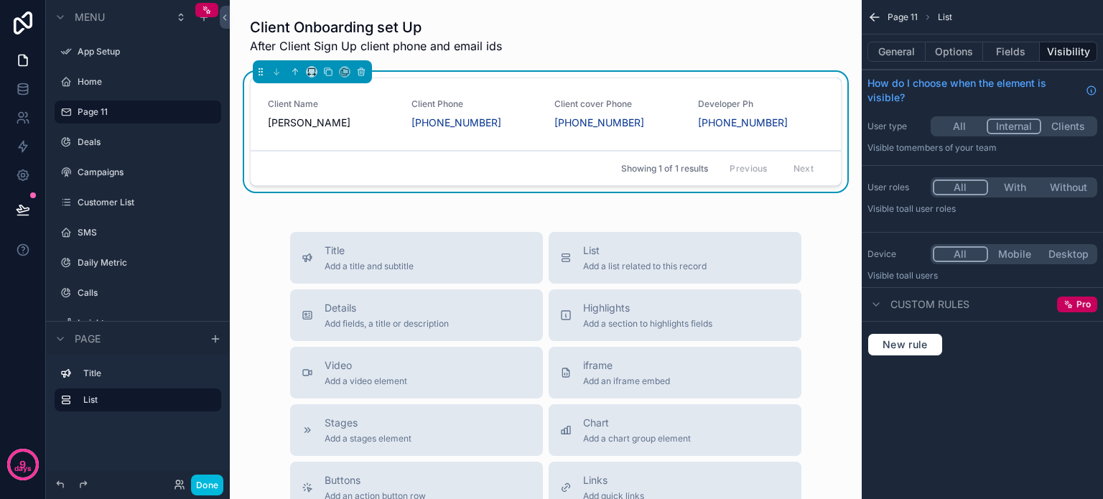
click at [951, 55] on button "Options" at bounding box center [953, 52] width 57 height 20
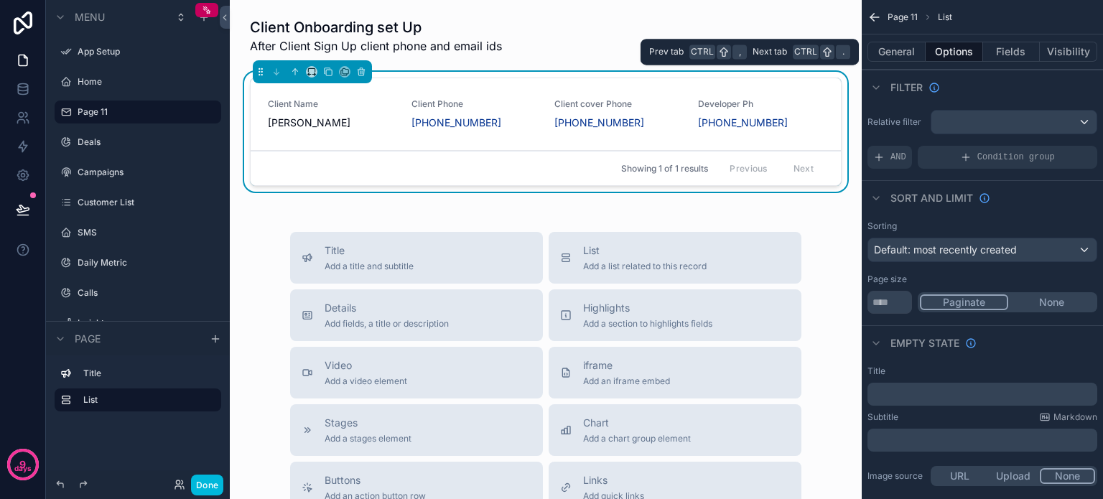
click at [896, 57] on button "General" at bounding box center [896, 52] width 58 height 20
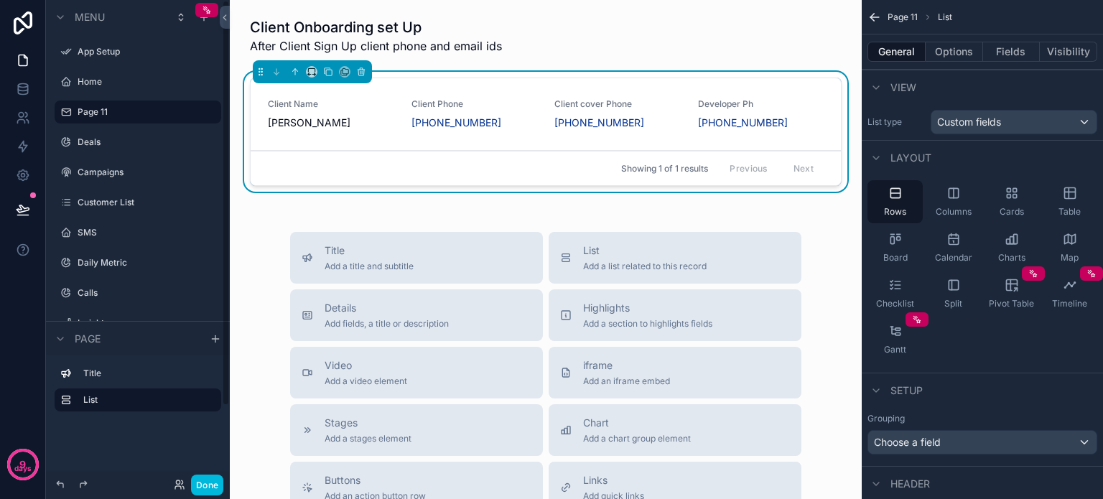
click at [206, 481] on button "Done" at bounding box center [207, 485] width 32 height 21
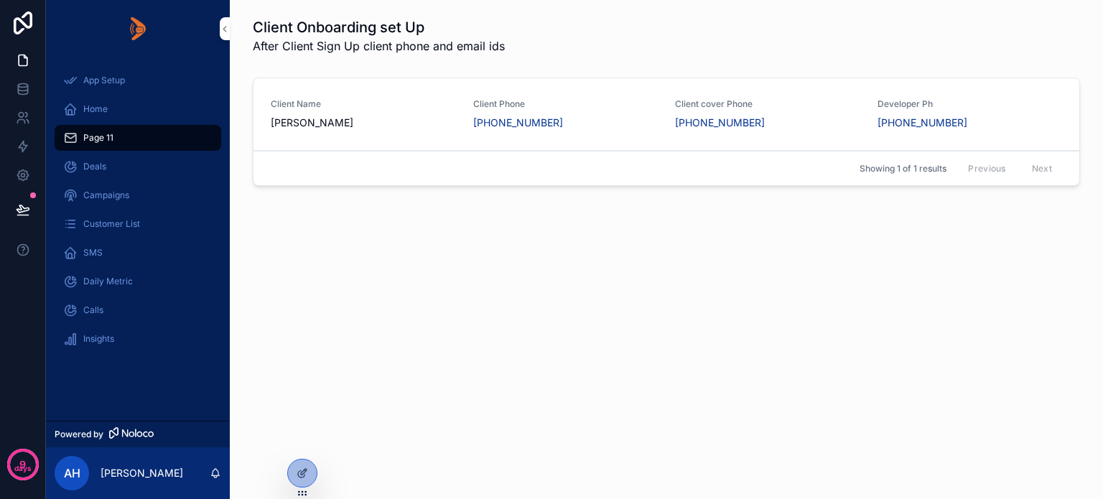
click at [0, 0] on icon at bounding box center [0, 0] width 0 height 0
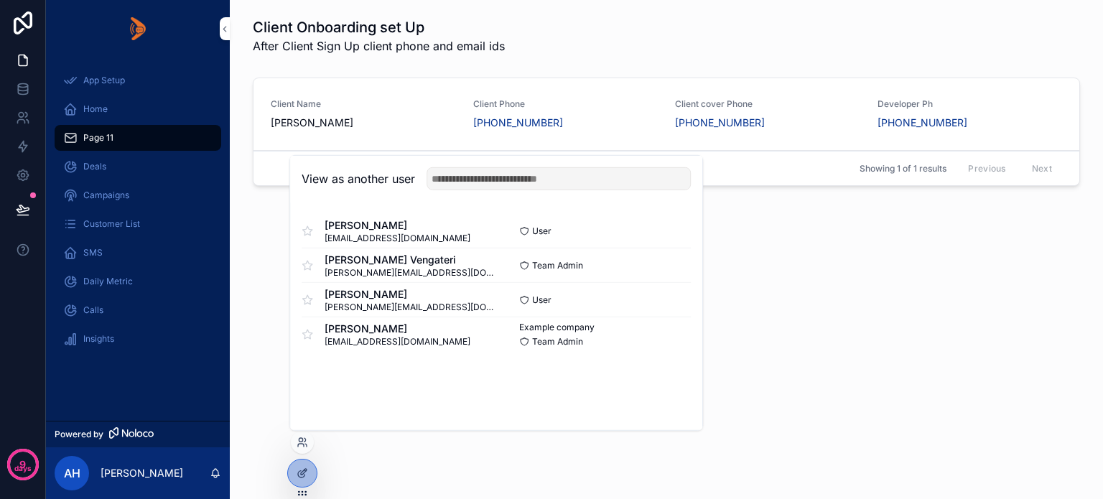
click at [0, 0] on button "Select" at bounding box center [0, 0] width 0 height 0
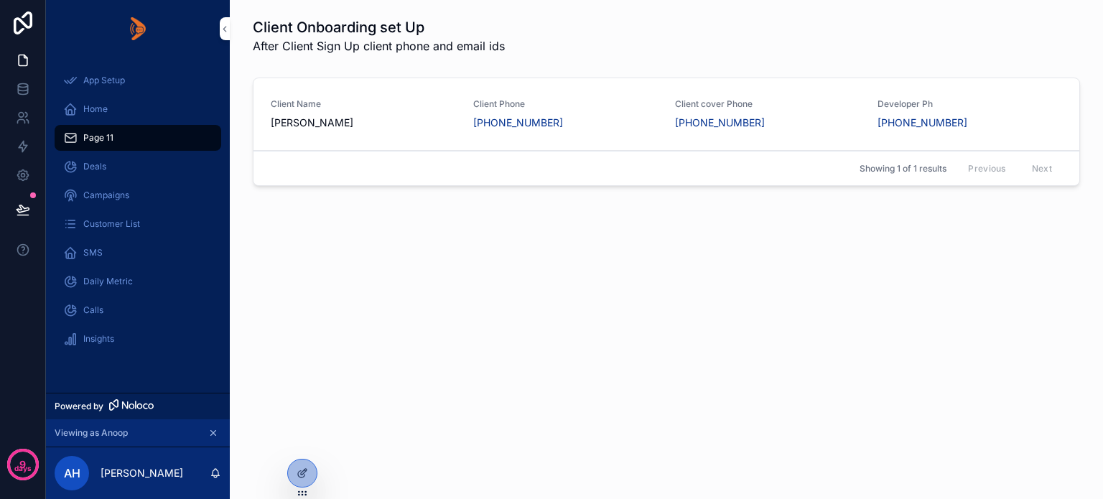
click at [590, 136] on div "Client Name [PERSON_NAME] Client Phone [PHONE_NUMBER] Client cover Phone [PHONE…" at bounding box center [666, 114] width 826 height 73
click at [597, 103] on span "Client Phone" at bounding box center [565, 103] width 185 height 11
click at [316, 121] on span "[PERSON_NAME]" at bounding box center [363, 123] width 185 height 14
click at [643, 114] on div "Client Phone [PHONE_NUMBER]" at bounding box center [565, 114] width 185 height 32
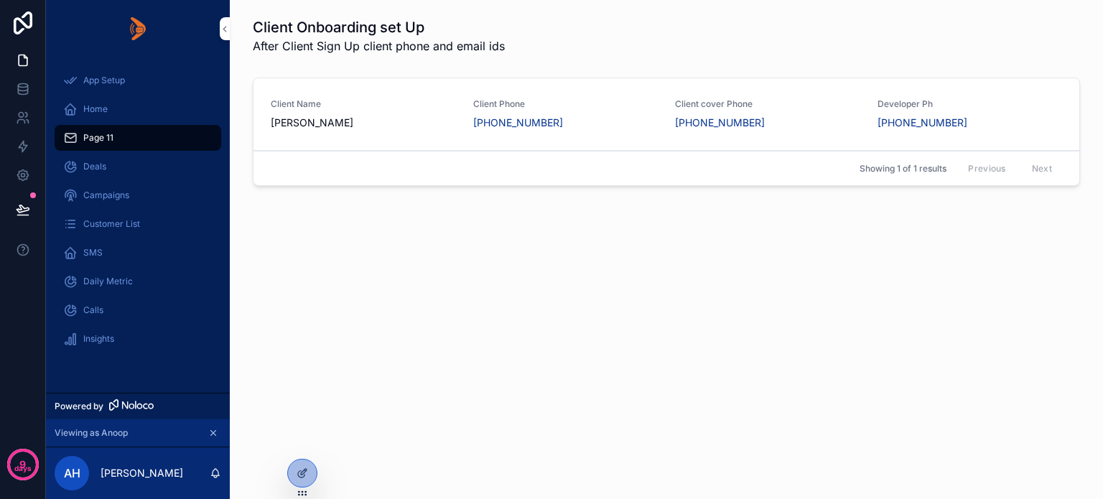
click at [299, 468] on icon at bounding box center [302, 472] width 11 height 11
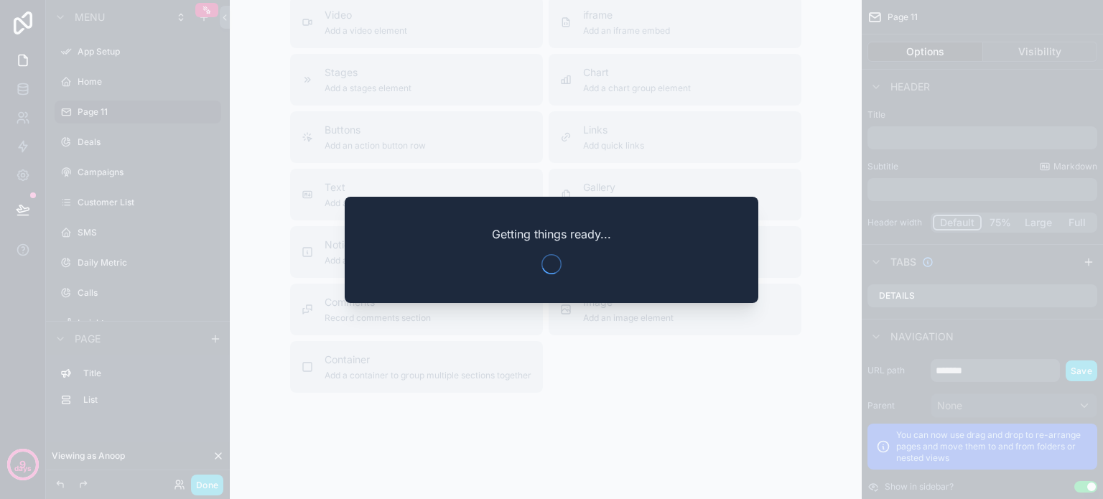
scroll to position [359, 0]
click at [640, 375] on div at bounding box center [551, 249] width 1103 height 499
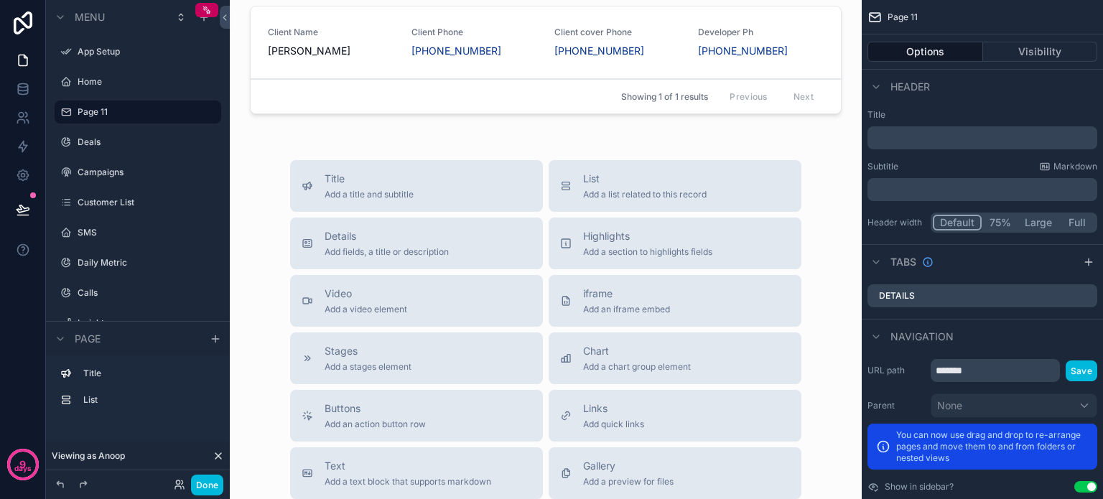
scroll to position [0, 0]
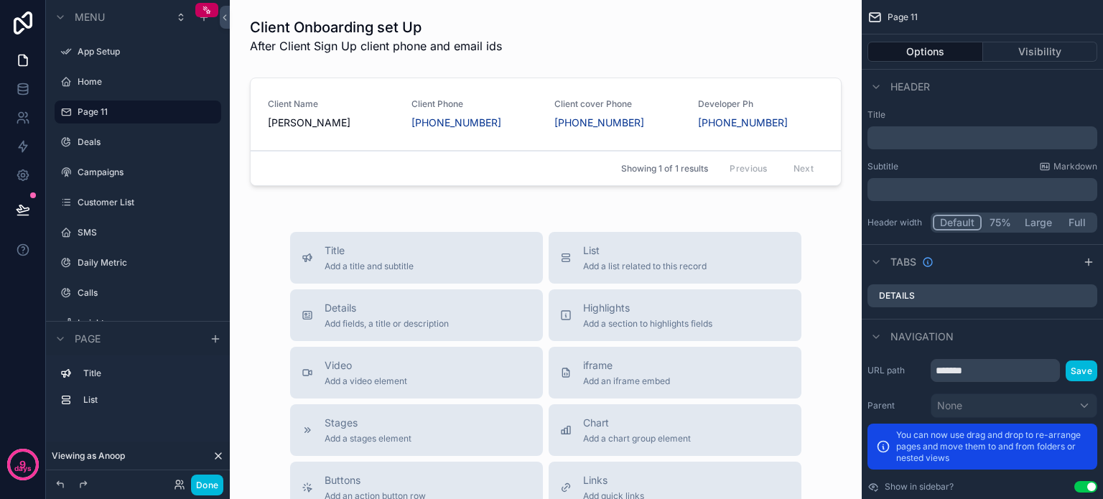
click at [443, 311] on span "Details" at bounding box center [387, 308] width 124 height 14
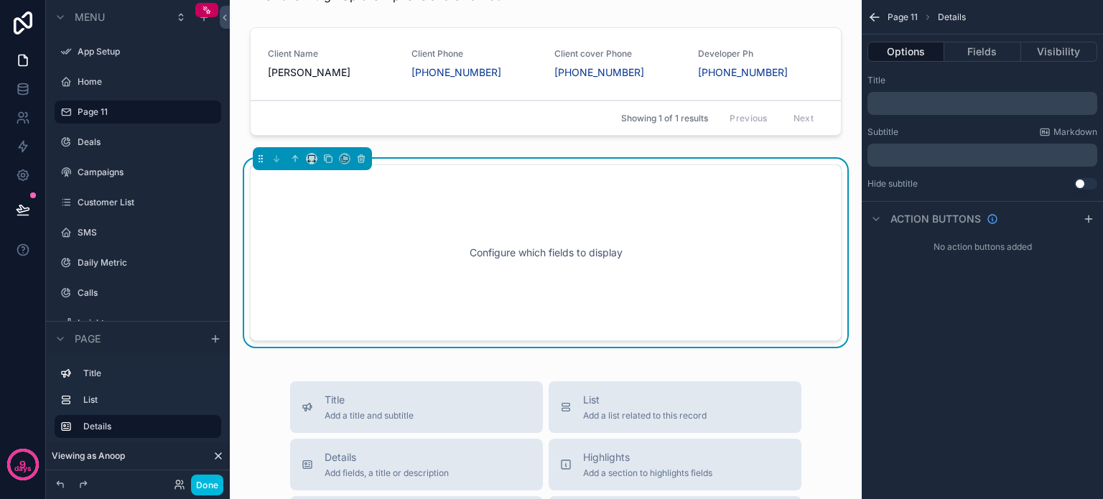
scroll to position [52, 0]
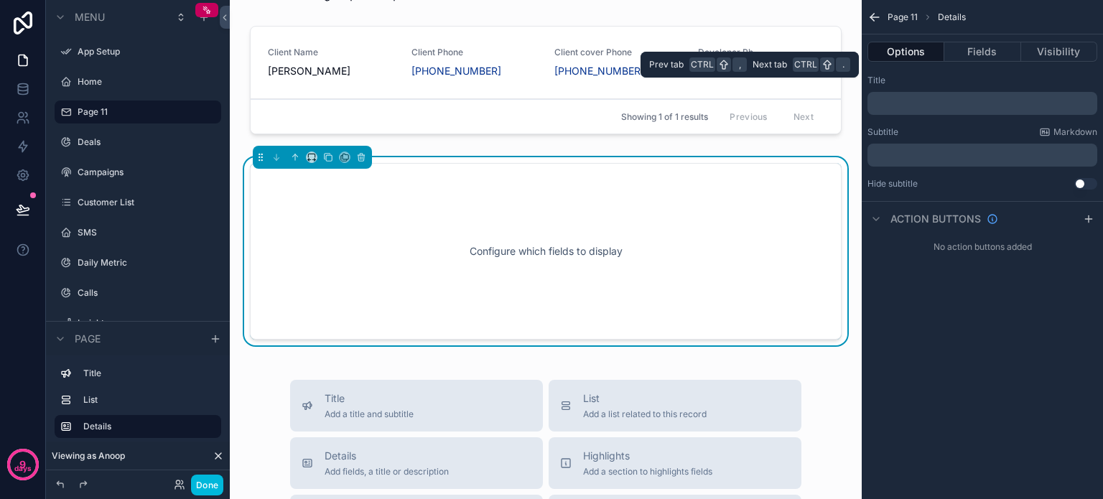
click at [918, 54] on button "Options" at bounding box center [905, 52] width 77 height 20
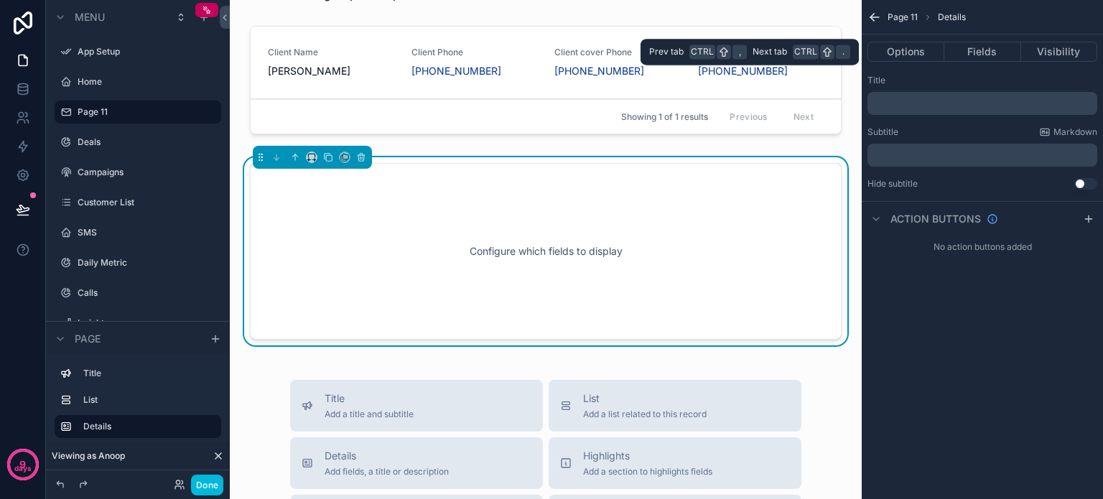
click at [973, 53] on button "Fields" at bounding box center [982, 52] width 76 height 20
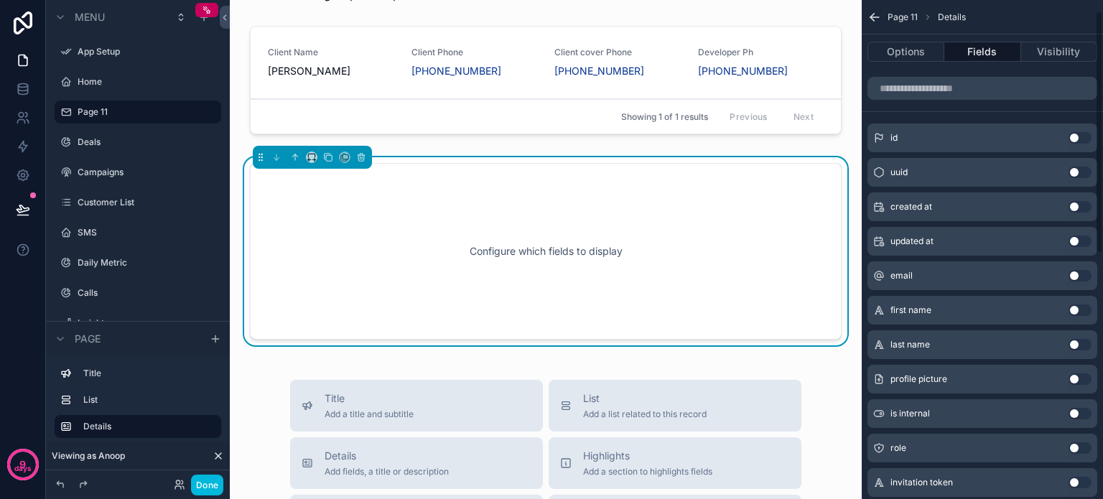
scroll to position [23, 0]
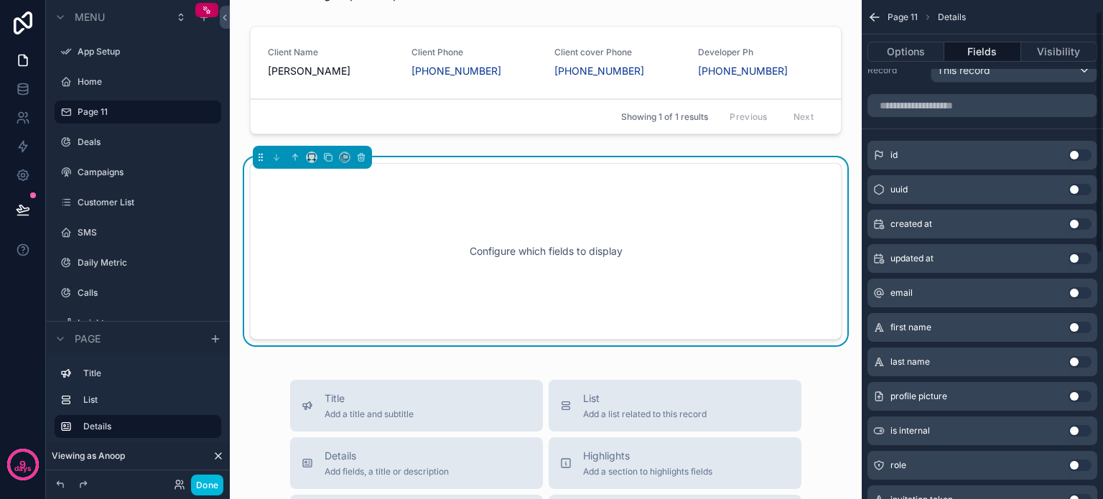
click at [905, 48] on button "Options" at bounding box center [905, 52] width 77 height 20
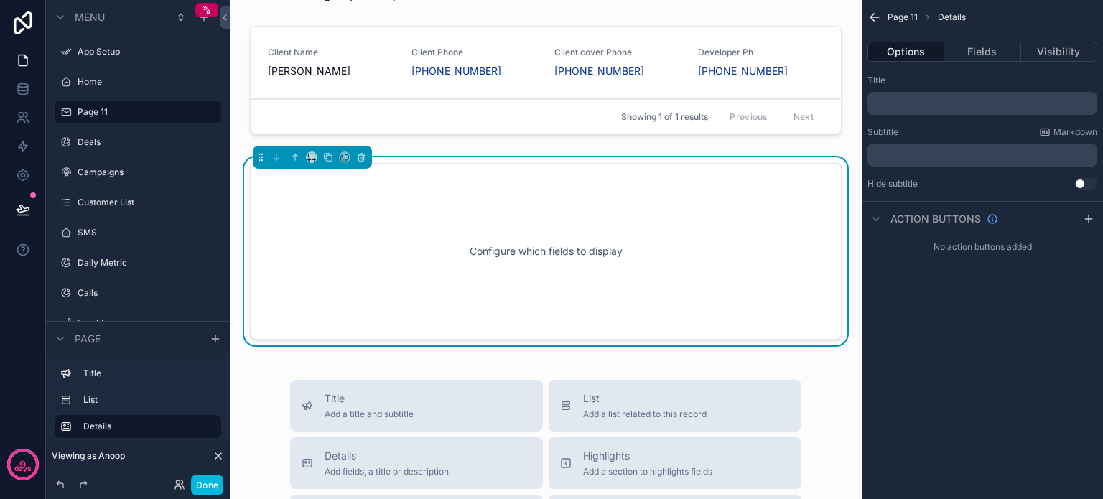
click at [969, 54] on button "Fields" at bounding box center [982, 52] width 76 height 20
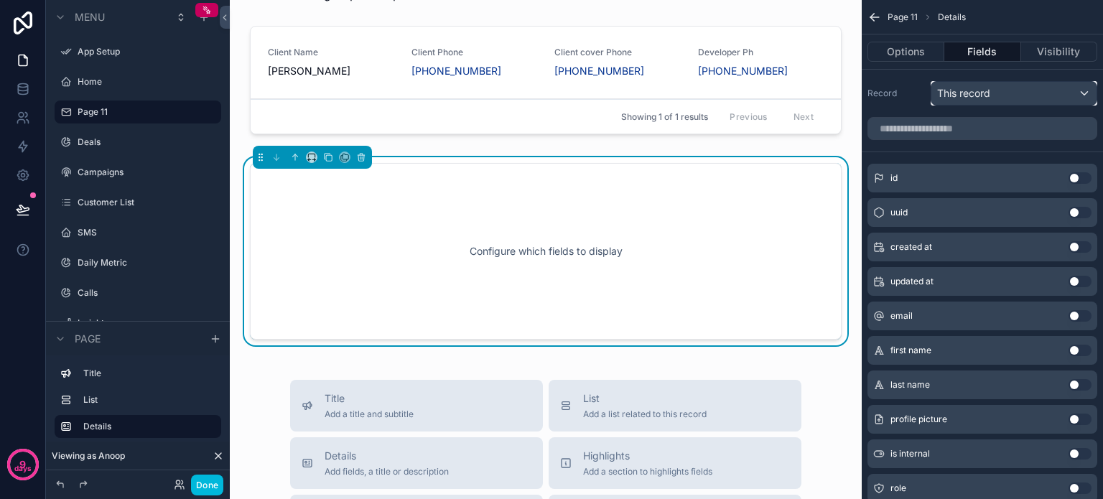
click at [976, 90] on span "This record" at bounding box center [963, 93] width 53 height 14
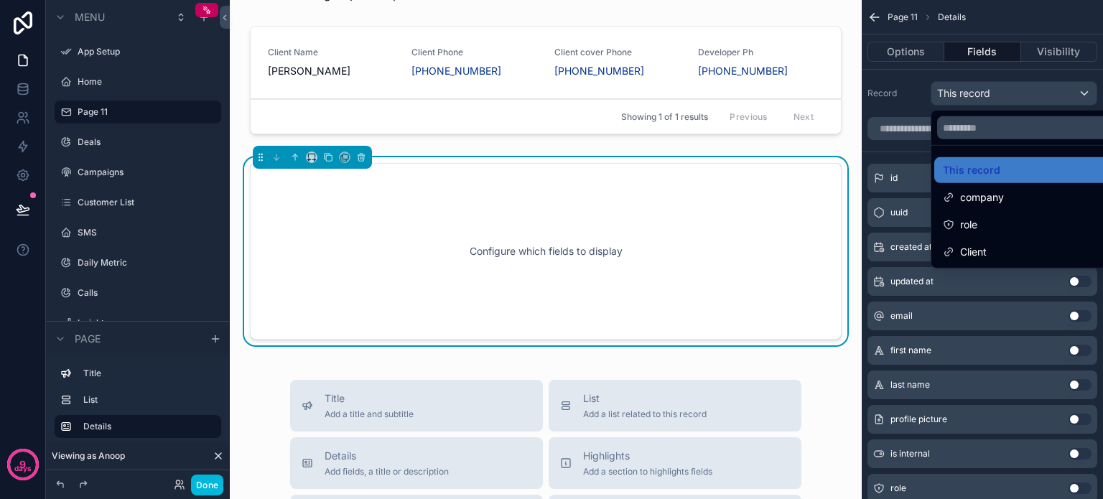
click at [905, 81] on div "scrollable content" at bounding box center [551, 249] width 1103 height 499
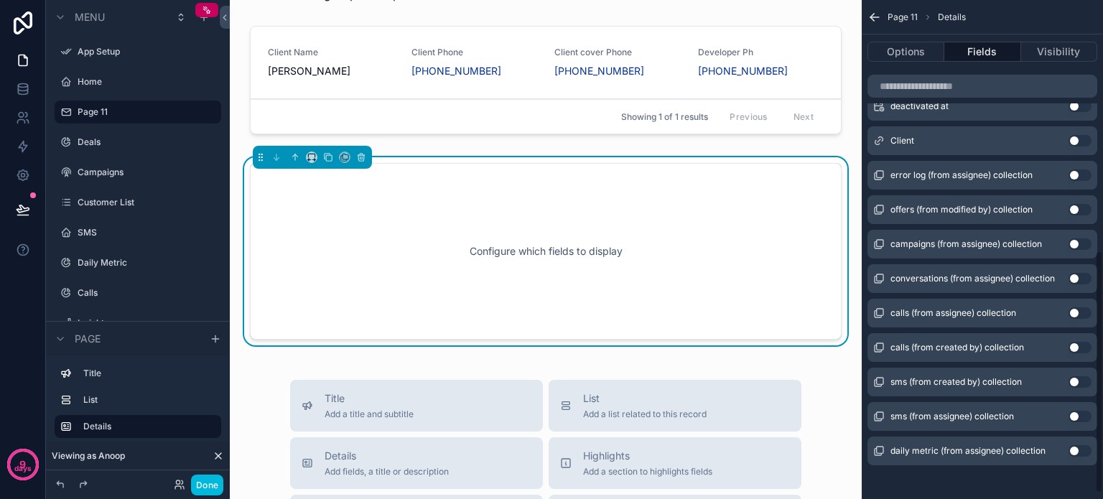
scroll to position [526, 0]
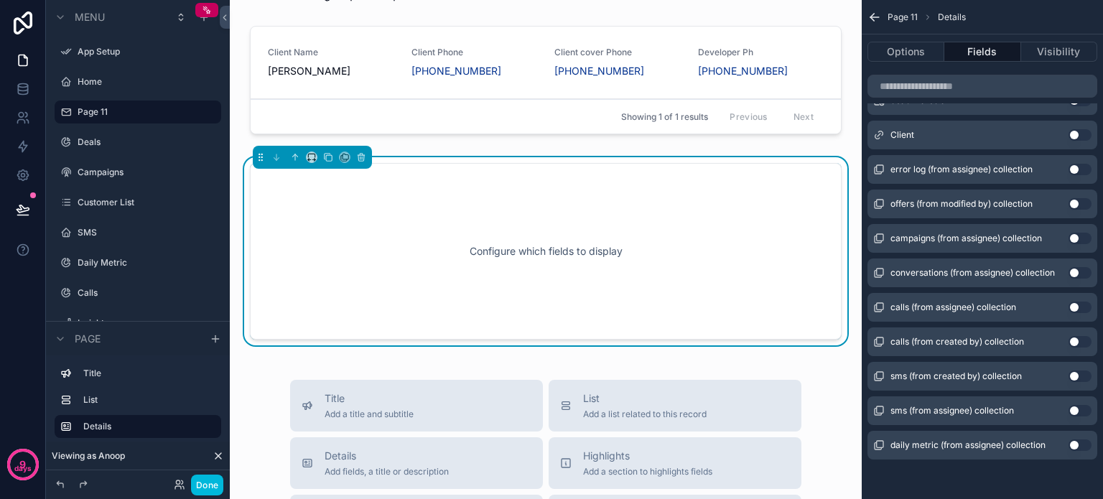
click at [683, 226] on div "Configure which fields to display" at bounding box center [546, 251] width 544 height 129
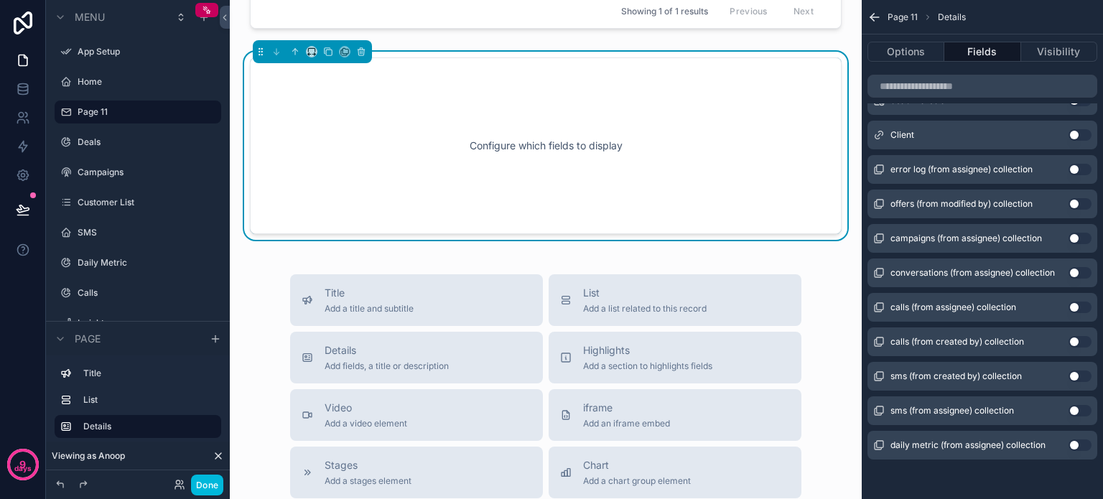
scroll to position [52, 0]
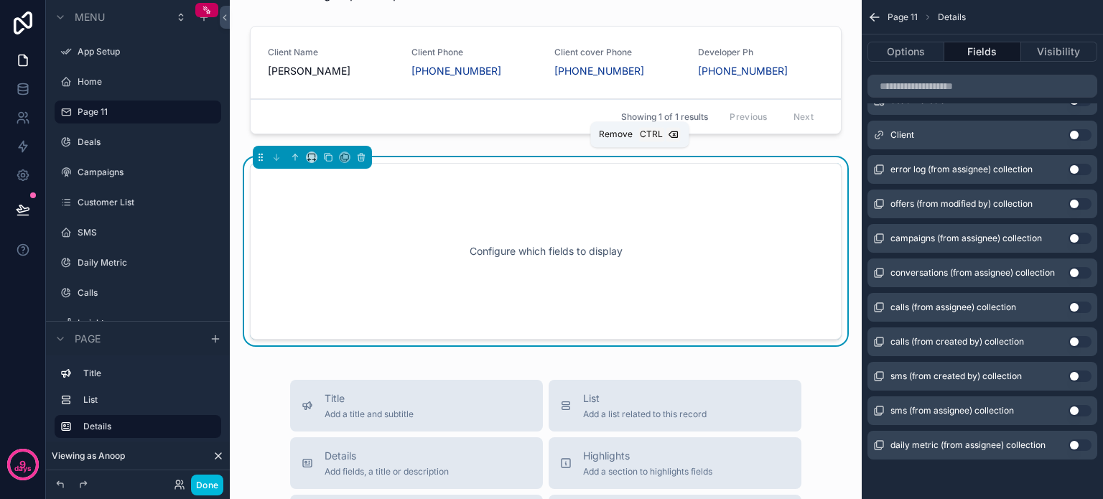
click at [363, 157] on icon "scrollable content" at bounding box center [361, 158] width 6 height 6
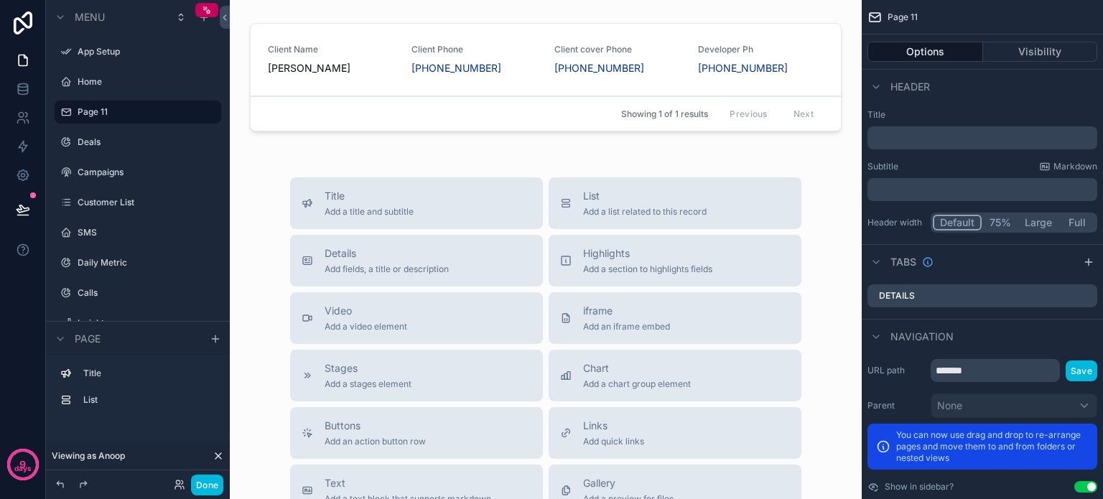
scroll to position [0, 0]
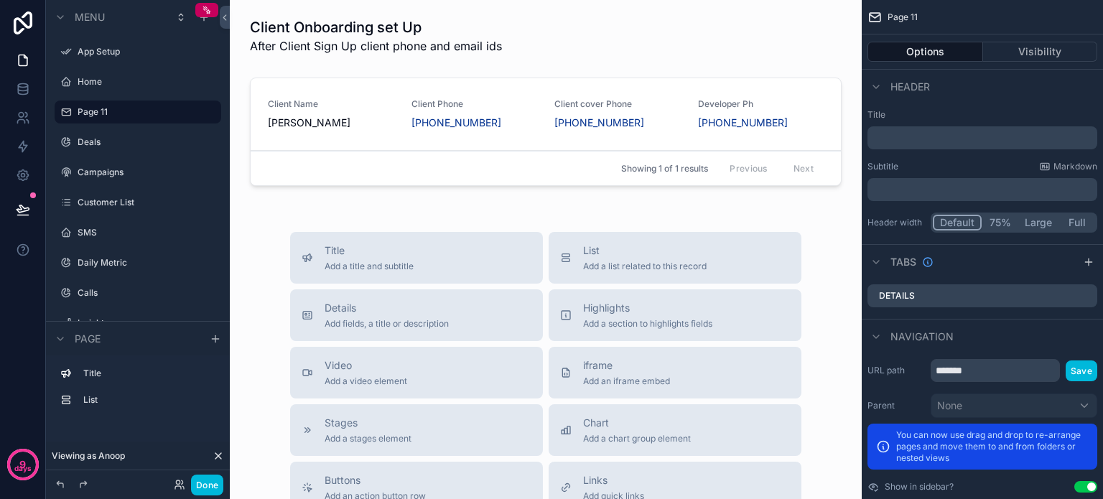
click at [471, 153] on div "Showing 1 of 1 results Previous Next" at bounding box center [546, 168] width 590 height 34
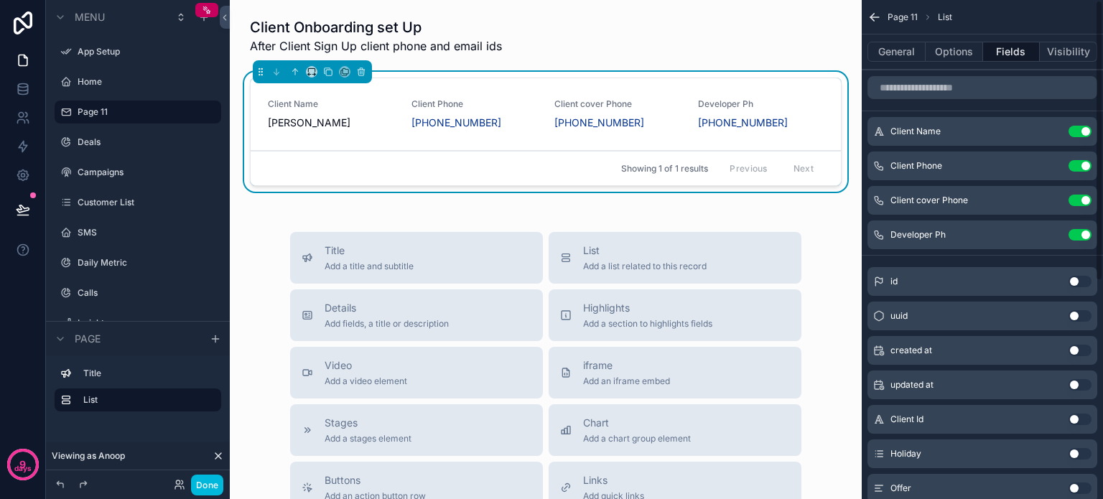
click at [885, 55] on button "General" at bounding box center [896, 52] width 58 height 20
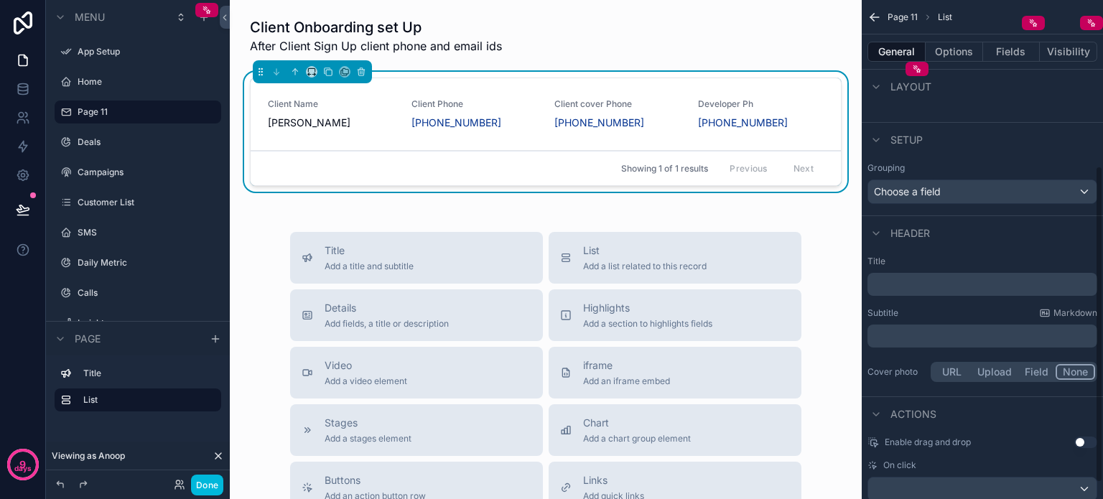
scroll to position [286, 0]
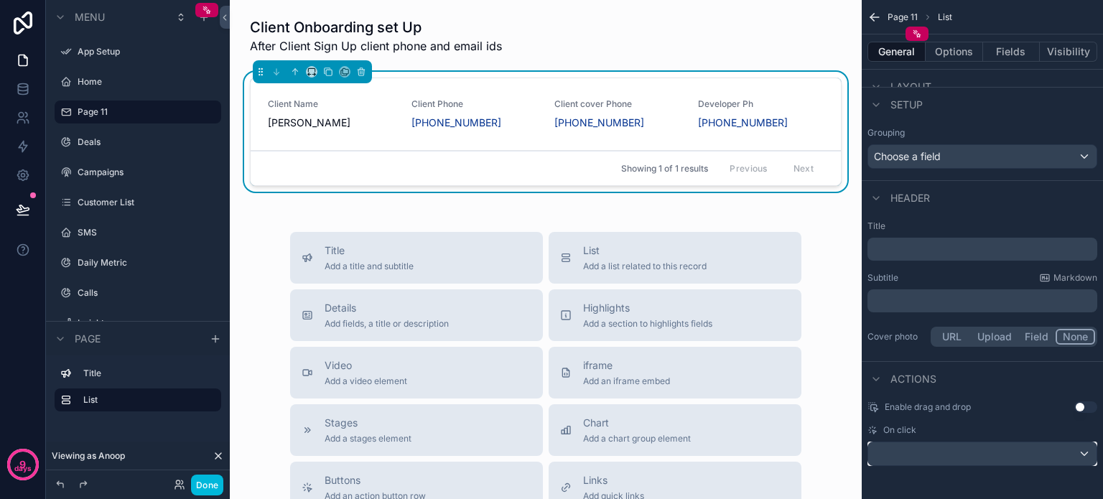
click at [1009, 447] on div "scrollable content" at bounding box center [982, 453] width 228 height 23
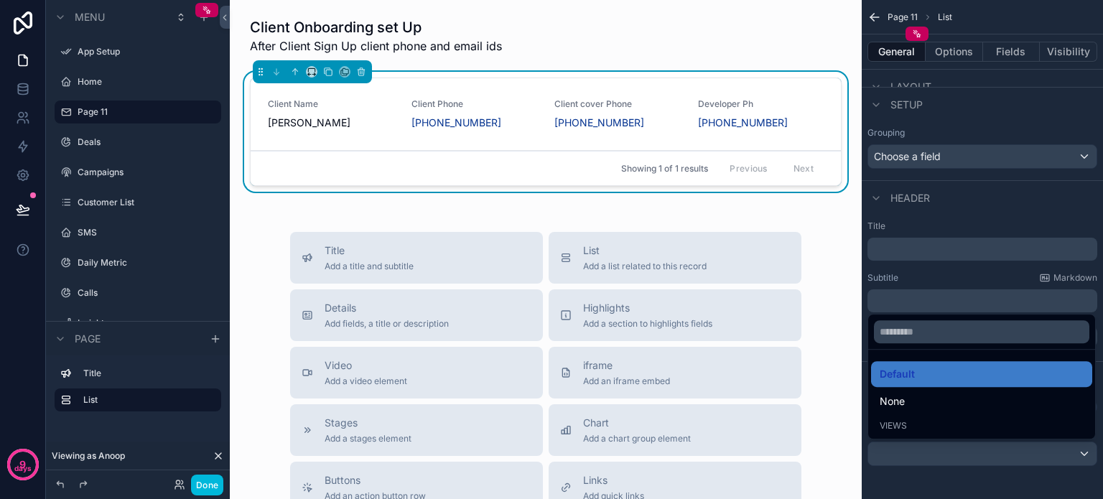
click at [905, 368] on span "Default" at bounding box center [896, 373] width 35 height 17
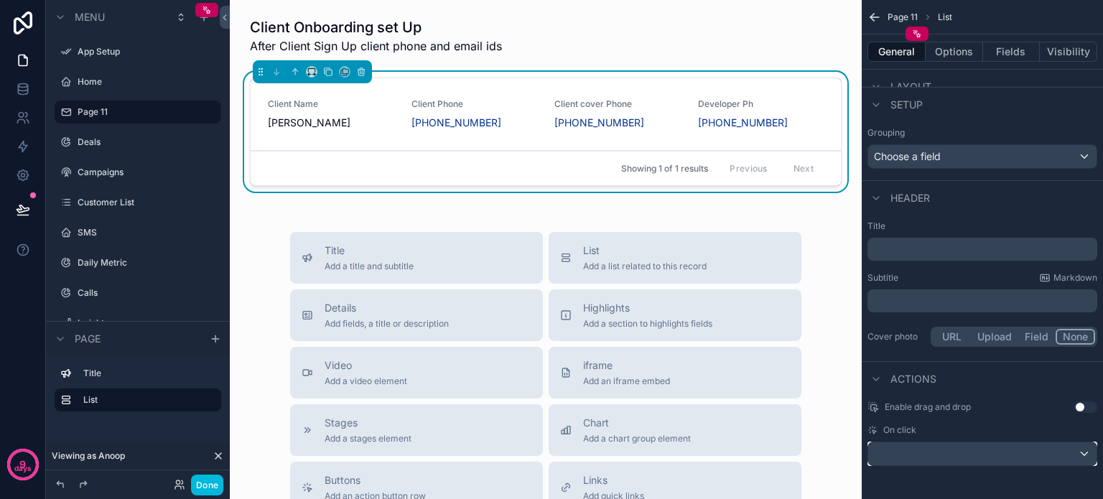
click at [1088, 453] on div "scrollable content" at bounding box center [982, 453] width 228 height 23
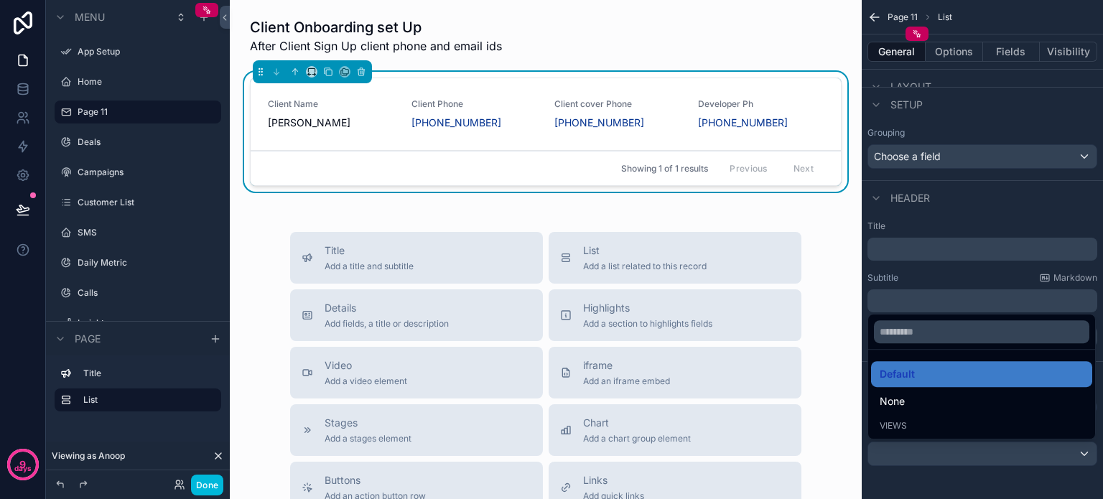
click at [893, 421] on span "Views" at bounding box center [892, 425] width 27 height 11
click at [951, 260] on div "scrollable content" at bounding box center [551, 249] width 1103 height 499
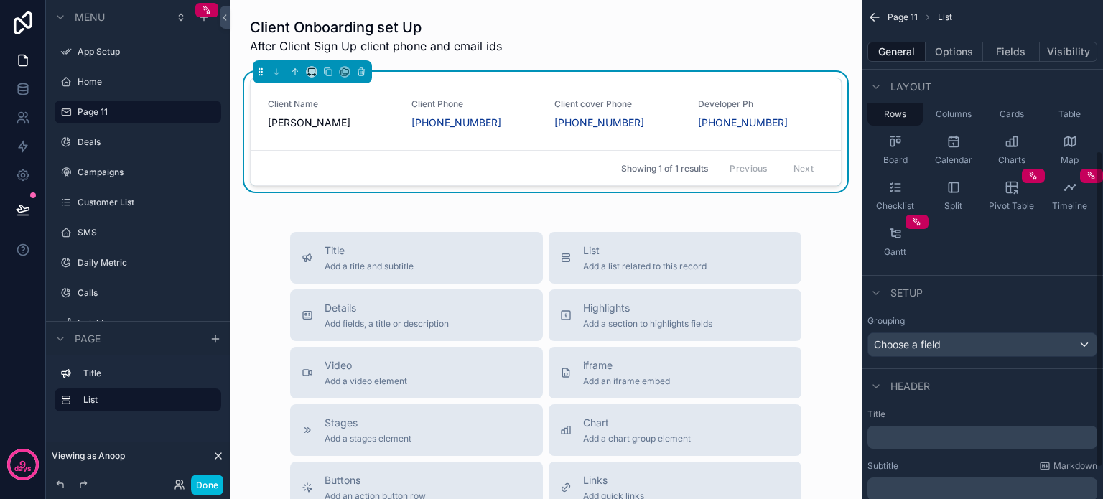
scroll to position [70, 0]
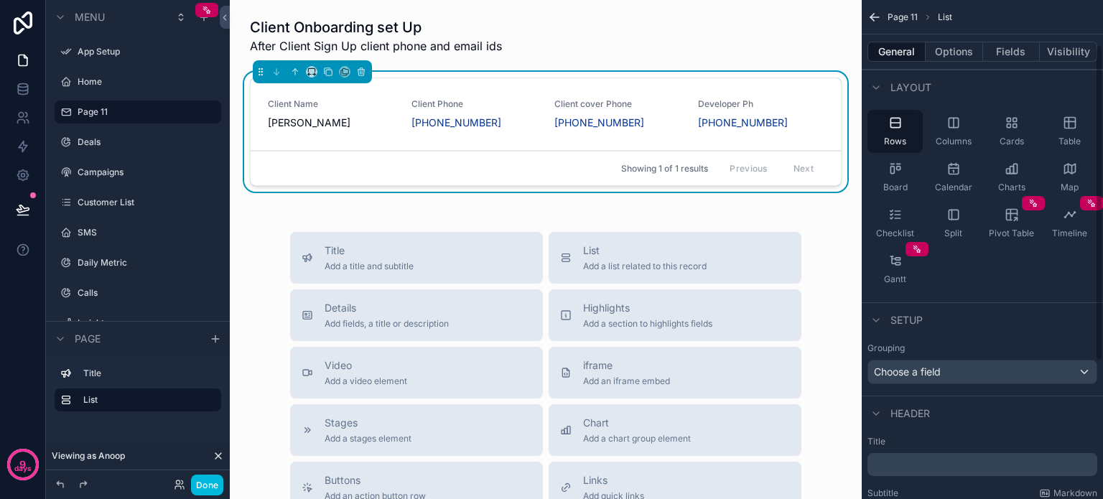
click at [951, 54] on button "Options" at bounding box center [953, 52] width 57 height 20
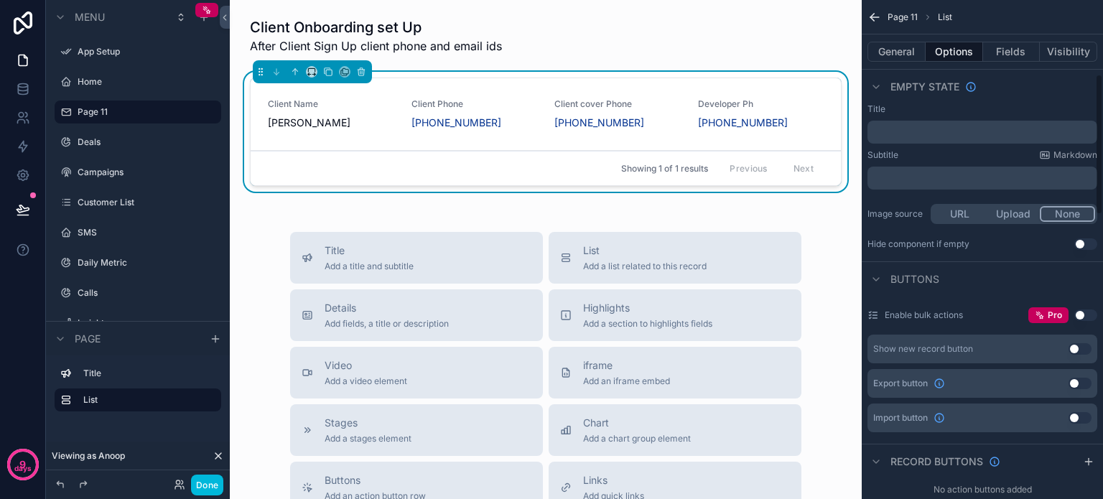
scroll to position [287, 0]
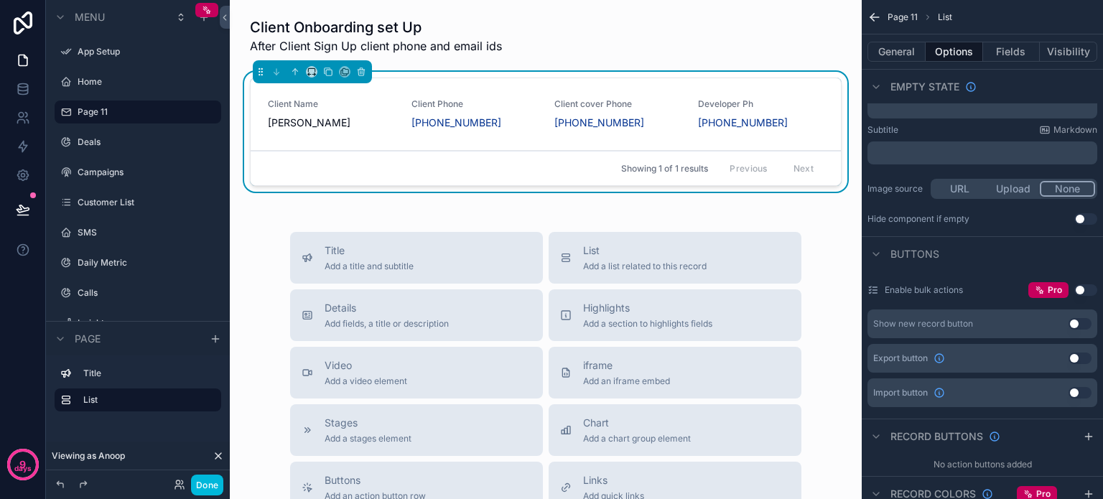
click at [1078, 266] on div "Buttons" at bounding box center [982, 253] width 241 height 34
click at [22, 89] on icon at bounding box center [23, 89] width 14 height 14
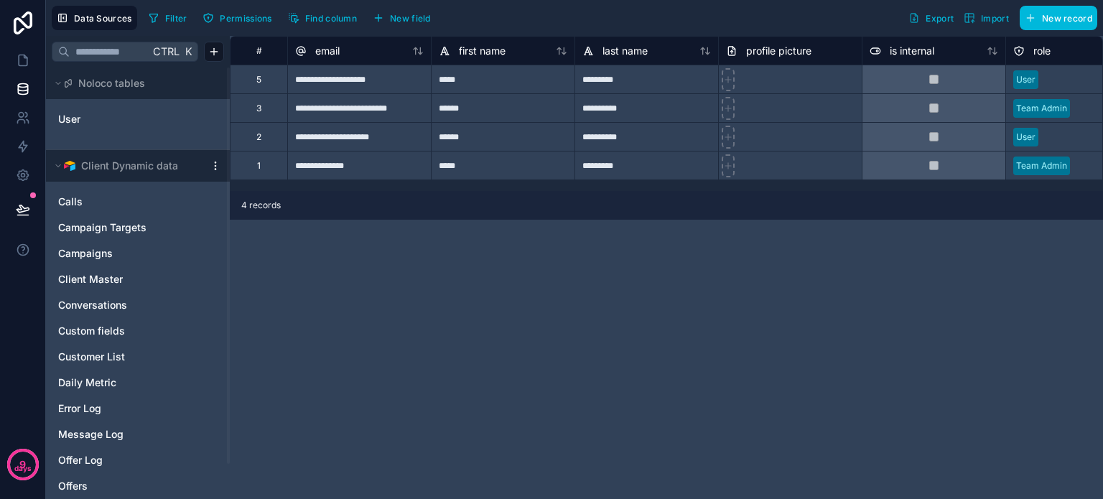
click at [92, 331] on span "Custom fields" at bounding box center [91, 331] width 67 height 14
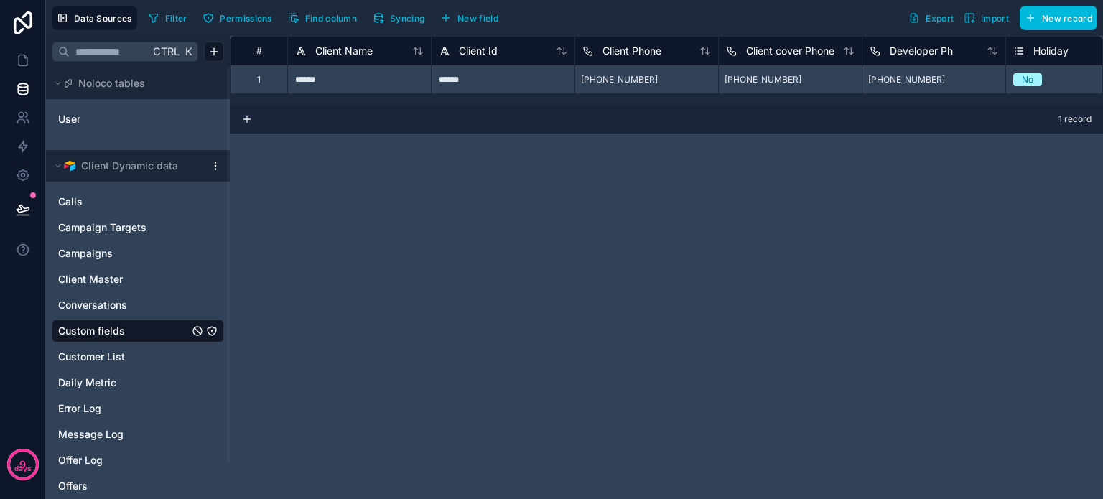
click at [235, 17] on span "Permissions" at bounding box center [246, 18] width 52 height 11
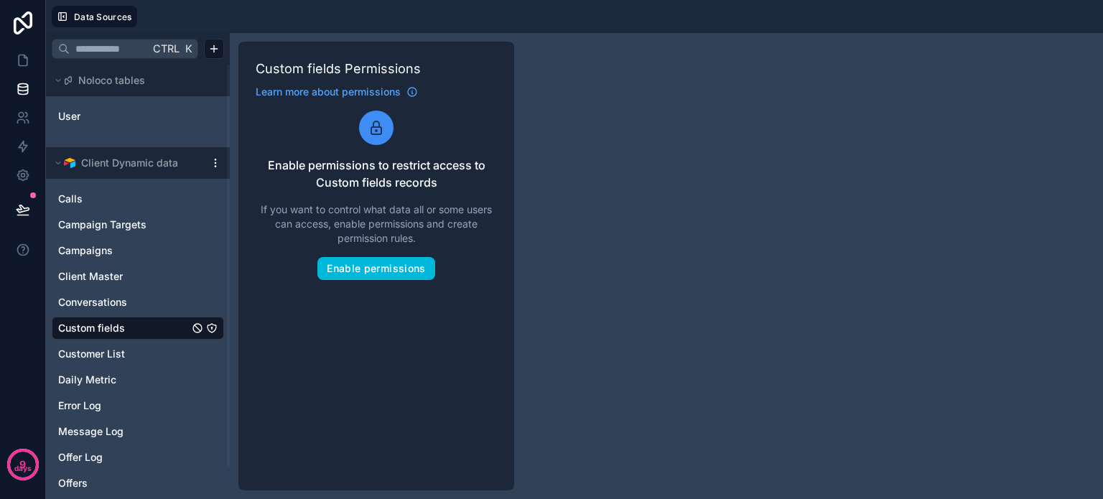
click at [364, 271] on button "Enable permissions" at bounding box center [375, 268] width 117 height 23
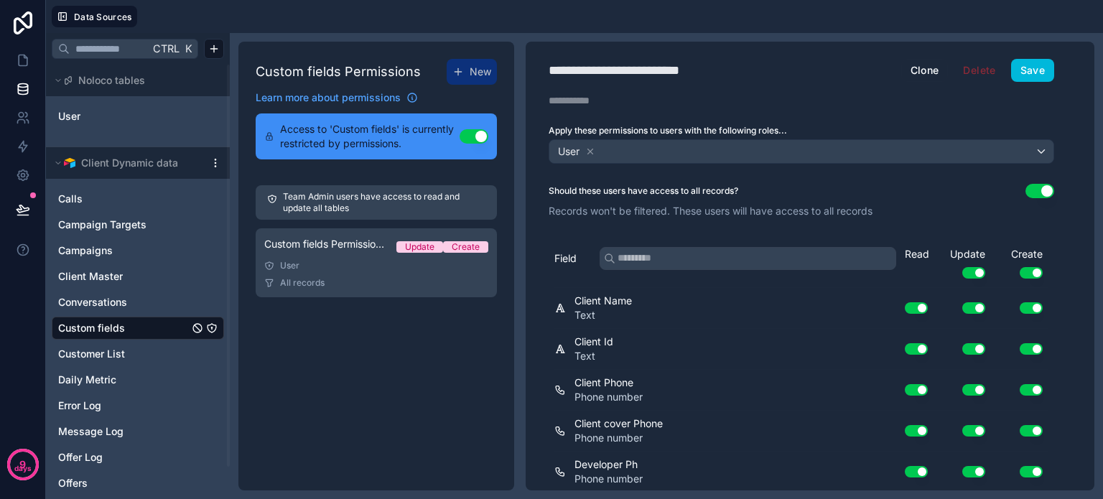
click at [588, 149] on icon at bounding box center [590, 151] width 10 height 10
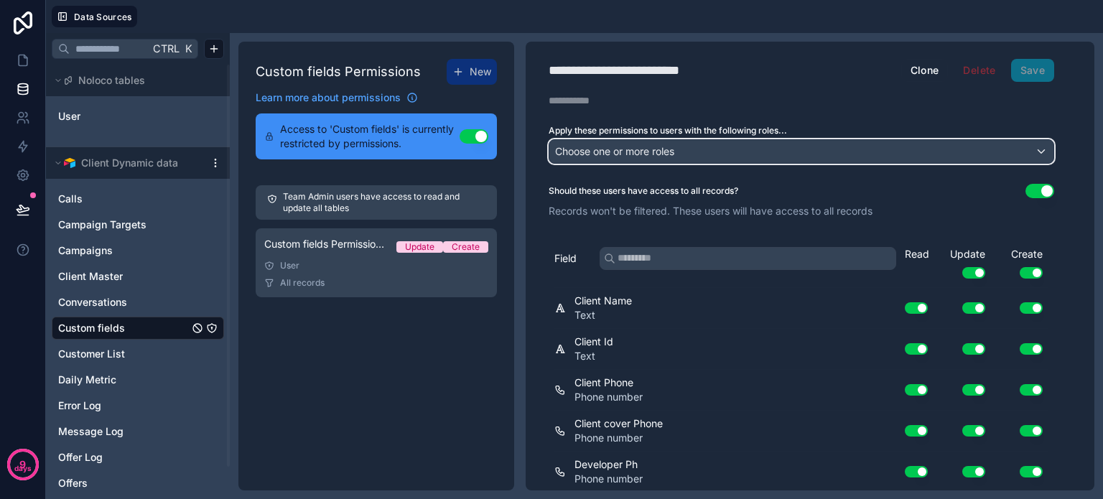
click at [590, 149] on span "Choose one or more roles" at bounding box center [614, 151] width 119 height 12
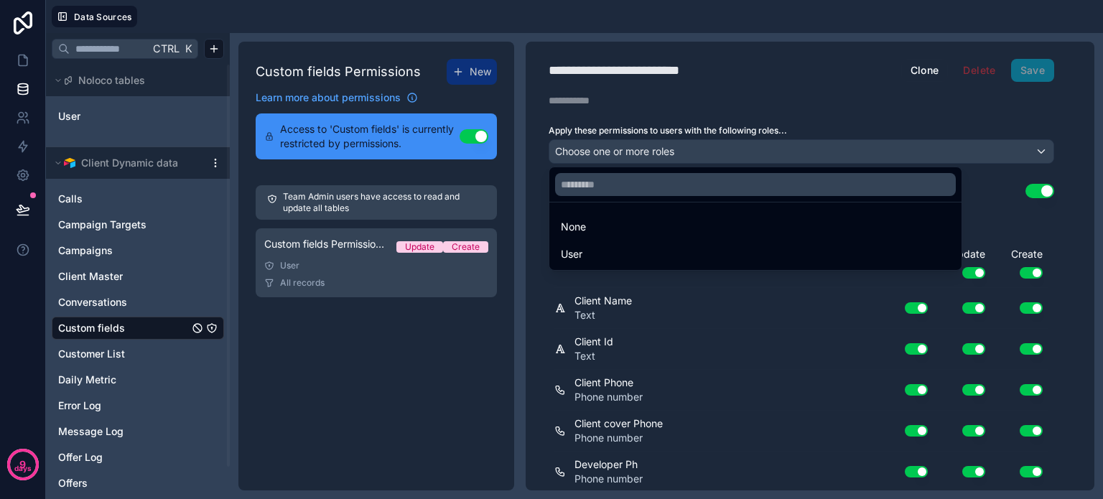
click at [718, 98] on div at bounding box center [551, 249] width 1103 height 499
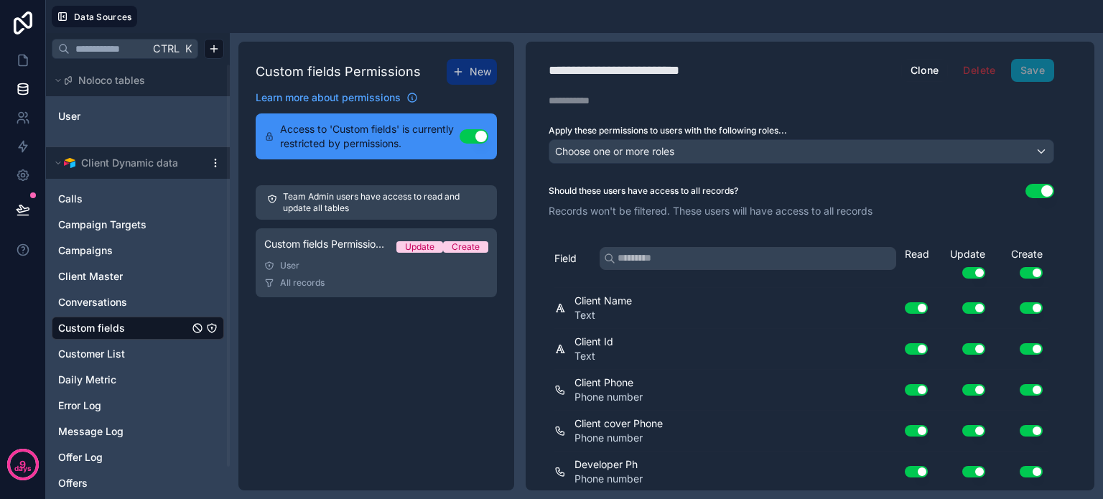
click at [466, 133] on button "Use setting" at bounding box center [473, 136] width 29 height 14
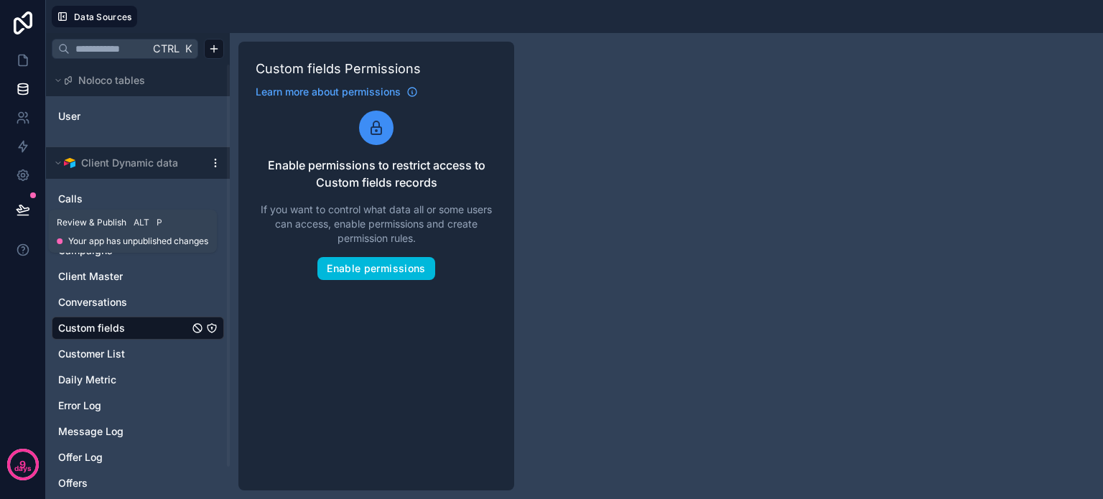
click at [26, 204] on icon at bounding box center [23, 209] width 14 height 14
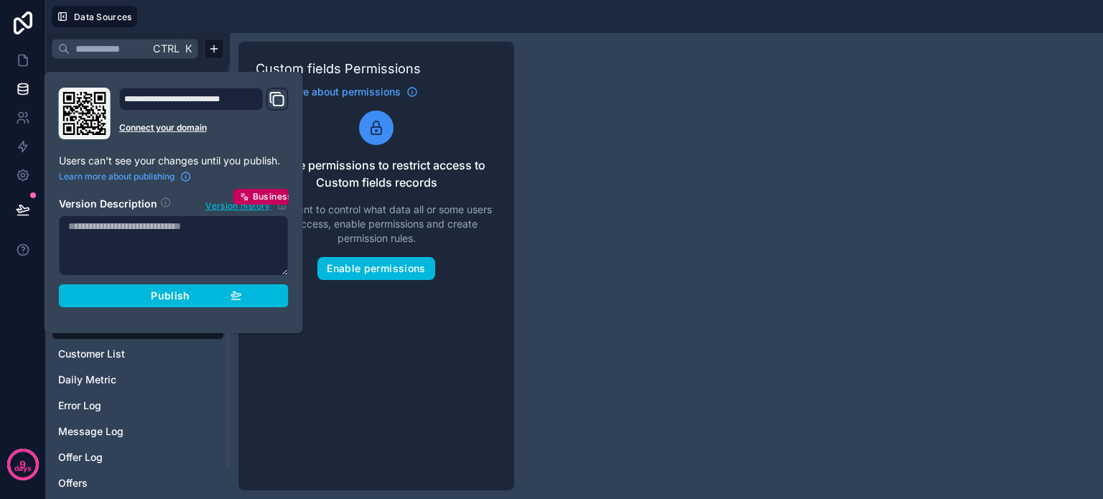
click at [133, 295] on div "Publish" at bounding box center [174, 295] width 136 height 13
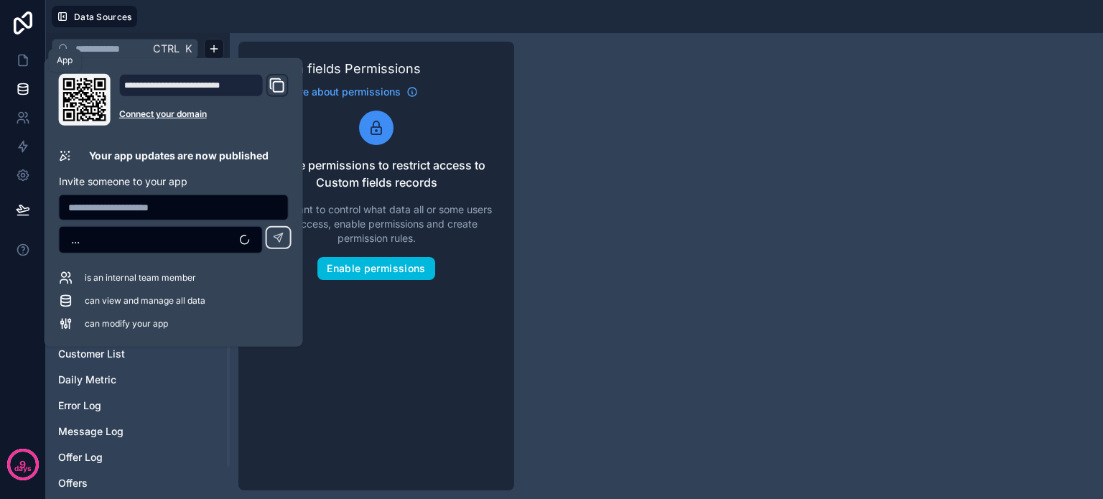
click at [27, 59] on icon at bounding box center [23, 60] width 9 height 11
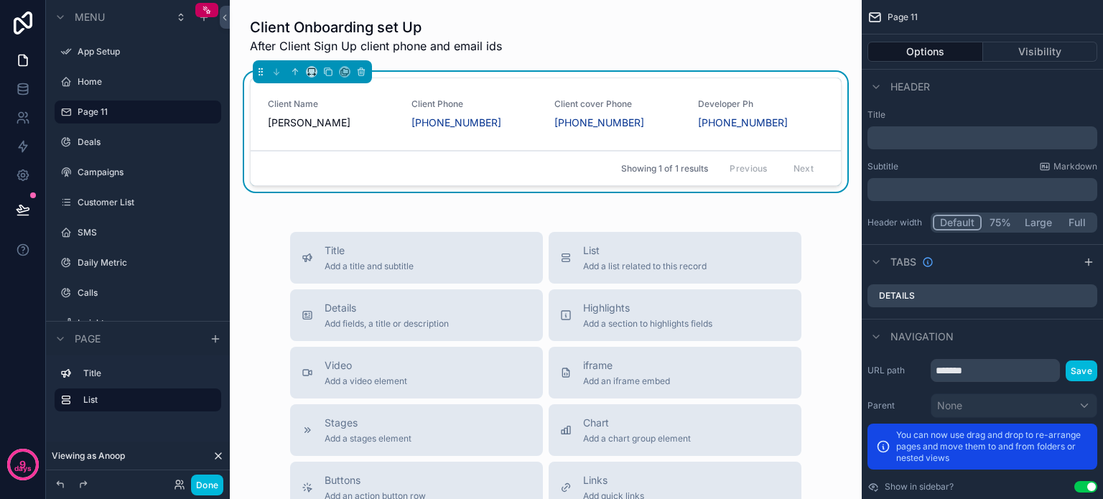
click at [558, 162] on div "Showing 1 of 1 results Previous Next" at bounding box center [546, 168] width 590 height 34
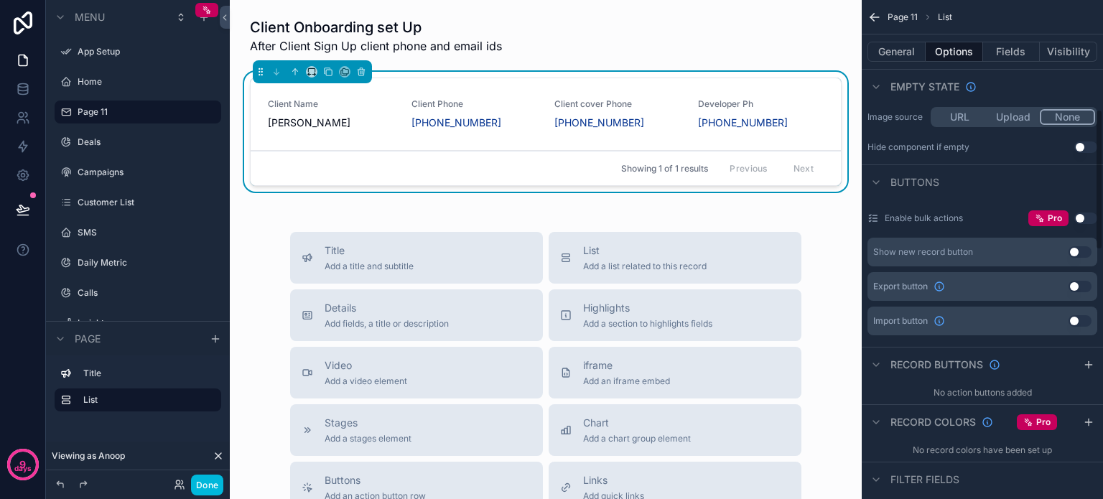
scroll to position [431, 0]
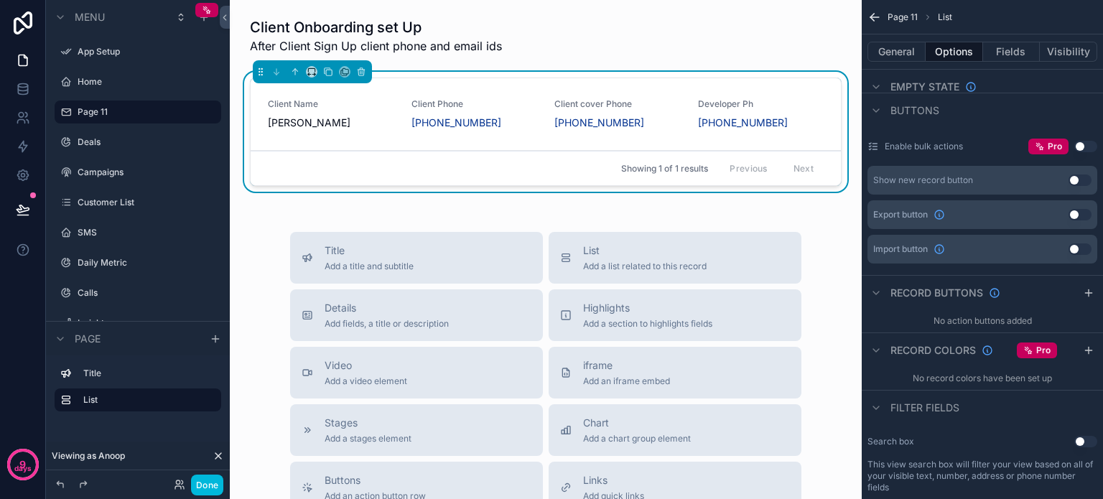
click at [1091, 295] on icon "scrollable content" at bounding box center [1088, 292] width 11 height 11
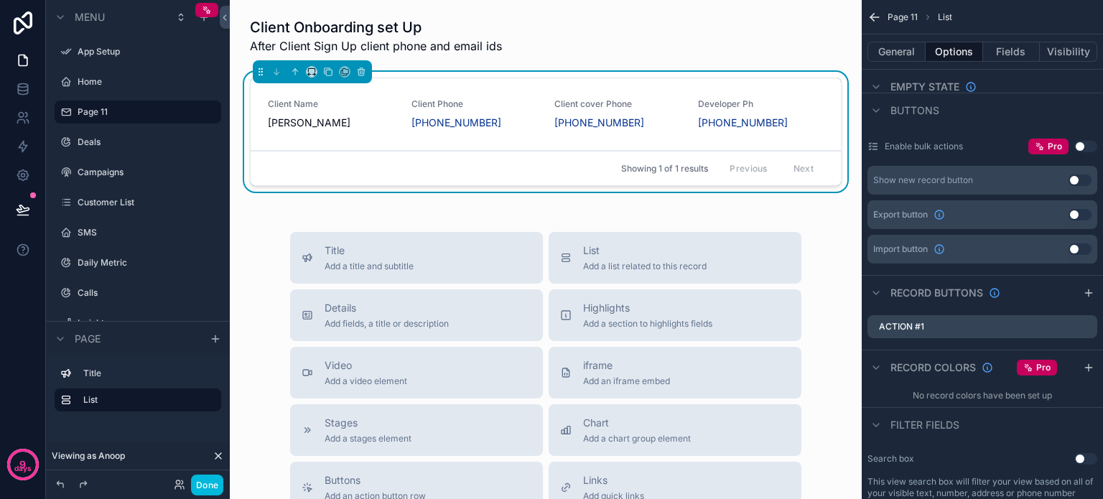
click at [0, 0] on icon "scrollable content" at bounding box center [0, 0] width 0 height 0
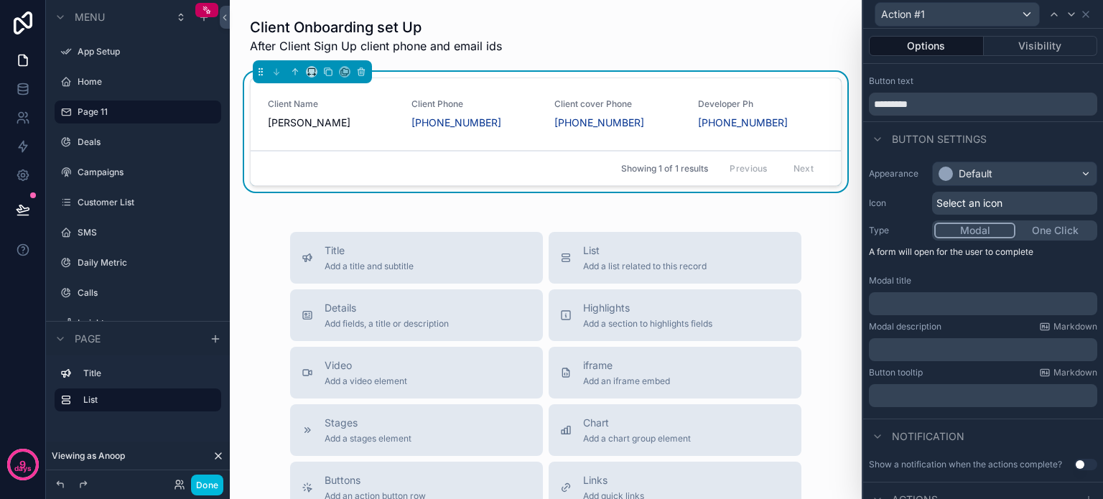
scroll to position [0, 0]
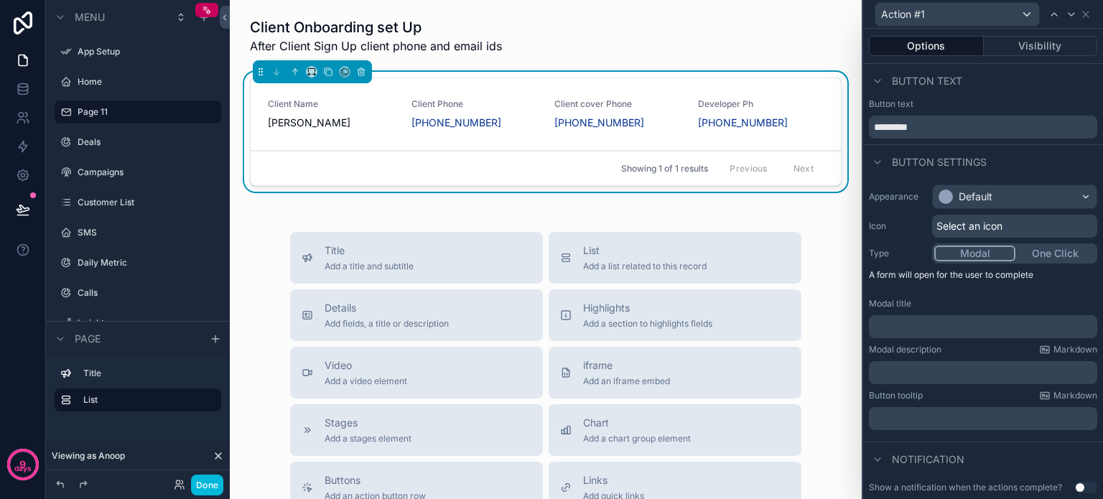
click at [879, 80] on icon at bounding box center [877, 80] width 11 height 11
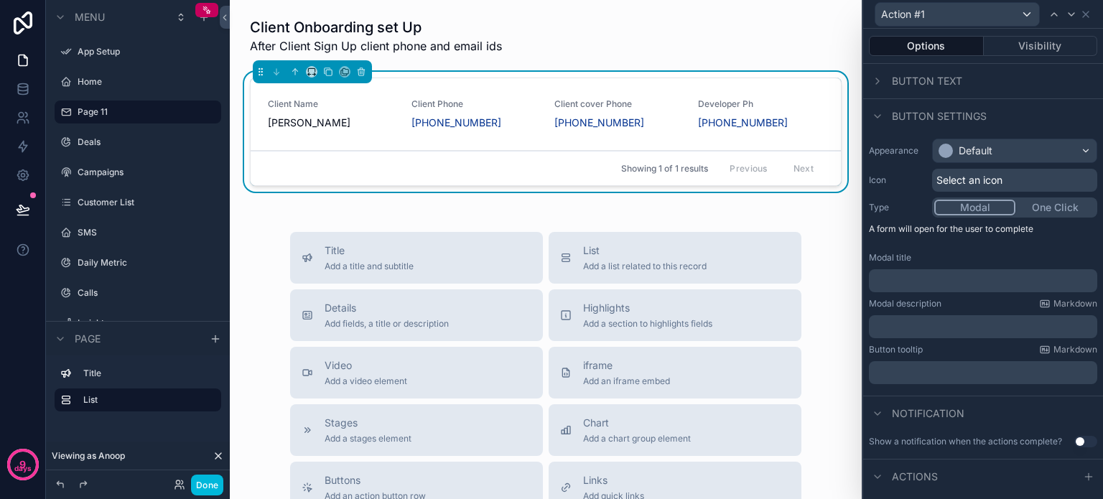
click at [877, 112] on icon at bounding box center [877, 116] width 11 height 11
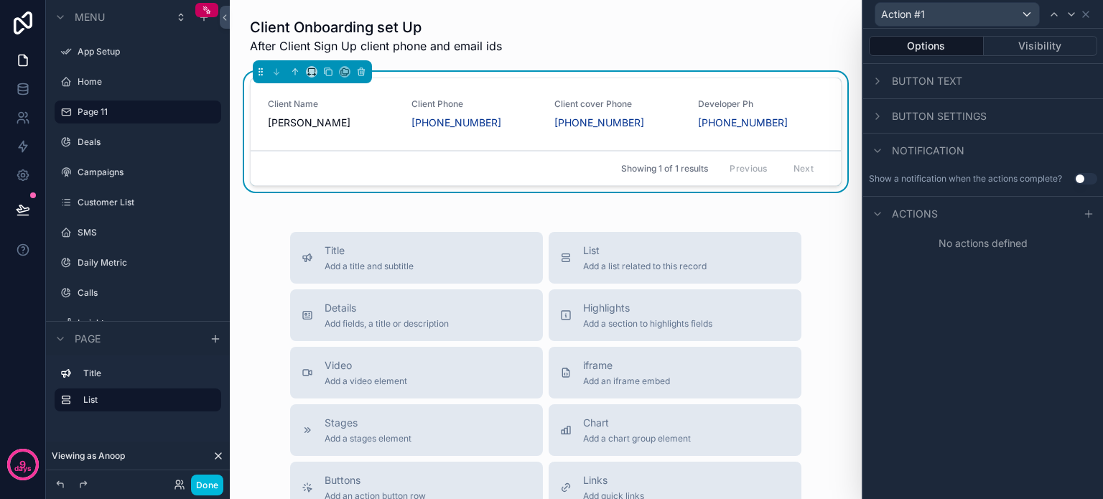
scroll to position [215, 0]
click at [1084, 12] on icon at bounding box center [1086, 14] width 6 height 6
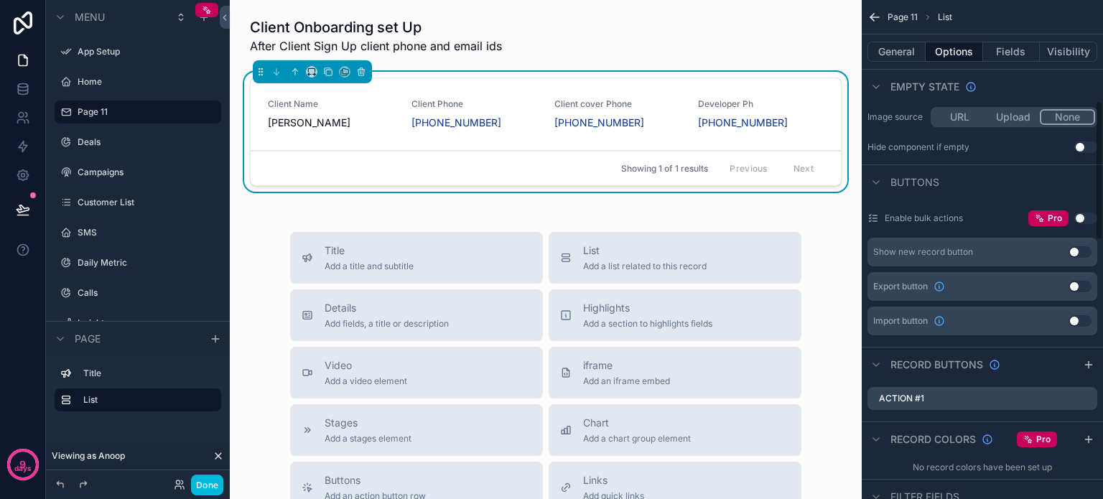
scroll to position [431, 0]
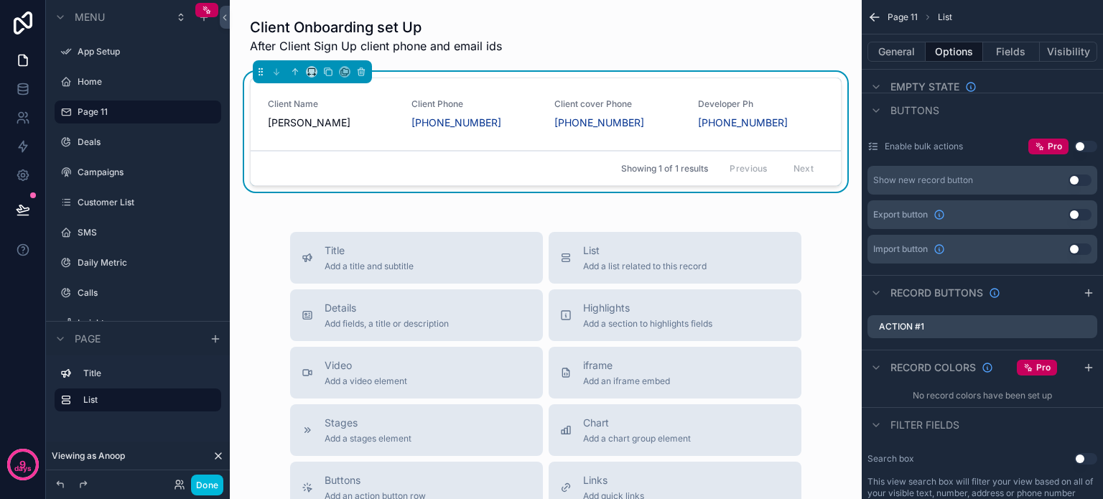
click at [0, 0] on icon "scrollable content" at bounding box center [0, 0] width 0 height 0
click at [1063, 302] on icon at bounding box center [1063, 303] width 0 height 3
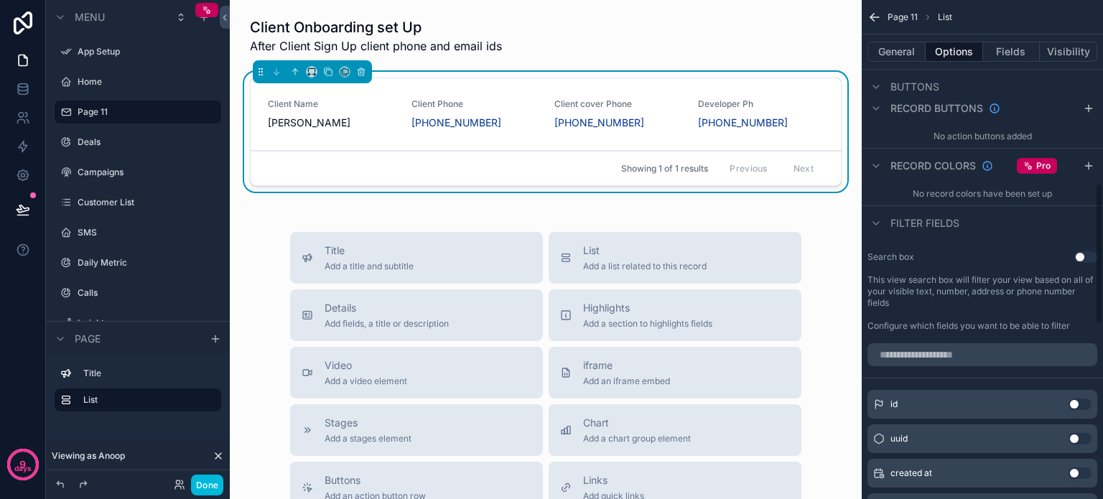
scroll to position [646, 0]
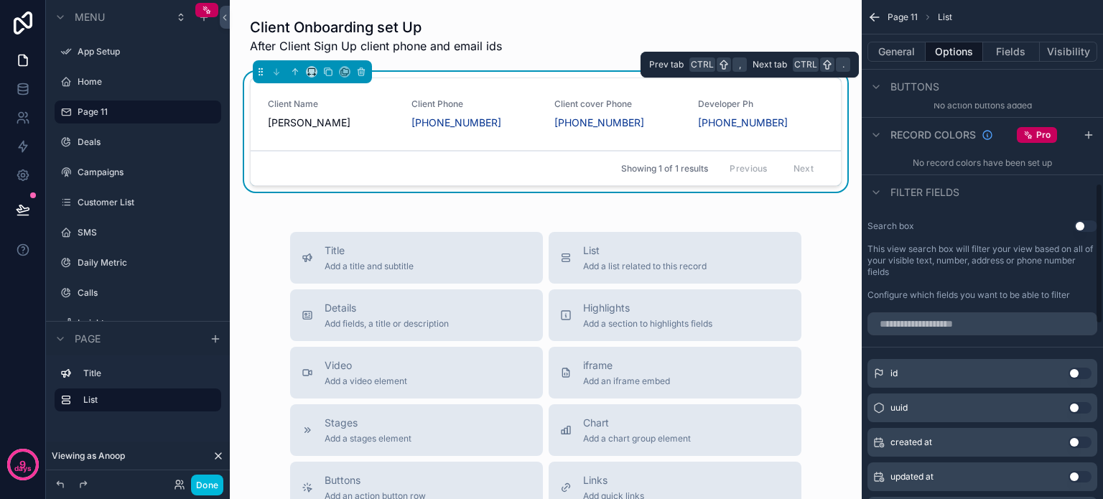
click at [1011, 54] on button "Fields" at bounding box center [1011, 52] width 57 height 20
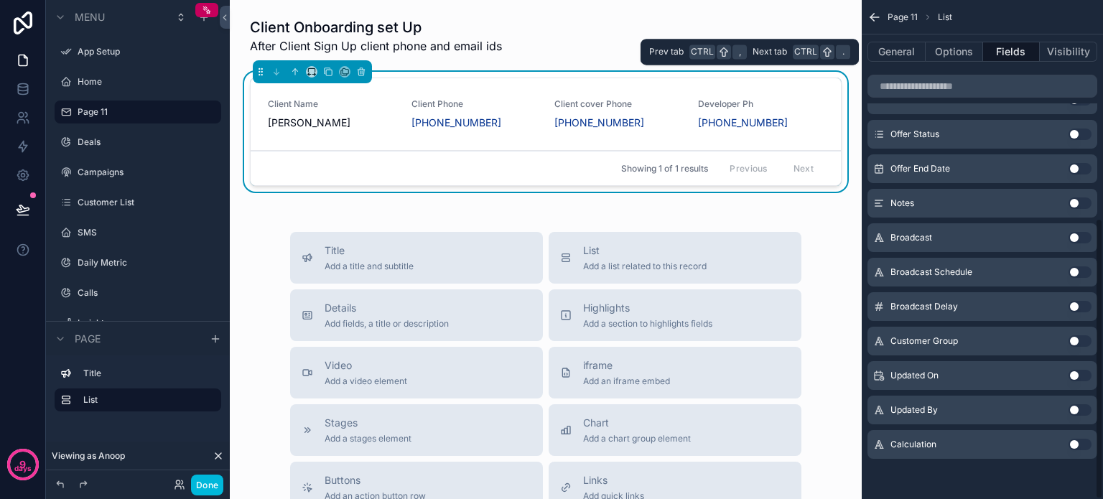
scroll to position [388, 0]
click at [1075, 55] on button "Visibility" at bounding box center [1068, 52] width 57 height 20
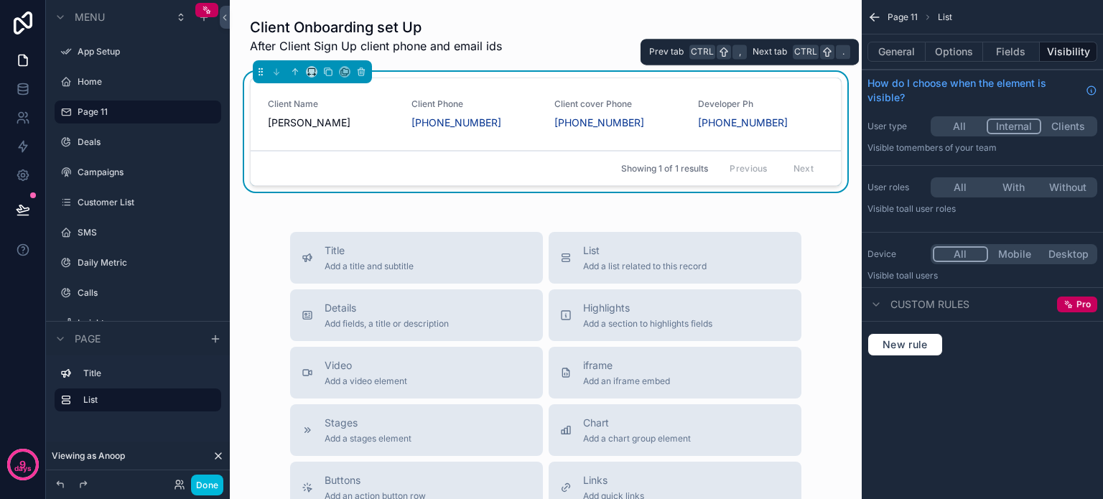
click at [1003, 51] on button "Fields" at bounding box center [1011, 52] width 57 height 20
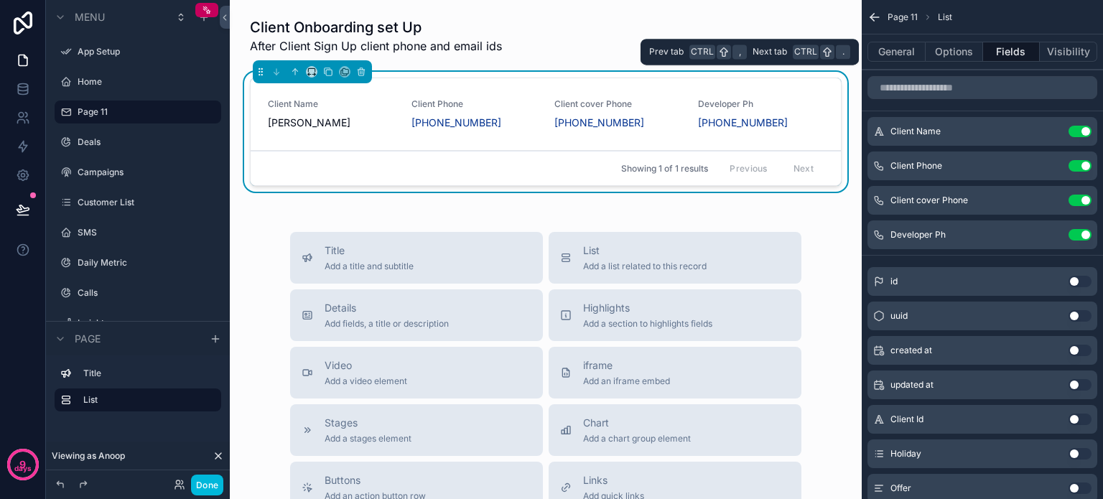
click at [961, 55] on button "Options" at bounding box center [953, 52] width 57 height 20
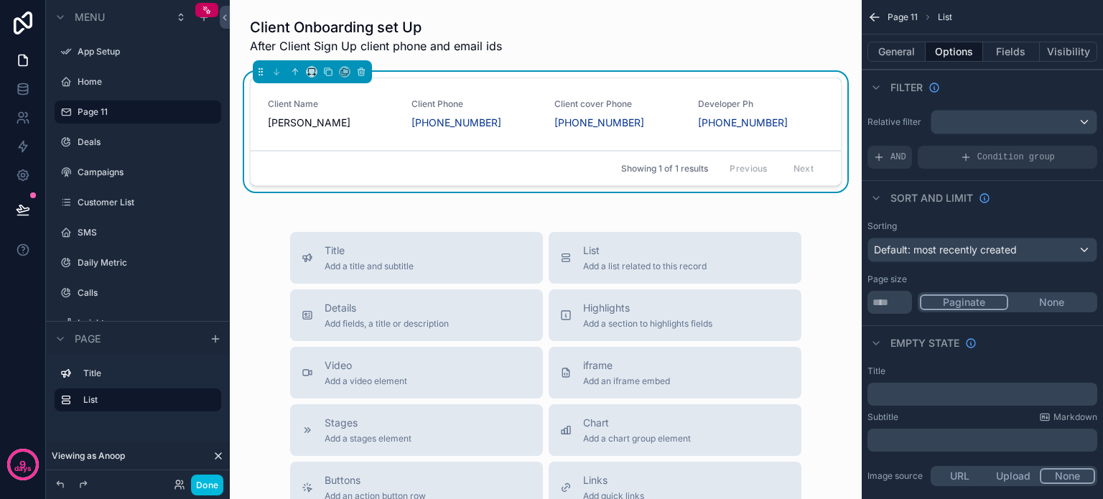
click at [894, 51] on button "General" at bounding box center [896, 52] width 58 height 20
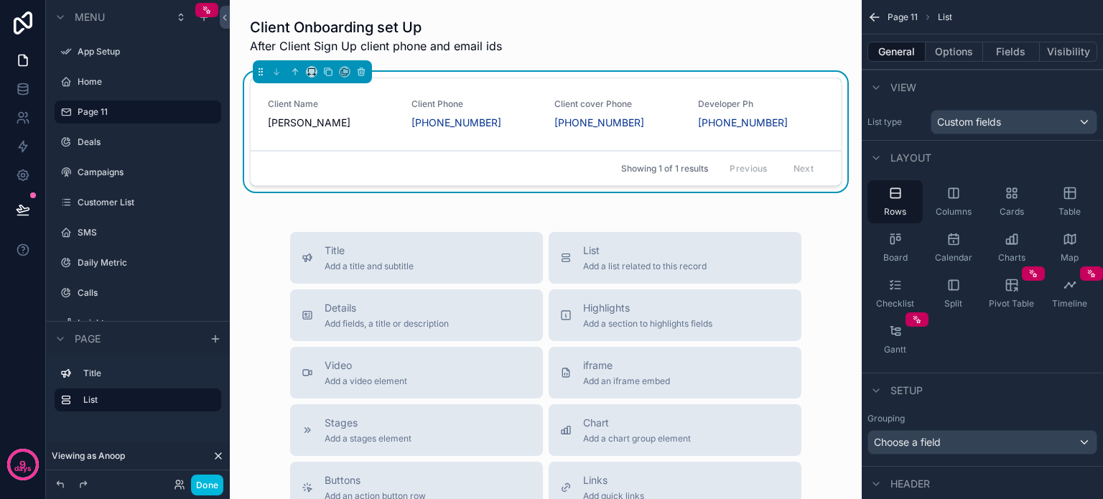
click at [1058, 189] on div "Table" at bounding box center [1069, 201] width 55 height 43
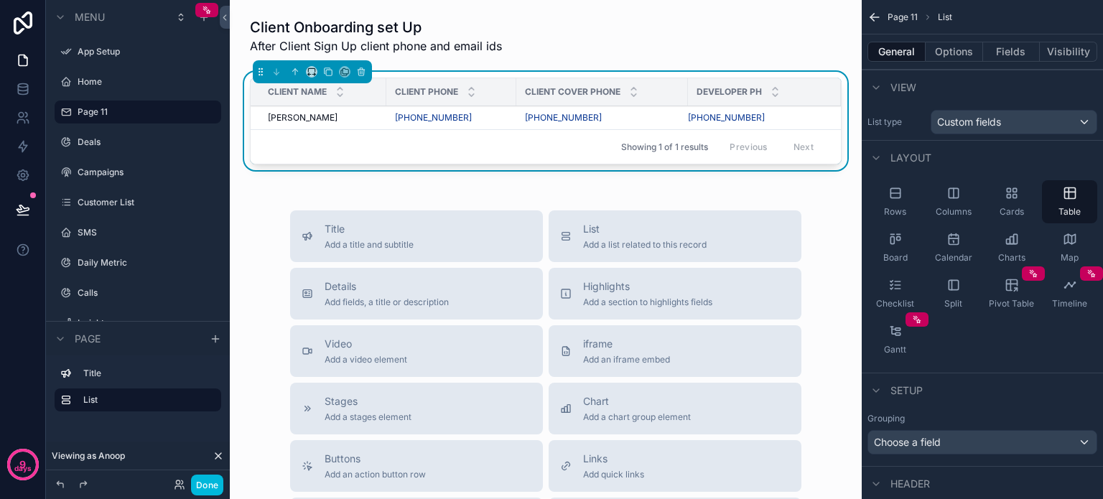
click at [470, 133] on div "Showing 1 of 1 results Previous Next" at bounding box center [546, 146] width 590 height 34
click at [506, 159] on div "Showing 1 of 1 results Previous Next" at bounding box center [546, 146] width 590 height 34
click at [360, 72] on icon "scrollable content" at bounding box center [360, 72] width 0 height 3
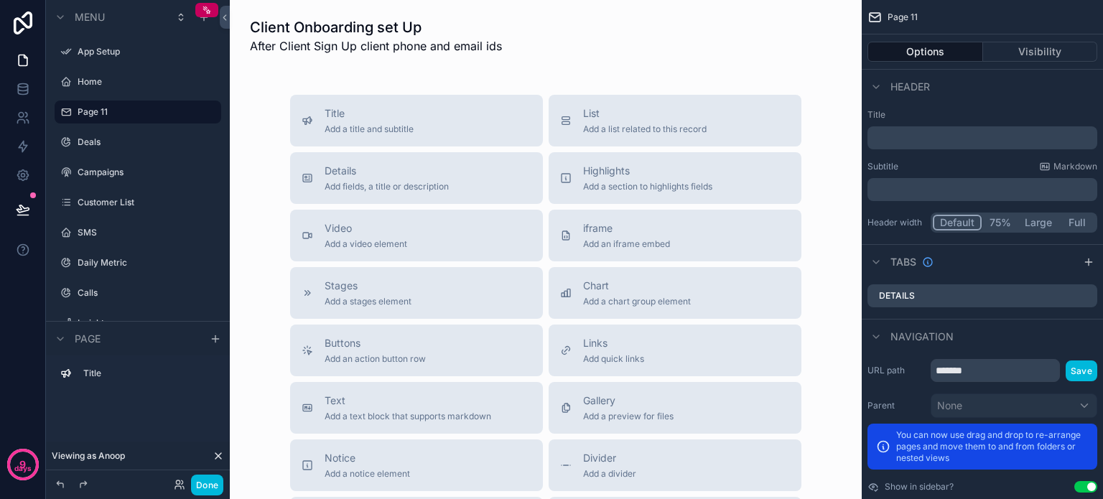
click at [443, 179] on div "Details Add fields, a title or description" at bounding box center [387, 178] width 124 height 29
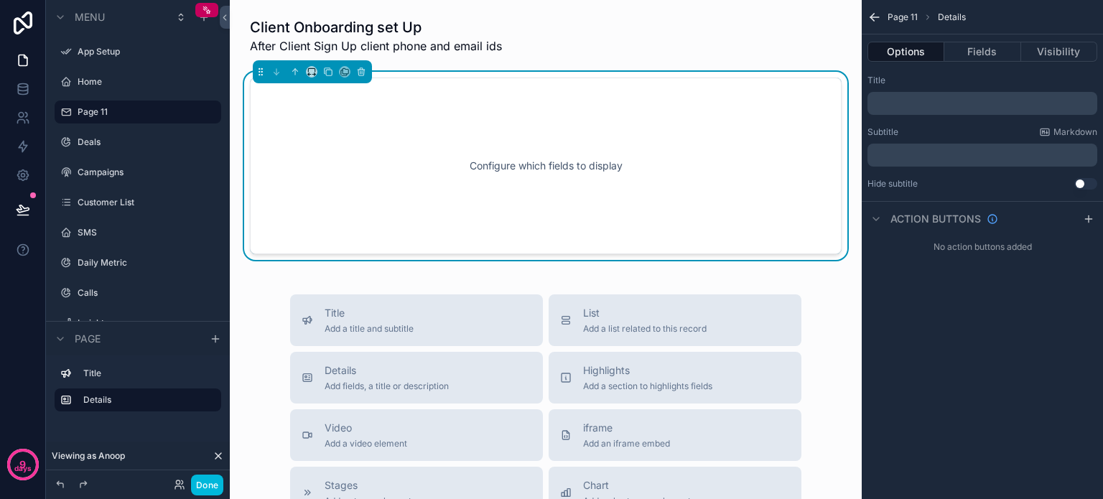
click at [925, 109] on div "﻿" at bounding box center [982, 103] width 230 height 23
click at [921, 159] on p "﻿" at bounding box center [983, 154] width 221 height 11
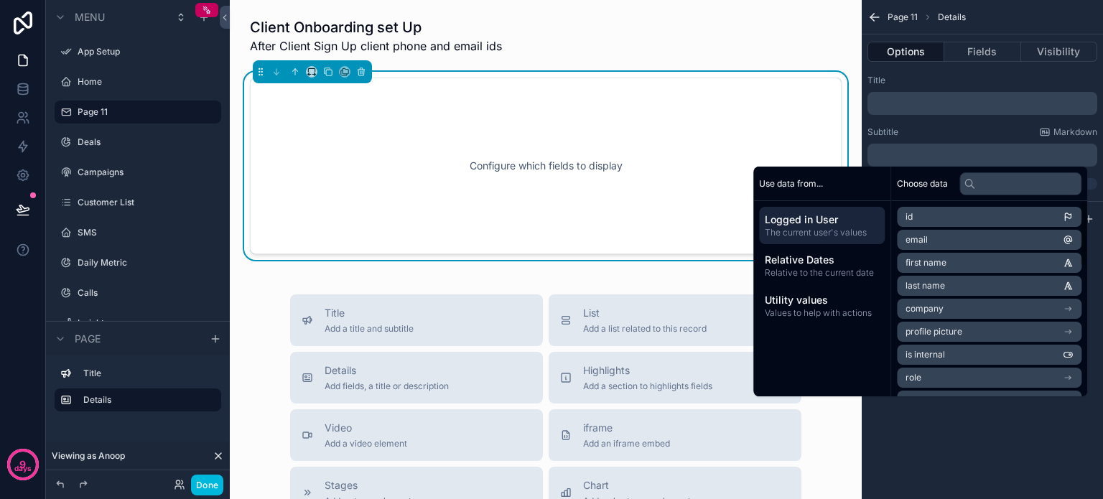
click at [935, 433] on div "Page 11 Details Options Fields Visibility Title ﻿ Subtitle Markdown ﻿ Hide subt…" at bounding box center [982, 249] width 241 height 499
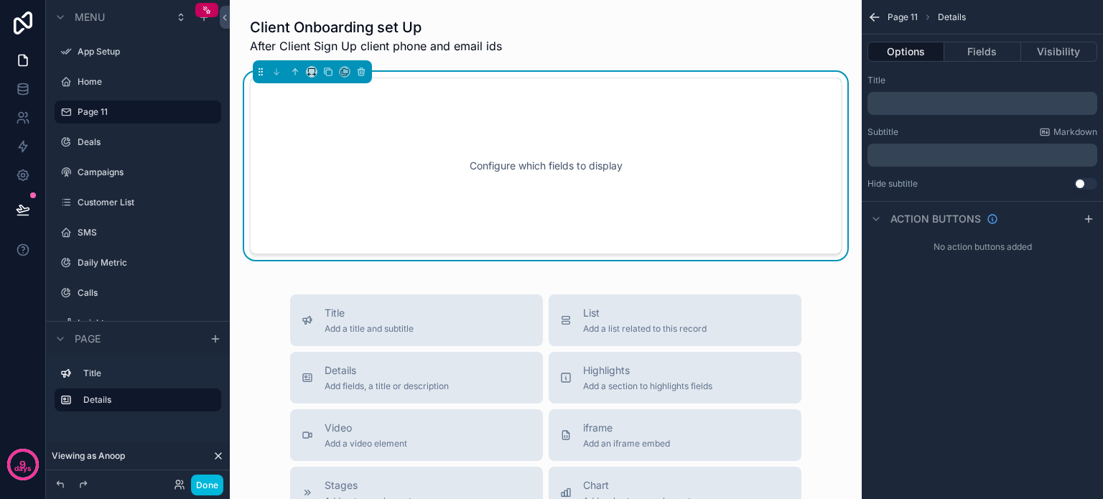
click at [980, 50] on button "Fields" at bounding box center [982, 52] width 76 height 20
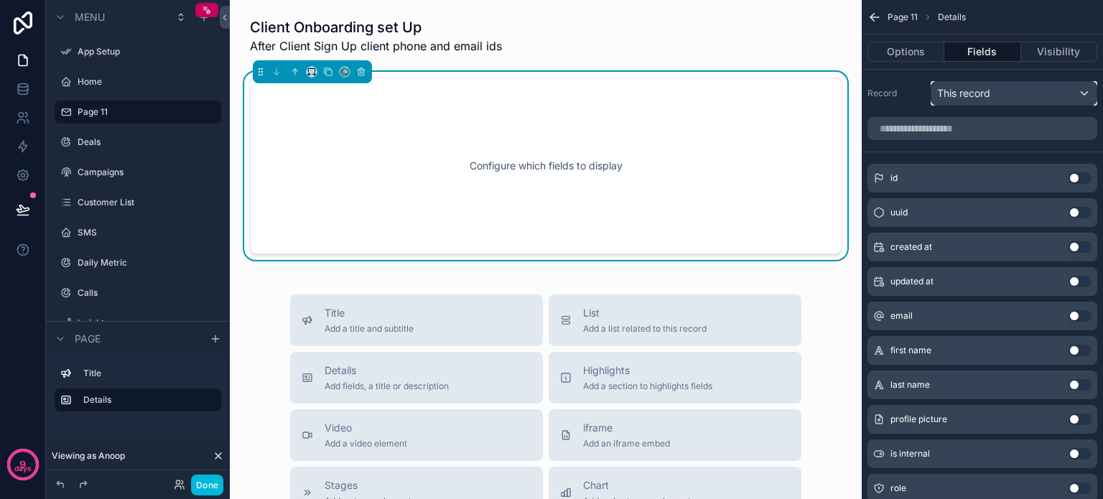
click at [982, 91] on span "This record" at bounding box center [963, 93] width 53 height 14
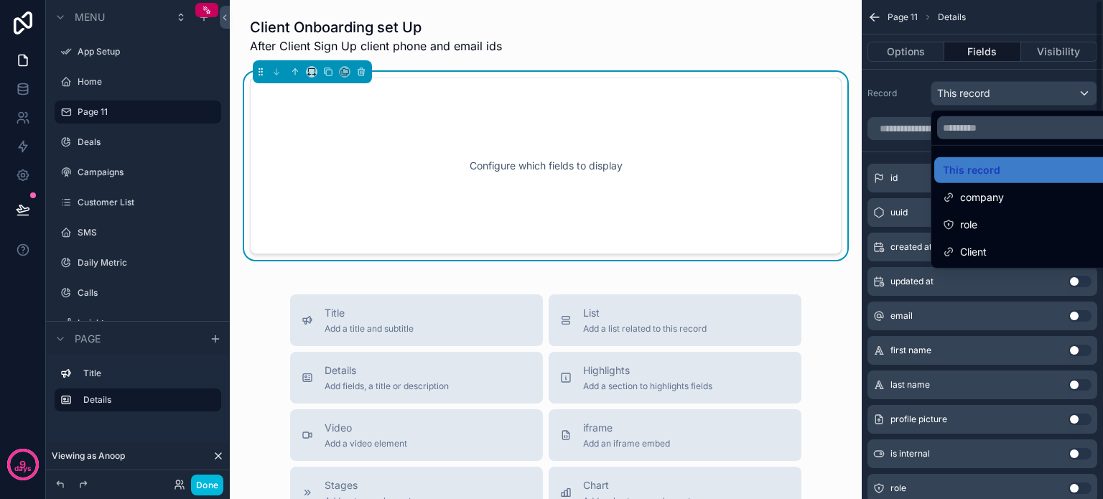
click at [907, 154] on div "scrollable content" at bounding box center [551, 249] width 1103 height 499
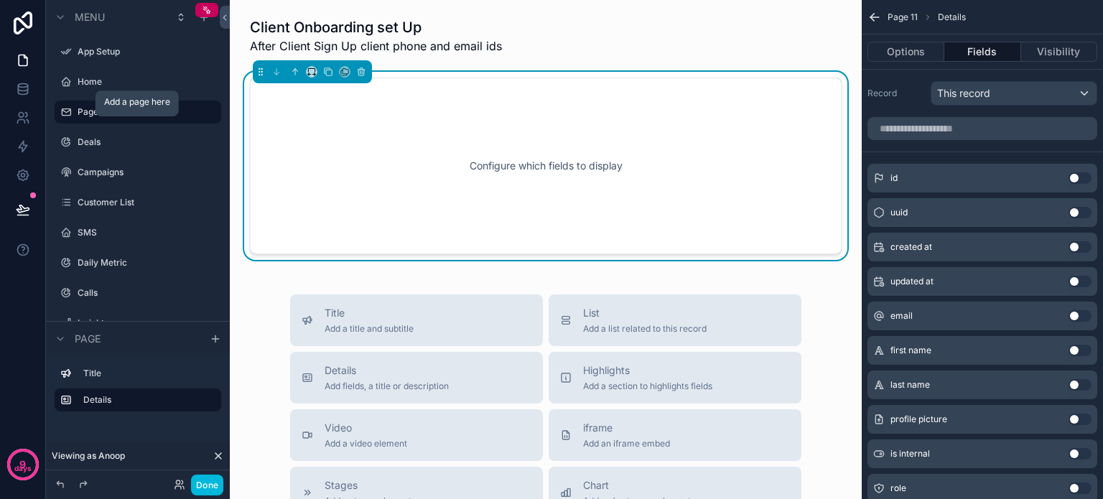
click at [0, 0] on icon "scrollable content" at bounding box center [0, 0] width 0 height 0
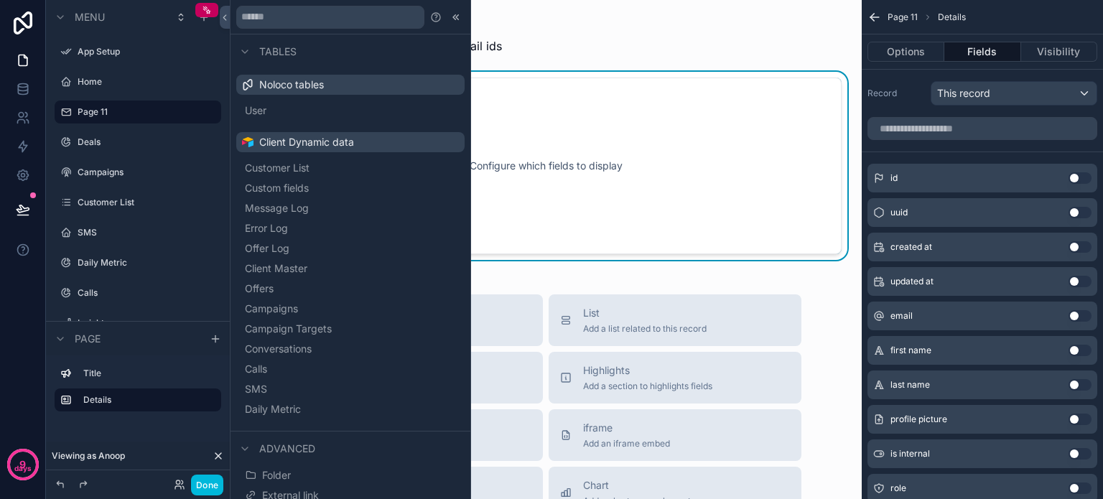
click at [284, 190] on span "Custom fields" at bounding box center [277, 188] width 64 height 14
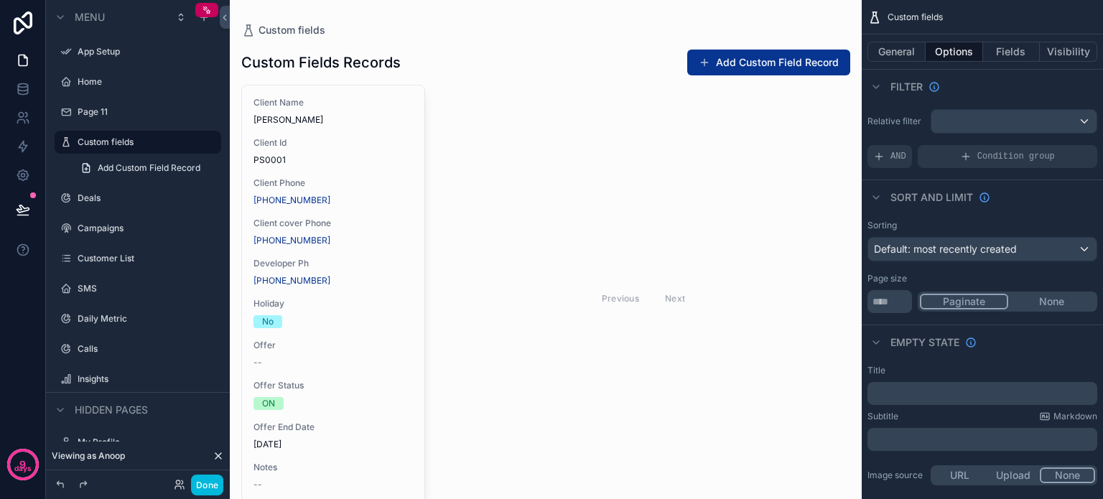
click at [889, 57] on button "General" at bounding box center [896, 52] width 58 height 20
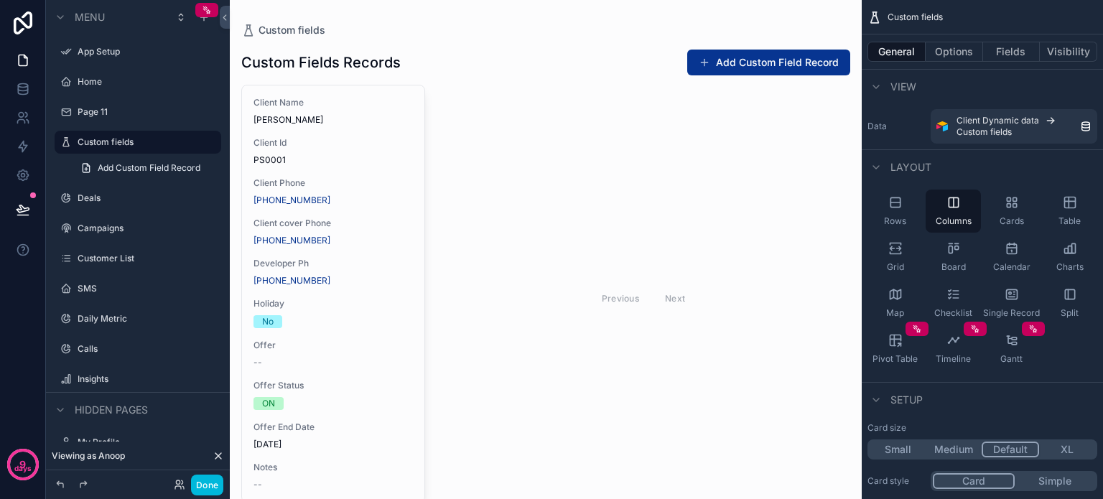
click at [895, 210] on div "Rows" at bounding box center [894, 211] width 55 height 43
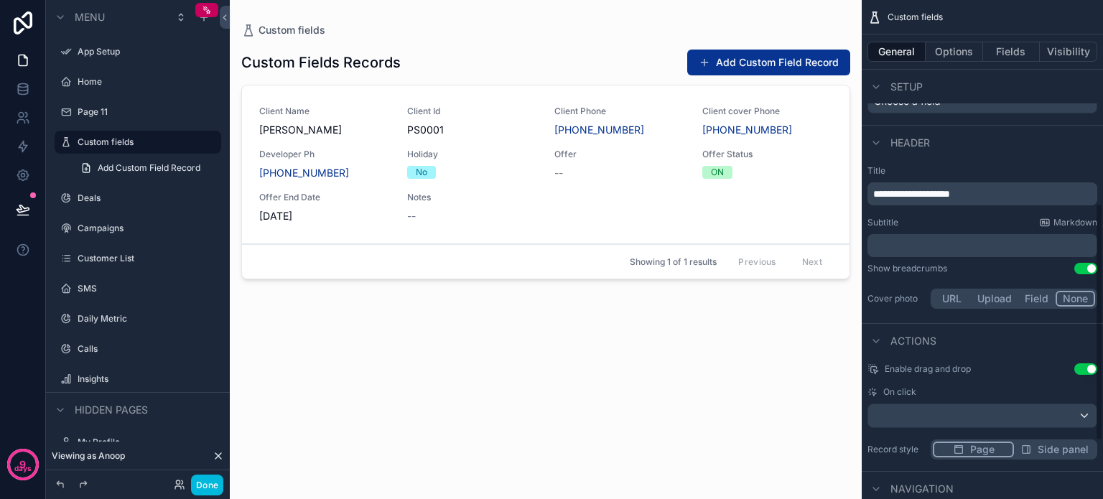
scroll to position [331, 0]
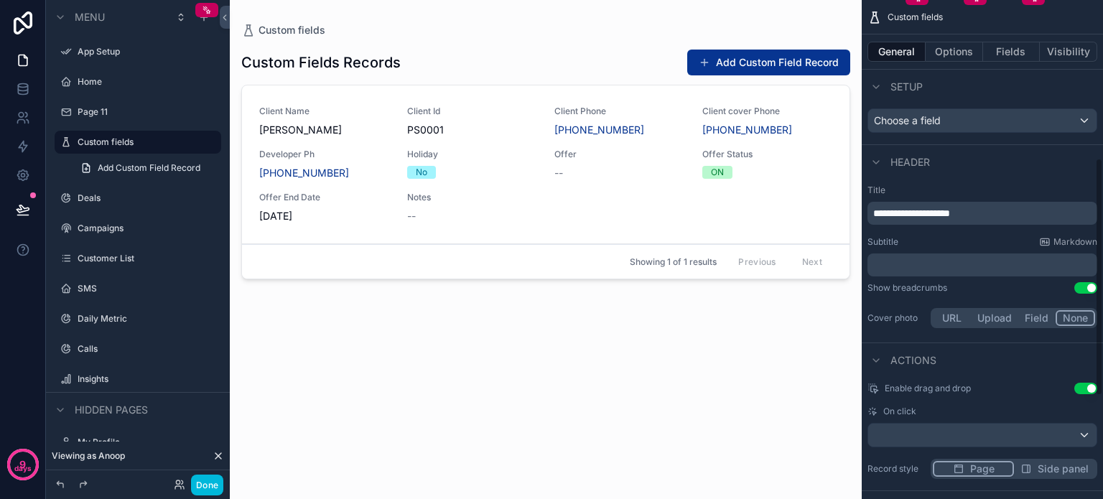
click at [938, 48] on button "Options" at bounding box center [953, 52] width 57 height 20
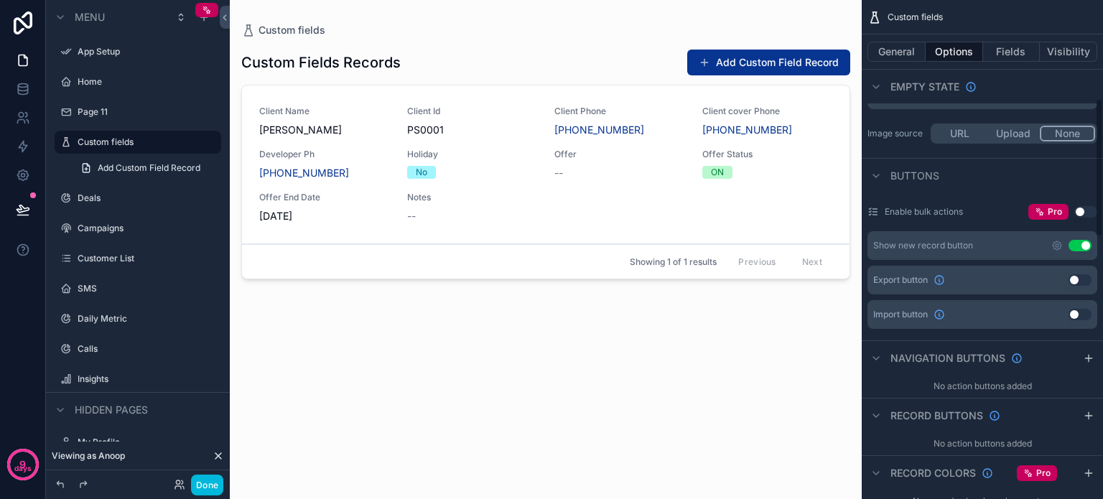
scroll to position [359, 0]
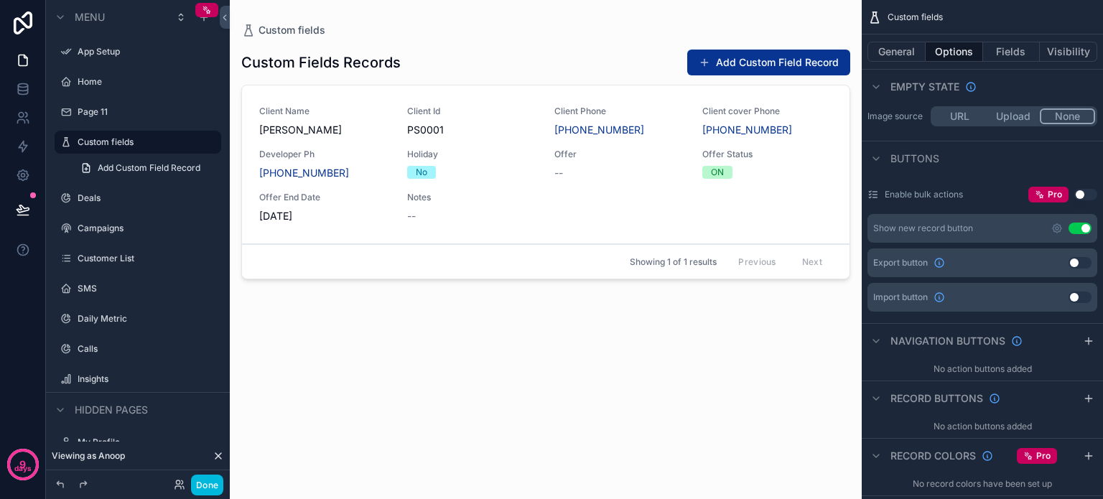
click at [1075, 227] on button "Use setting" at bounding box center [1079, 228] width 23 height 11
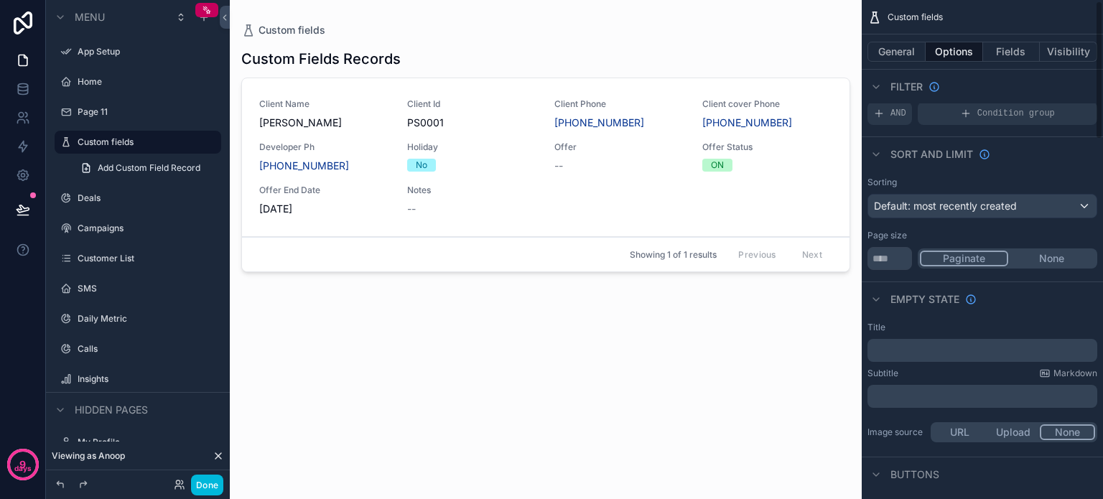
scroll to position [0, 0]
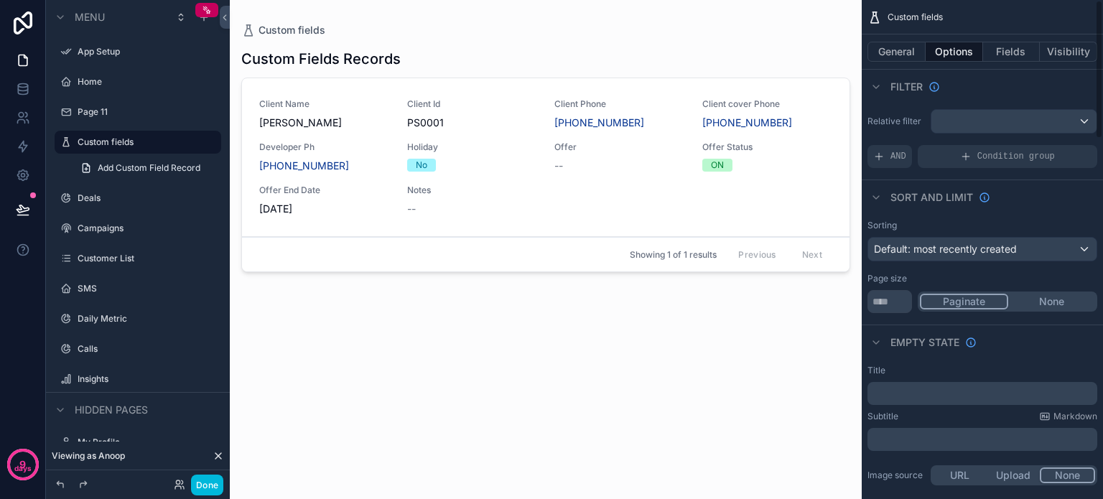
click at [1007, 46] on button "Fields" at bounding box center [1011, 52] width 57 height 20
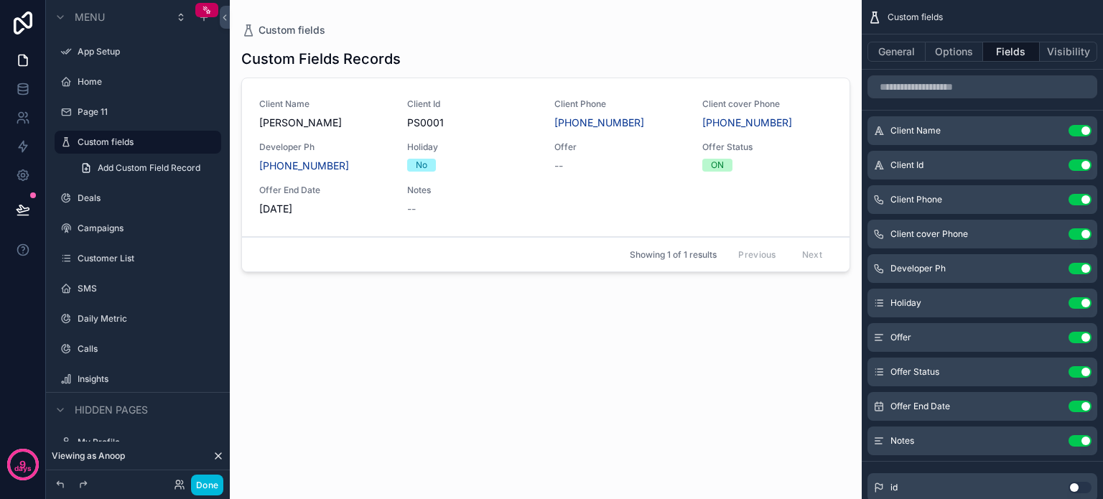
click at [1074, 162] on button "Use setting" at bounding box center [1079, 164] width 23 height 11
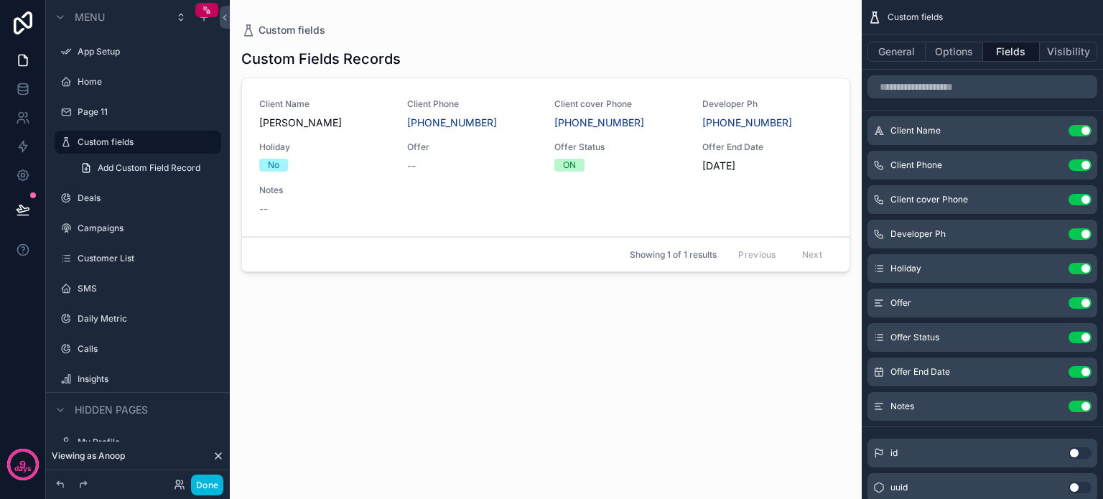
click at [1074, 268] on button "Use setting" at bounding box center [1079, 268] width 23 height 11
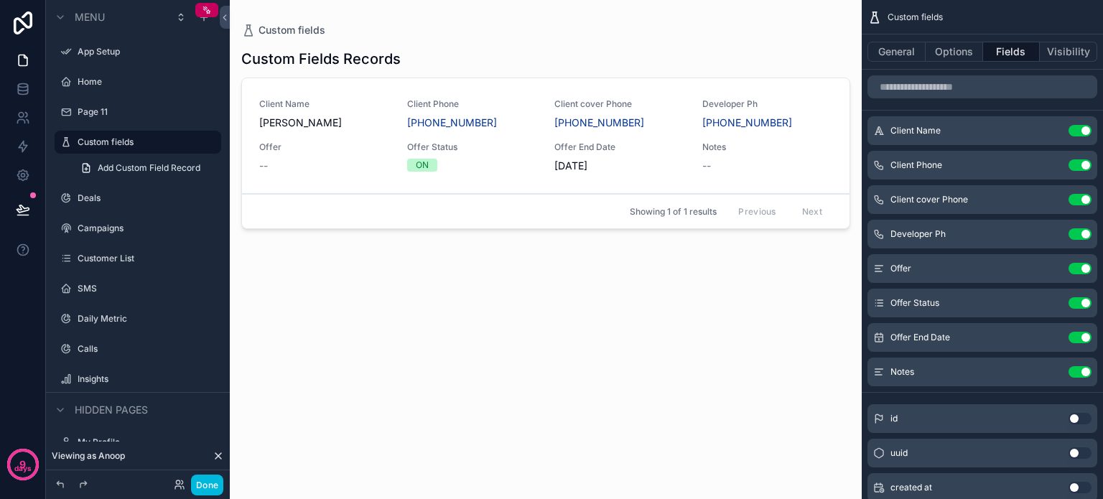
click at [1075, 272] on button "Use setting" at bounding box center [1079, 268] width 23 height 11
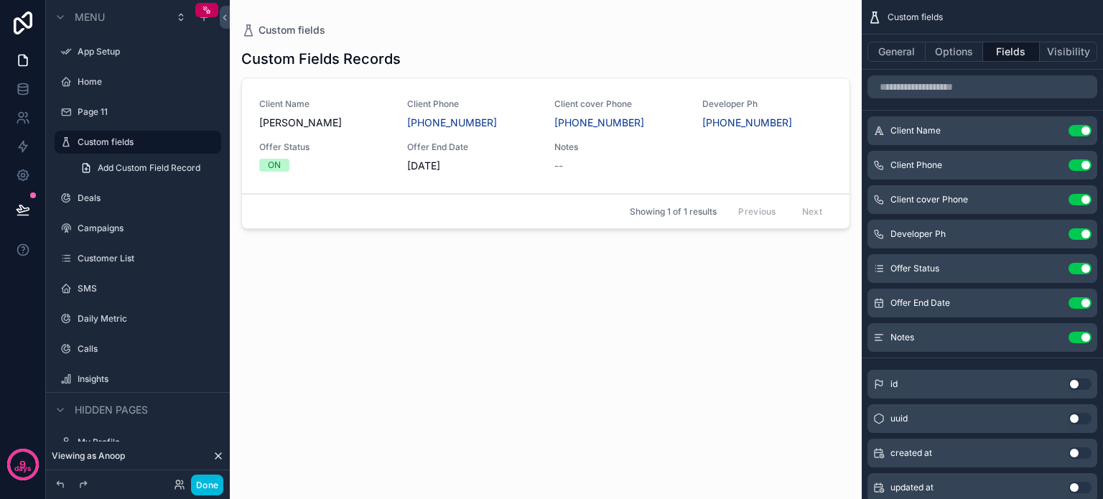
click at [1073, 269] on button "Use setting" at bounding box center [1079, 268] width 23 height 11
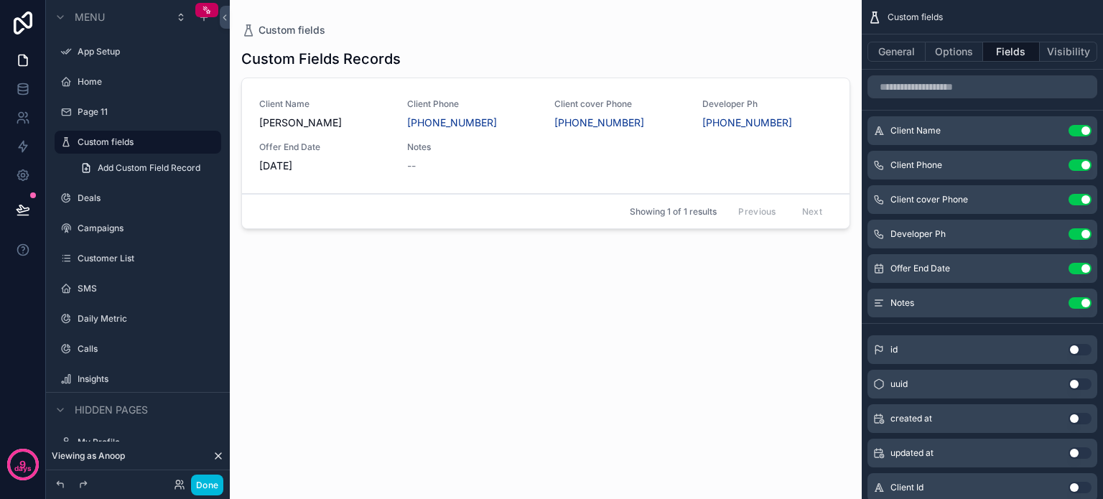
click at [1073, 266] on button "Use setting" at bounding box center [1079, 268] width 23 height 11
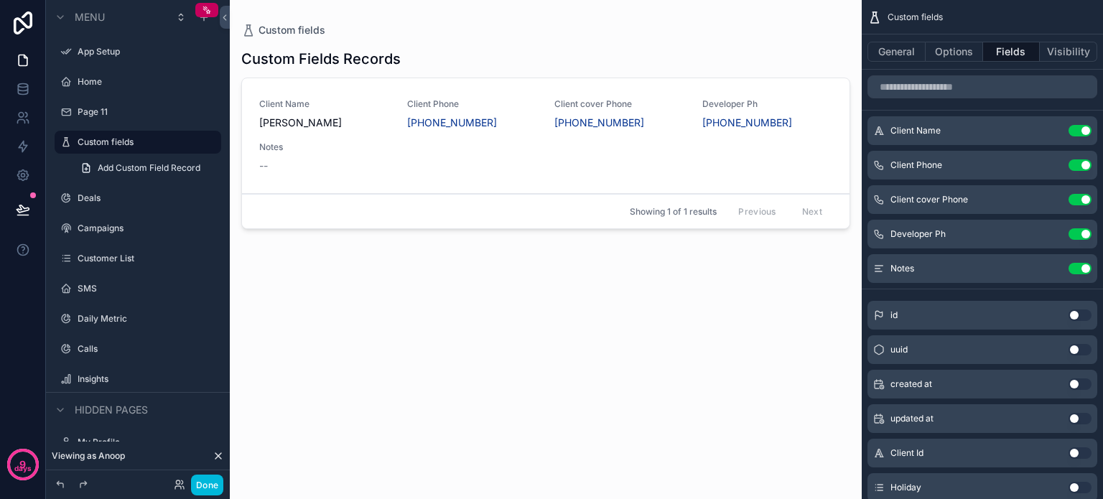
click at [1073, 269] on button "Use setting" at bounding box center [1079, 268] width 23 height 11
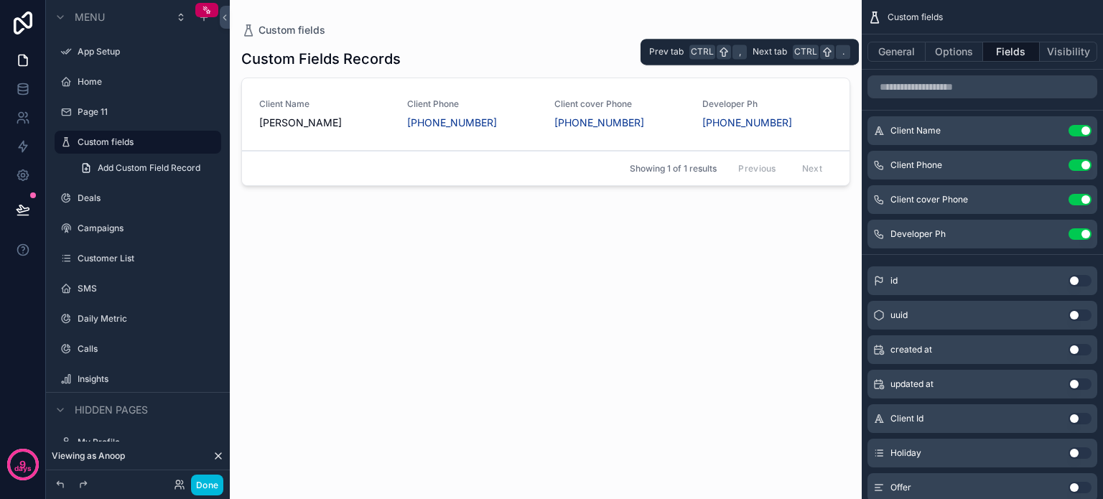
click at [961, 48] on button "Options" at bounding box center [953, 52] width 57 height 20
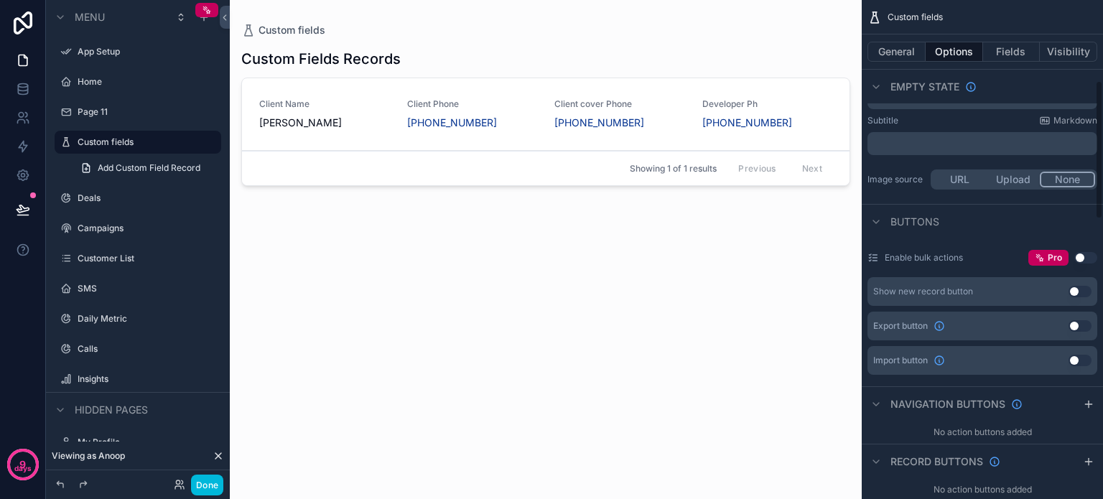
scroll to position [287, 0]
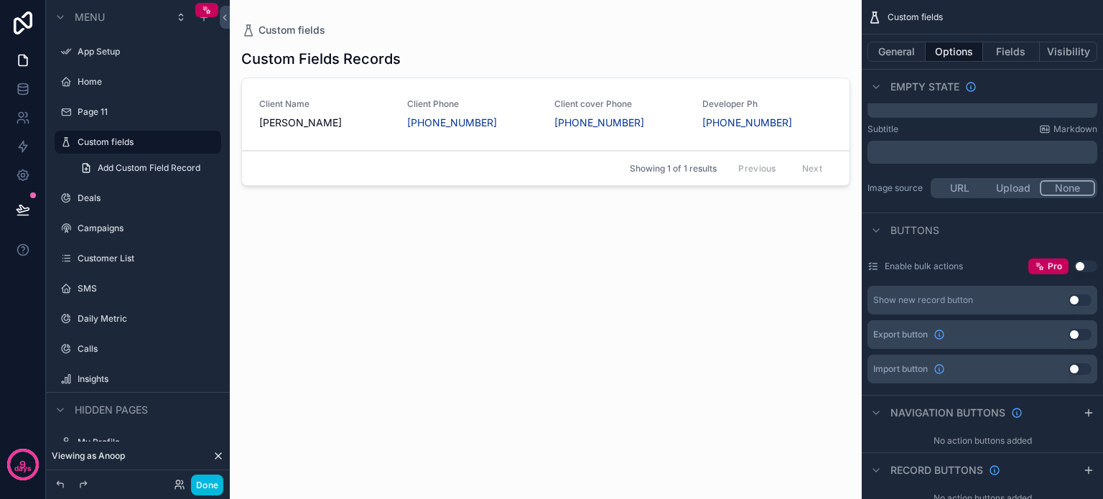
click at [1007, 244] on div "Buttons" at bounding box center [982, 230] width 241 height 34
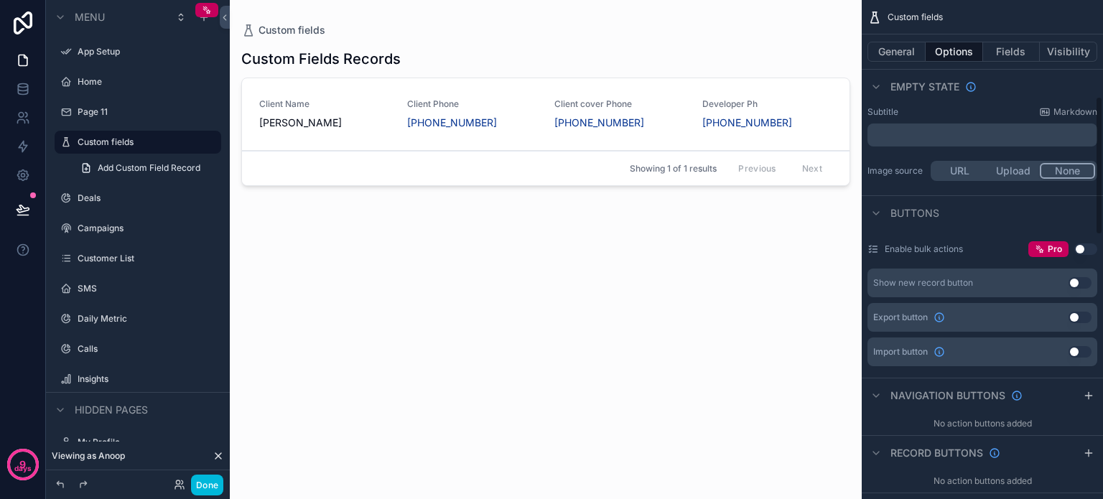
scroll to position [215, 0]
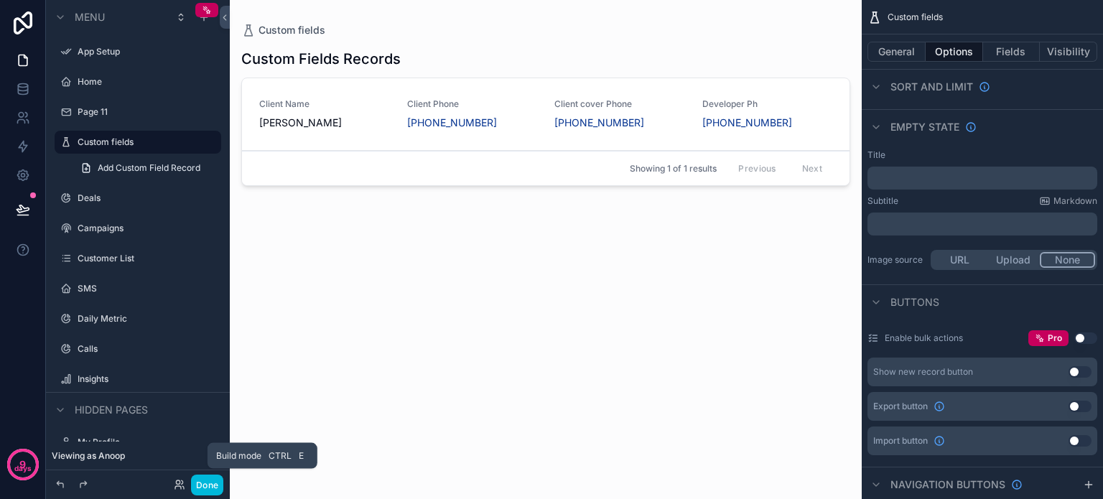
click at [205, 485] on button "Done" at bounding box center [207, 485] width 32 height 21
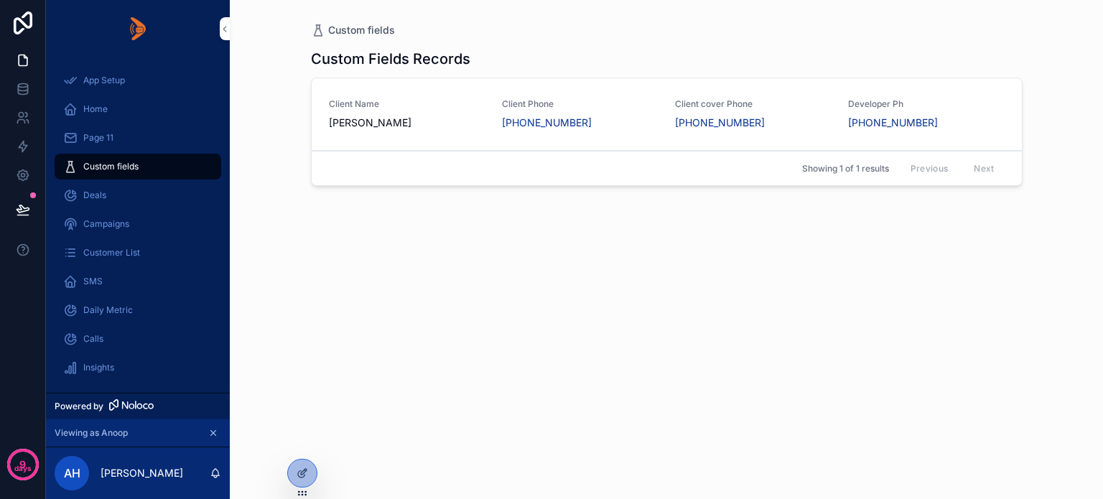
click at [0, 0] on icon at bounding box center [0, 0] width 0 height 0
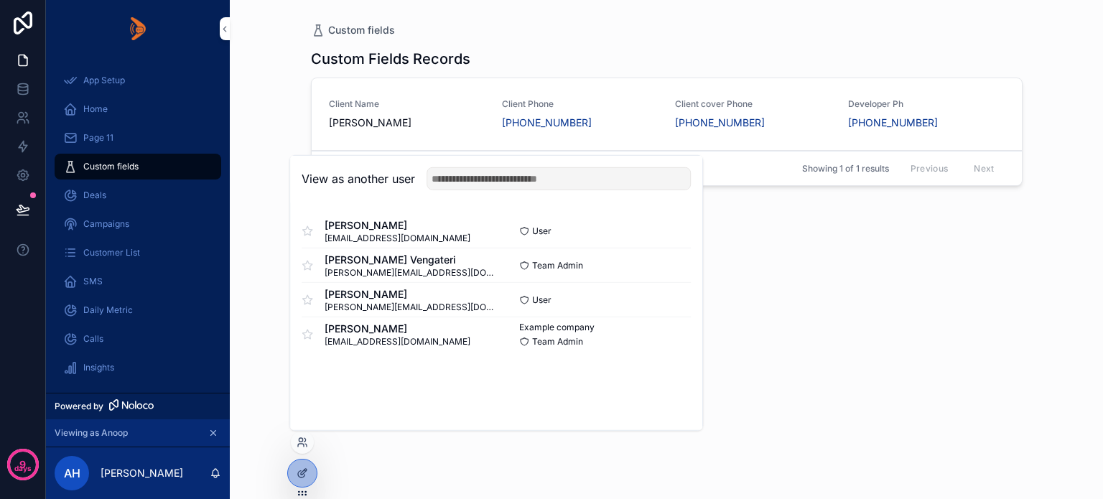
click at [66, 473] on span "AH" at bounding box center [72, 473] width 17 height 17
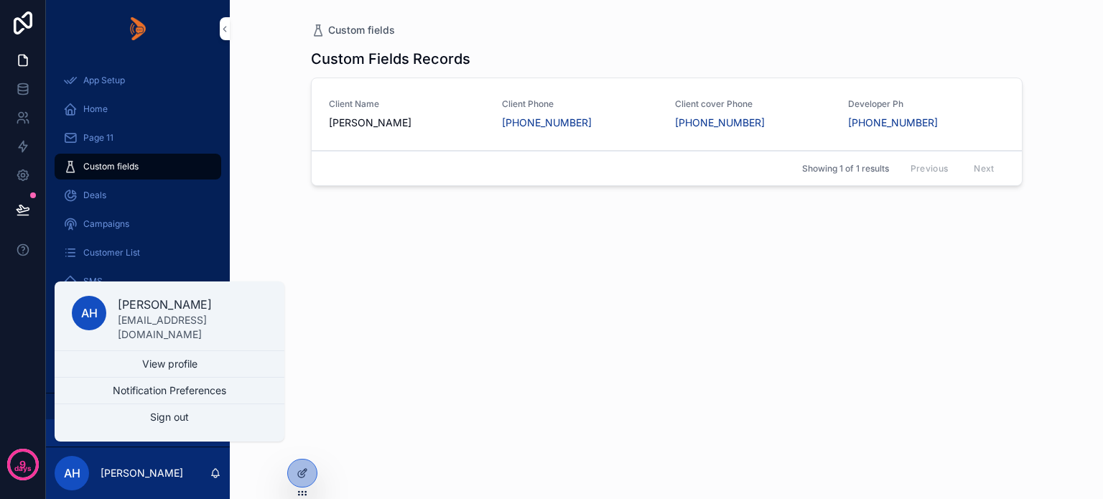
click at [296, 375] on div "Custom fields Custom Fields Records Client Name [PERSON_NAME] Client Phone [PHO…" at bounding box center [666, 249] width 873 height 499
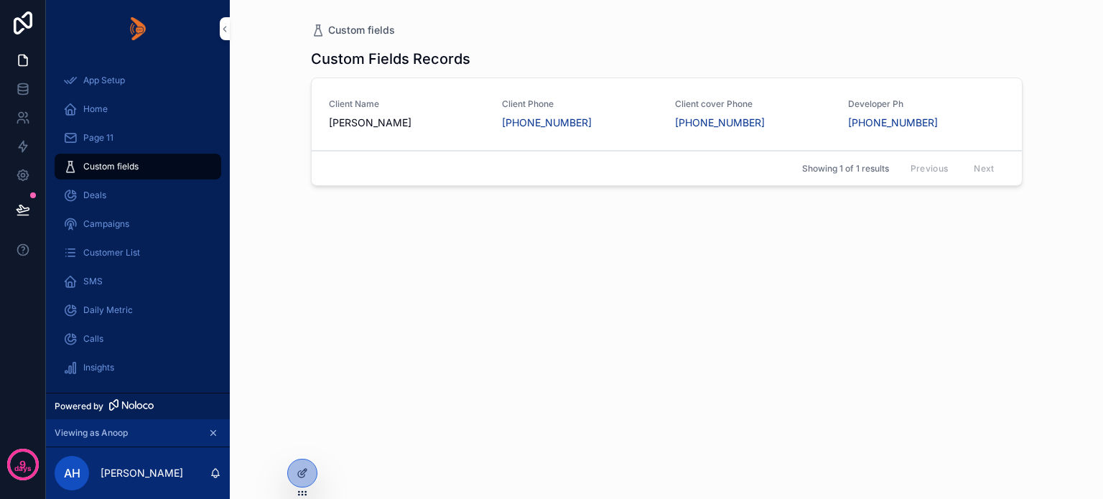
click at [101, 222] on span "Campaigns" at bounding box center [106, 223] width 46 height 11
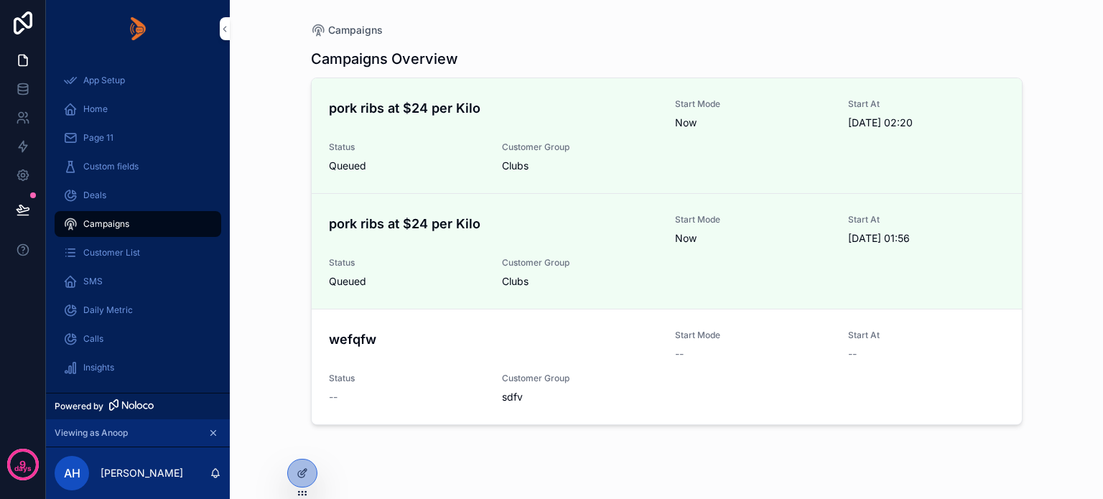
click at [98, 246] on div "Customer List" at bounding box center [137, 252] width 149 height 23
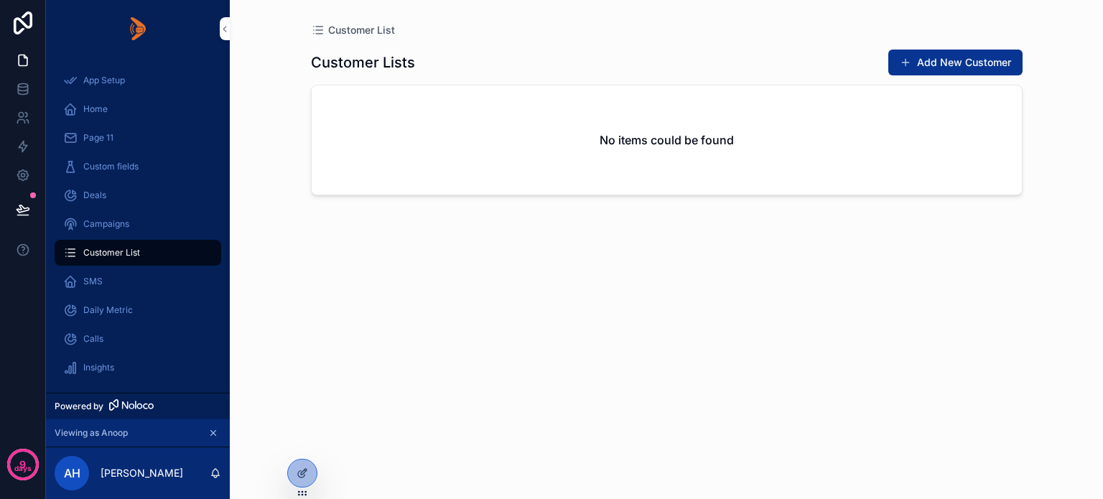
click at [299, 467] on icon at bounding box center [302, 472] width 11 height 11
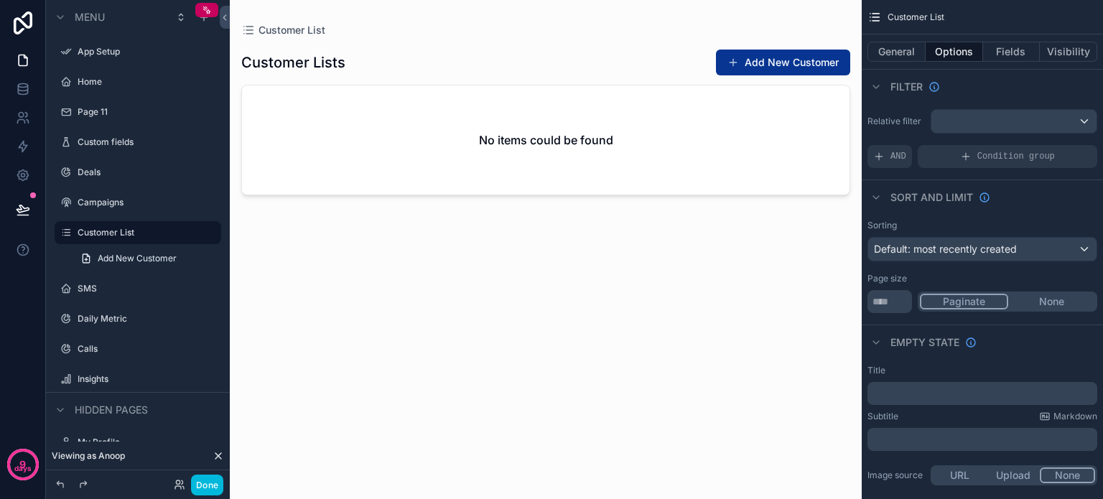
click at [799, 162] on div "scrollable content" at bounding box center [546, 241] width 632 height 482
click at [890, 49] on button "General" at bounding box center [896, 52] width 58 height 20
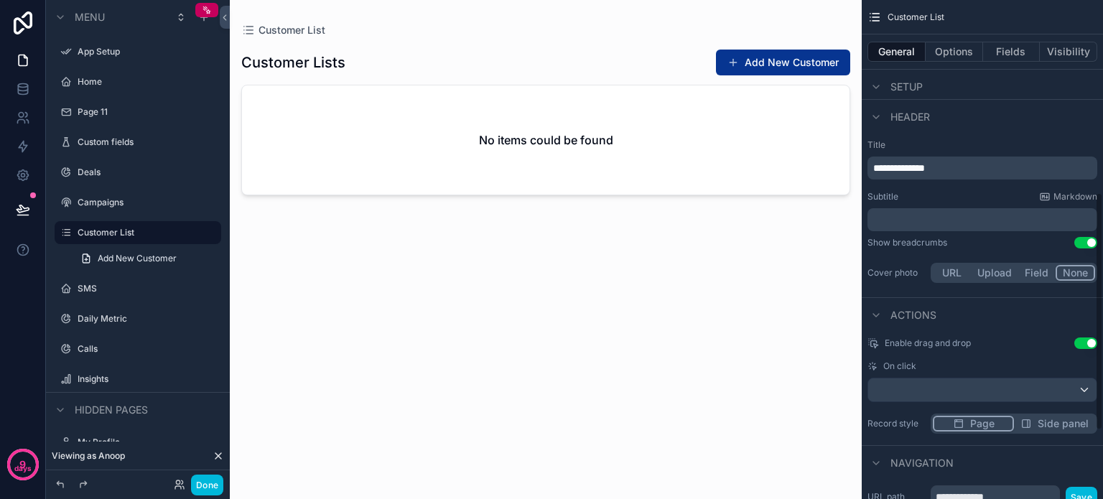
scroll to position [331, 0]
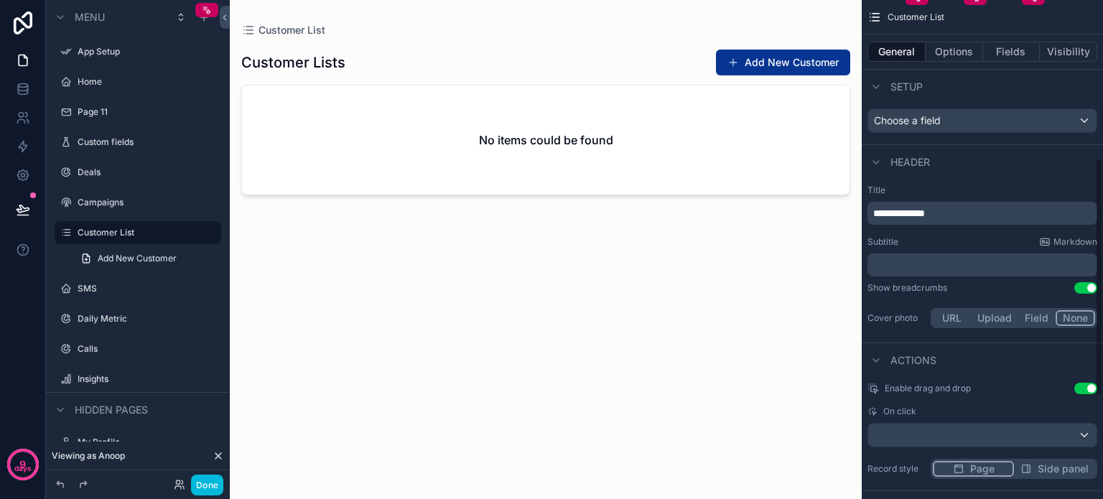
click at [951, 47] on button "Options" at bounding box center [953, 52] width 57 height 20
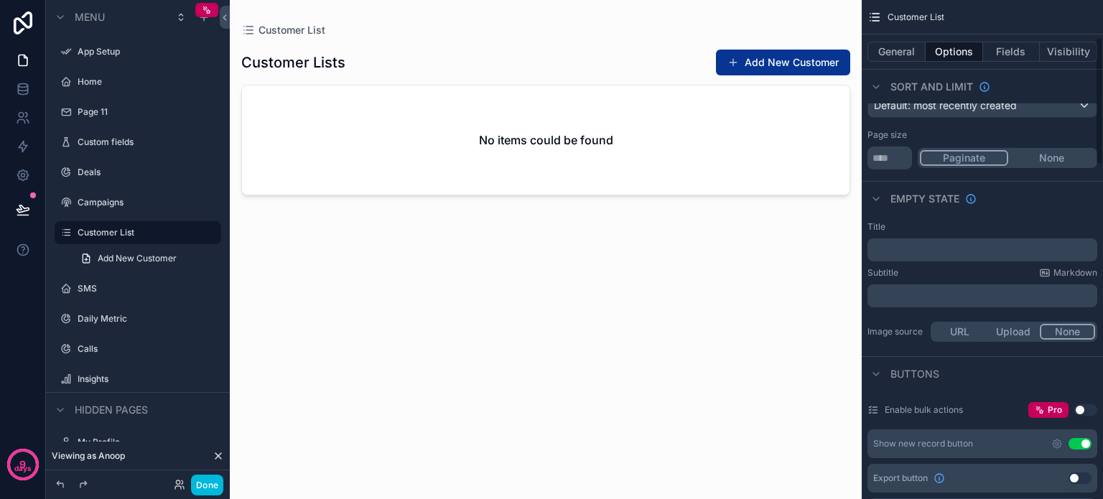
scroll to position [0, 0]
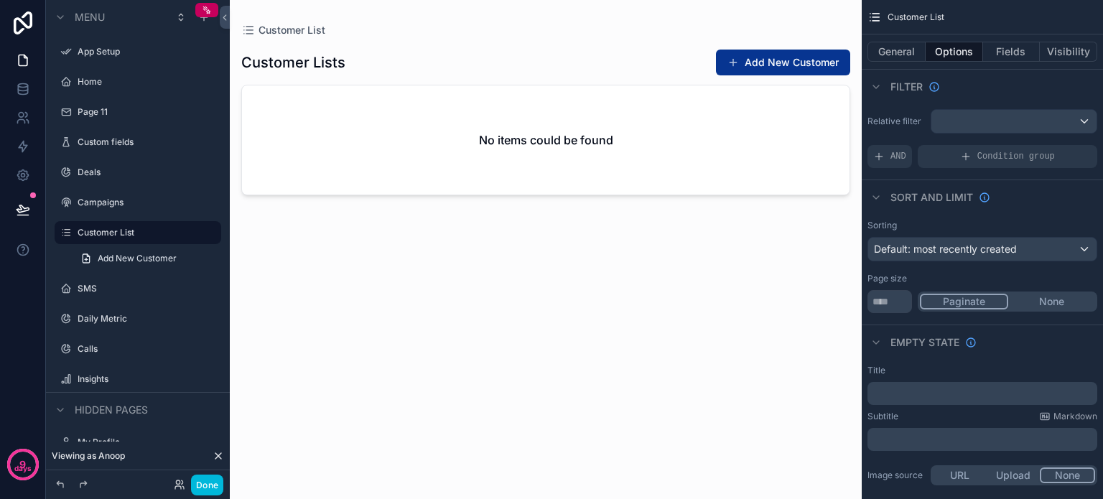
click at [96, 141] on label "Custom fields" at bounding box center [145, 141] width 135 height 11
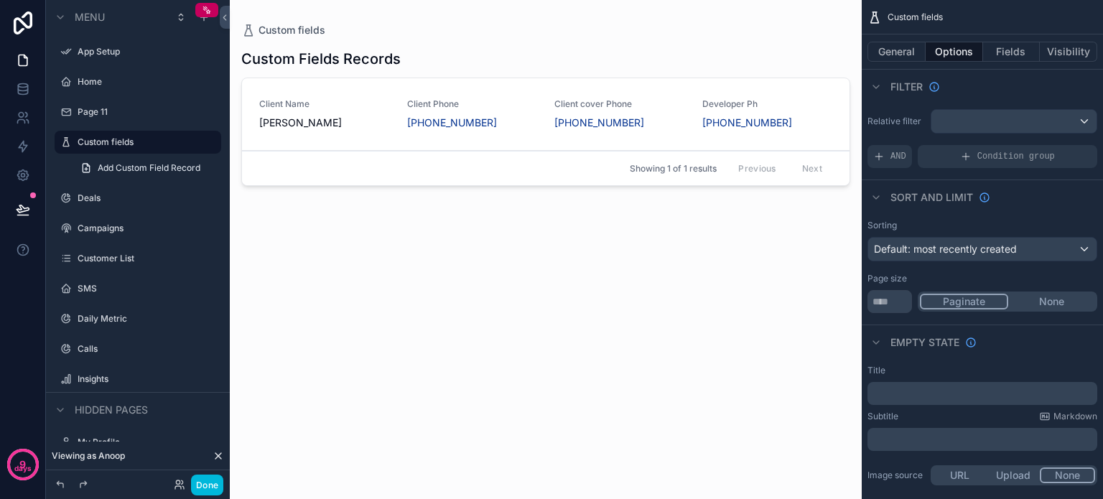
click at [355, 117] on div "scrollable content" at bounding box center [546, 241] width 632 height 482
click at [344, 102] on span "Client Name" at bounding box center [324, 103] width 131 height 11
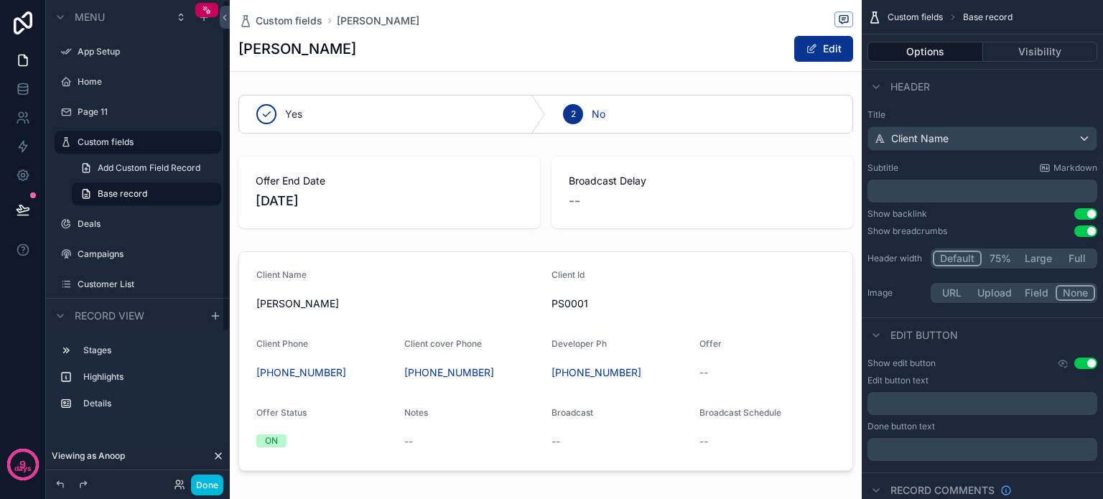
click at [91, 111] on label "Page 11" at bounding box center [145, 111] width 135 height 11
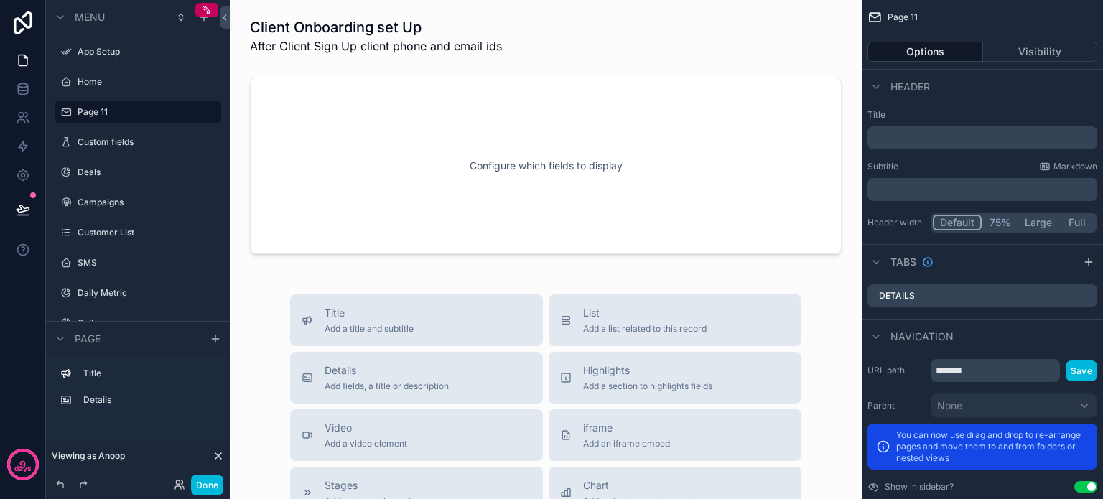
click at [466, 225] on div "scrollable content" at bounding box center [545, 166] width 609 height 188
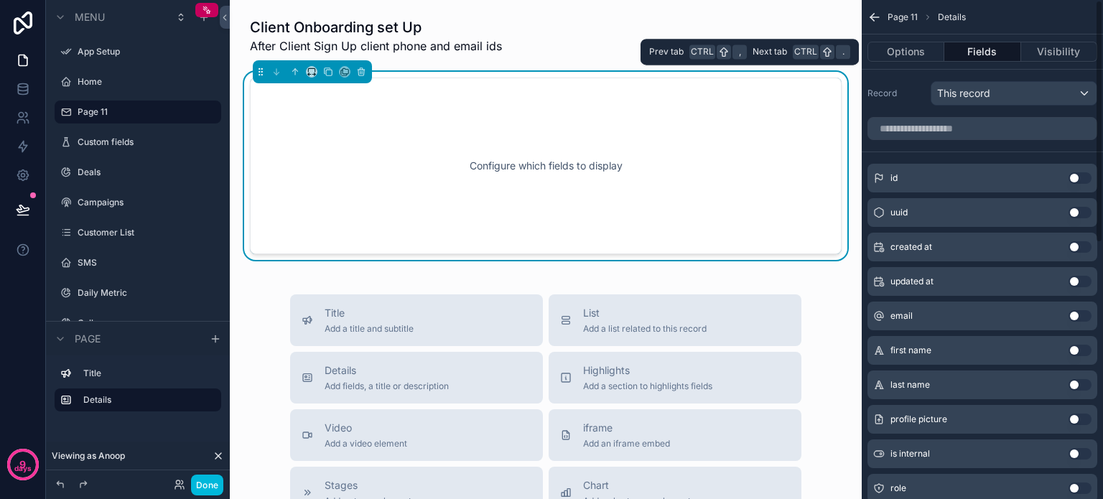
click at [905, 57] on button "Options" at bounding box center [905, 52] width 77 height 20
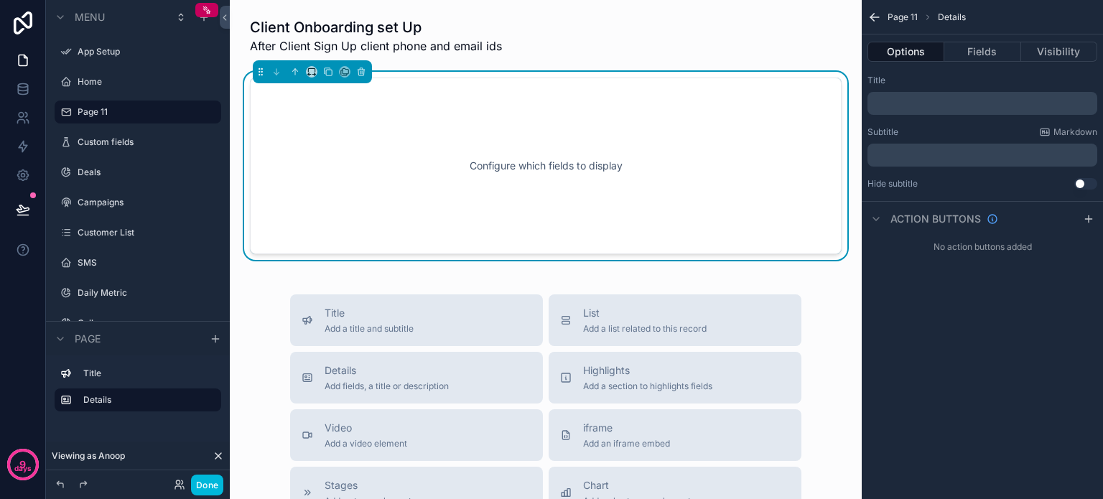
click at [568, 175] on div "Configure which fields to display" at bounding box center [546, 165] width 544 height 129
click at [363, 75] on icon "scrollable content" at bounding box center [361, 73] width 6 height 6
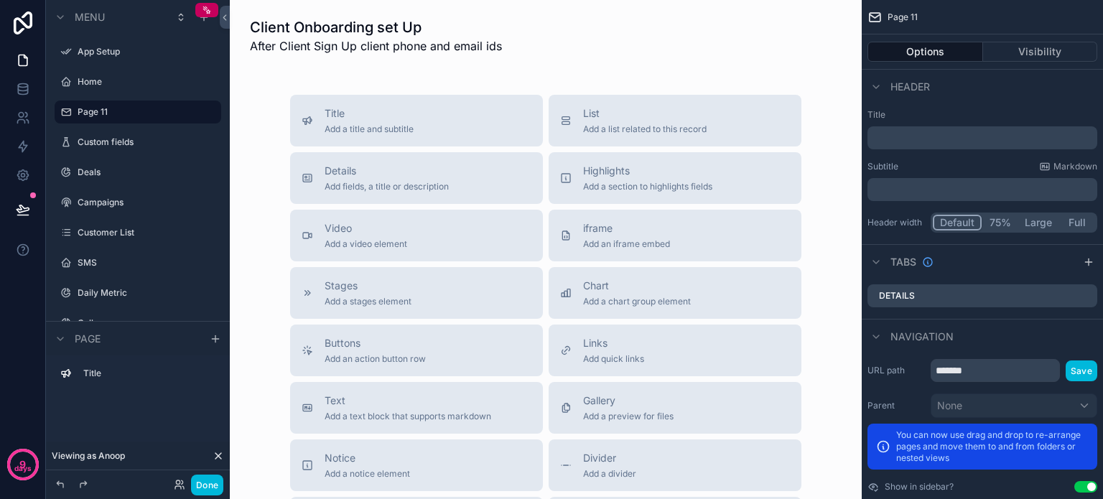
click at [595, 126] on span "Add a list related to this record" at bounding box center [644, 128] width 123 height 11
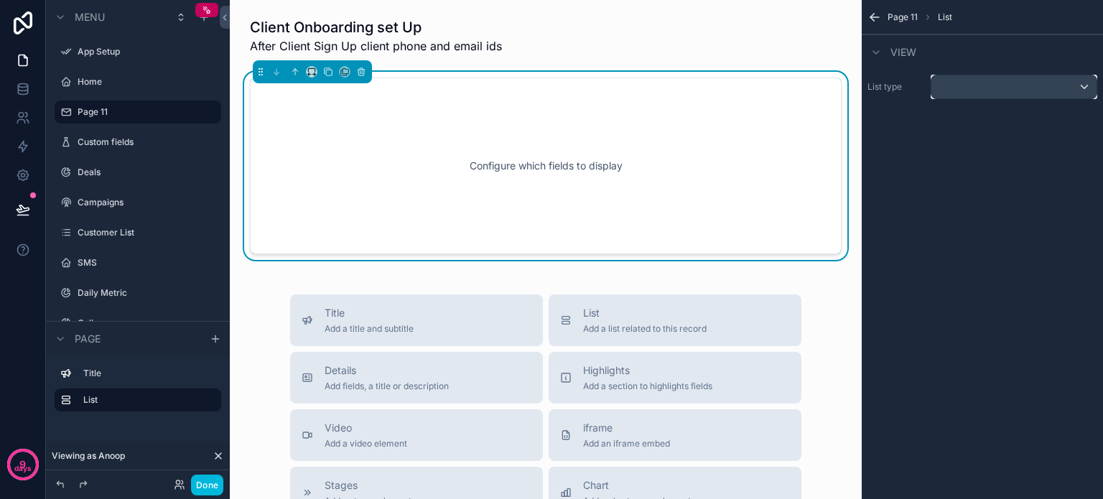
click at [984, 83] on div "scrollable content" at bounding box center [1013, 86] width 165 height 23
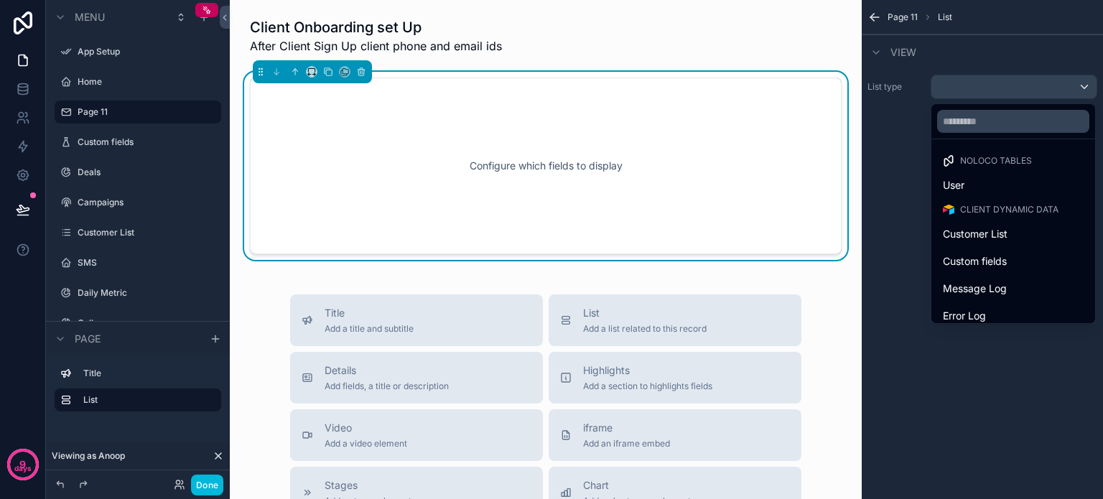
click at [982, 257] on span "Custom fields" at bounding box center [975, 261] width 64 height 17
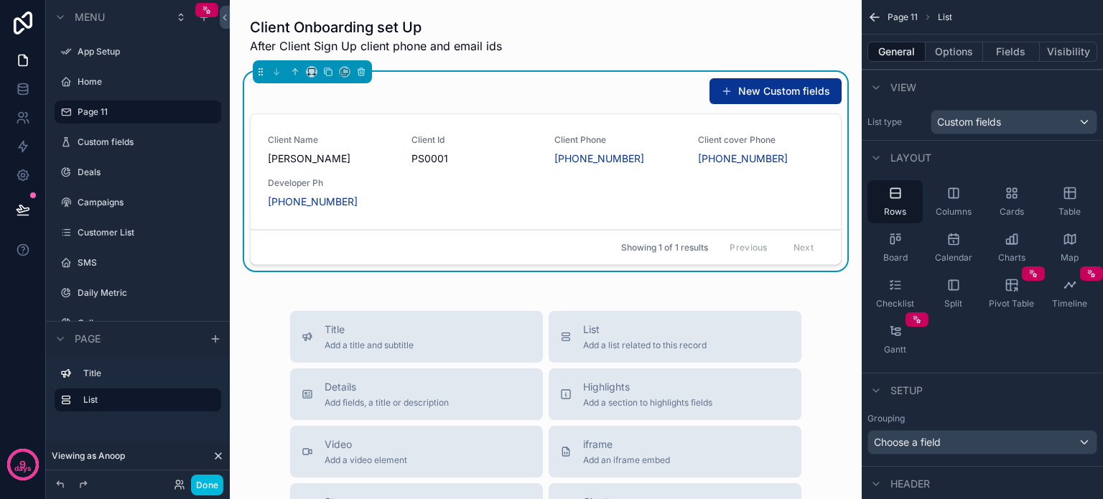
click at [958, 54] on button "Options" at bounding box center [953, 52] width 57 height 20
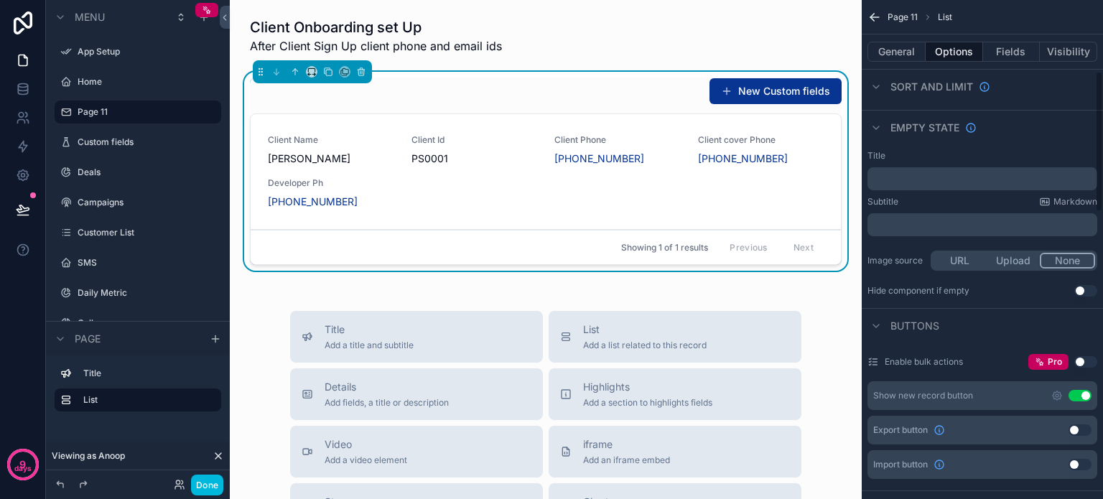
scroll to position [287, 0]
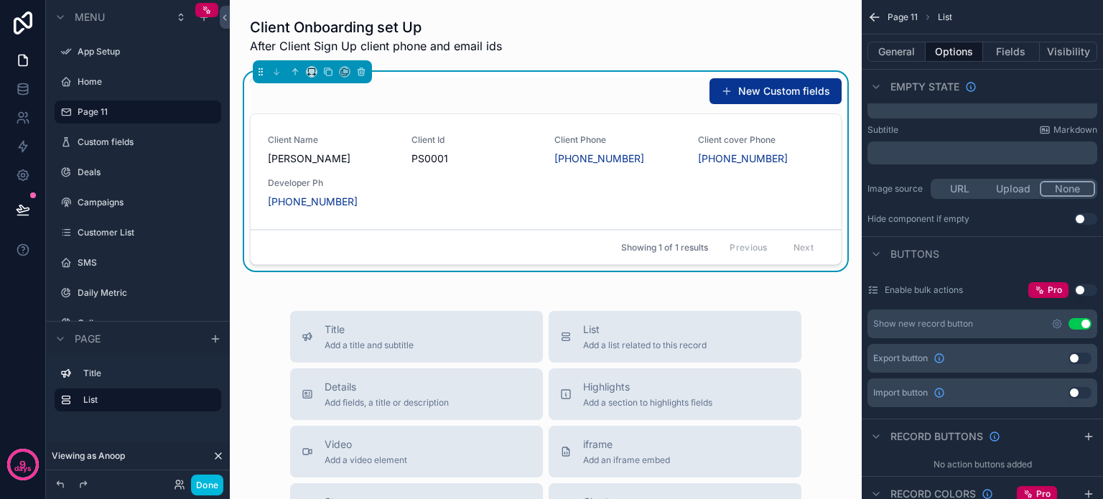
click at [1073, 324] on button "Use setting" at bounding box center [1079, 323] width 23 height 11
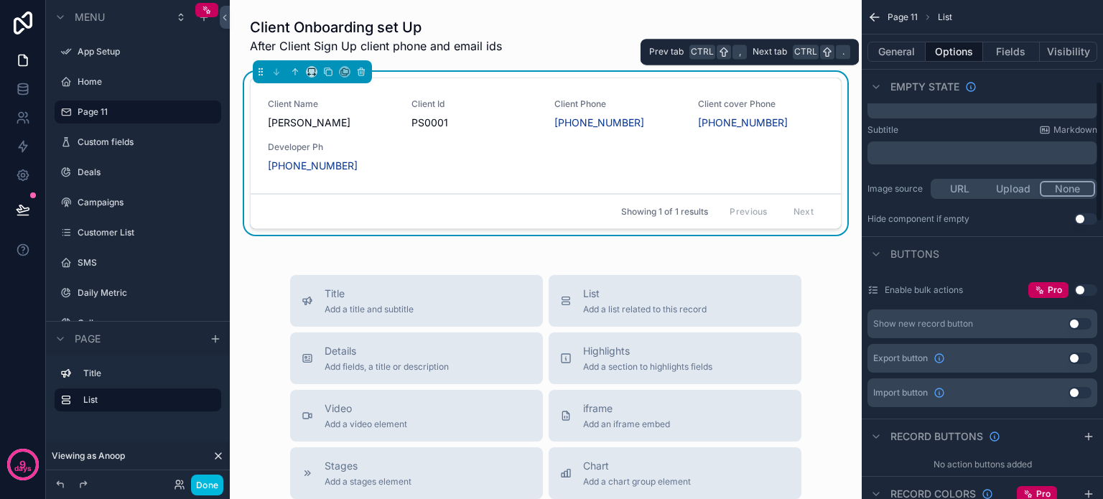
click at [1015, 48] on button "Fields" at bounding box center [1011, 52] width 57 height 20
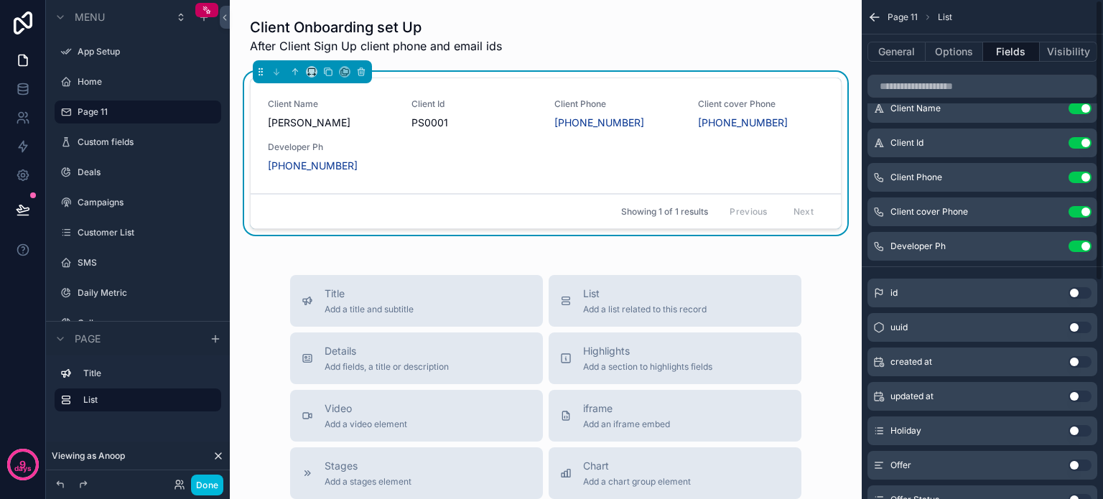
scroll to position [0, 0]
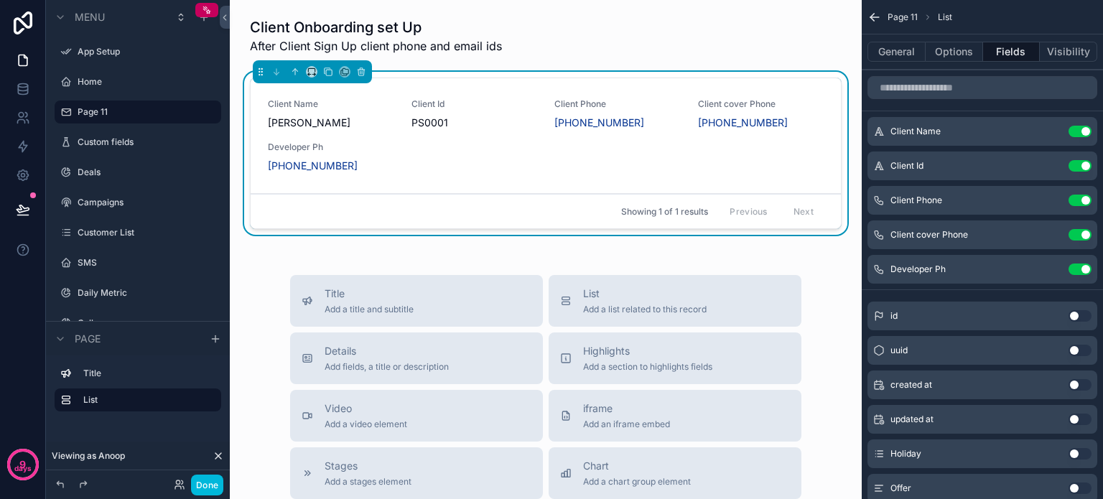
click at [1077, 165] on button "Use setting" at bounding box center [1079, 165] width 23 height 11
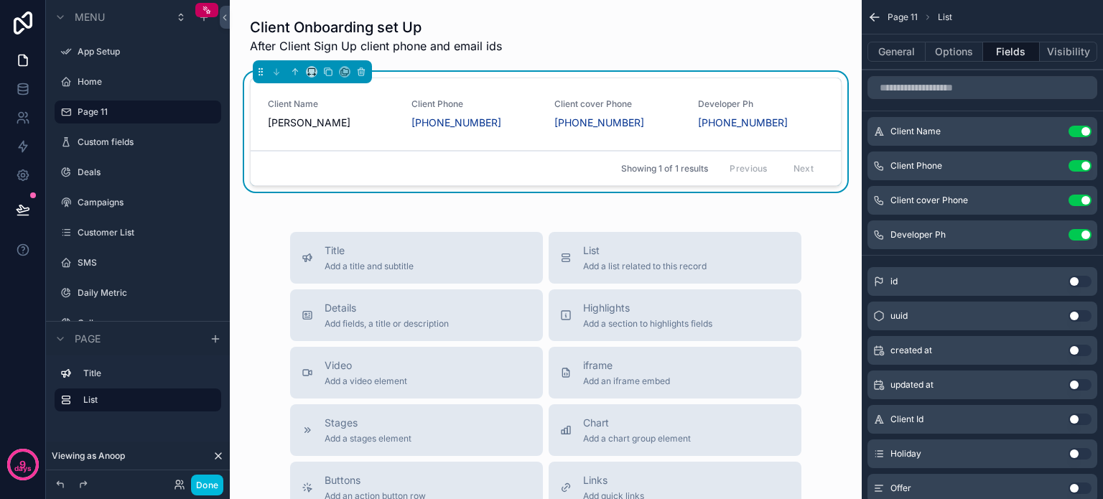
click at [500, 134] on link "Client Name [PERSON_NAME] Client Phone [PHONE_NUMBER] Client cover Phone [PHONE…" at bounding box center [546, 114] width 590 height 73
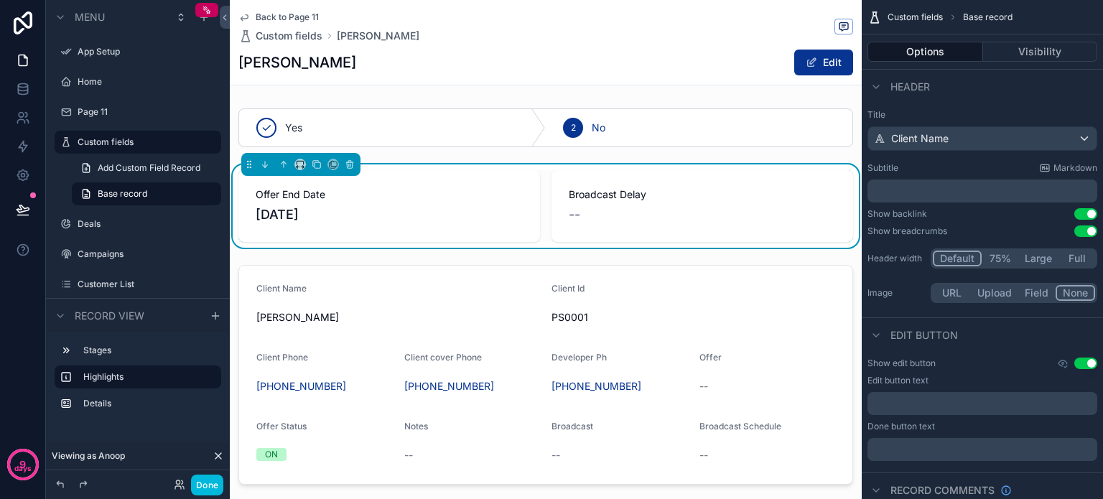
click at [707, 146] on div "scrollable content" at bounding box center [546, 128] width 632 height 50
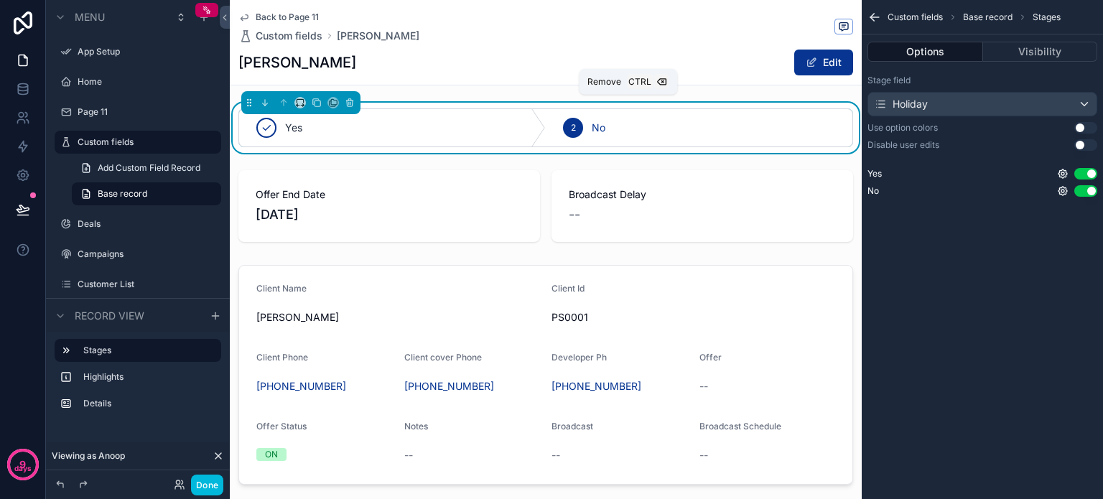
click at [347, 99] on icon "scrollable content" at bounding box center [350, 103] width 10 height 10
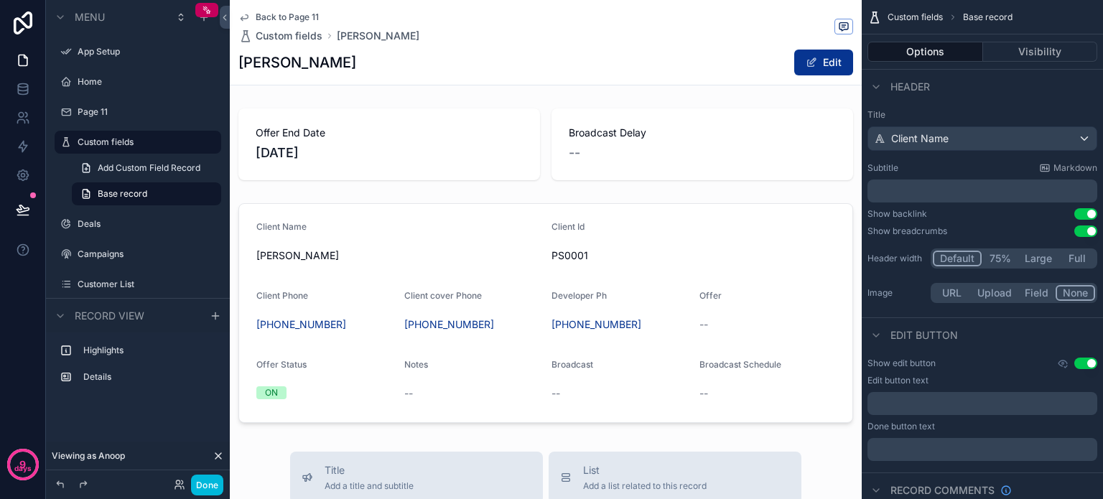
click at [556, 123] on div "scrollable content" at bounding box center [546, 144] width 632 height 83
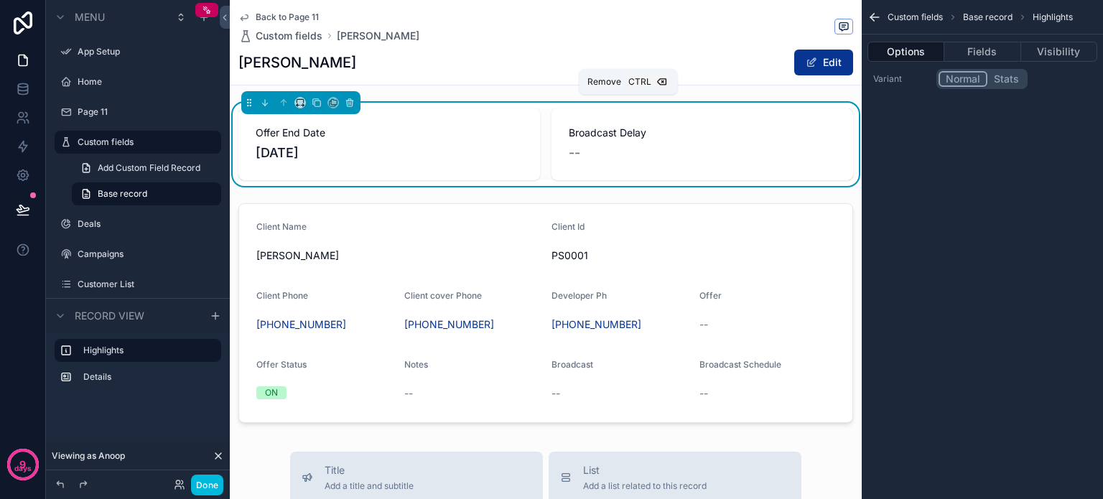
click at [347, 98] on icon "scrollable content" at bounding box center [350, 103] width 10 height 10
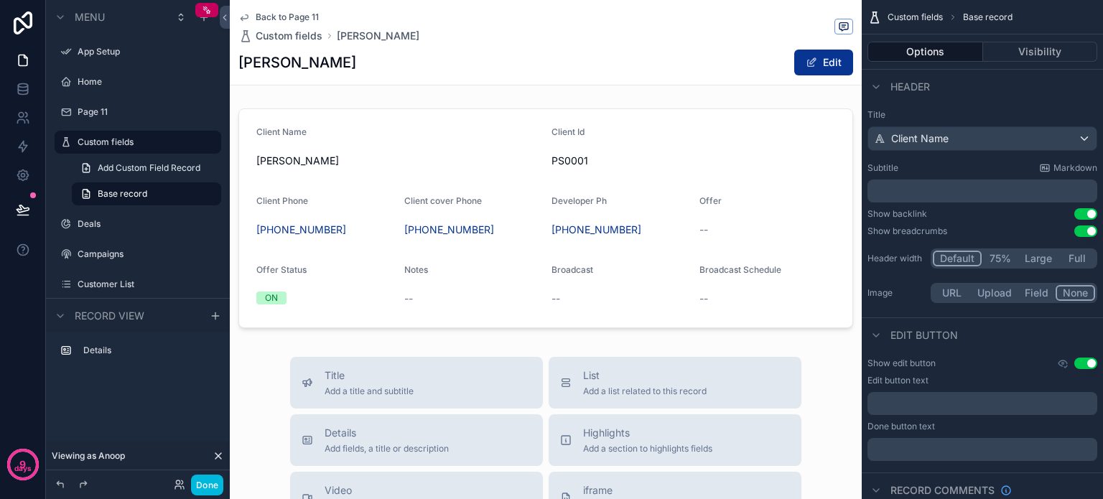
click at [681, 153] on div "scrollable content" at bounding box center [546, 218] width 632 height 231
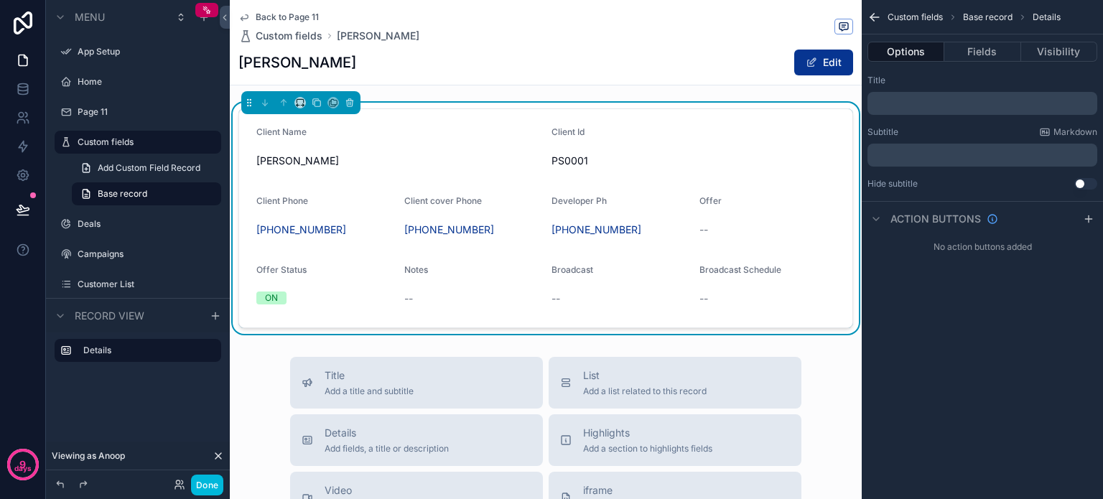
click at [971, 52] on button "Fields" at bounding box center [982, 52] width 76 height 20
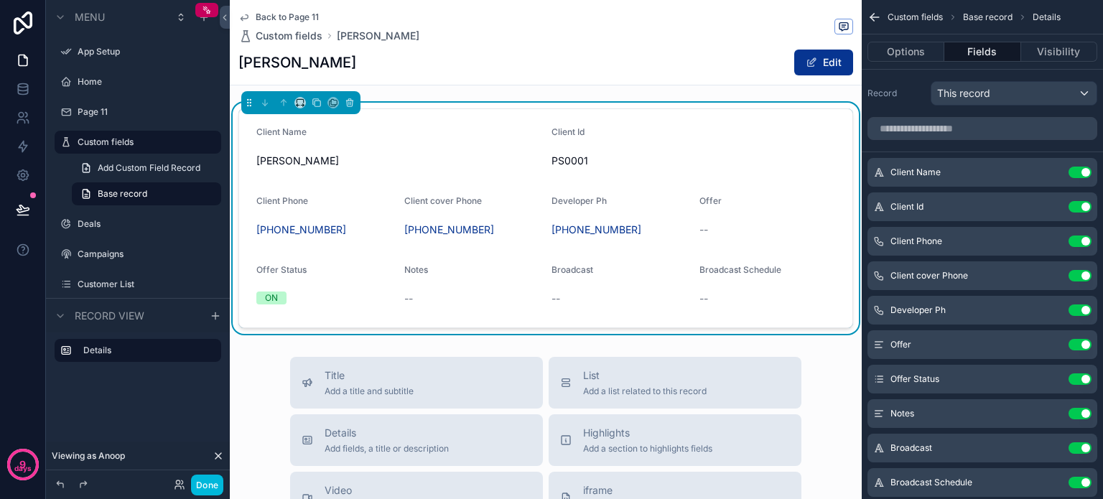
click at [1077, 203] on button "Use setting" at bounding box center [1079, 206] width 23 height 11
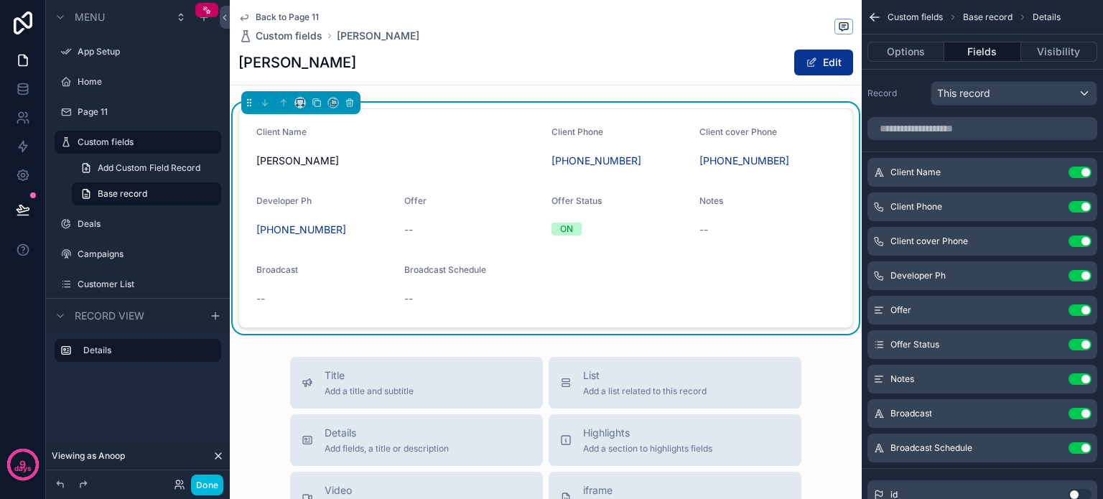
click at [1074, 307] on button "Use setting" at bounding box center [1079, 309] width 23 height 11
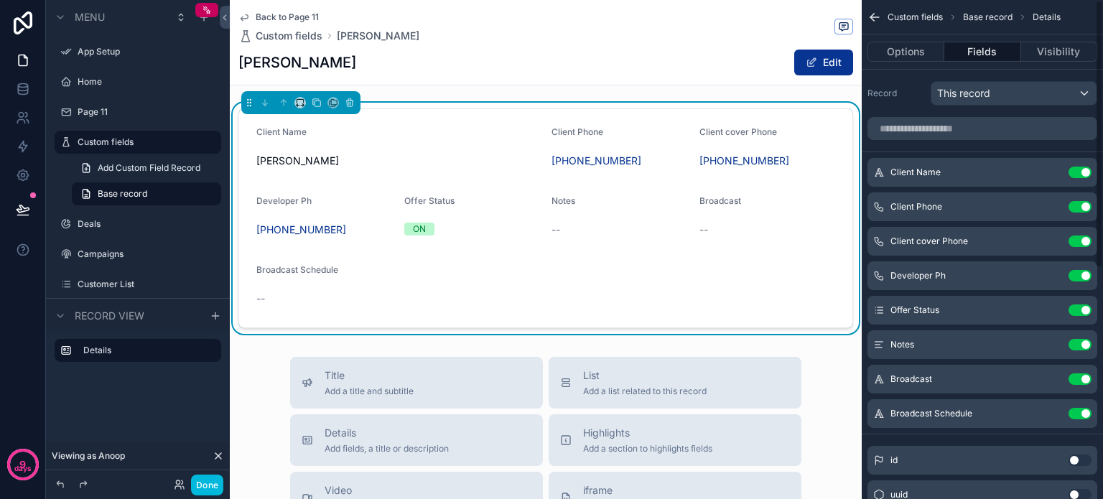
click at [1077, 309] on button "Use setting" at bounding box center [1079, 309] width 23 height 11
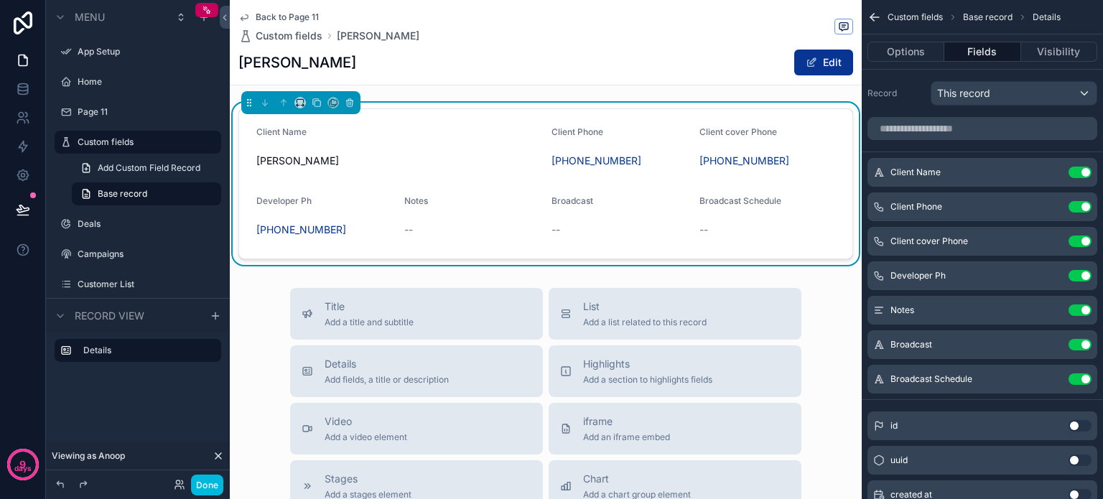
click at [1070, 311] on button "Use setting" at bounding box center [1079, 309] width 23 height 11
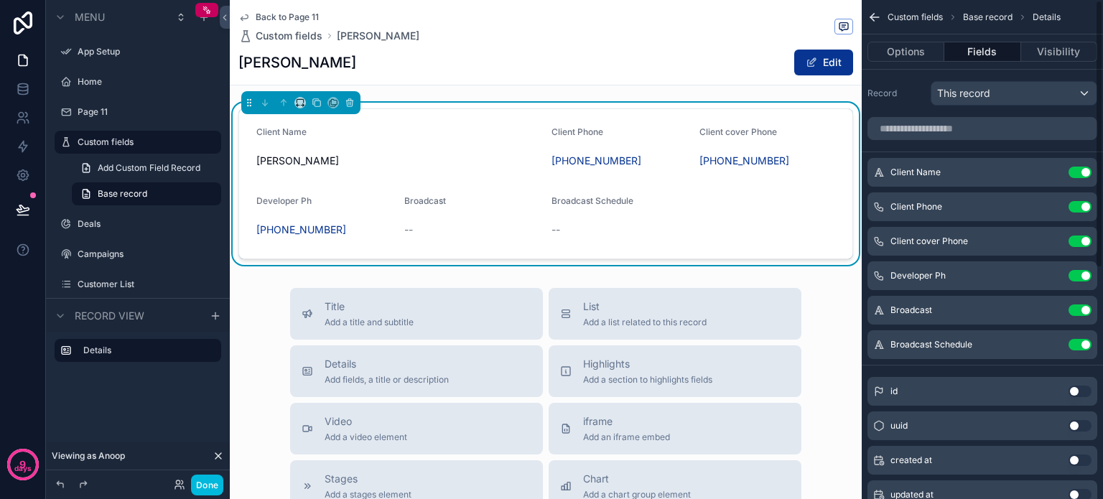
click at [1074, 341] on button "Use setting" at bounding box center [1079, 344] width 23 height 11
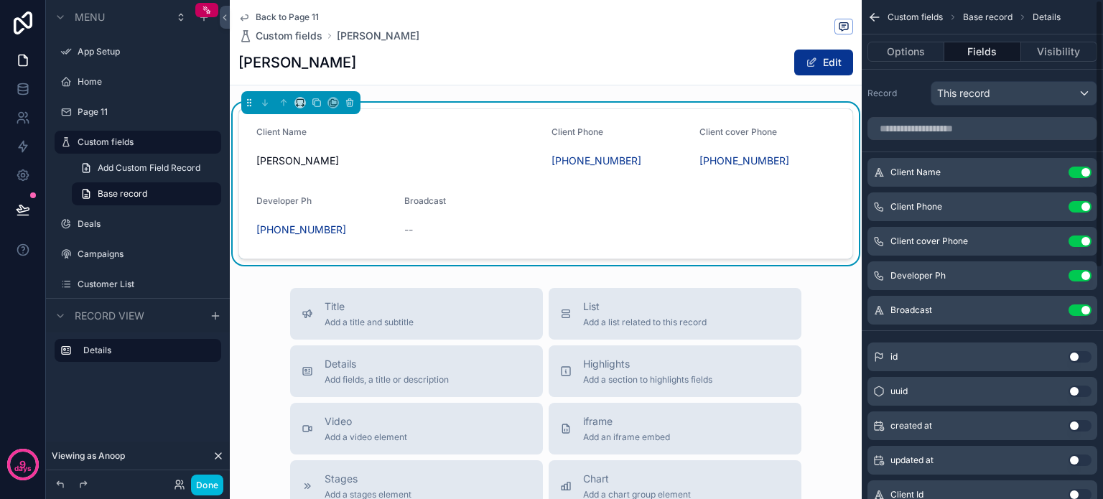
click at [1073, 310] on button "Use setting" at bounding box center [1079, 309] width 23 height 11
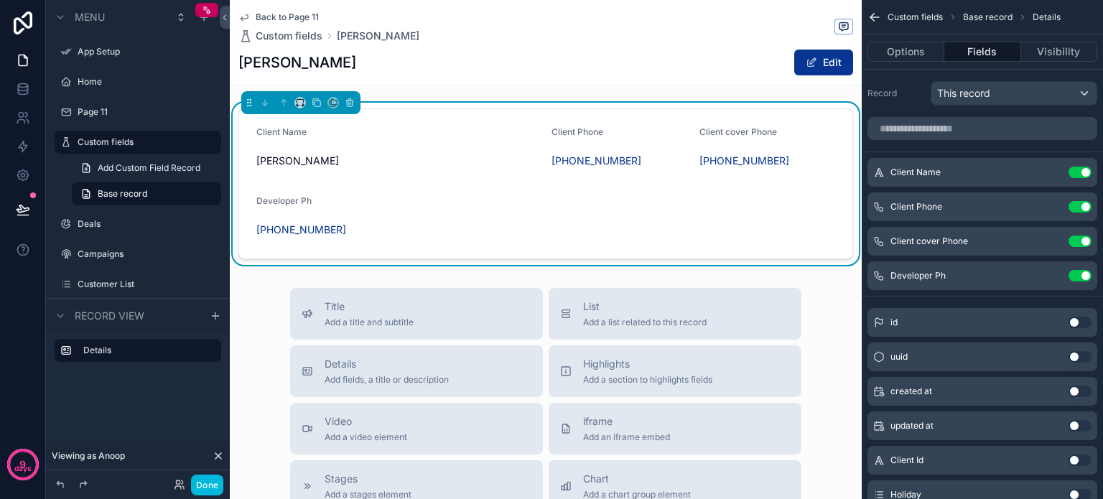
drag, startPoint x: 169, startPoint y: 195, endPoint x: 156, endPoint y: 206, distance: 17.8
click at [152, 215] on div "Deals" at bounding box center [137, 224] width 161 height 23
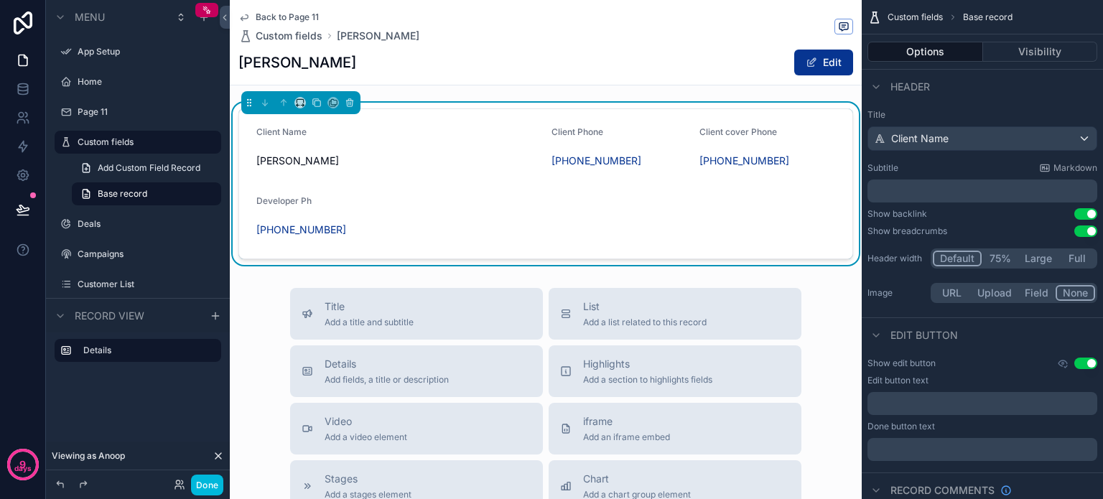
click at [164, 195] on link "Base record" at bounding box center [146, 193] width 149 height 23
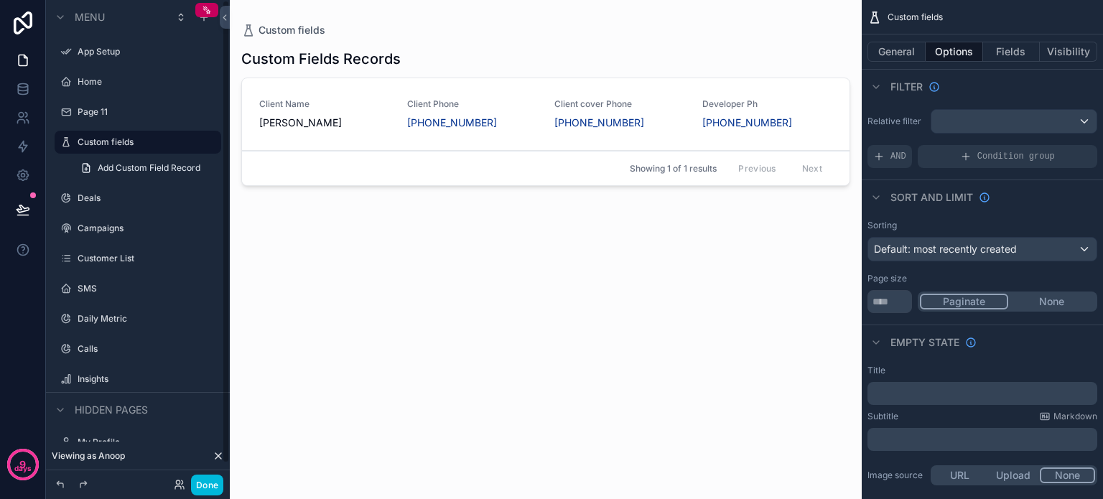
click at [147, 174] on link "Add Custom Field Record" at bounding box center [146, 168] width 149 height 23
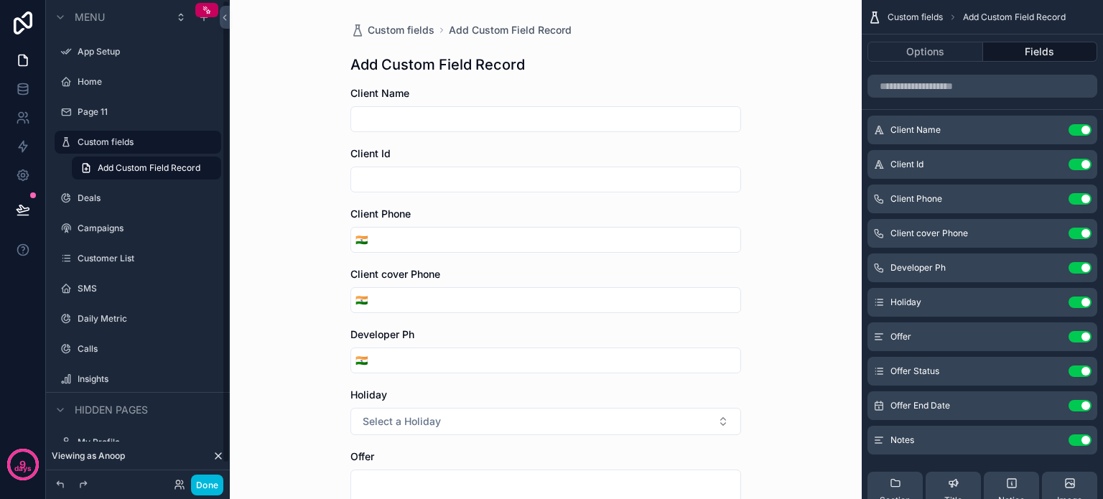
click at [138, 145] on label "Custom fields" at bounding box center [145, 141] width 135 height 11
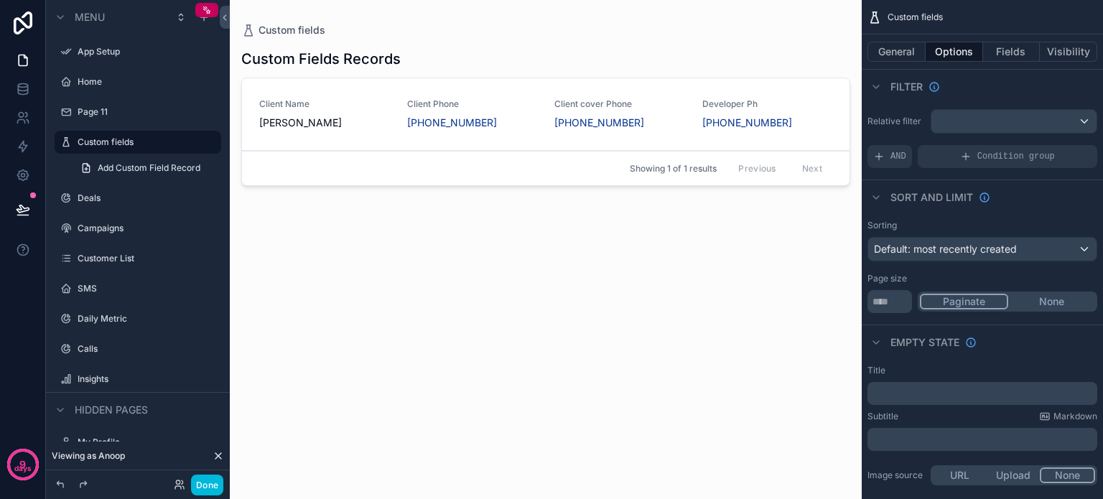
click at [506, 138] on link "Client Name [PERSON_NAME] Client Phone [PHONE_NUMBER] Client cover Phone [PHONE…" at bounding box center [545, 114] width 607 height 73
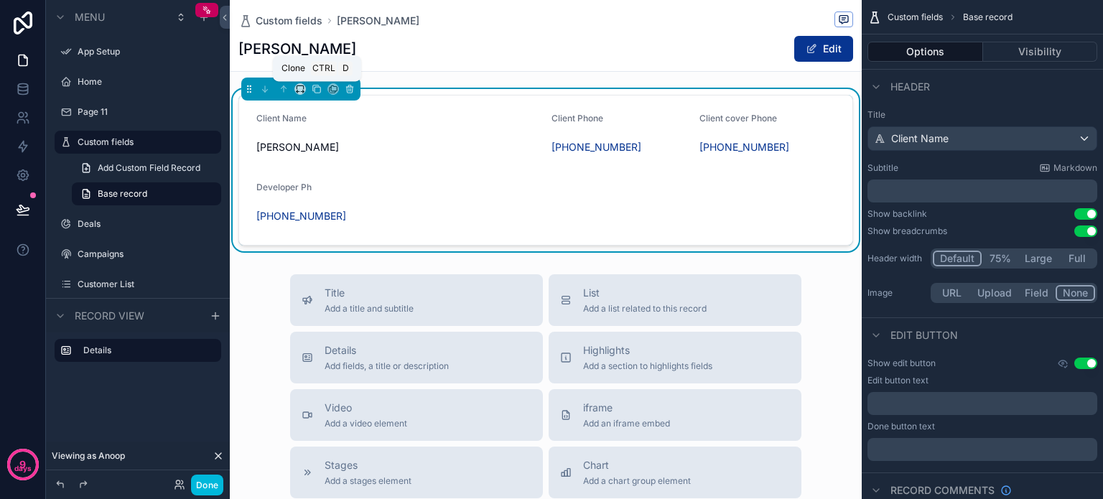
click at [314, 85] on icon "scrollable content" at bounding box center [316, 88] width 6 height 6
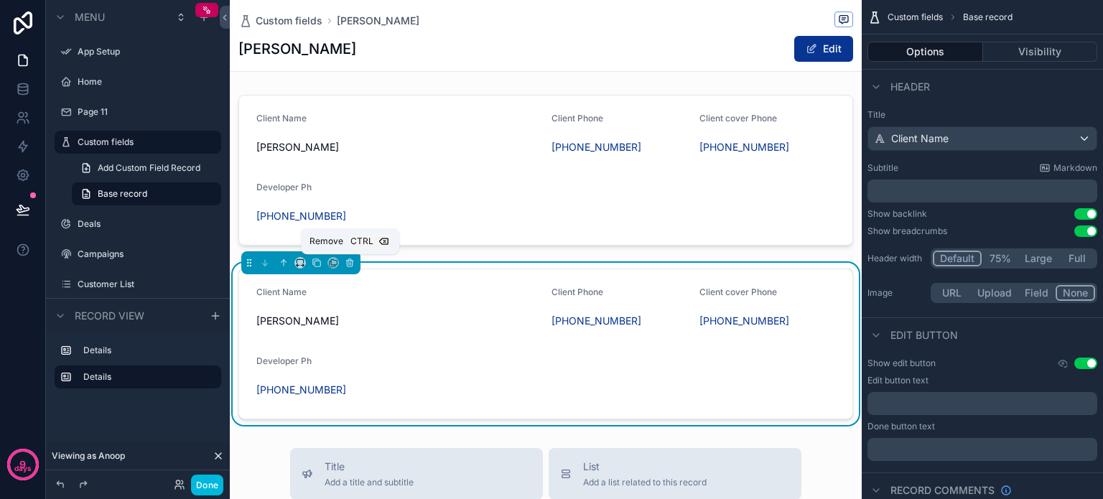
click at [345, 263] on icon "scrollable content" at bounding box center [350, 263] width 10 height 10
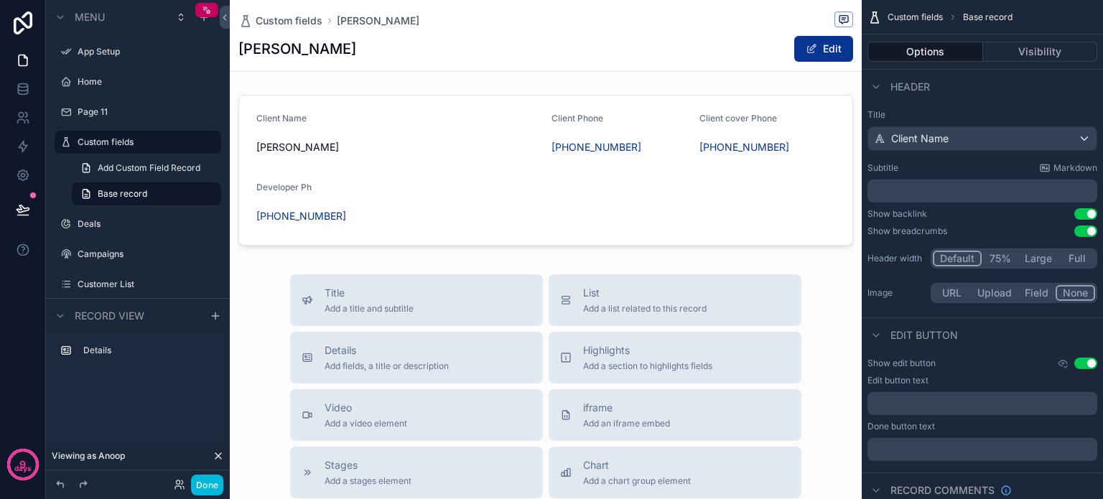
drag, startPoint x: 359, startPoint y: 134, endPoint x: 307, endPoint y: 143, distance: 52.5
click at [307, 143] on div "scrollable content" at bounding box center [546, 170] width 632 height 162
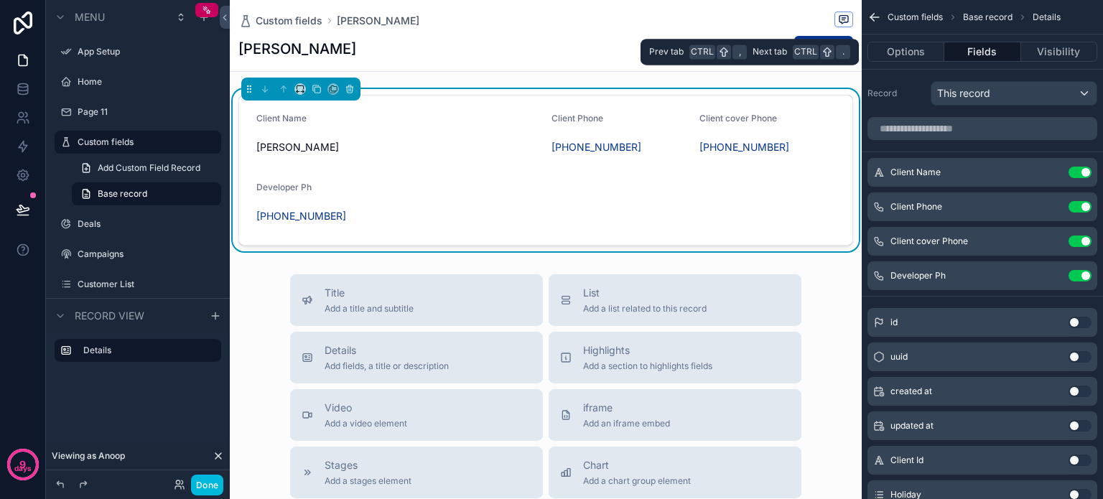
click at [900, 58] on button "Options" at bounding box center [905, 52] width 77 height 20
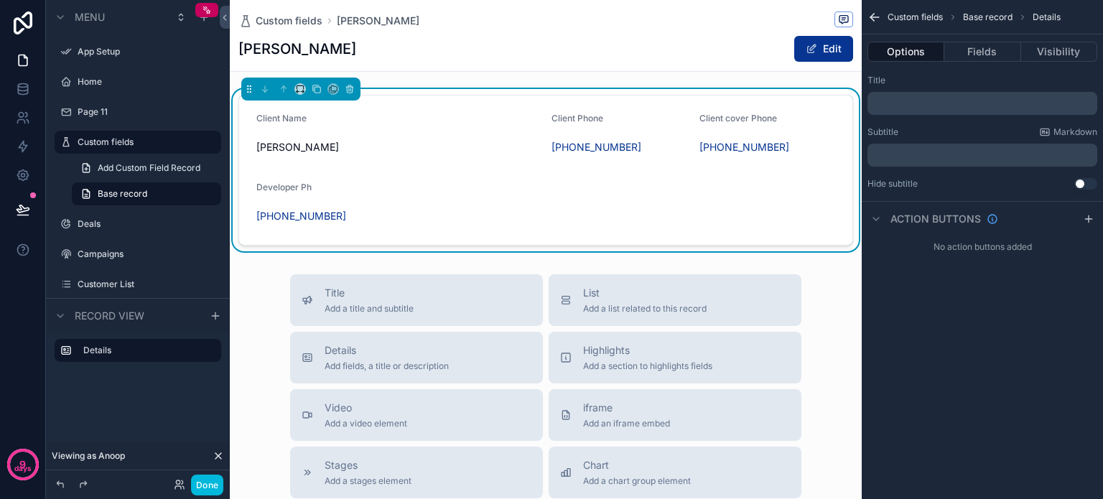
click at [103, 143] on label "Custom fields" at bounding box center [145, 141] width 135 height 11
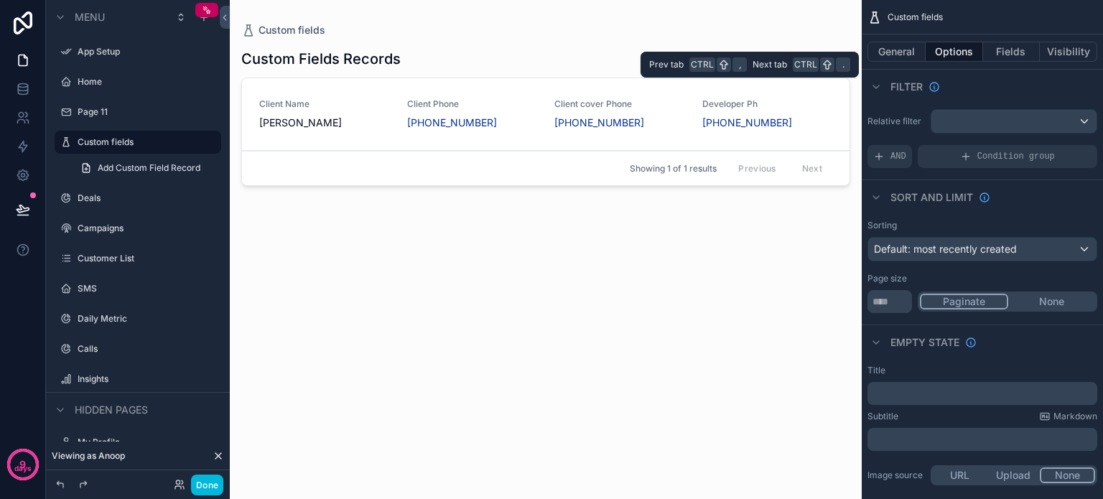
click at [1074, 48] on button "Visibility" at bounding box center [1068, 52] width 57 height 20
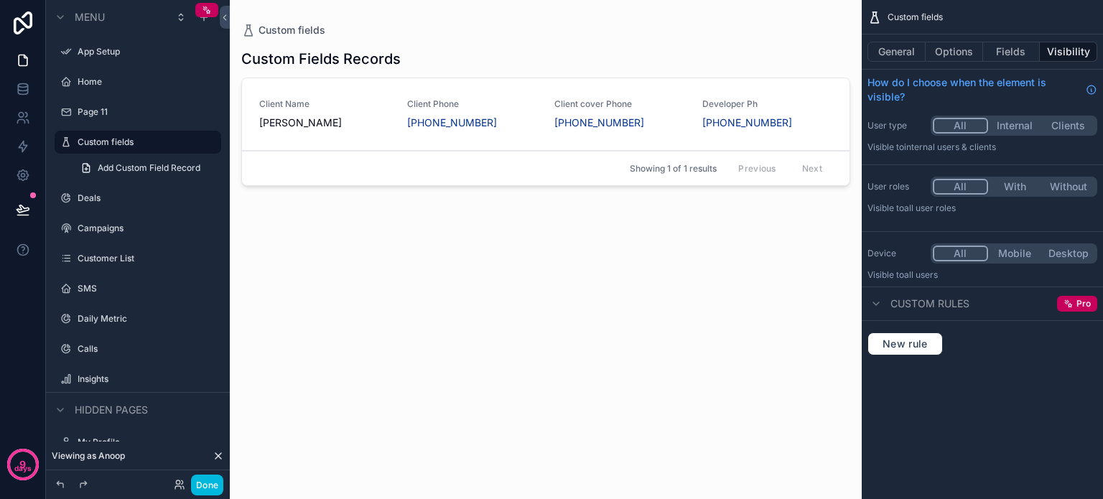
click at [1009, 122] on button "Internal" at bounding box center [1015, 126] width 54 height 16
click at [336, 122] on span "[PERSON_NAME]" at bounding box center [324, 123] width 131 height 14
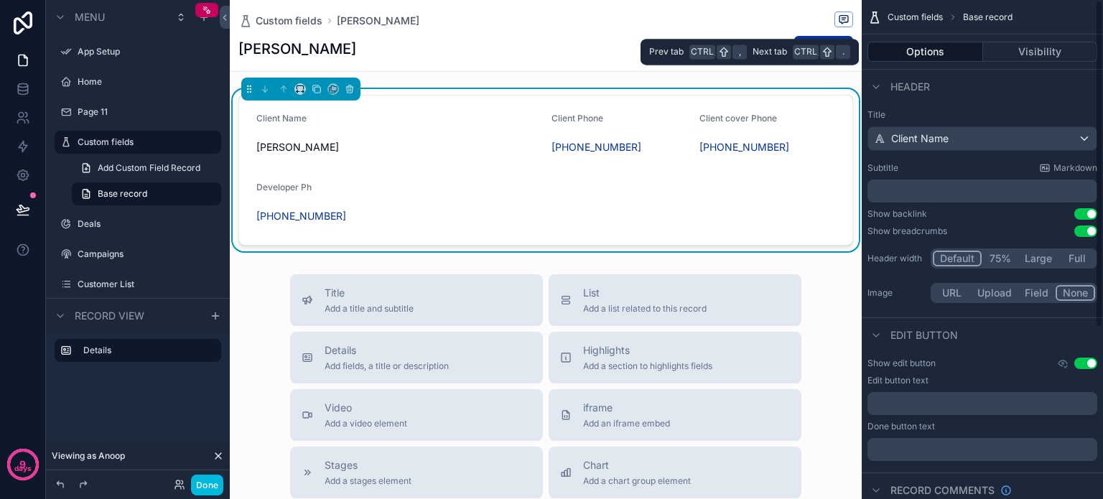
click at [1022, 45] on button "Visibility" at bounding box center [1040, 52] width 115 height 20
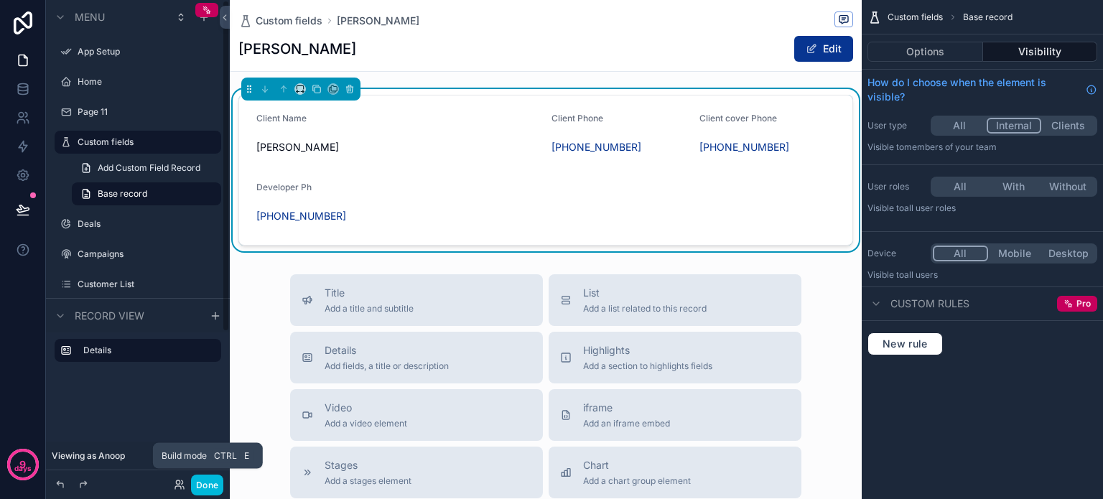
click at [200, 483] on button "Done" at bounding box center [207, 485] width 32 height 21
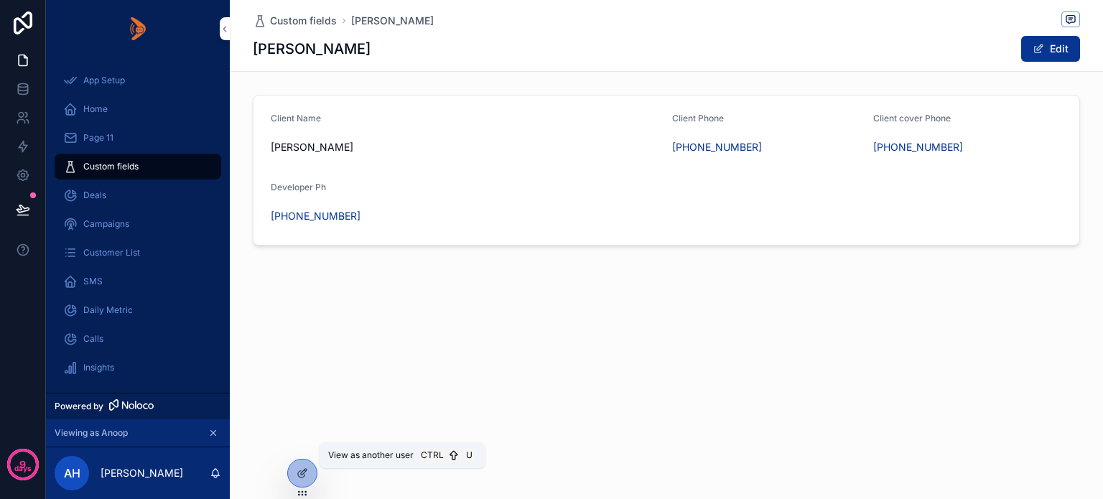
click at [0, 0] on icon at bounding box center [0, 0] width 0 height 0
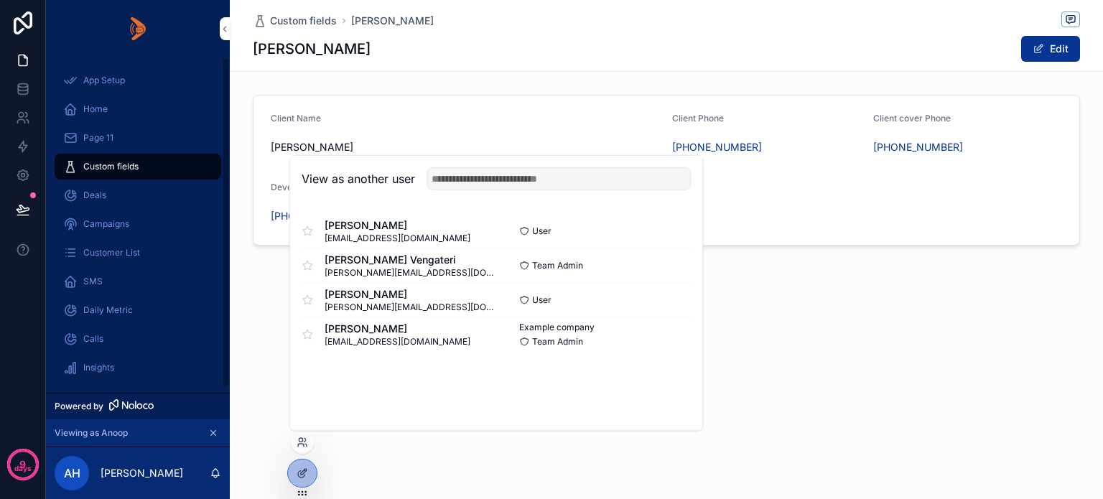
click at [191, 312] on div "Daily Metric" at bounding box center [137, 310] width 149 height 23
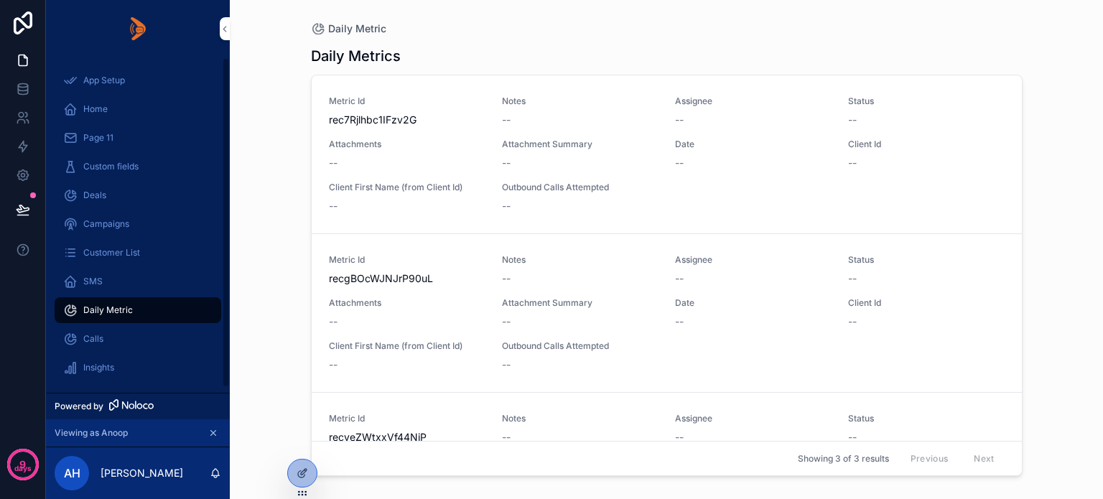
click at [107, 163] on span "Custom fields" at bounding box center [110, 166] width 55 height 11
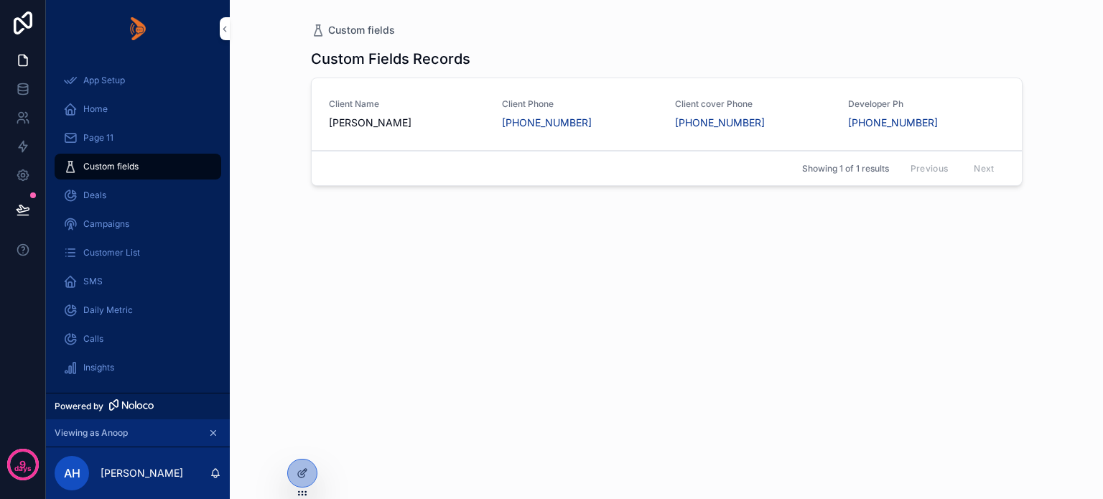
click at [416, 140] on link "Client Name [PERSON_NAME] Client Phone [PHONE_NUMBER] Client cover Phone [PHONE…" at bounding box center [667, 114] width 710 height 73
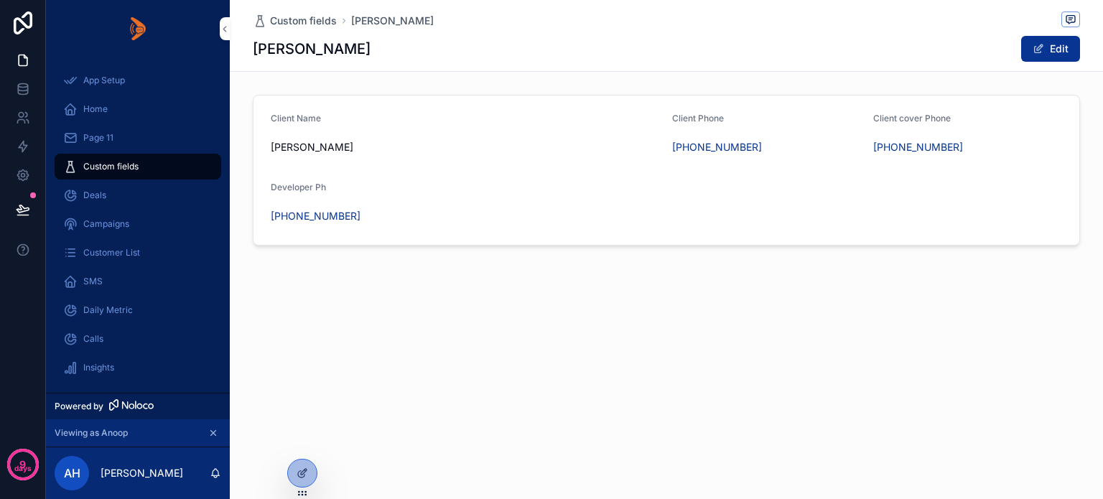
click at [1034, 52] on span "scrollable content" at bounding box center [1037, 48] width 11 height 11
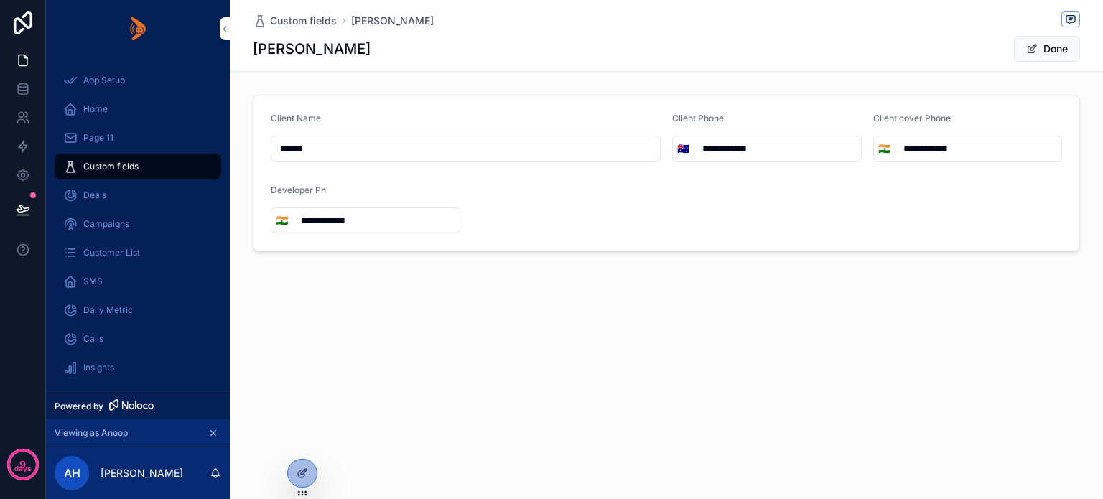
click at [596, 296] on div "**********" at bounding box center [666, 174] width 873 height 349
click at [322, 294] on div "**********" at bounding box center [666, 174] width 873 height 349
click at [302, 476] on icon at bounding box center [302, 472] width 11 height 11
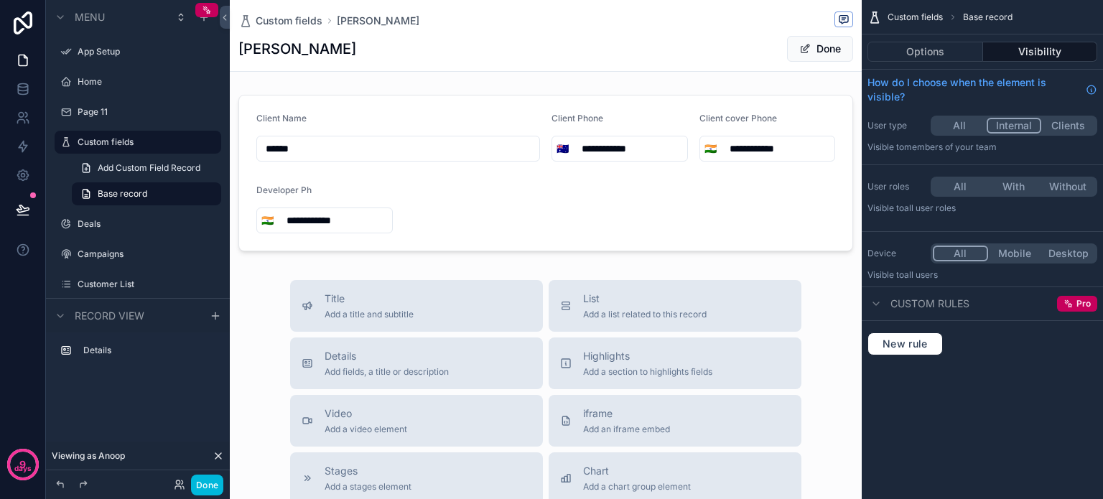
click at [0, 0] on icon "scrollable content" at bounding box center [0, 0] width 0 height 0
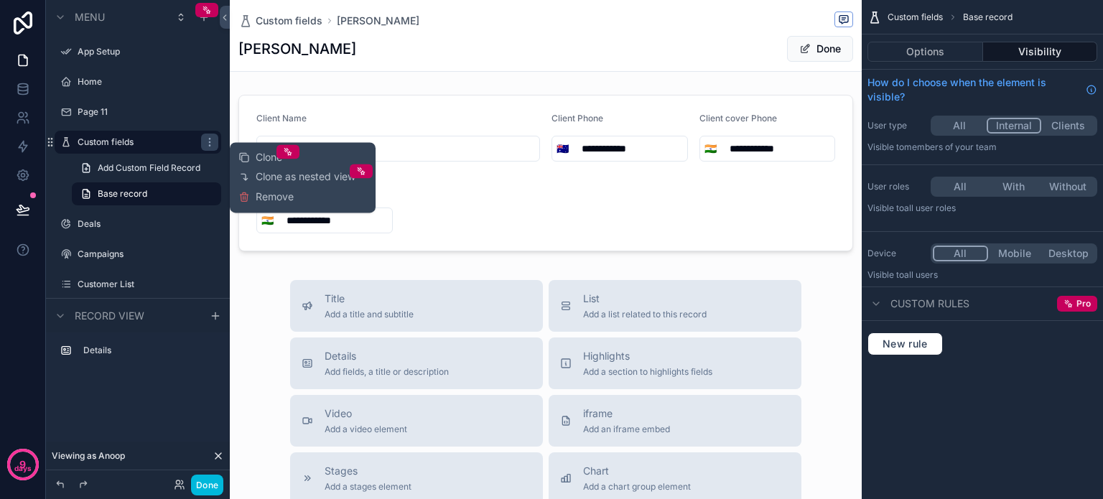
click at [271, 193] on span "Remove" at bounding box center [275, 197] width 38 height 14
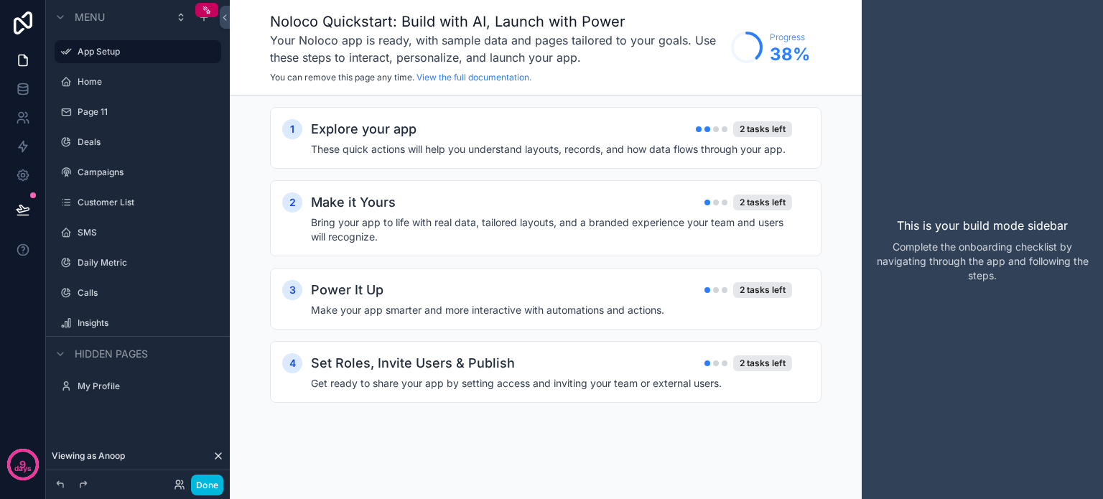
click at [0, 0] on icon "scrollable content" at bounding box center [0, 0] width 0 height 0
click at [268, 146] on span "Remove" at bounding box center [275, 147] width 38 height 14
click at [195, 484] on button "Done" at bounding box center [207, 485] width 32 height 21
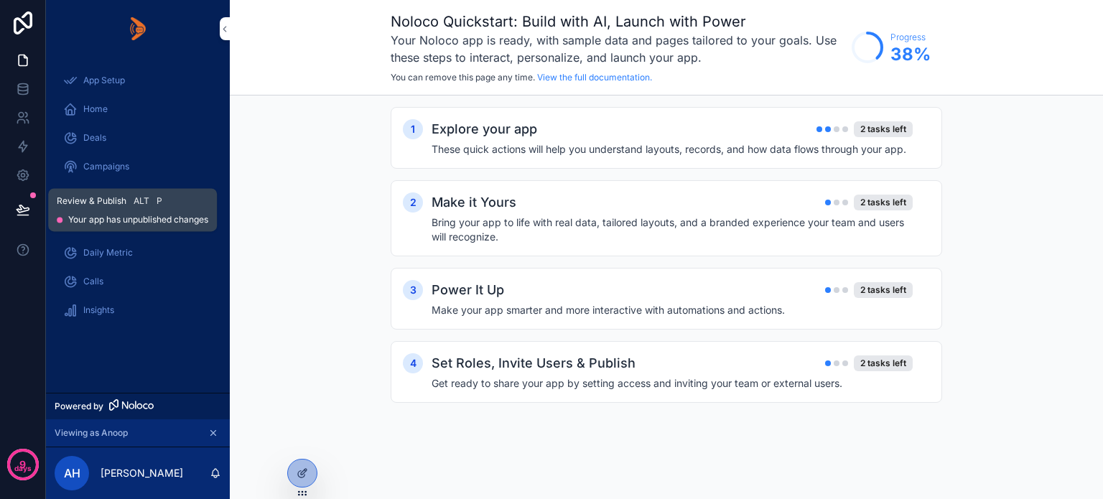
click at [32, 207] on button at bounding box center [23, 210] width 32 height 40
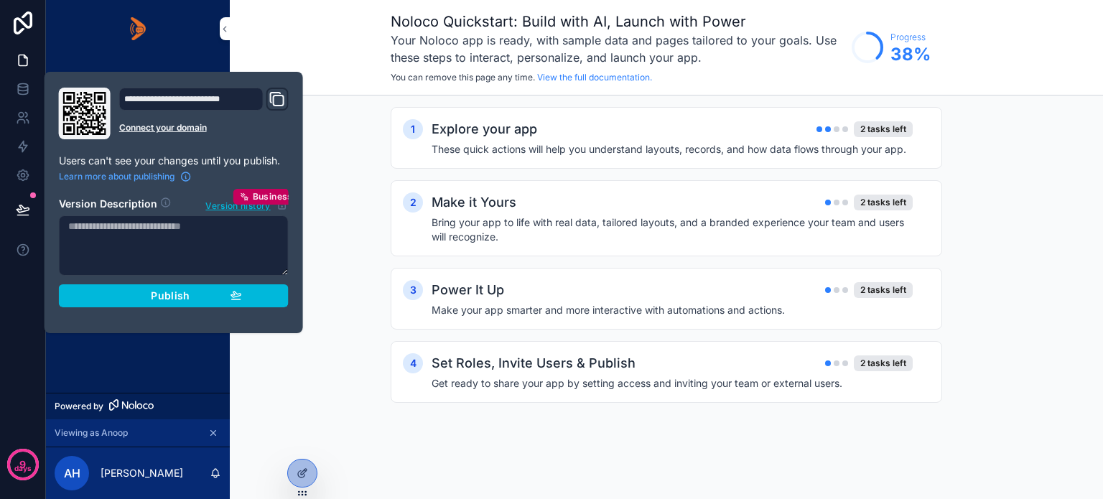
click at [156, 302] on button "Publish" at bounding box center [174, 295] width 230 height 23
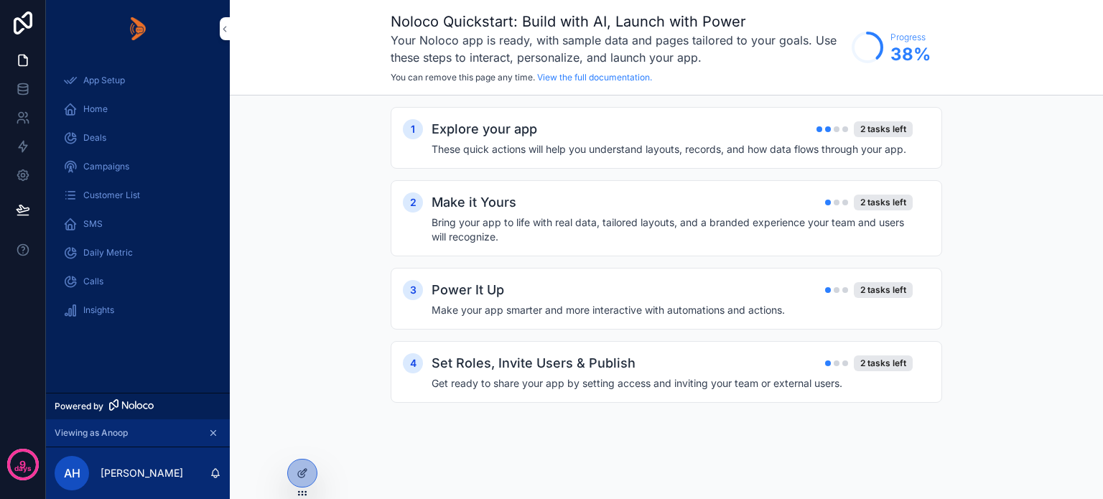
click at [134, 373] on div "App Setup Home Deals Campaigns Customer List SMS Daily Metric Calls Insights" at bounding box center [138, 224] width 184 height 335
click at [99, 225] on span "SMS" at bounding box center [92, 223] width 19 height 11
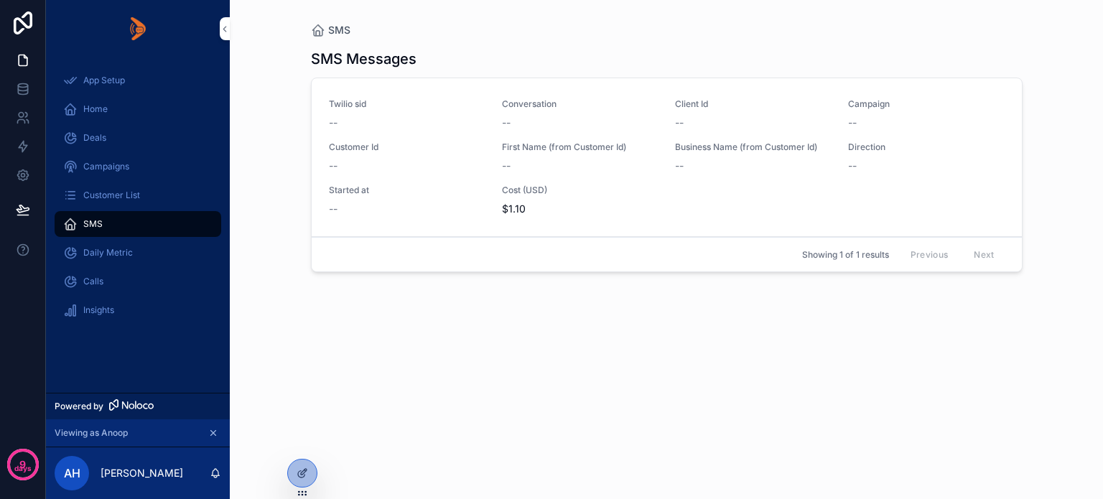
click at [103, 252] on span "Daily Metric" at bounding box center [108, 252] width 50 height 11
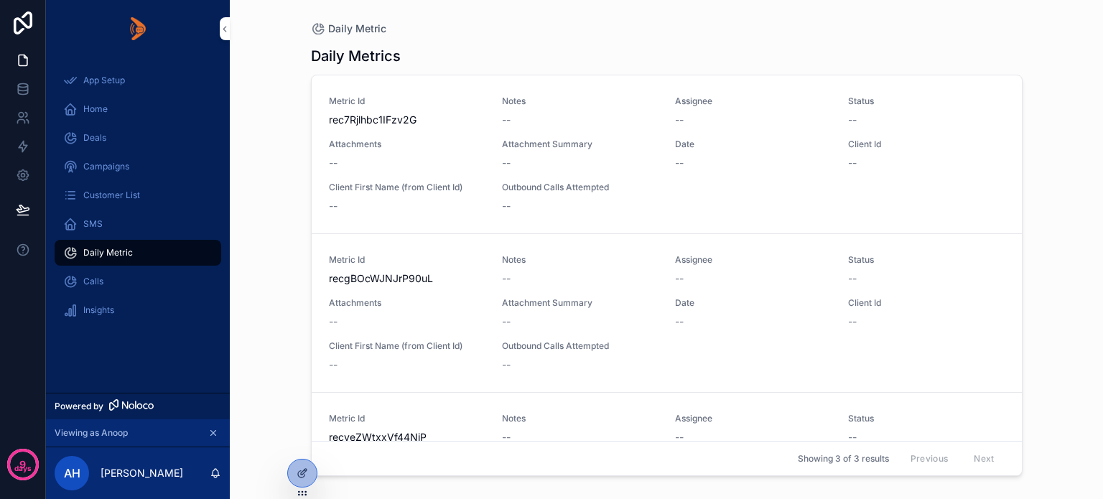
click at [97, 280] on span "Calls" at bounding box center [93, 281] width 20 height 11
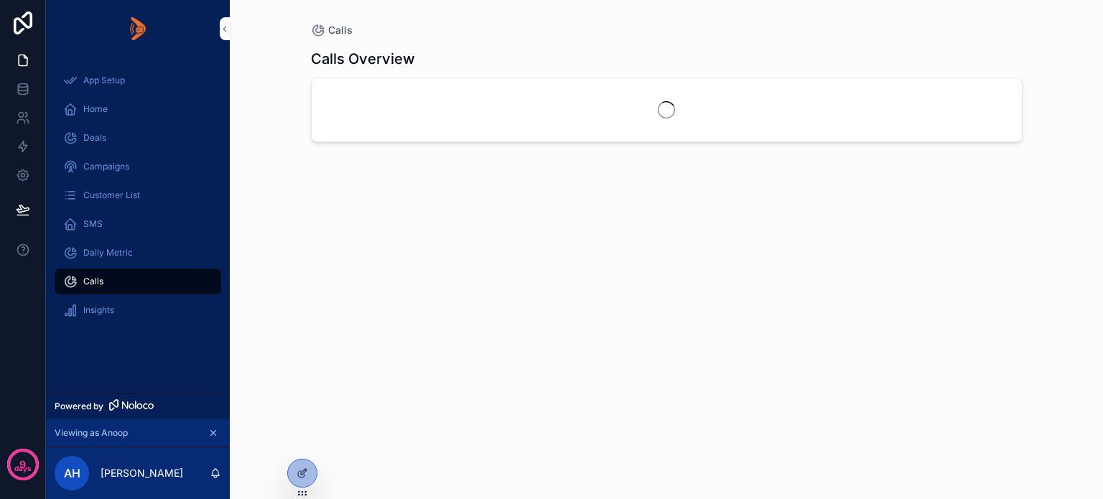
click at [101, 306] on span "Insights" at bounding box center [98, 309] width 31 height 11
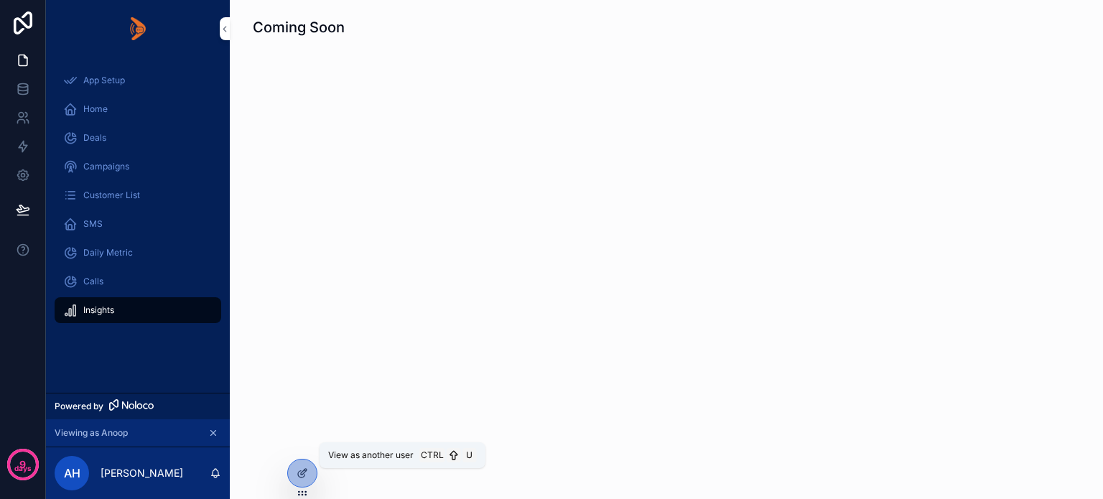
click at [0, 0] on icon at bounding box center [0, 0] width 0 height 0
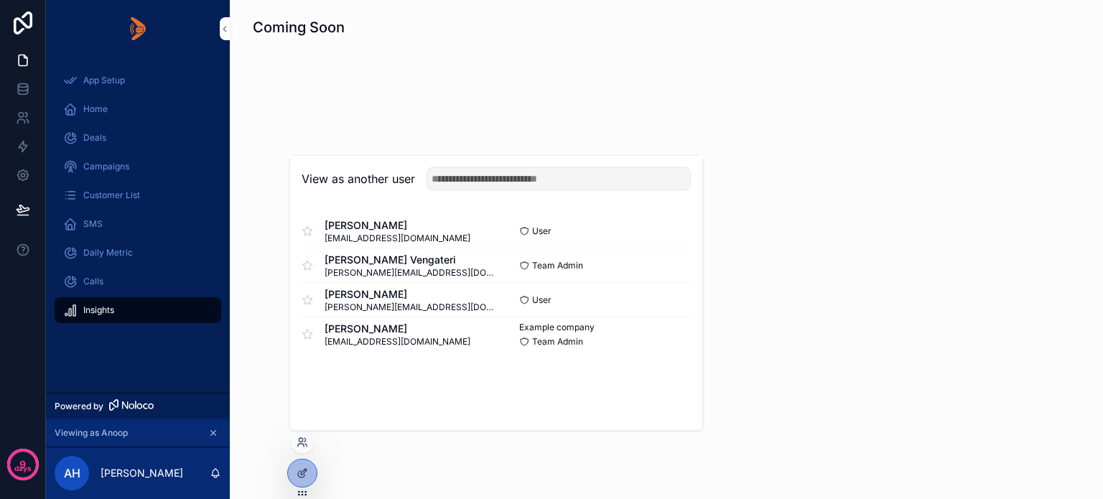
click at [0, 0] on button "Select" at bounding box center [0, 0] width 0 height 0
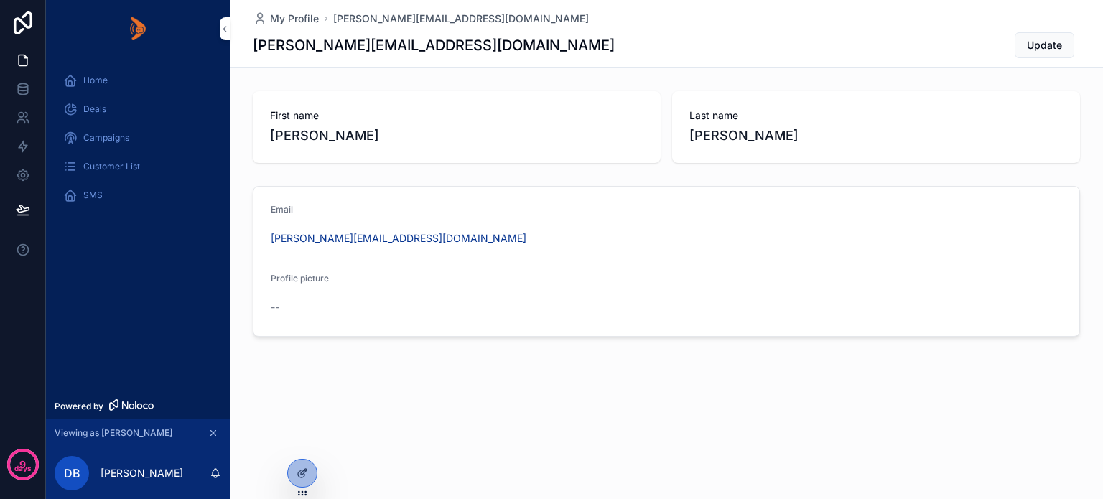
click at [294, 470] on div at bounding box center [302, 472] width 29 height 27
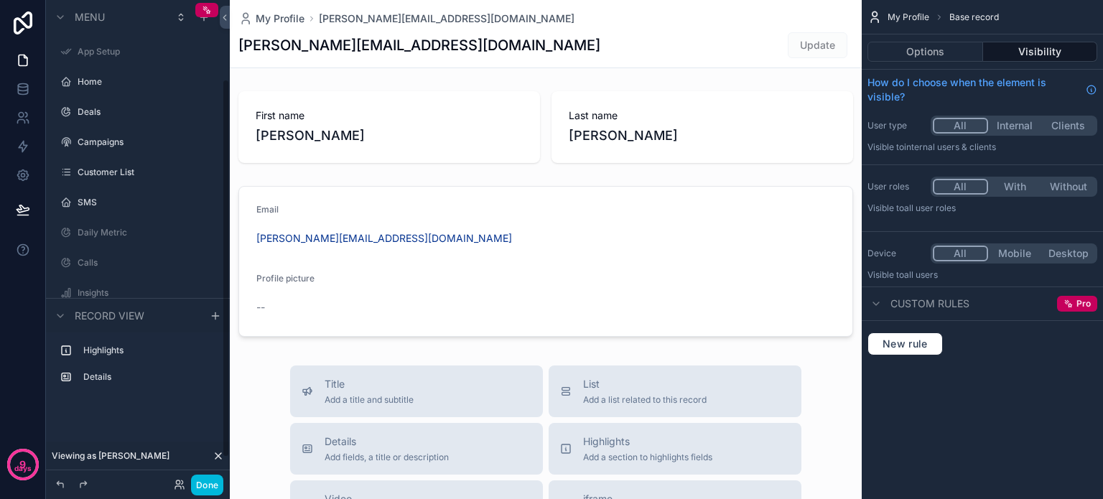
scroll to position [101, 0]
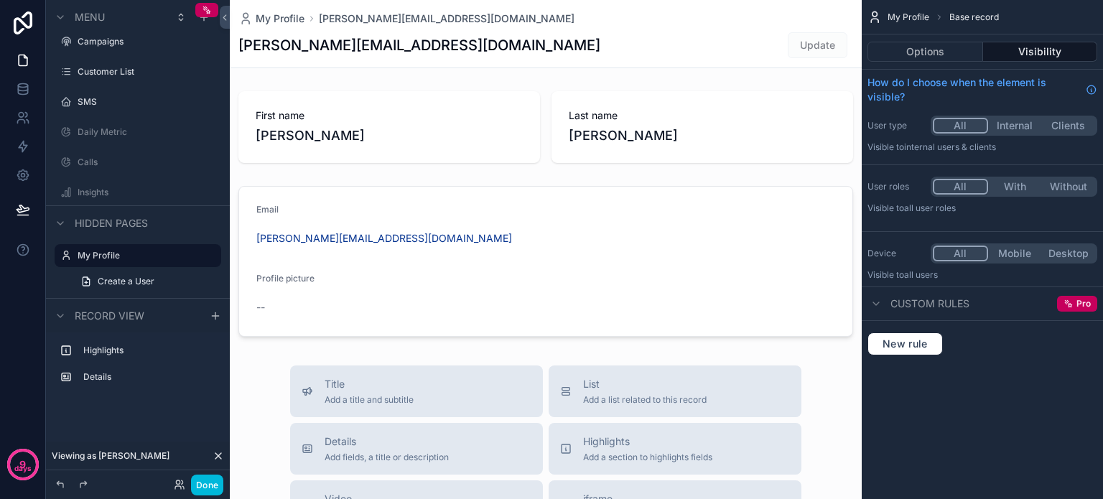
click at [120, 107] on div "SMS" at bounding box center [148, 101] width 141 height 11
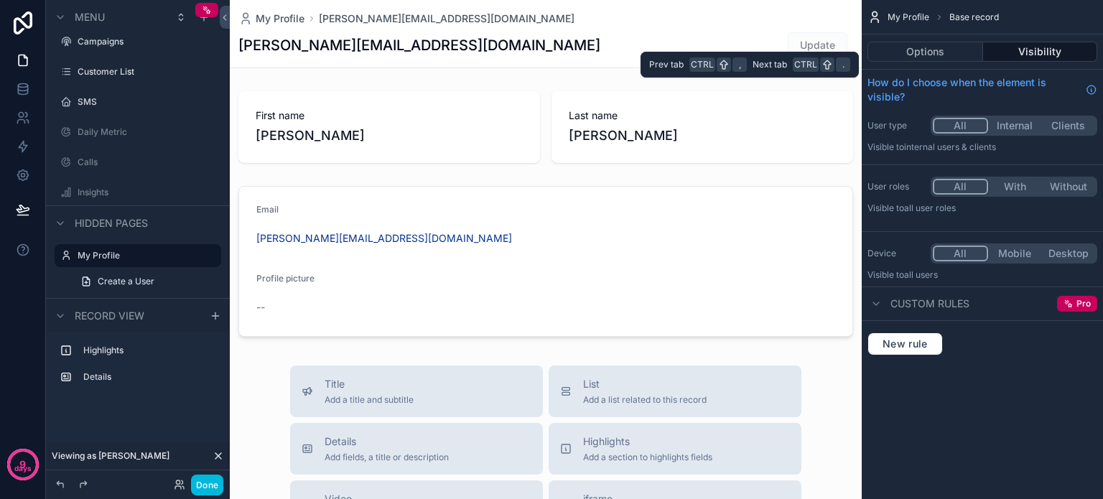
click at [1020, 57] on button "Visibility" at bounding box center [1040, 52] width 115 height 20
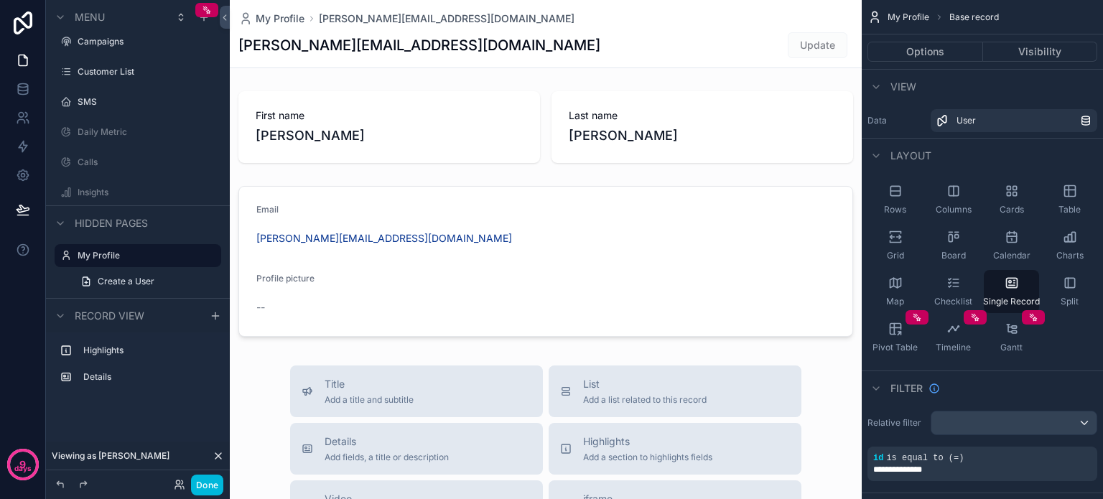
click at [89, 97] on label "SMS" at bounding box center [145, 101] width 135 height 11
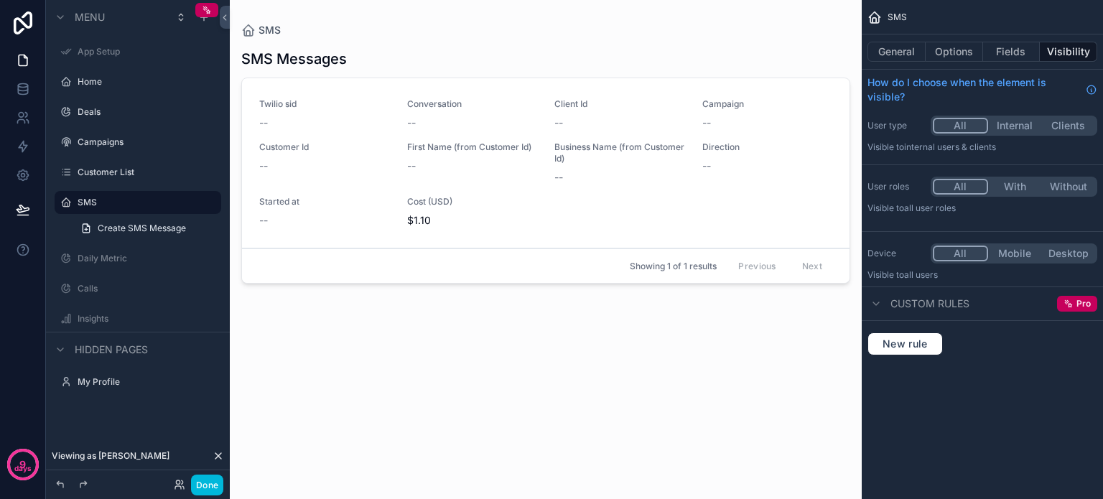
click at [1075, 52] on button "Visibility" at bounding box center [1068, 52] width 57 height 20
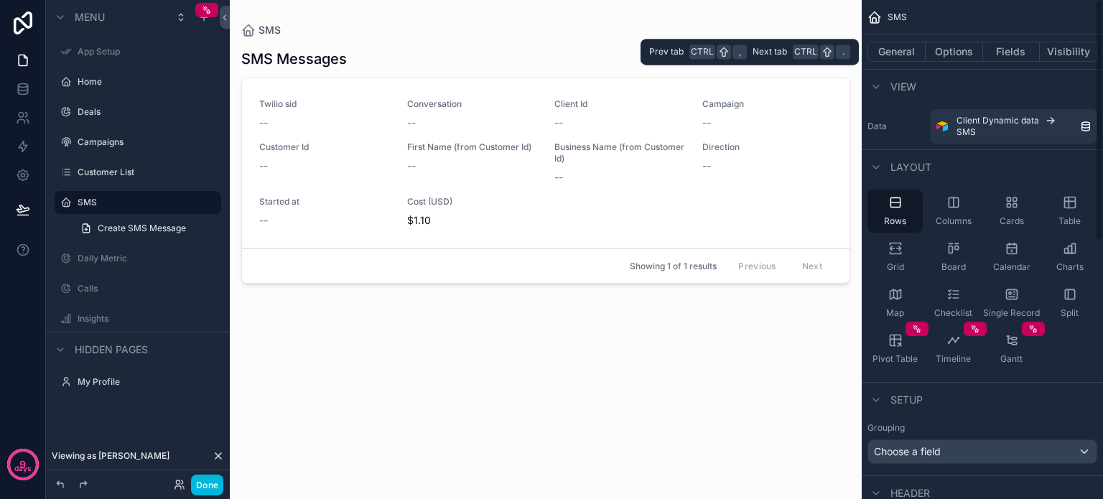
click at [1054, 47] on button "Visibility" at bounding box center [1068, 52] width 57 height 20
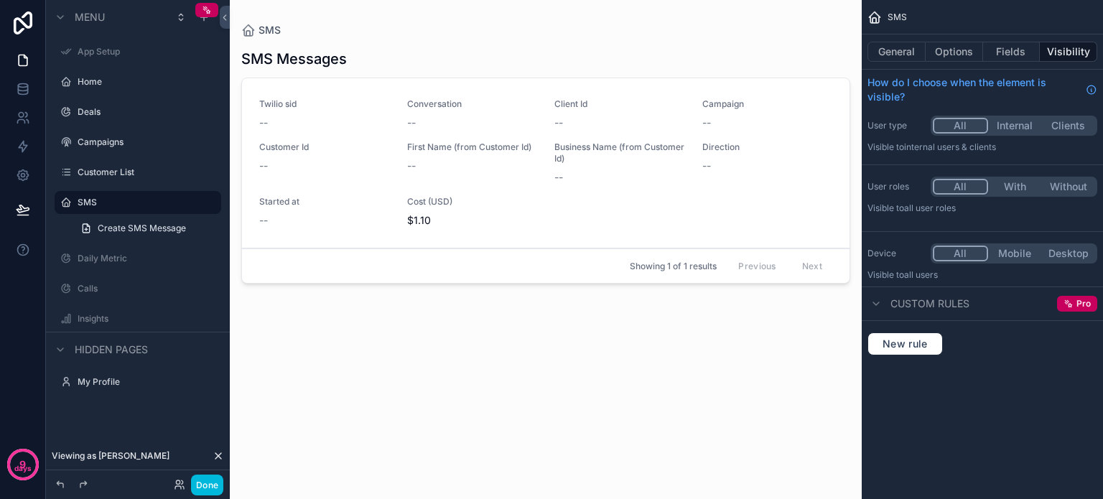
click at [1017, 126] on button "Internal" at bounding box center [1015, 126] width 54 height 16
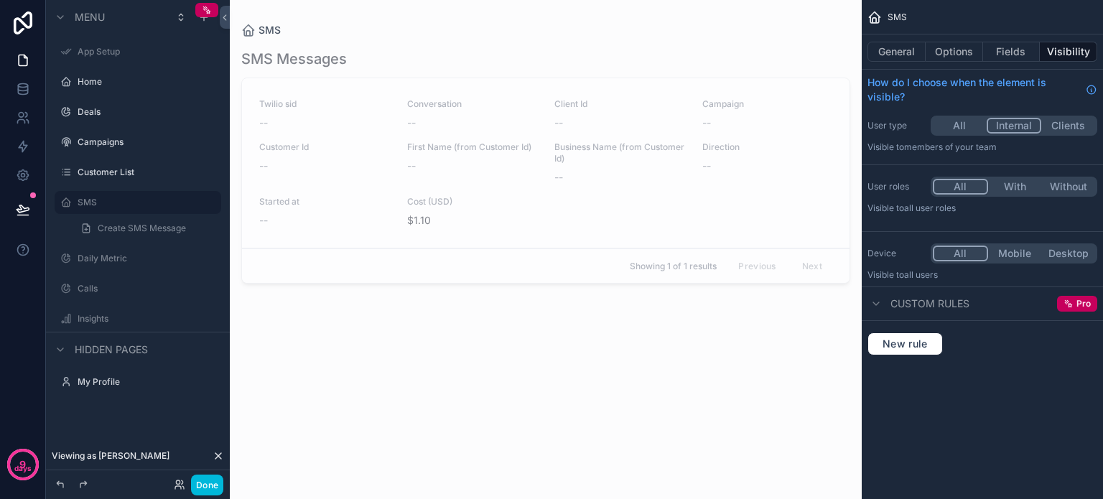
click at [206, 486] on button "Done" at bounding box center [207, 485] width 32 height 21
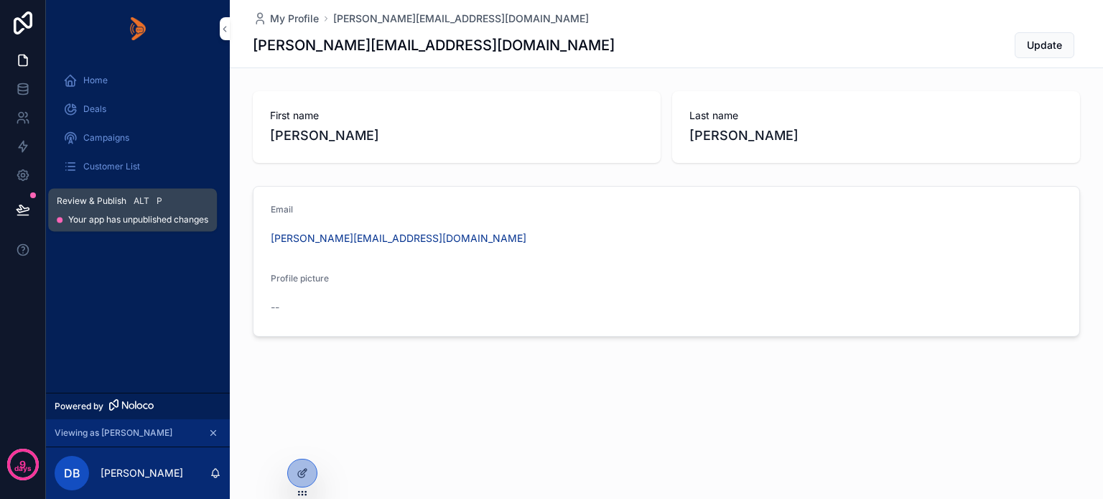
click at [27, 212] on icon at bounding box center [23, 209] width 14 height 14
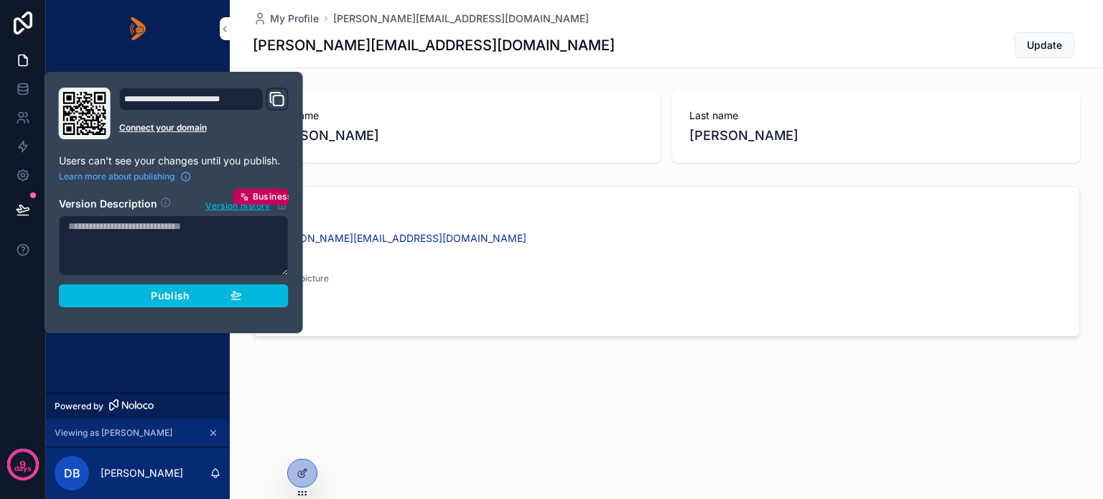
click at [135, 300] on div "Publish" at bounding box center [174, 295] width 136 height 13
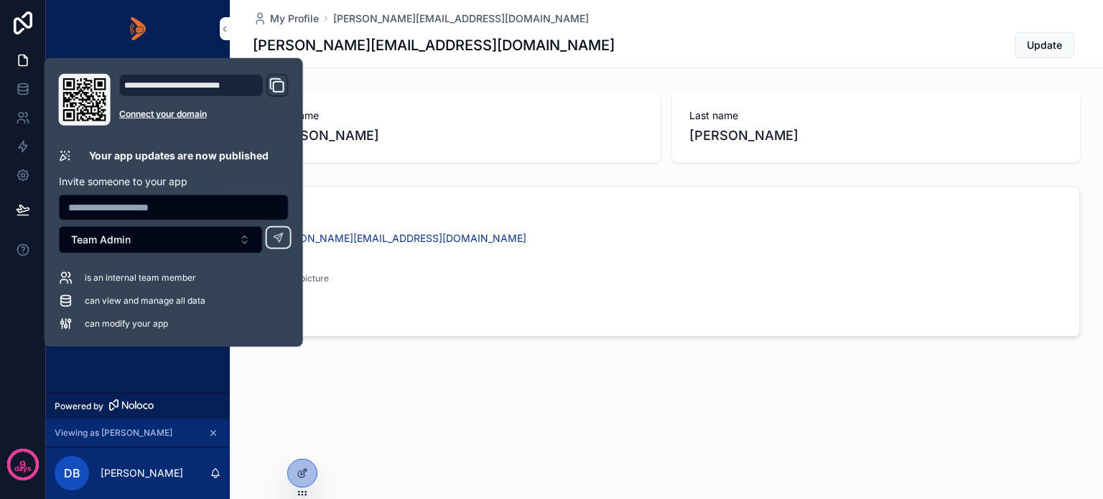
click at [123, 377] on div "Home Deals Campaigns Customer List" at bounding box center [138, 224] width 184 height 335
